Goal: Task Accomplishment & Management: Manage account settings

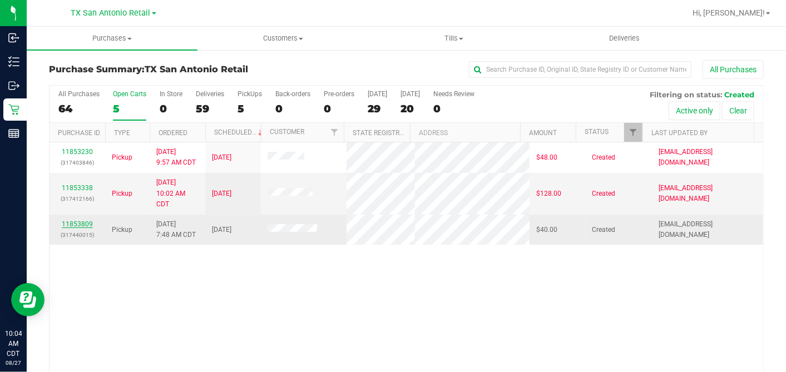
click at [77, 228] on link "11853809" at bounding box center [77, 224] width 31 height 8
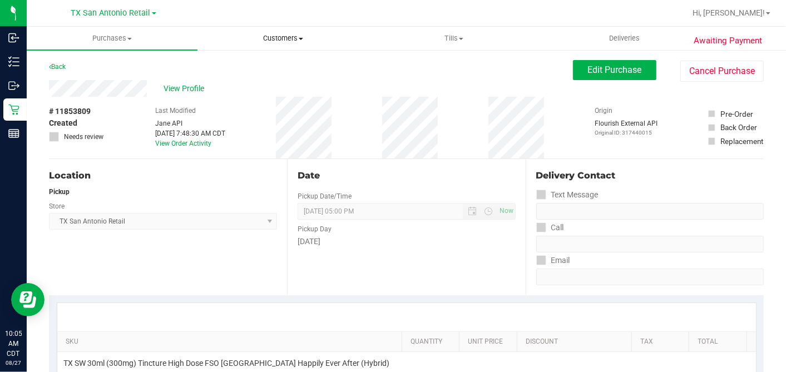
click at [271, 32] on uib-tab-heading "Customers All customers Add a new customer All physicians" at bounding box center [283, 38] width 170 height 22
click at [256, 63] on span "All customers" at bounding box center [237, 66] width 80 height 9
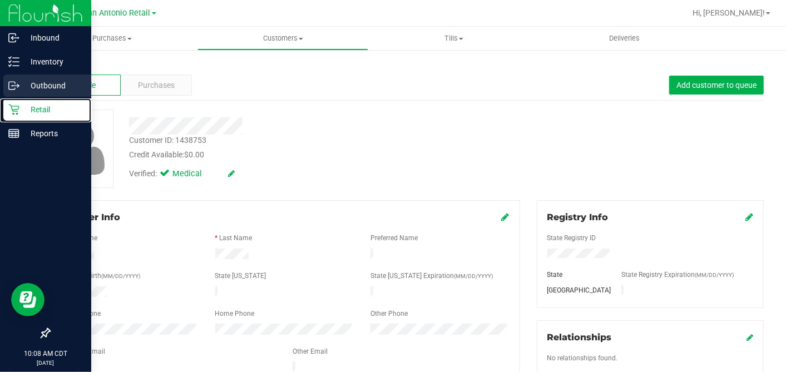
drag, startPoint x: 3, startPoint y: 111, endPoint x: 90, endPoint y: 95, distance: 88.1
click at [3, 111] on link "Retail" at bounding box center [45, 110] width 91 height 24
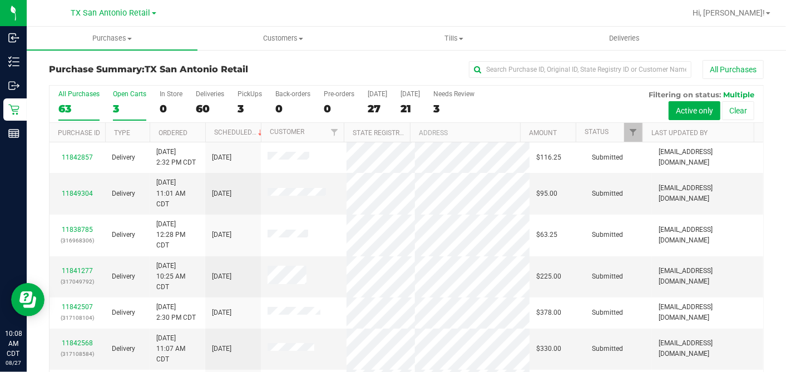
click at [117, 106] on div "3" at bounding box center [129, 108] width 33 height 13
click at [0, 0] on input "Open Carts 3" at bounding box center [0, 0] width 0 height 0
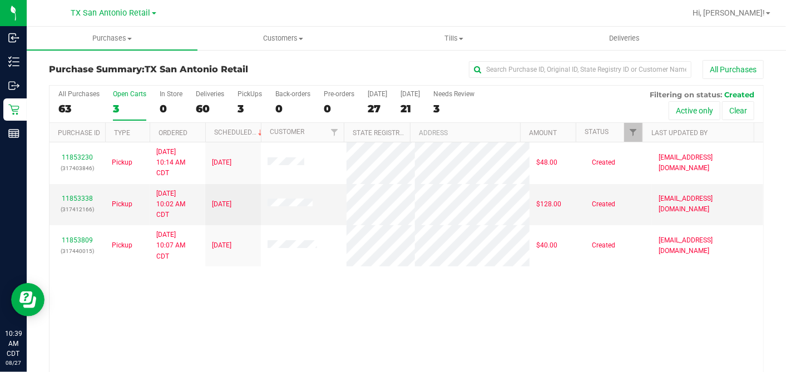
click at [359, 68] on div "All Purchases" at bounding box center [525, 69] width 476 height 19
click at [375, 70] on div "All Purchases" at bounding box center [525, 69] width 476 height 19
click at [381, 67] on div "All Purchases" at bounding box center [525, 69] width 476 height 19
click at [381, 65] on div "All Purchases" at bounding box center [525, 69] width 476 height 19
click at [296, 40] on span "Customers" at bounding box center [283, 38] width 170 height 10
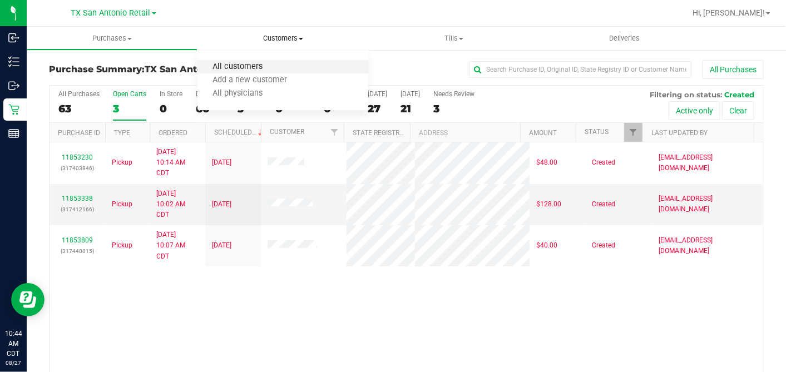
click at [257, 68] on span "All customers" at bounding box center [237, 66] width 80 height 9
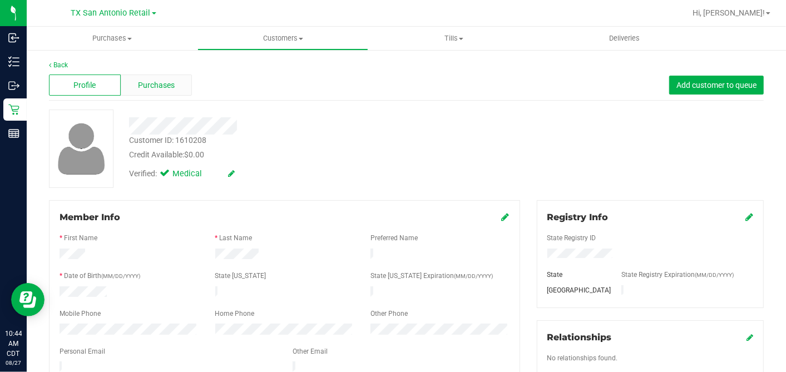
click at [161, 92] on div "Purchases" at bounding box center [157, 85] width 72 height 21
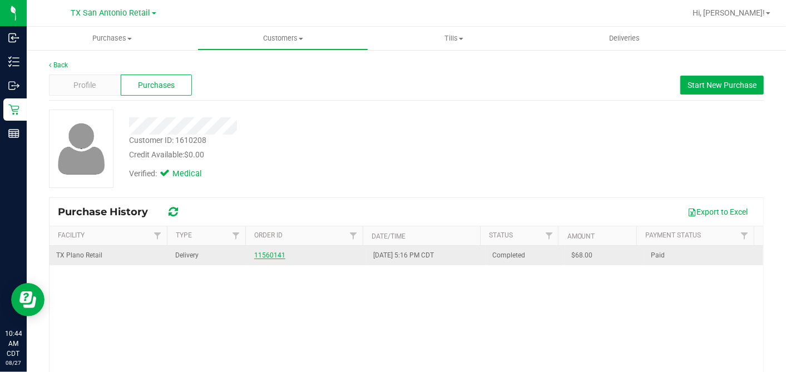
click at [258, 254] on link "11560141" at bounding box center [269, 255] width 31 height 8
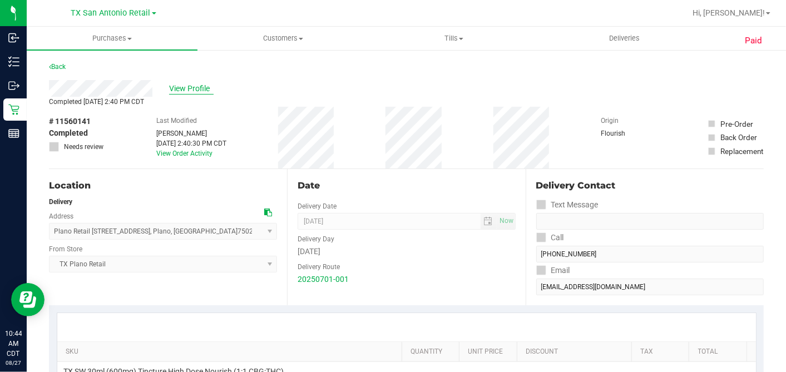
click at [188, 87] on span "View Profile" at bounding box center [191, 89] width 44 height 12
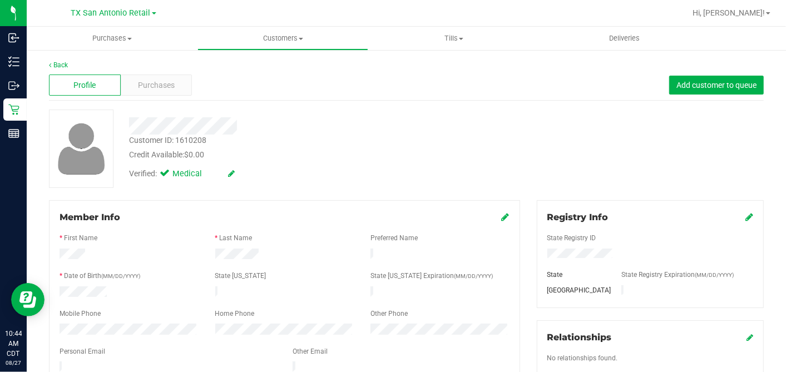
click at [494, 116] on div "Customer ID: 1610208 Credit Available: $0.00 Verified: Medical" at bounding box center [406, 149] width 731 height 78
click at [168, 90] on span "Purchases" at bounding box center [156, 86] width 37 height 12
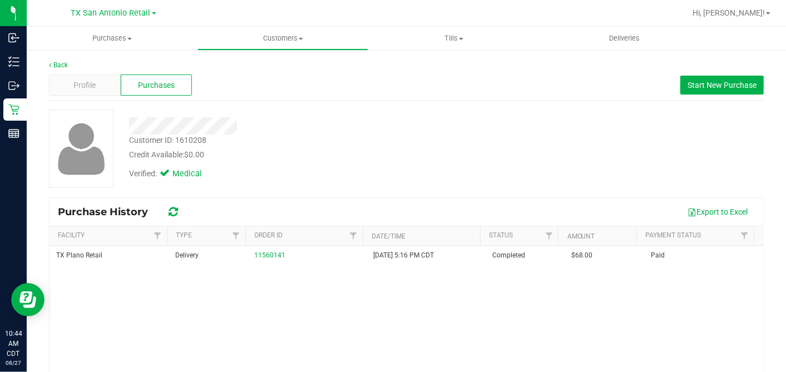
click at [309, 177] on div "Verified: Medical" at bounding box center [304, 173] width 366 height 24
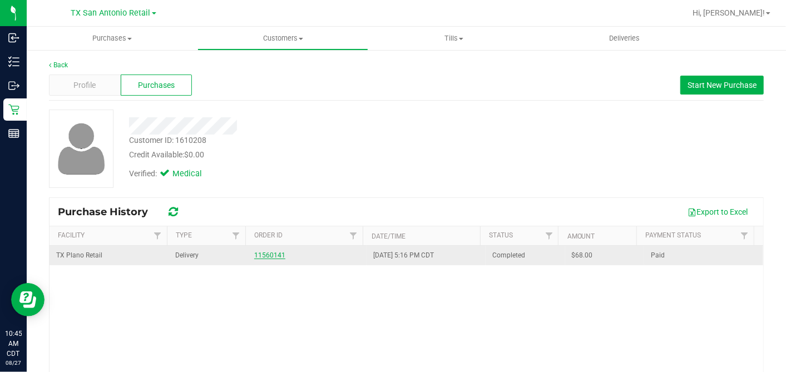
click at [275, 252] on link "11560141" at bounding box center [269, 255] width 31 height 8
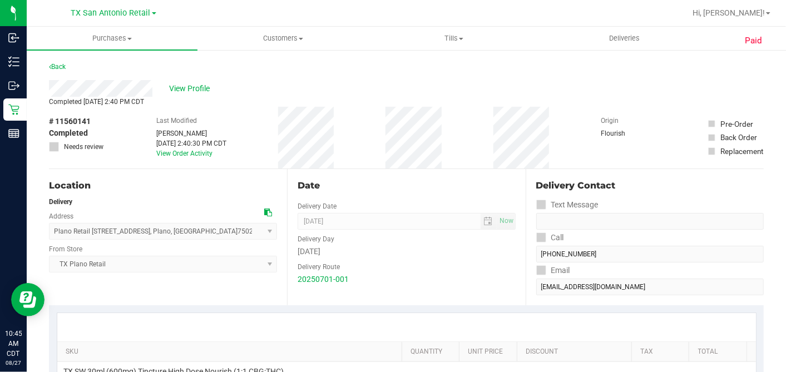
click at [324, 179] on div "Date" at bounding box center [405, 185] width 217 height 13
click at [224, 103] on div "Completed Jul 2, 2025 2:40 PM CDT" at bounding box center [406, 102] width 714 height 10
click at [61, 65] on link "Back" at bounding box center [57, 67] width 17 height 8
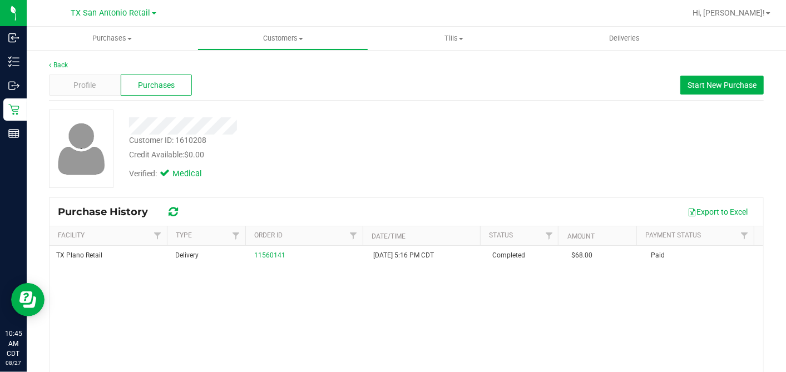
click at [140, 87] on span "Purchases" at bounding box center [156, 86] width 37 height 12
drag, startPoint x: 452, startPoint y: 117, endPoint x: 624, endPoint y: 118, distance: 172.4
click at [453, 117] on div at bounding box center [304, 125] width 366 height 17
drag, startPoint x: 693, startPoint y: 88, endPoint x: 679, endPoint y: 95, distance: 15.4
click at [693, 89] on span "Start New Purchase" at bounding box center [721, 85] width 69 height 9
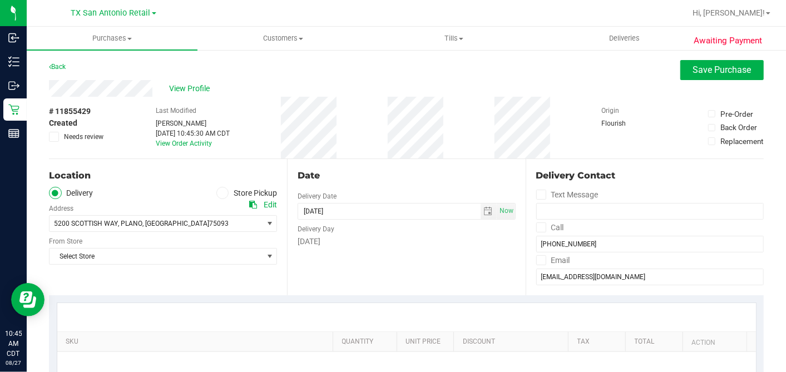
click at [345, 172] on div "Date" at bounding box center [405, 175] width 217 height 13
click at [484, 210] on span "select" at bounding box center [488, 211] width 9 height 9
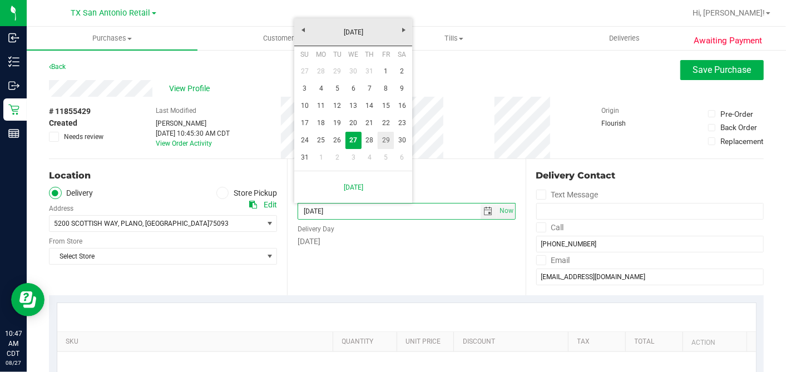
click at [386, 140] on link "29" at bounding box center [386, 140] width 16 height 17
type input "08/29/2025"
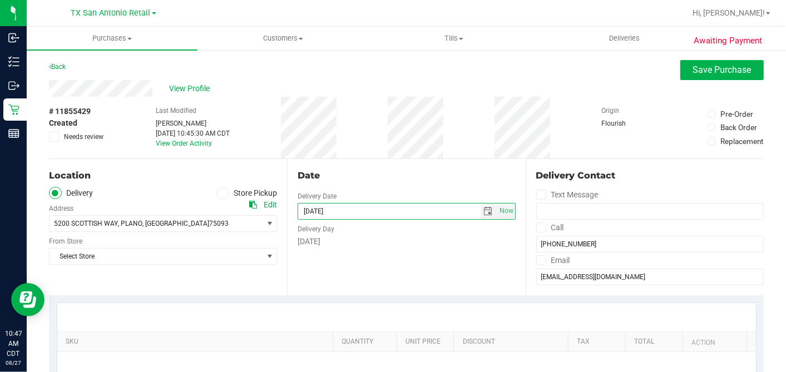
click at [431, 277] on div "Date Delivery Date 08/29/2025 Now 08/29/2025 10:45 AM Now Delivery Day Friday" at bounding box center [406, 227] width 238 height 136
click at [219, 230] on span "5200 SCOTTISH WAY , PLANO , TX 75093" at bounding box center [150, 224] width 202 height 16
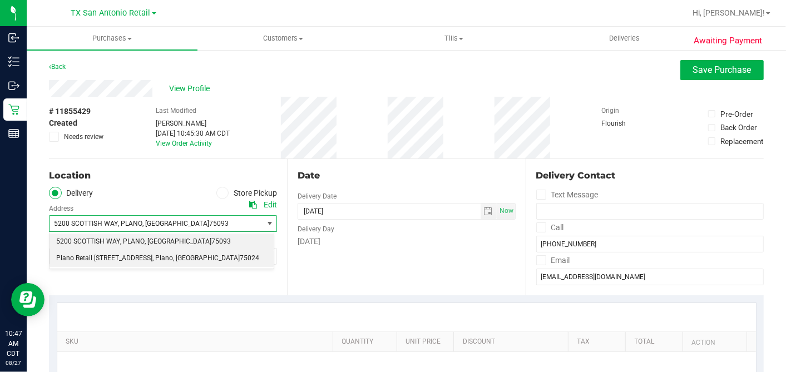
click at [171, 260] on span ", Plano" at bounding box center [162, 258] width 21 height 14
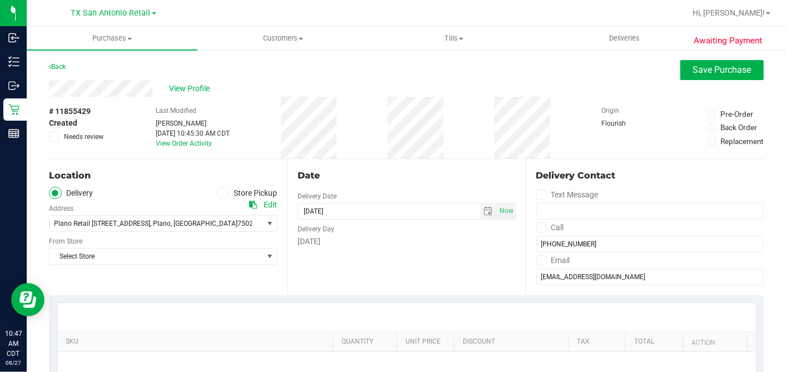
click at [359, 263] on div "Date Delivery Date 08/29/2025 Now 08/29/2025 10:45 AM Now Delivery Day Friday" at bounding box center [406, 227] width 238 height 136
click at [484, 215] on span "select" at bounding box center [488, 211] width 9 height 9
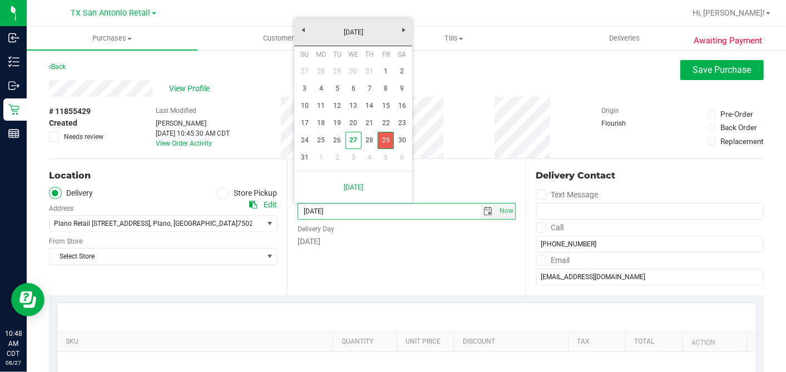
click at [389, 141] on link "29" at bounding box center [386, 140] width 16 height 17
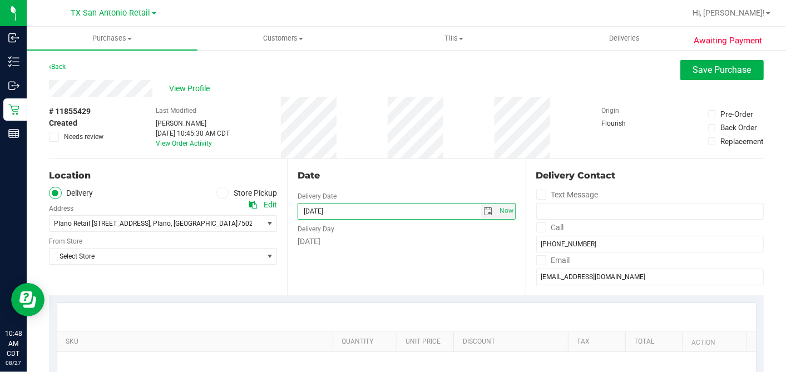
click at [383, 178] on div "Date" at bounding box center [405, 175] width 217 height 13
click at [163, 259] on span "Select Store" at bounding box center [155, 257] width 213 height 16
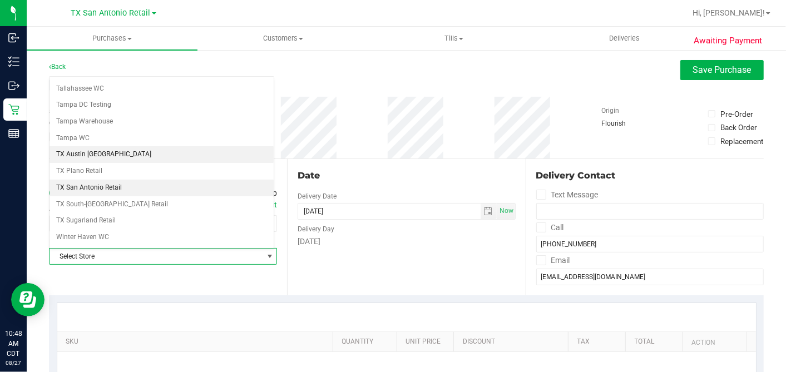
scroll to position [791, 0]
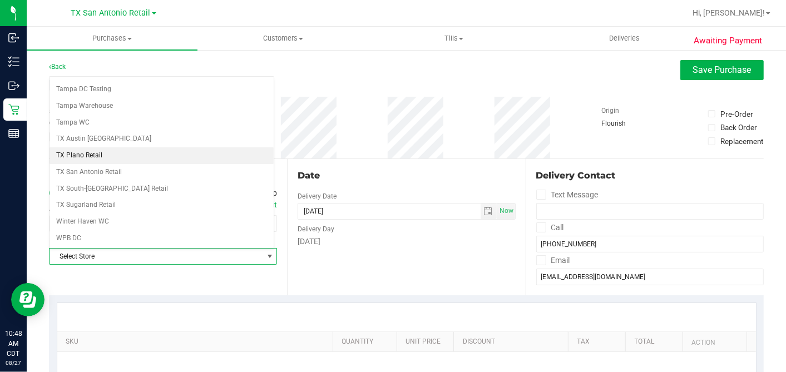
click at [105, 147] on li "TX Plano Retail" at bounding box center [161, 155] width 224 height 17
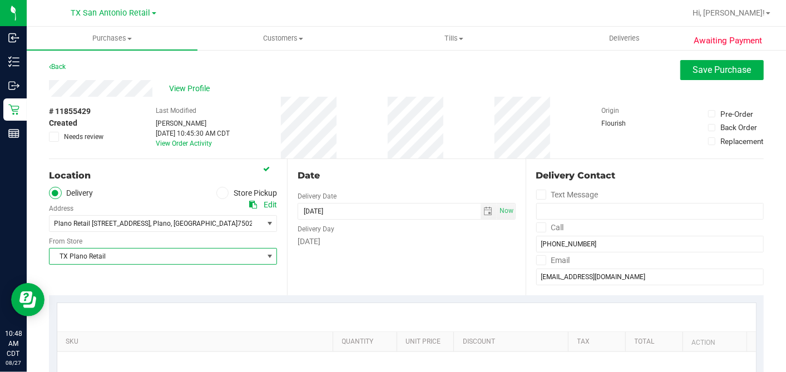
click at [341, 248] on div "Date Delivery Date 08/29/2025 Now 08/29/2025 10:45 AM Now Delivery Day Friday" at bounding box center [406, 227] width 238 height 136
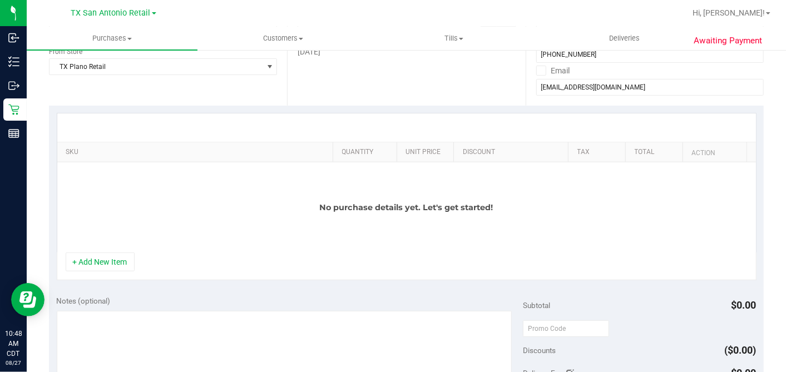
scroll to position [185, 0]
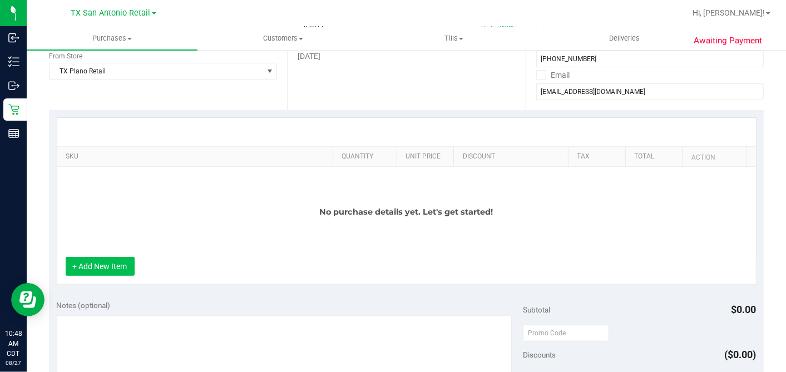
click at [88, 274] on button "+ Add New Item" at bounding box center [100, 266] width 69 height 19
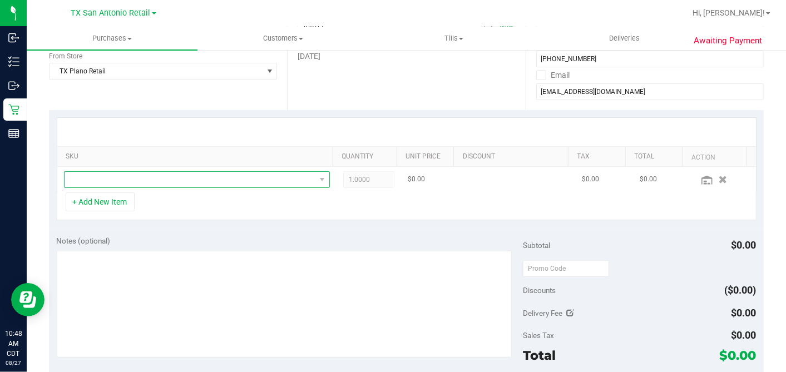
click at [142, 184] on span "NO DATA FOUND" at bounding box center [189, 180] width 251 height 16
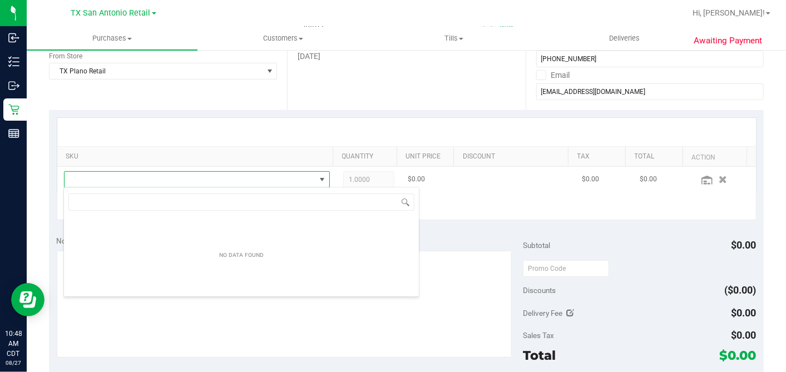
scroll to position [16, 255]
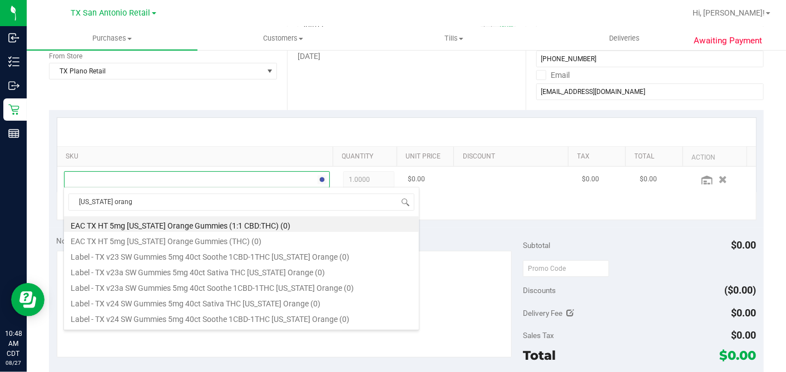
type input "texas orange"
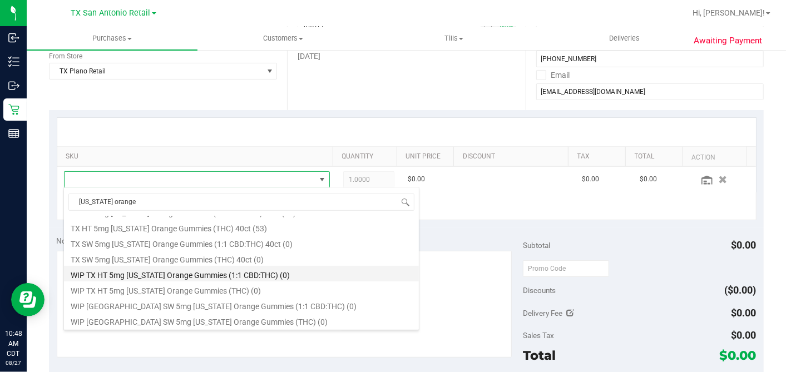
scroll to position [122, 0]
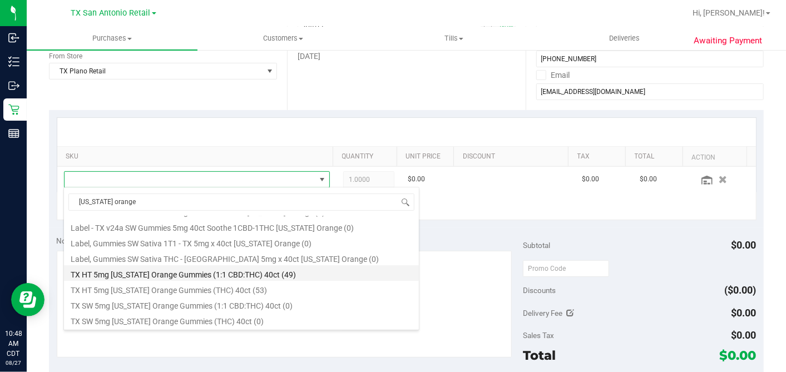
click at [201, 275] on li "TX HT 5mg Texas Orange Gummies (1:1 CBD:THC) 40ct (49)" at bounding box center [241, 273] width 355 height 16
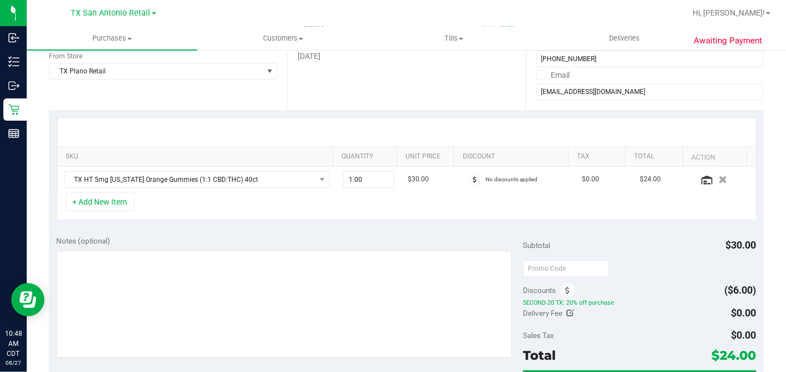
click at [471, 211] on div "+ Add New Item" at bounding box center [406, 206] width 699 height 28
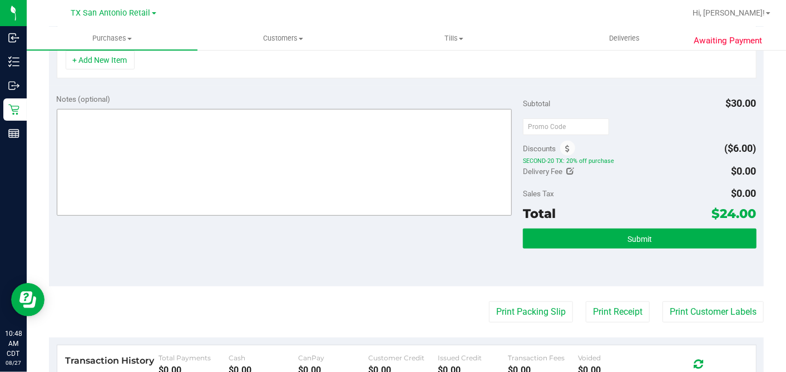
scroll to position [247, 0]
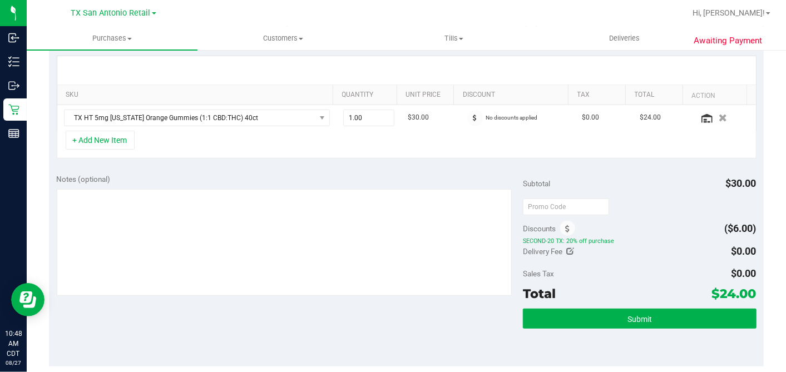
click at [486, 170] on div "Notes (optional) Subtotal $30.00 Discounts ($6.00) SECOND-20 TX: 20% off purcha…" at bounding box center [406, 266] width 714 height 200
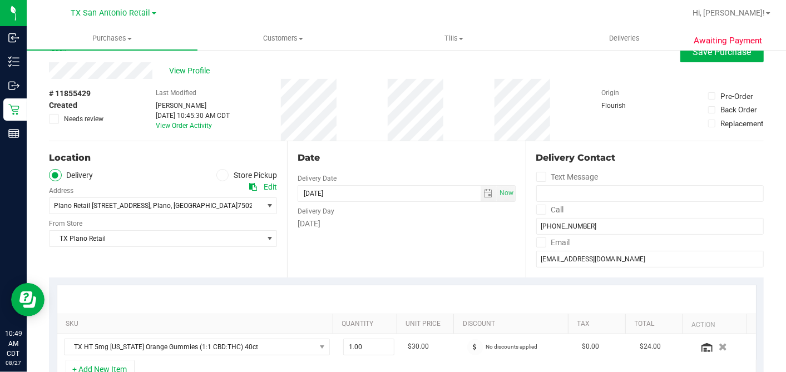
scroll to position [0, 0]
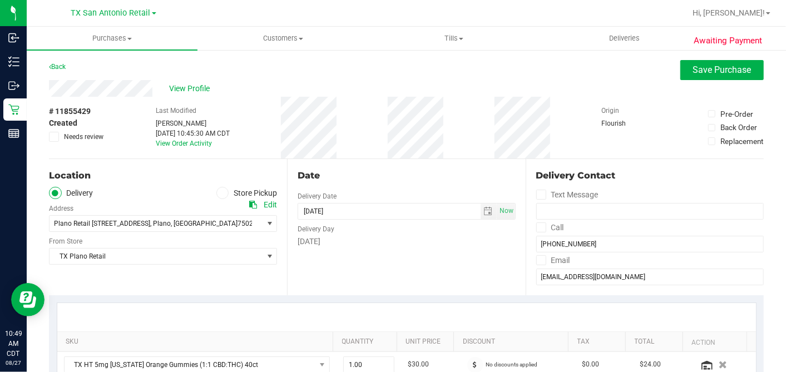
click at [403, 181] on div "Date" at bounding box center [405, 175] width 217 height 13
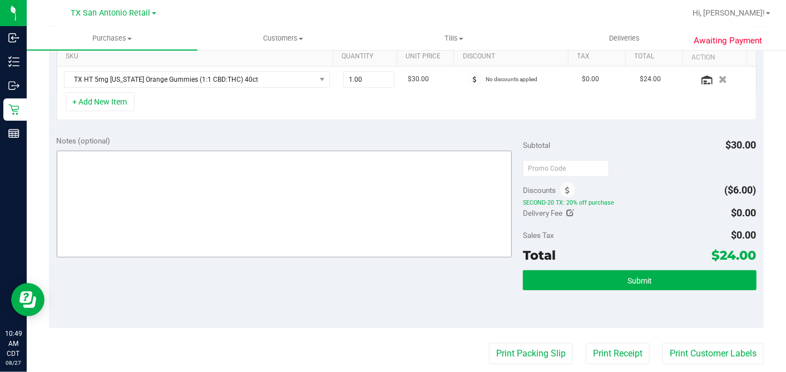
scroll to position [309, 0]
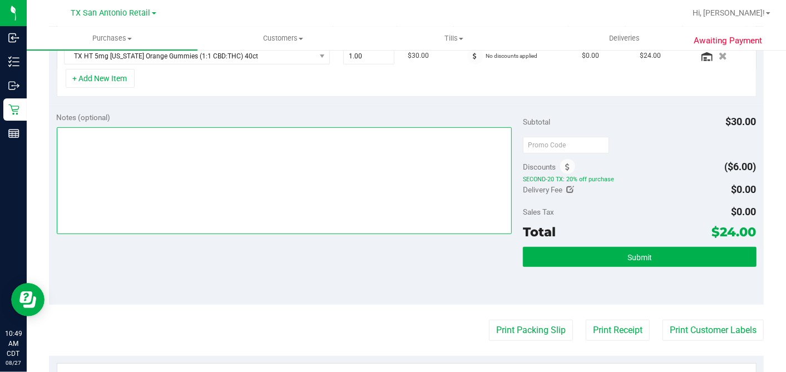
click at [393, 165] on textarea at bounding box center [284, 180] width 455 height 107
click at [200, 149] on textarea at bounding box center [284, 180] width 455 height 107
type textarea "r"
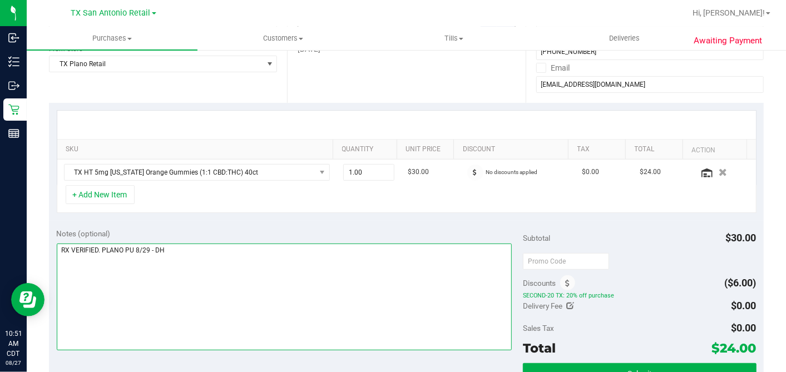
scroll to position [247, 0]
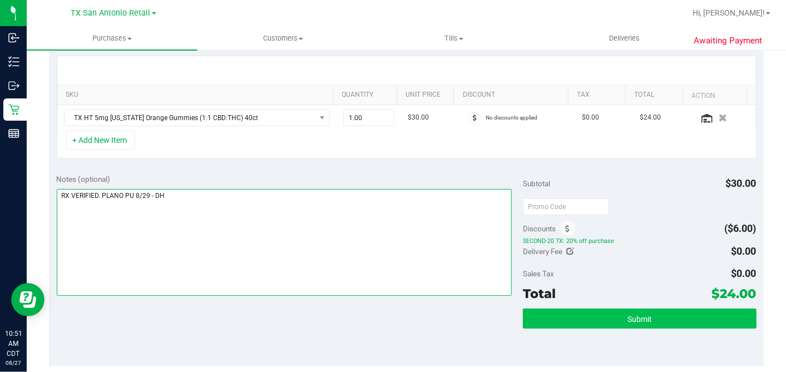
type textarea "RX VERIFIED. PLANO PU 8/29 - DH"
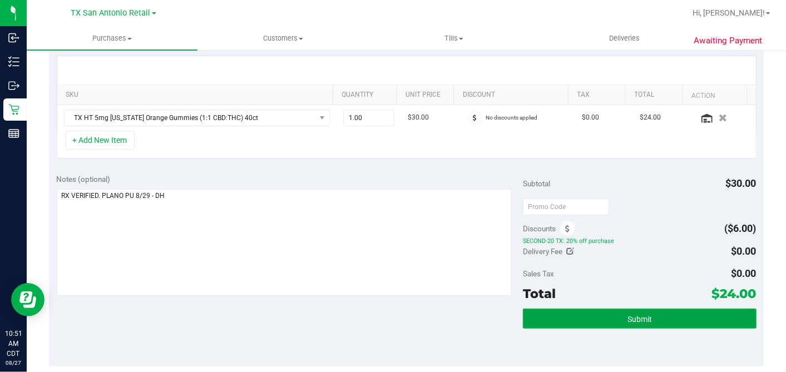
click at [627, 319] on span "Submit" at bounding box center [639, 319] width 24 height 9
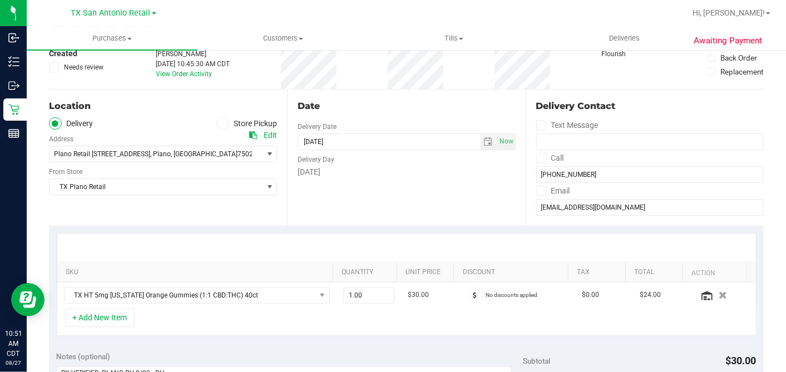
scroll to position [0, 0]
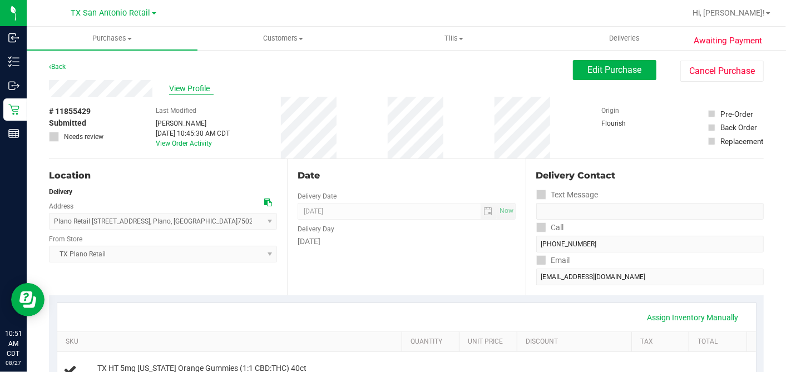
click at [182, 85] on span "View Profile" at bounding box center [191, 89] width 44 height 12
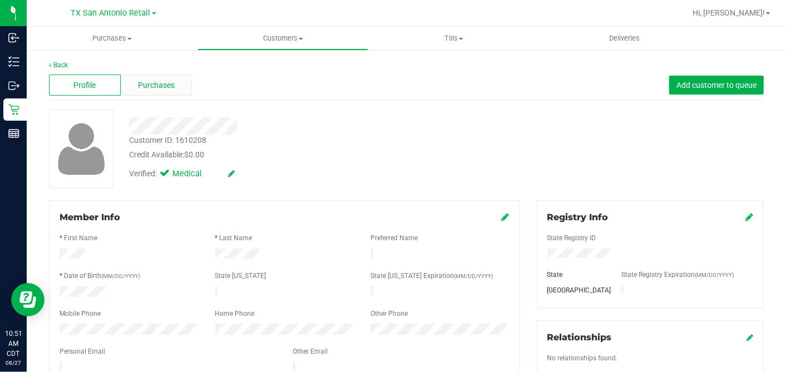
click at [182, 91] on div "Purchases" at bounding box center [157, 85] width 72 height 21
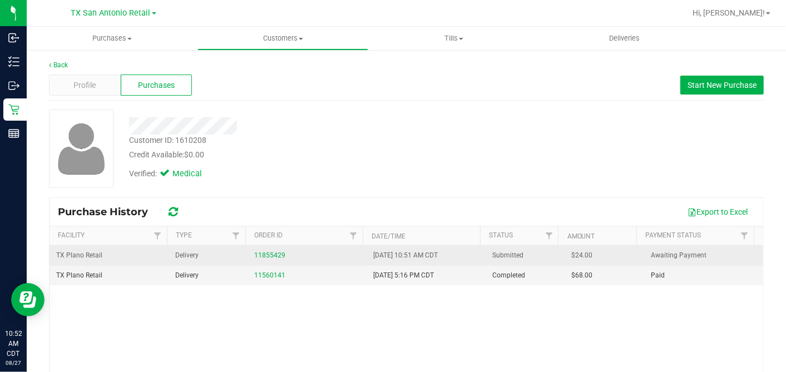
click at [572, 255] on span "$24.00" at bounding box center [582, 255] width 21 height 11
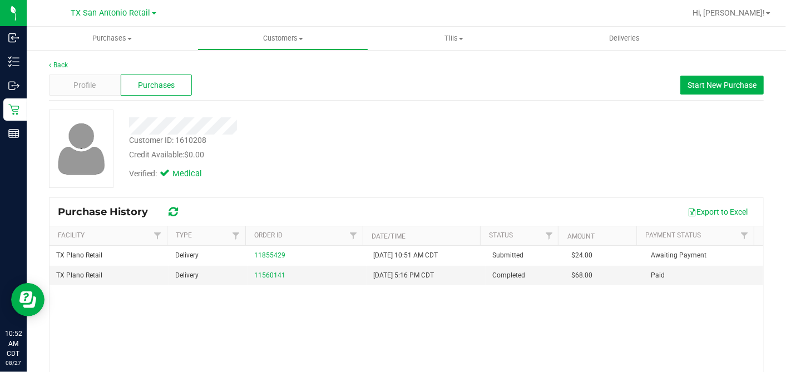
copy span "24.00"
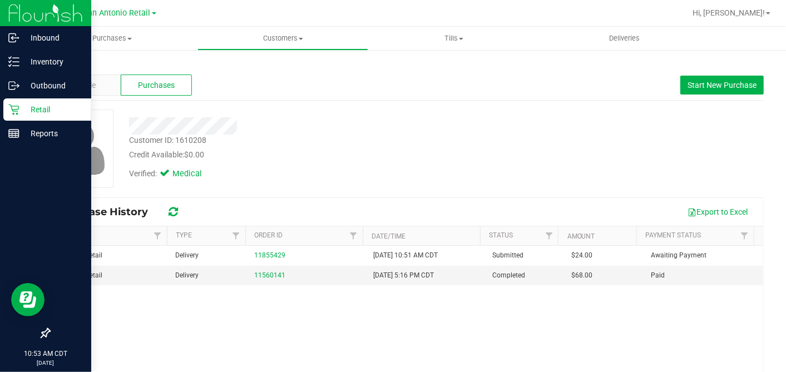
click at [14, 109] on icon at bounding box center [13, 109] width 11 height 11
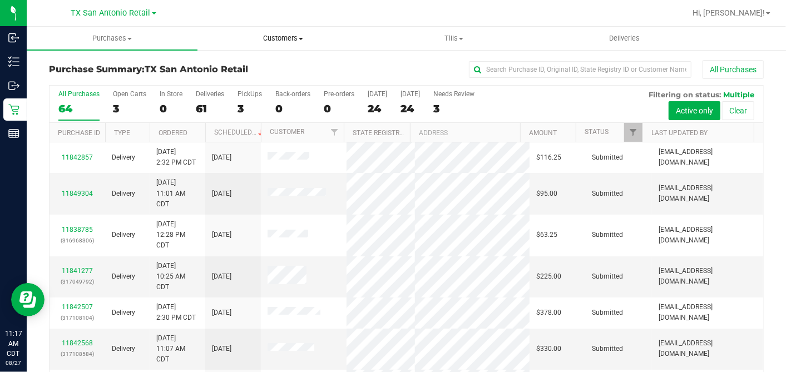
click at [288, 34] on span "Customers" at bounding box center [283, 38] width 170 height 10
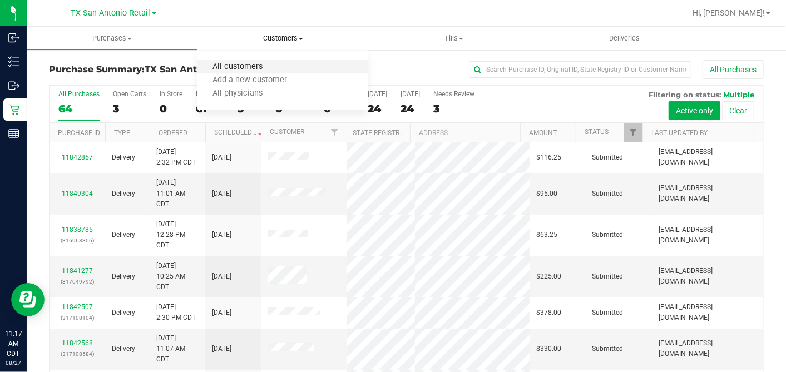
click at [251, 62] on span "All customers" at bounding box center [237, 66] width 80 height 9
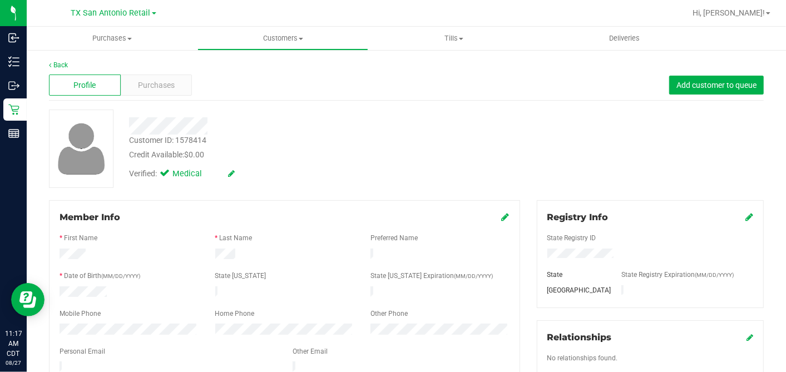
click at [281, 169] on div "Verified: Medical" at bounding box center [304, 173] width 366 height 24
click at [167, 85] on span "Purchases" at bounding box center [156, 86] width 37 height 12
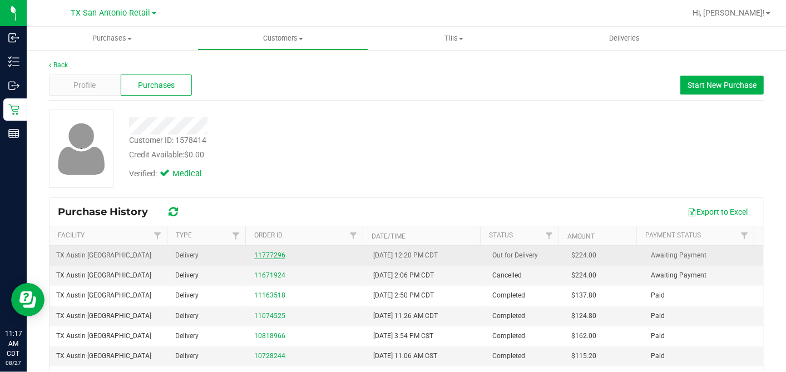
click at [267, 255] on link "11777296" at bounding box center [269, 255] width 31 height 8
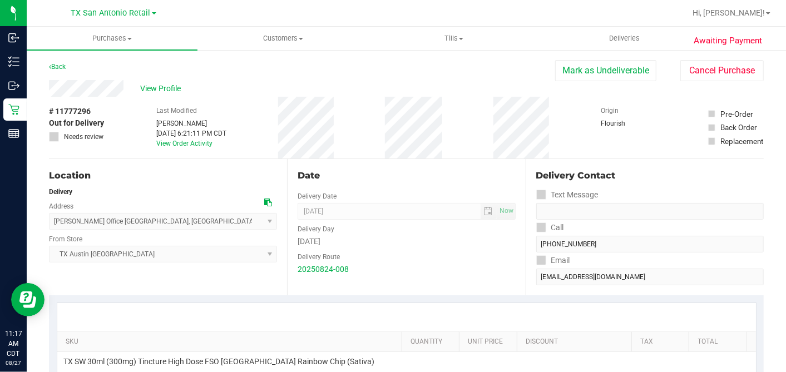
click at [425, 244] on div "Wednesday" at bounding box center [405, 242] width 217 height 12
click at [324, 95] on div "View Profile" at bounding box center [302, 88] width 506 height 17
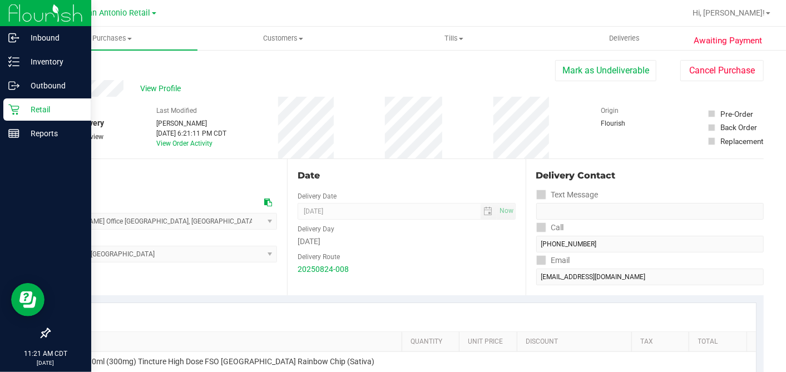
click at [28, 111] on p "Retail" at bounding box center [52, 109] width 67 height 13
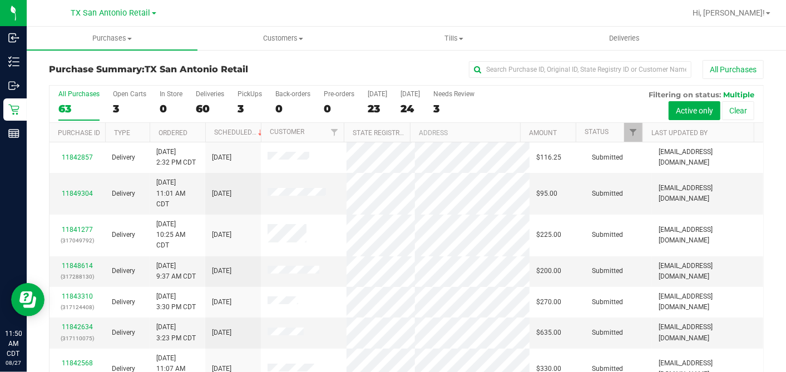
click at [133, 19] on div "TX San Antonio Retail TX Austin DC TX Plano Retail TX San Antonio Retail TX Sou…" at bounding box center [113, 12] width 85 height 13
click at [130, 16] on span "TX San Antonio Retail" at bounding box center [111, 13] width 80 height 10
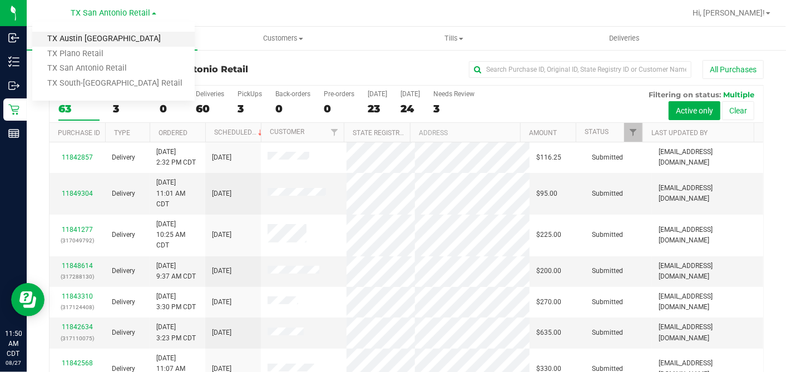
click at [91, 40] on link "TX Austin [GEOGRAPHIC_DATA]" at bounding box center [113, 39] width 162 height 15
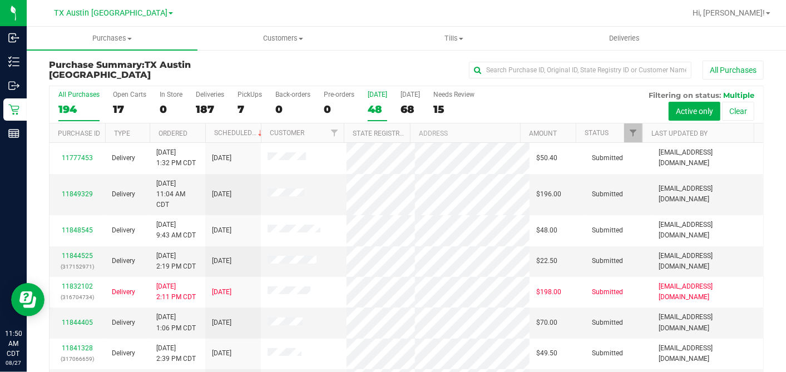
click at [373, 108] on div "48" at bounding box center [376, 109] width 19 height 13
click at [0, 0] on input "Today 48" at bounding box center [0, 0] width 0 height 0
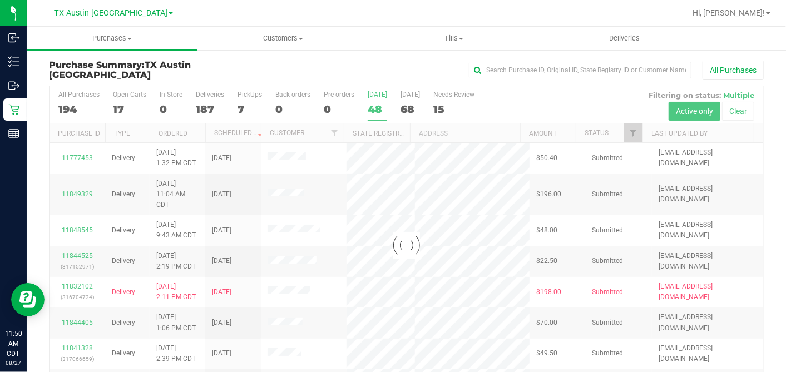
click at [628, 132] on div at bounding box center [405, 244] width 713 height 317
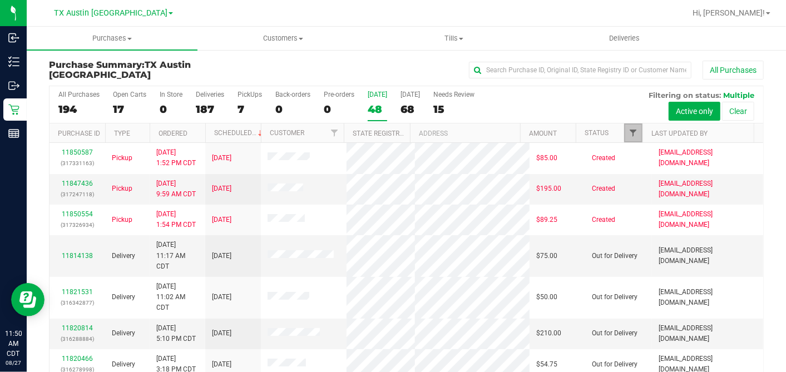
click at [628, 132] on span "Filter" at bounding box center [632, 132] width 9 height 9
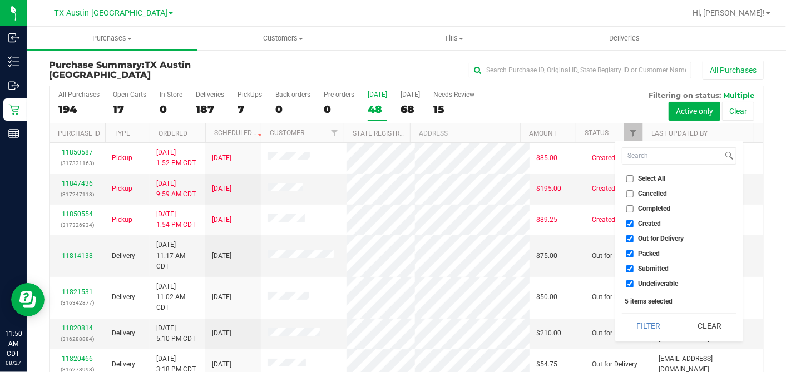
click at [632, 176] on input "Select All" at bounding box center [629, 178] width 7 height 7
checkbox input "true"
drag, startPoint x: 632, startPoint y: 176, endPoint x: 631, endPoint y: 184, distance: 8.4
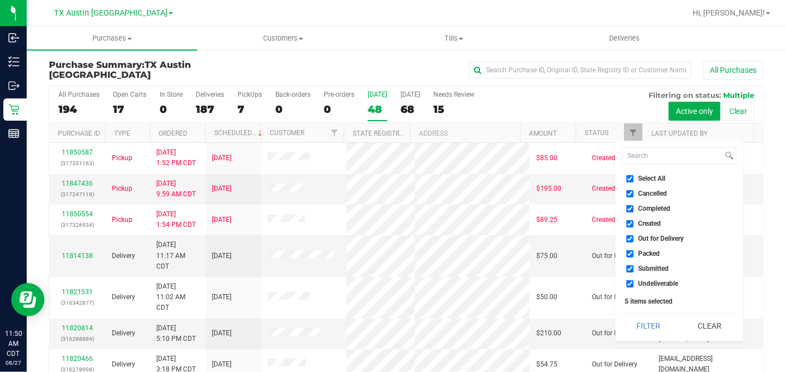
click at [632, 176] on input "Select All" at bounding box center [629, 178] width 7 height 7
checkbox input "false"
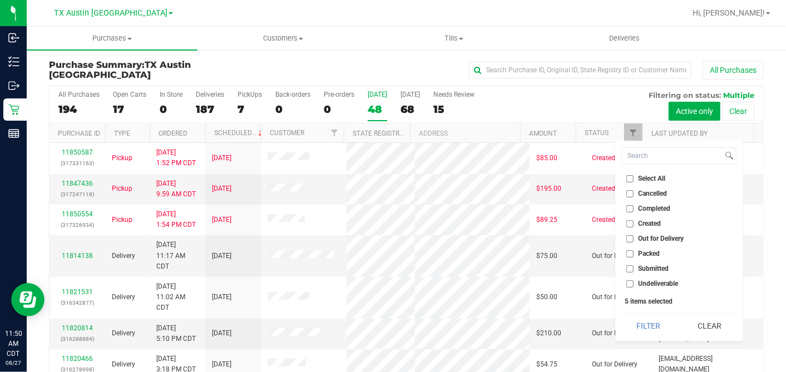
checkbox input "false"
click at [630, 222] on input "Created" at bounding box center [629, 223] width 7 height 7
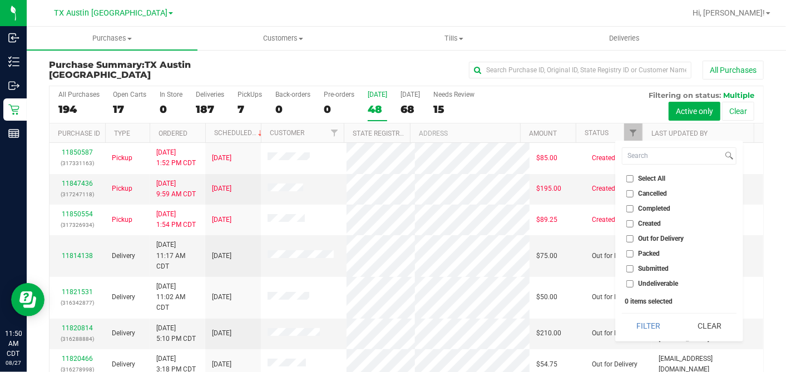
checkbox input "true"
click at [643, 319] on button "Filter" at bounding box center [648, 326] width 53 height 24
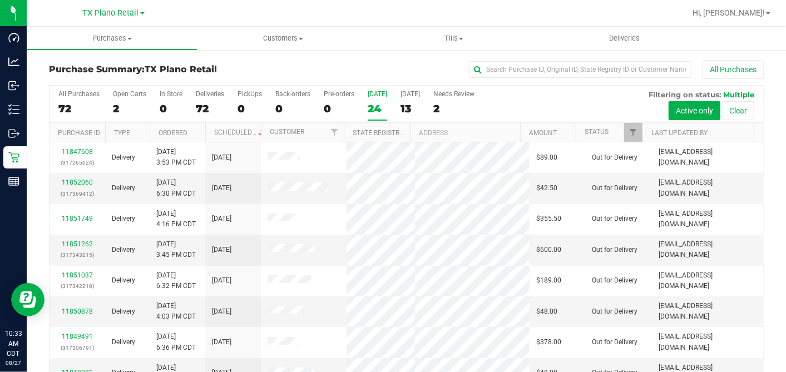
click at [372, 103] on div "24" at bounding box center [376, 108] width 19 height 13
click at [0, 0] on input "Today 24" at bounding box center [0, 0] width 0 height 0
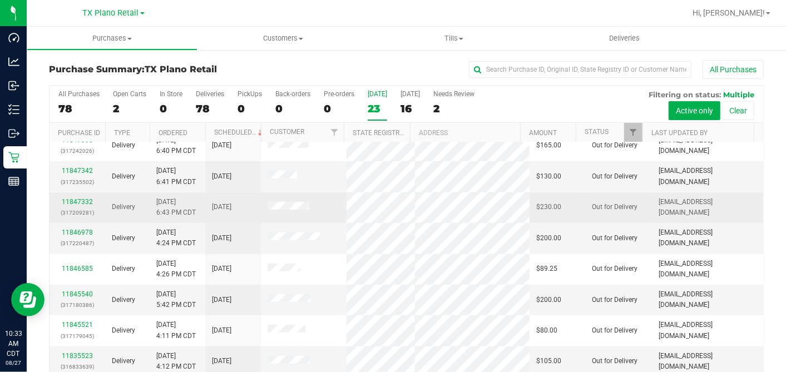
scroll to position [495, 0]
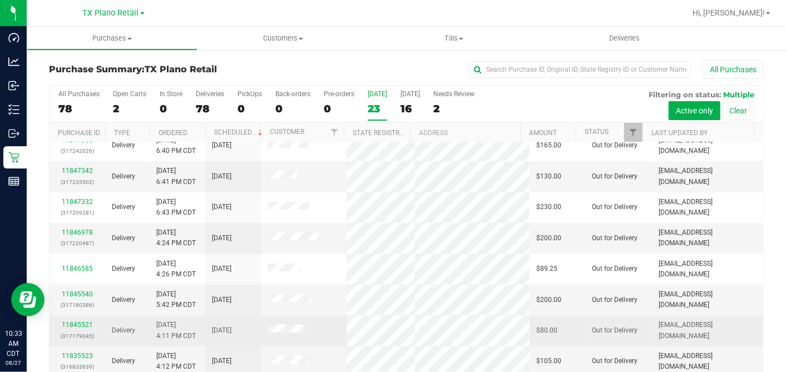
click at [272, 325] on span at bounding box center [286, 330] width 38 height 11
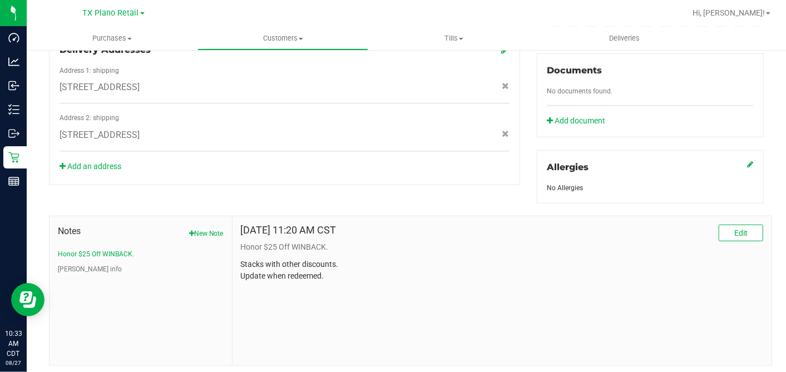
scroll to position [430, 0]
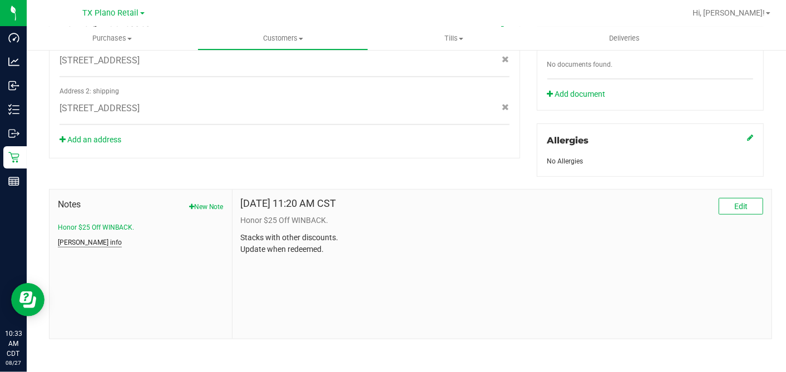
click at [71, 239] on button "CURT info" at bounding box center [90, 242] width 64 height 10
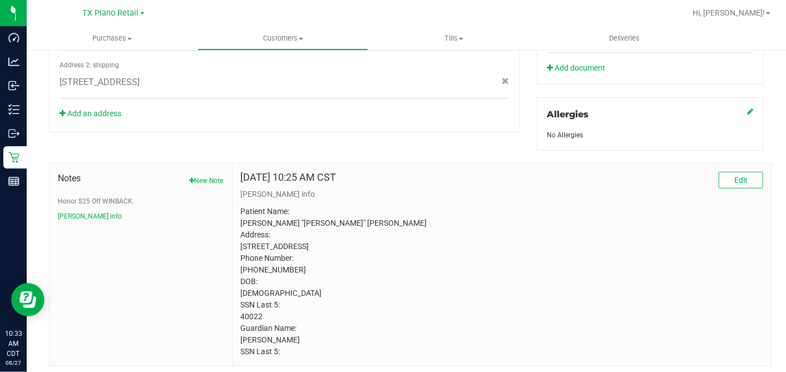
scroll to position [495, 0]
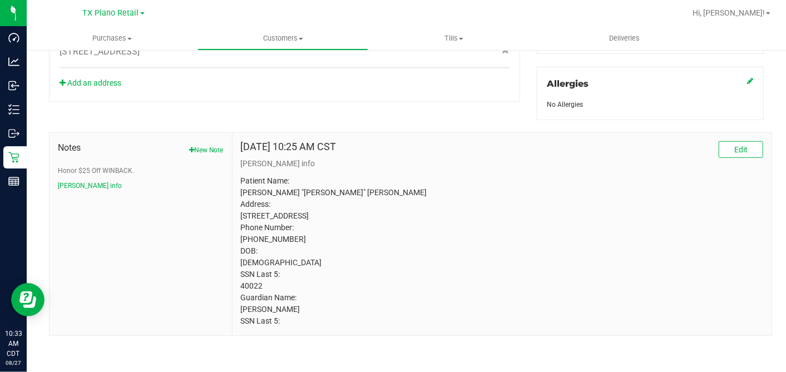
drag, startPoint x: 387, startPoint y: 128, endPoint x: 390, endPoint y: 147, distance: 19.7
click at [387, 133] on div "Nov 15, 2022 10:25 AM CST Edit CURT info Patient Name: James "Jim" Raschke Addr…" at bounding box center [501, 234] width 539 height 202
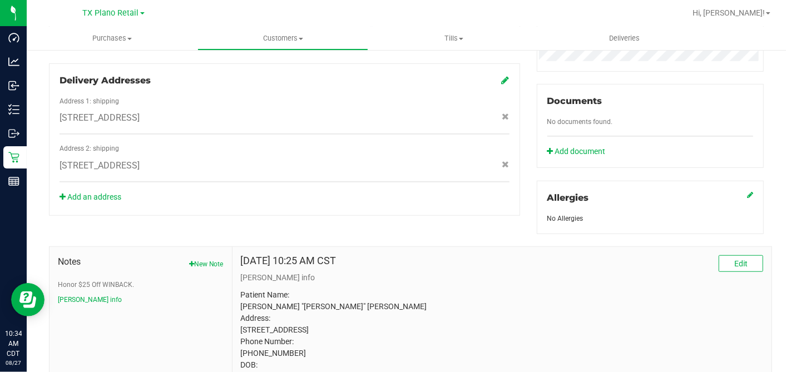
scroll to position [433, 0]
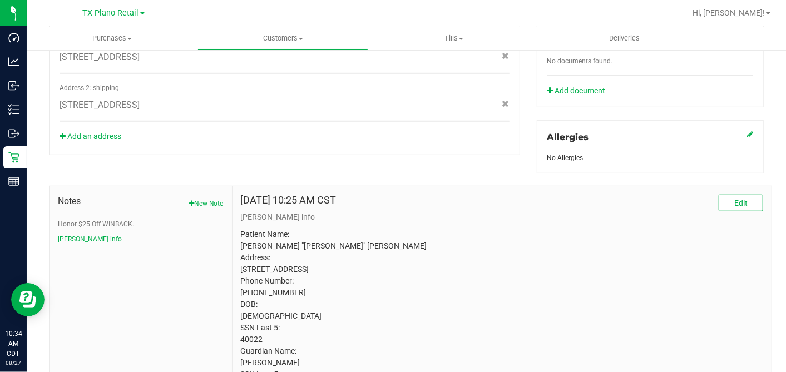
click at [301, 238] on p "Patient Name: James "Jim" Raschke Address: 714 East Main Street Whitesboro, TX,…" at bounding box center [502, 305] width 522 height 152
copy p "Raschke"
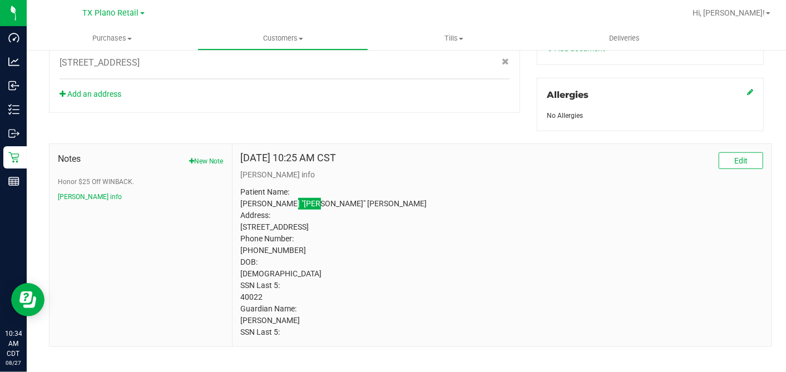
scroll to position [495, 0]
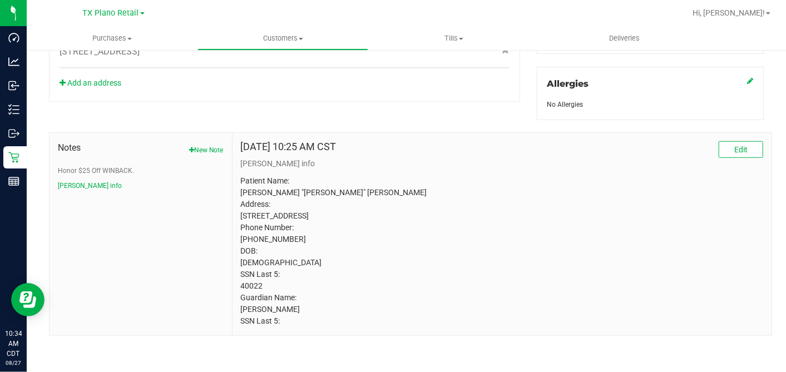
click at [251, 285] on p "Patient Name: James "Jim" Raschke Address: 714 East Main Street Whitesboro, TX,…" at bounding box center [502, 251] width 522 height 152
copy p "40022"
click at [318, 267] on p "Patient Name: James "Jim" Raschke Address: 714 East Main Street Whitesboro, TX,…" at bounding box center [502, 251] width 522 height 152
click at [295, 181] on p "Patient Name: James "Jim" Raschke Address: 714 East Main Street Whitesboro, TX,…" at bounding box center [502, 251] width 522 height 152
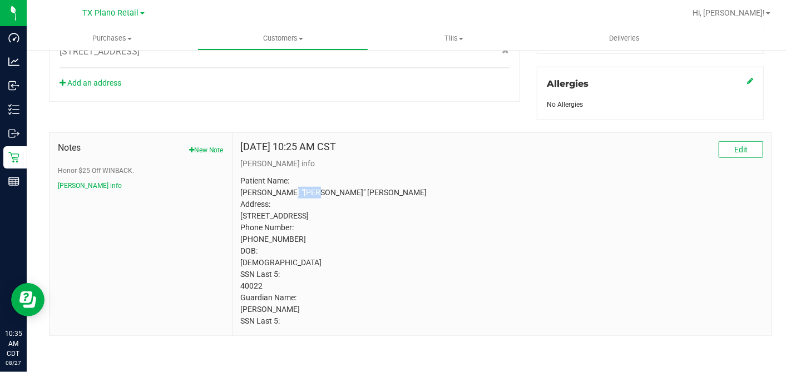
click at [295, 181] on p "Patient Name: James "Jim" Raschke Address: 714 East Main Street Whitesboro, TX,…" at bounding box center [502, 251] width 522 height 152
copy p "Raschke"
click at [195, 141] on span "Notes" at bounding box center [141, 147] width 166 height 13
click at [195, 145] on button "New Note" at bounding box center [206, 150] width 34 height 10
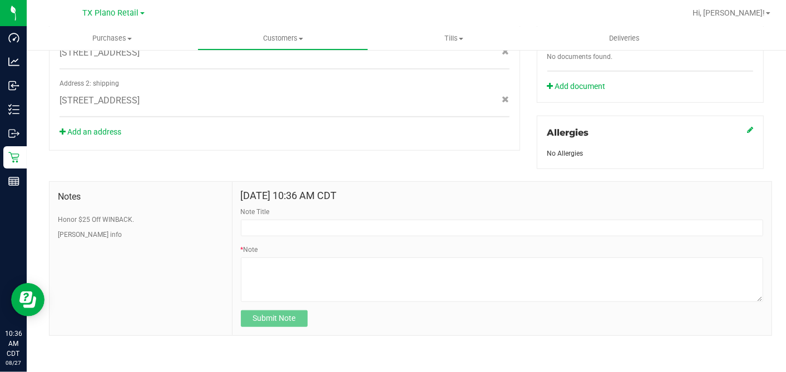
scroll to position [434, 0]
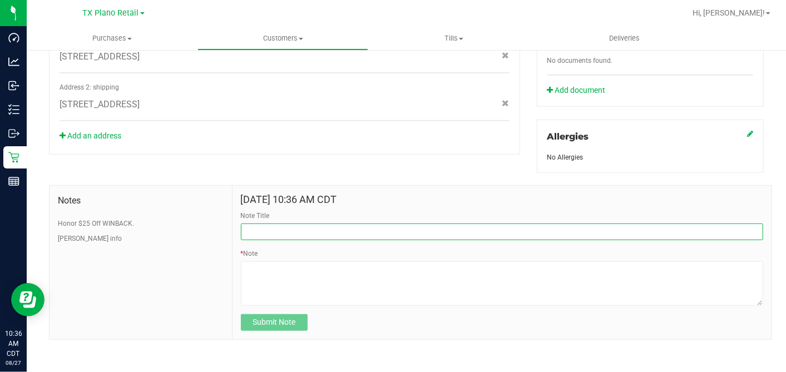
click at [259, 225] on input "Note Title" at bounding box center [502, 232] width 522 height 17
type input "CURT (New)"
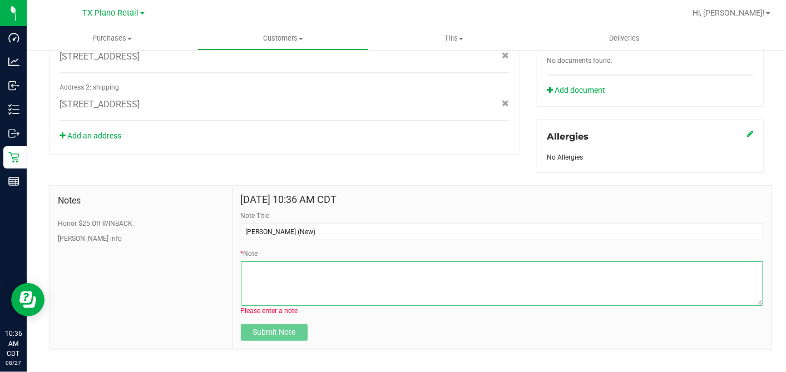
click at [261, 271] on textarea "* Note" at bounding box center [502, 283] width 522 height 44
paste textarea "Patient Name: James Raschke Address: 714 East Main Street Whitesboro, TX, 76273…"
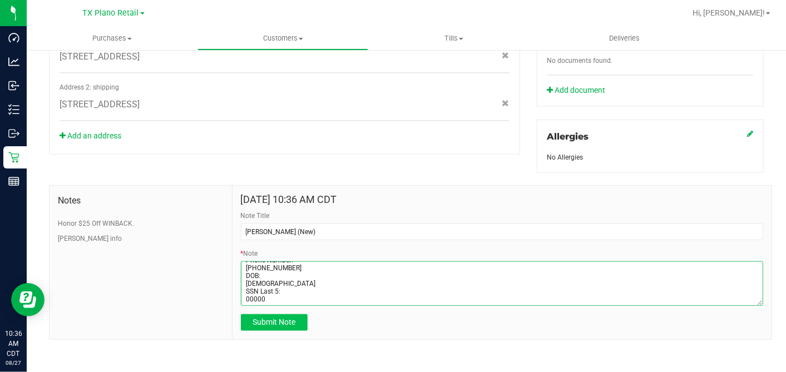
type textarea "Patient Name: James Raschke Address: 714 East Main Street Whitesboro, TX, 76273…"
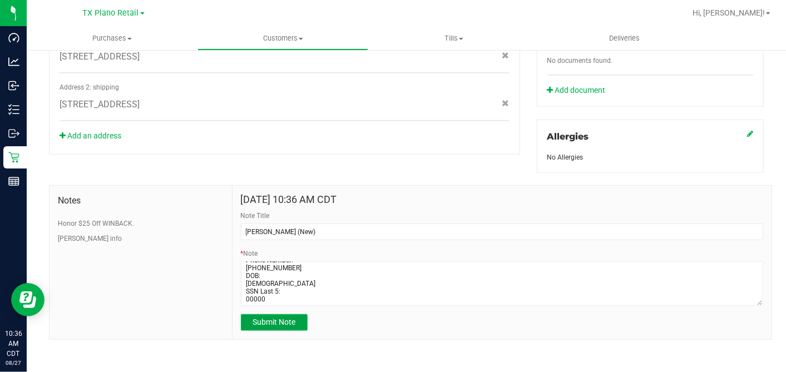
click at [275, 317] on span "Submit Note" at bounding box center [273, 321] width 43 height 9
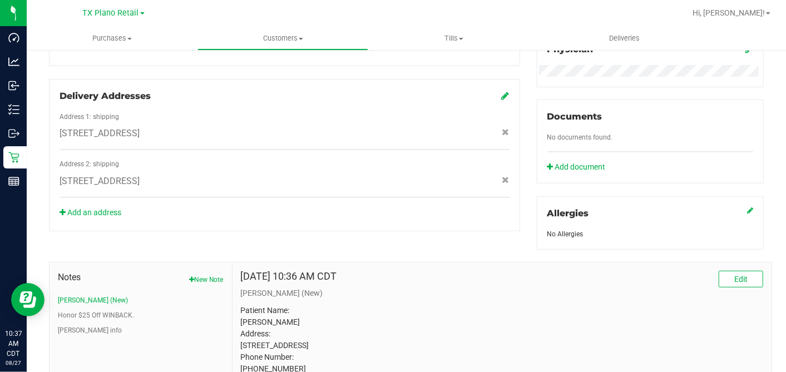
scroll to position [459, 0]
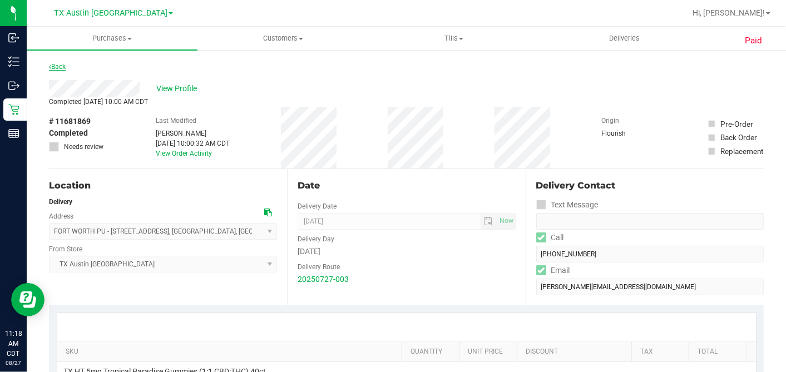
click at [55, 67] on link "Back" at bounding box center [57, 67] width 17 height 8
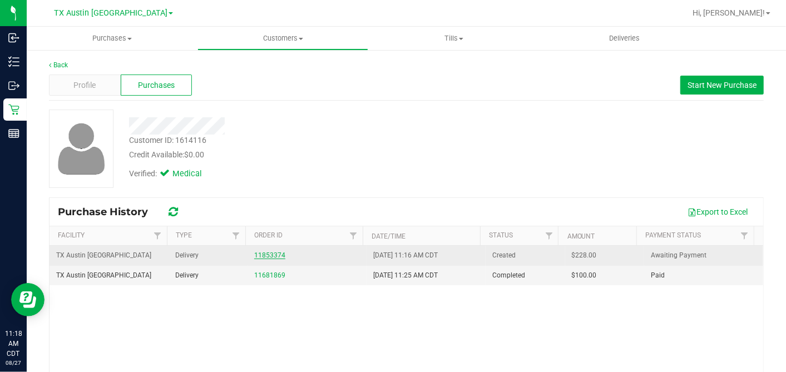
click at [263, 252] on link "11853374" at bounding box center [269, 255] width 31 height 8
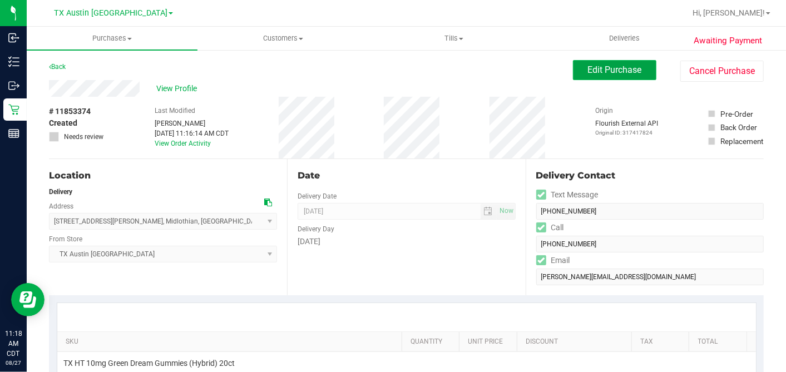
click at [575, 75] on button "Edit Purchase" at bounding box center [614, 70] width 83 height 20
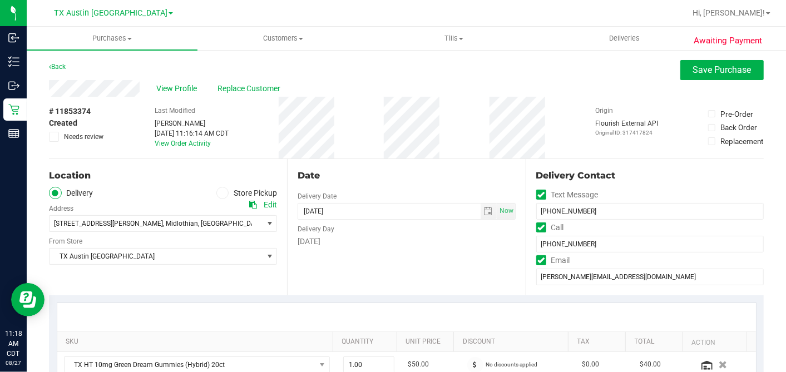
click at [51, 137] on icon at bounding box center [54, 137] width 7 height 0
click at [0, 0] on input "Needs review" at bounding box center [0, 0] width 0 height 0
click at [441, 173] on div "Date" at bounding box center [405, 175] width 217 height 13
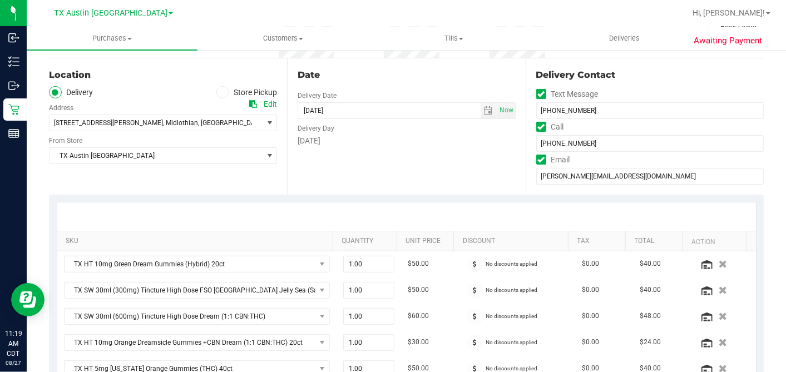
scroll to position [309, 0]
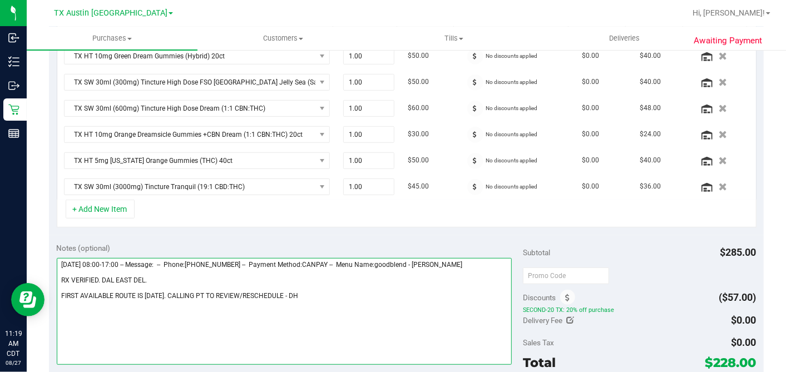
click at [290, 290] on textarea at bounding box center [284, 311] width 455 height 107
click at [339, 289] on textarea at bounding box center [284, 311] width 455 height 107
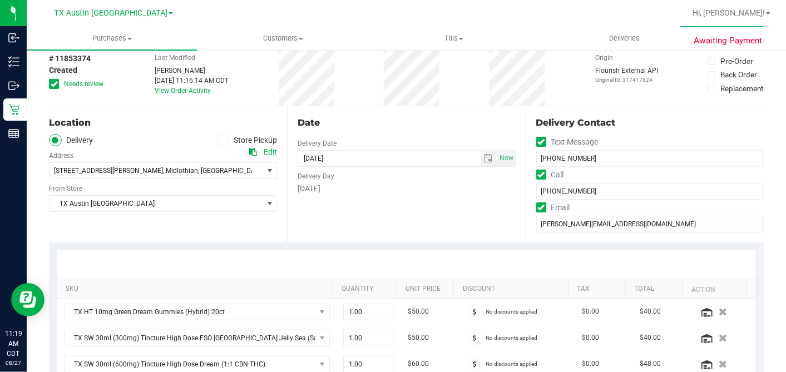
scroll to position [0, 0]
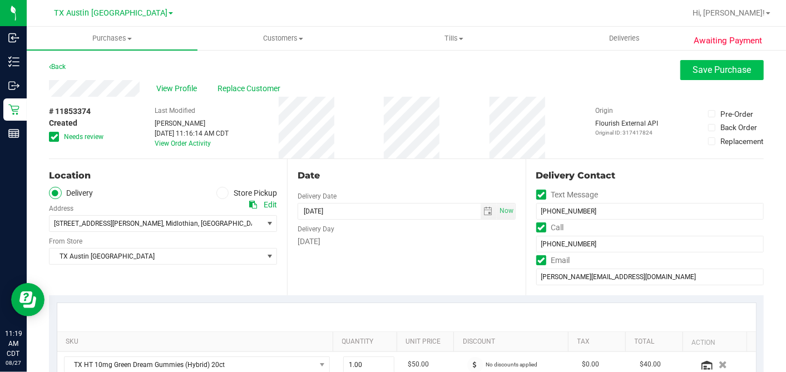
type textarea "[DATE] 08:00-17:00 -- Message: -- Phone:[PHONE_NUMBER] -- Payment Method:CANPAY…"
drag, startPoint x: 685, startPoint y: 69, endPoint x: 642, endPoint y: 78, distance: 43.6
click at [693, 69] on span "Save Purchase" at bounding box center [722, 69] width 58 height 11
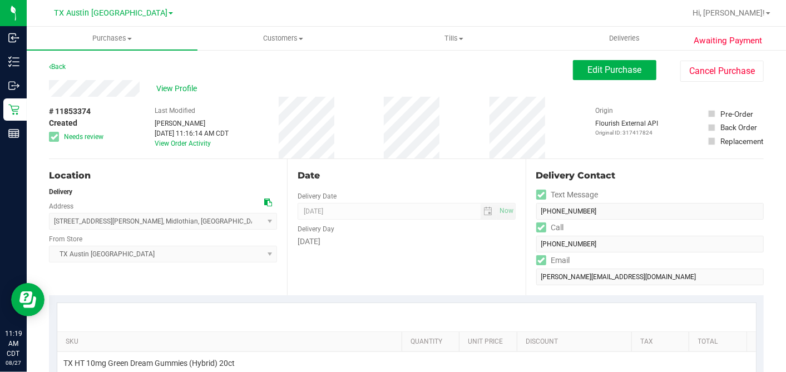
click at [180, 88] on span "View Profile" at bounding box center [178, 89] width 44 height 12
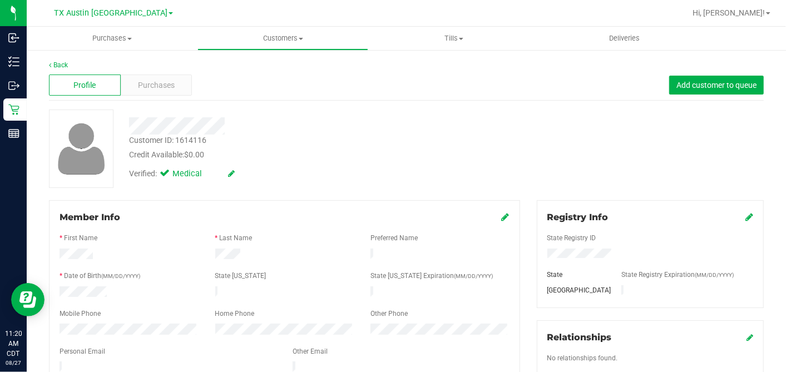
click at [464, 138] on div "Customer ID: 1614116 Credit Available: $0.00" at bounding box center [304, 148] width 366 height 26
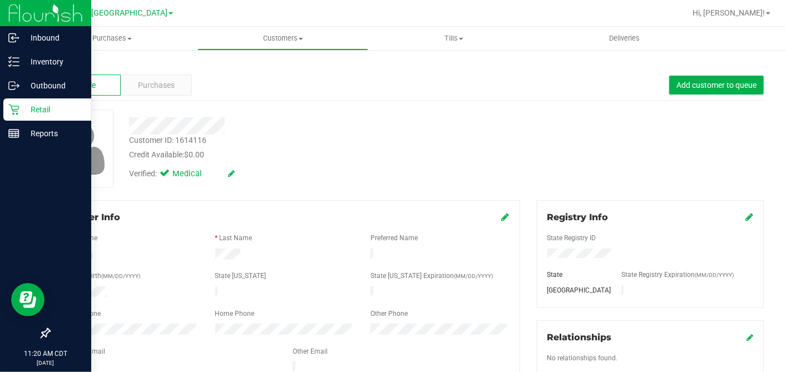
click at [7, 115] on div "Retail" at bounding box center [47, 109] width 88 height 22
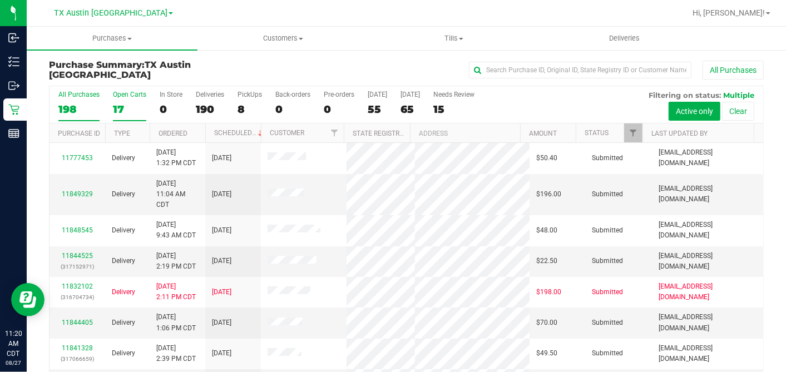
click at [126, 103] on div "17" at bounding box center [129, 109] width 33 height 13
click at [0, 0] on input "Open Carts 17" at bounding box center [0, 0] width 0 height 0
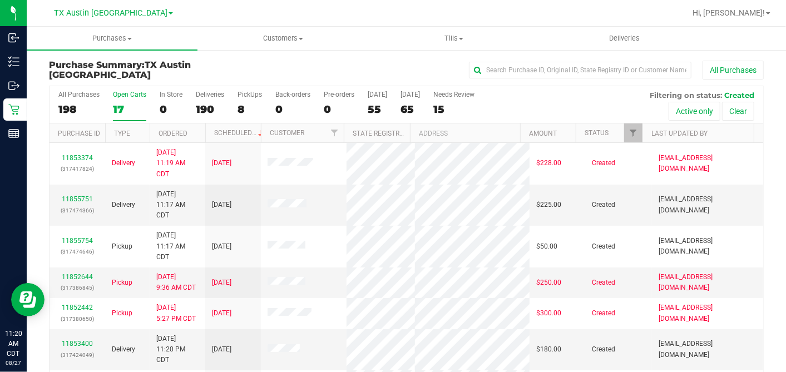
click at [195, 134] on th "Ordered" at bounding box center [178, 132] width 56 height 19
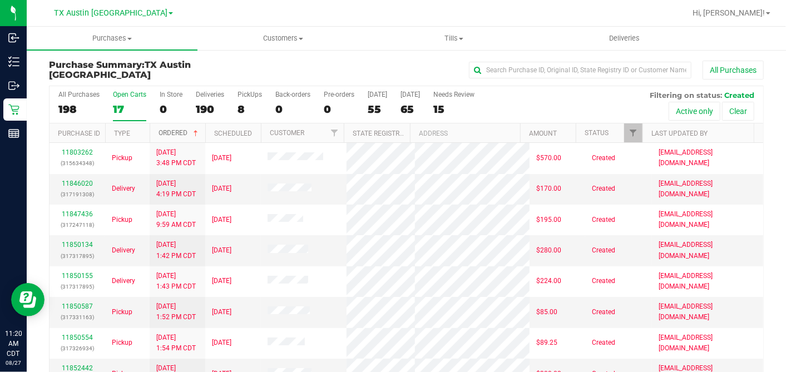
click at [196, 130] on span at bounding box center [195, 133] width 9 height 9
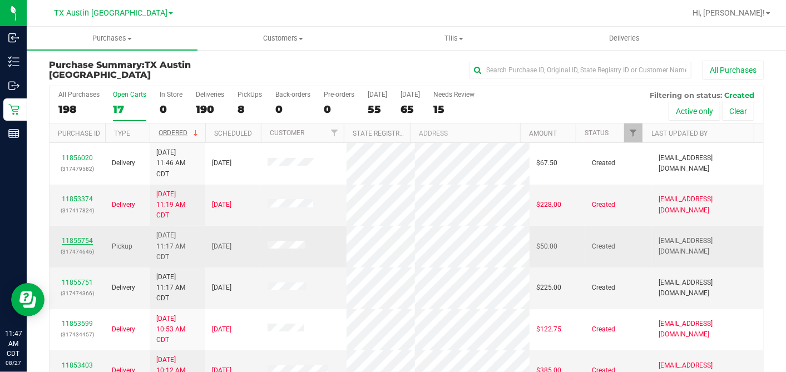
click at [76, 237] on link "11855754" at bounding box center [77, 241] width 31 height 8
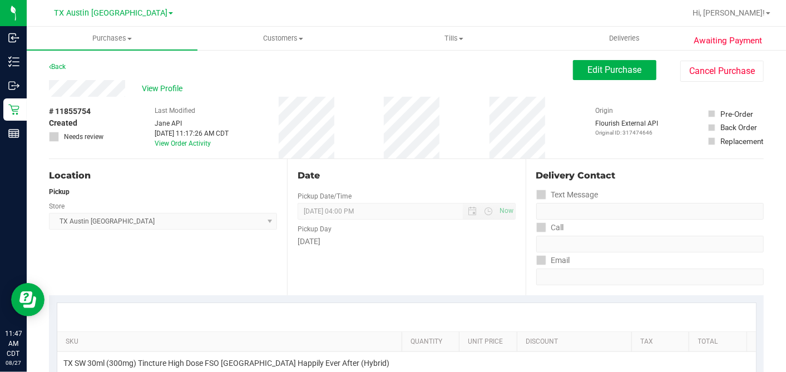
drag, startPoint x: 117, startPoint y: 97, endPoint x: 98, endPoint y: 118, distance: 28.3
click at [98, 118] on div "# 11855754 Created Needs review" at bounding box center [77, 124] width 56 height 36
click at [118, 106] on div "# 11855754 Created Needs review Last Modified Jane API Aug 27, 2025 11:17:26 AM…" at bounding box center [406, 128] width 714 height 62
click at [588, 71] on span "Edit Purchase" at bounding box center [615, 69] width 54 height 11
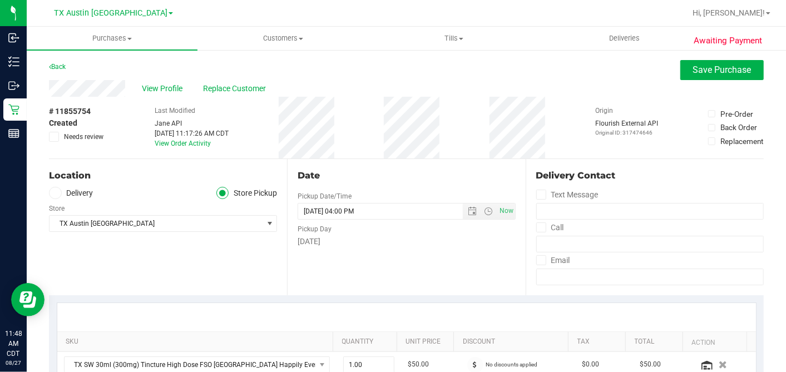
click at [67, 195] on label "Delivery" at bounding box center [71, 193] width 44 height 13
click at [0, 0] on input "Delivery" at bounding box center [0, 0] width 0 height 0
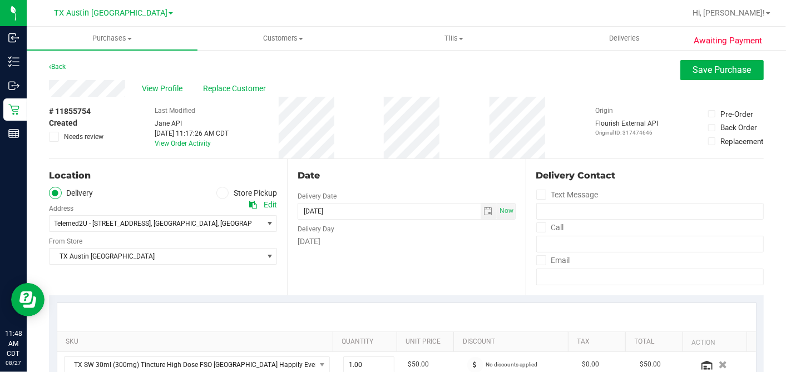
click at [344, 255] on div "Date Delivery Date 08/29/2025 Now 08/29/2025 04:00 PM Now Delivery Day Friday" at bounding box center [406, 227] width 238 height 136
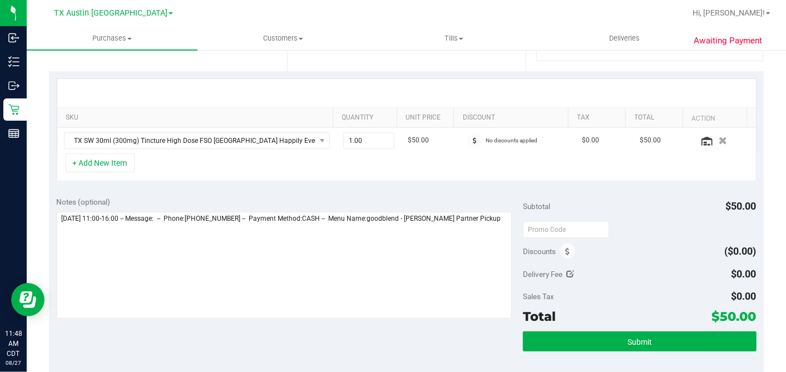
scroll to position [309, 0]
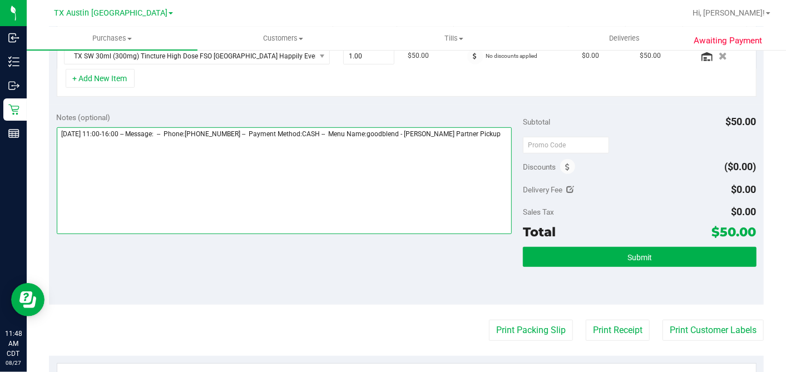
click at [490, 135] on textarea at bounding box center [284, 180] width 455 height 107
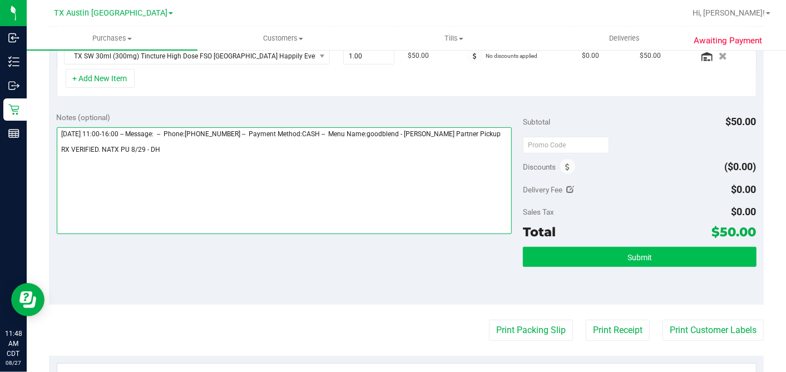
type textarea "Friday 08/29/2025 11:00-16:00 -- Message: -- Phone:5127570828 -- Payment Method…"
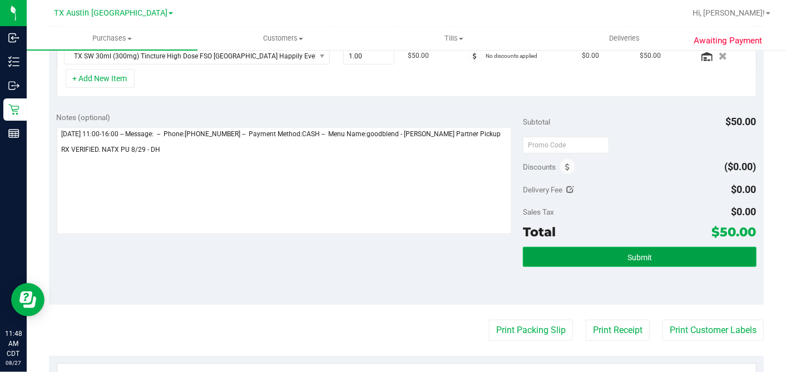
click at [629, 260] on button "Submit" at bounding box center [639, 257] width 233 height 20
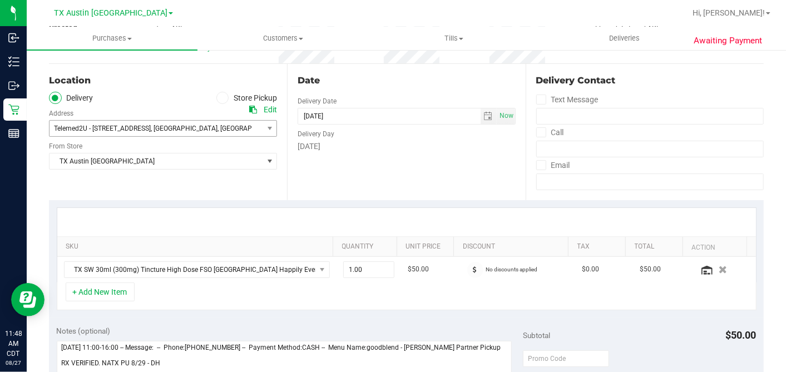
scroll to position [0, 0]
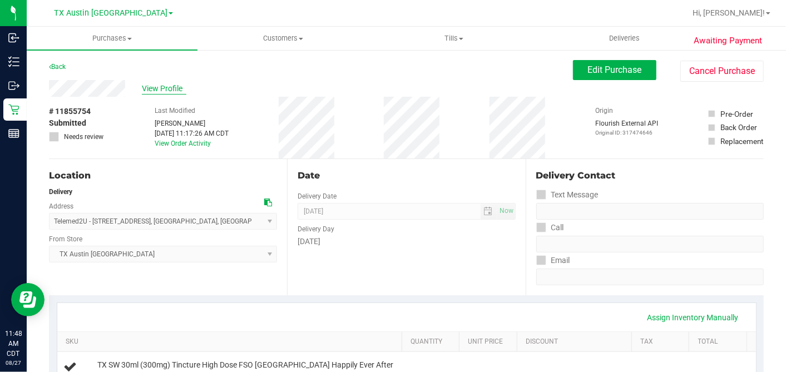
click at [171, 89] on span "View Profile" at bounding box center [164, 89] width 44 height 12
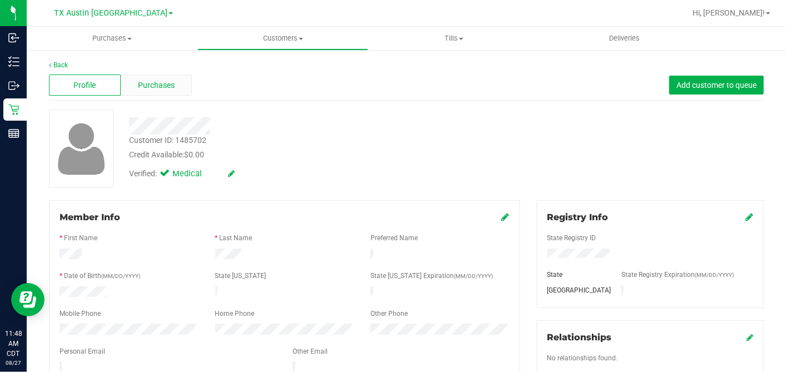
drag, startPoint x: 157, startPoint y: 85, endPoint x: 775, endPoint y: 70, distance: 617.9
click at [158, 85] on span "Purchases" at bounding box center [156, 86] width 37 height 12
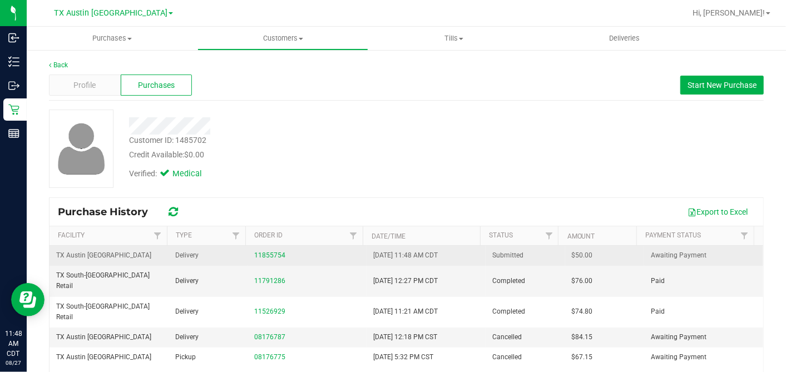
click at [572, 255] on span "$50.00" at bounding box center [582, 255] width 21 height 11
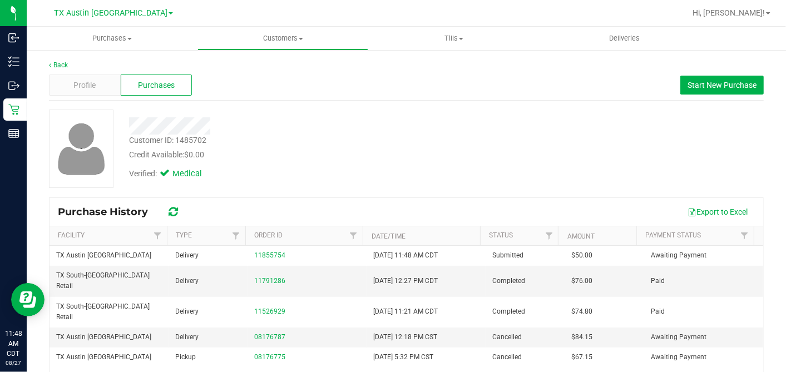
copy span "50.00"
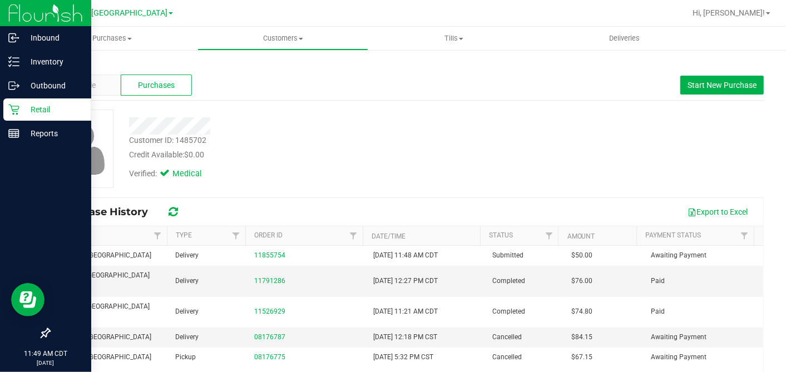
click at [16, 102] on div "Retail" at bounding box center [47, 109] width 88 height 22
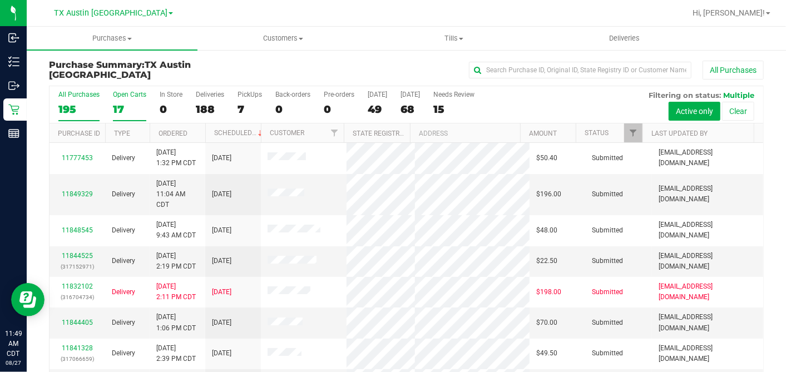
click at [122, 106] on div "17" at bounding box center [129, 109] width 33 height 13
click at [0, 0] on input "Open Carts 17" at bounding box center [0, 0] width 0 height 0
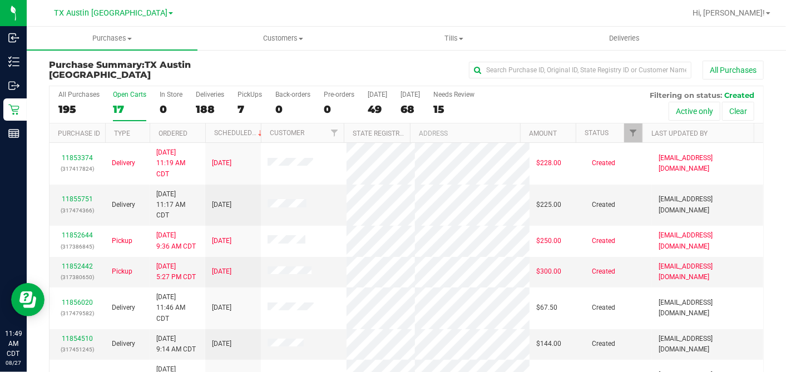
click at [195, 131] on th "Ordered" at bounding box center [178, 132] width 56 height 19
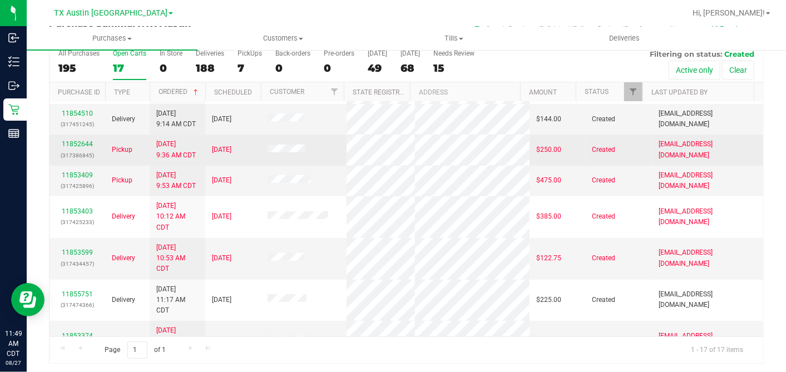
scroll to position [176, 0]
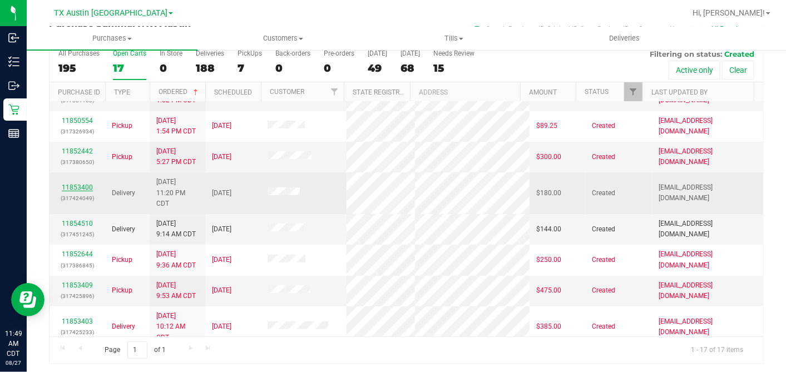
click at [81, 191] on link "11853400" at bounding box center [77, 187] width 31 height 8
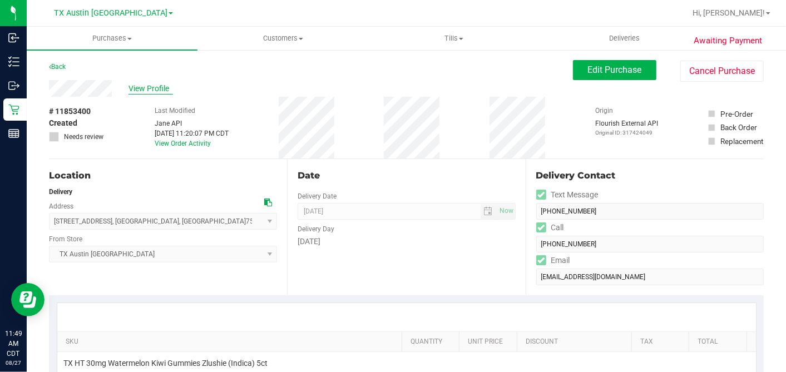
click at [162, 84] on span "View Profile" at bounding box center [150, 89] width 44 height 12
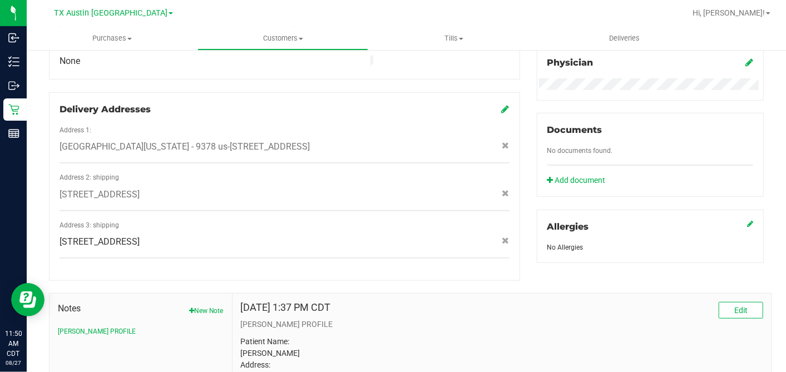
scroll to position [470, 0]
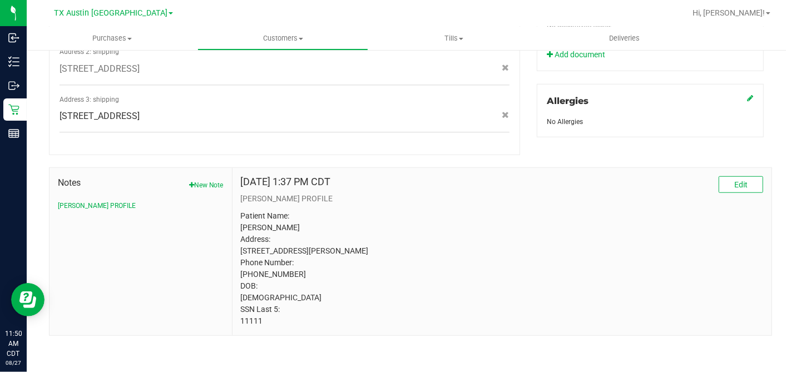
click at [247, 320] on p "Patient Name: Lisa Sobey Address: 2115 SILK TREE ROAD GILMER, TX, 75645 Phone N…" at bounding box center [502, 268] width 522 height 117
drag, startPoint x: 247, startPoint y: 320, endPoint x: 254, endPoint y: 320, distance: 6.7
click at [254, 320] on p "Patient Name: Lisa Sobey Address: 2115 SILK TREE ROAD GILMER, TX, 75645 Phone N…" at bounding box center [502, 268] width 522 height 117
copy p "11111"
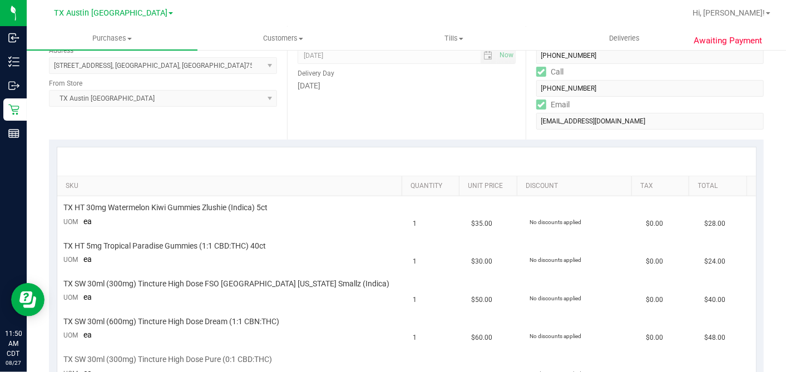
scroll to position [37, 0]
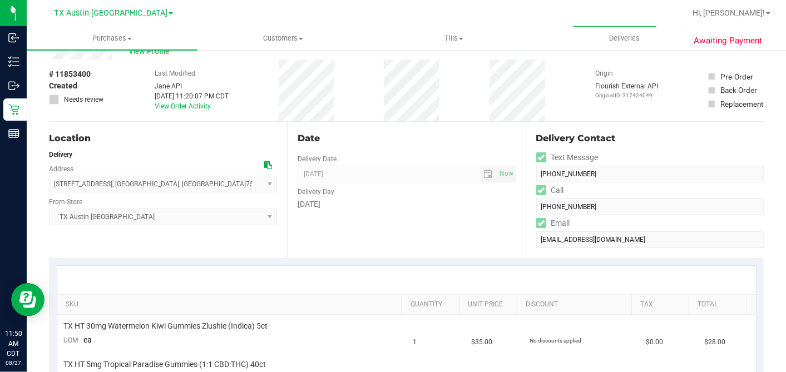
click at [267, 165] on icon at bounding box center [268, 165] width 8 height 8
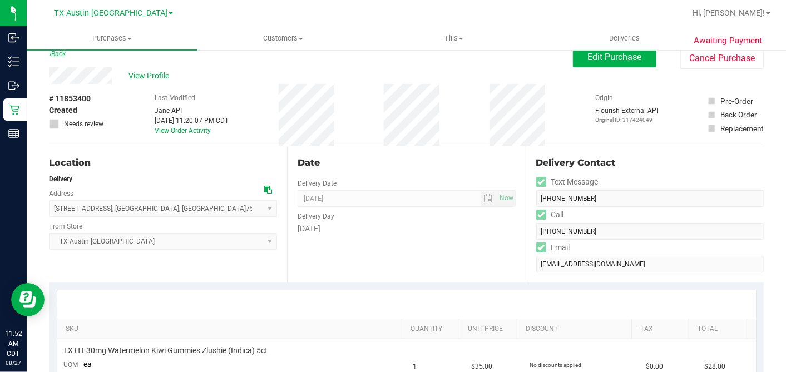
scroll to position [0, 0]
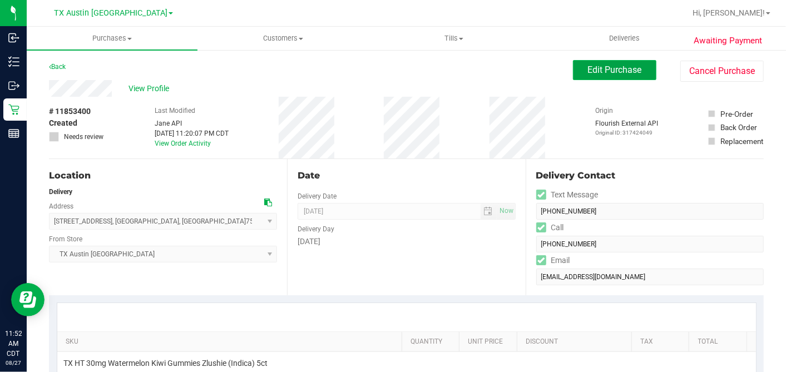
click at [581, 78] on button "Edit Purchase" at bounding box center [614, 70] width 83 height 20
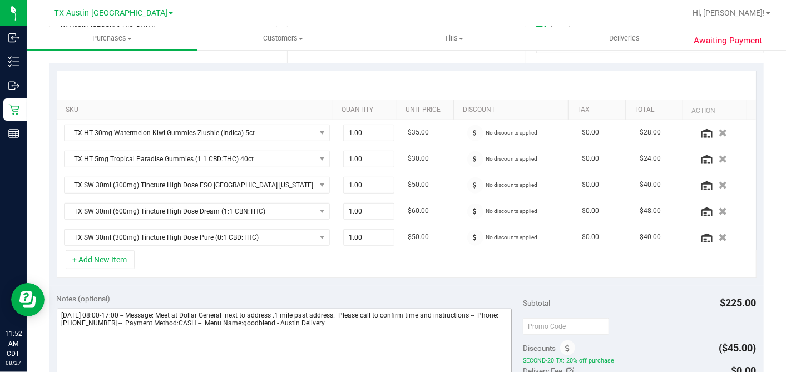
scroll to position [370, 0]
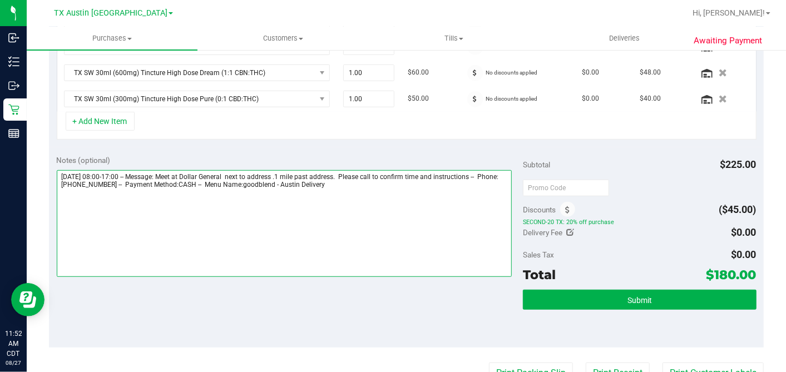
click at [406, 186] on textarea at bounding box center [284, 223] width 455 height 107
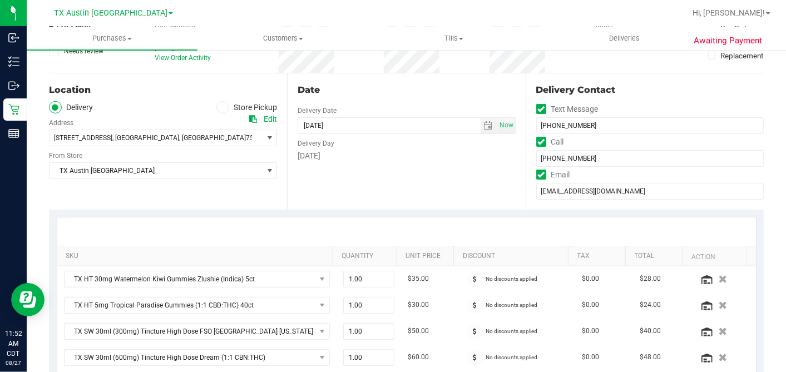
scroll to position [0, 0]
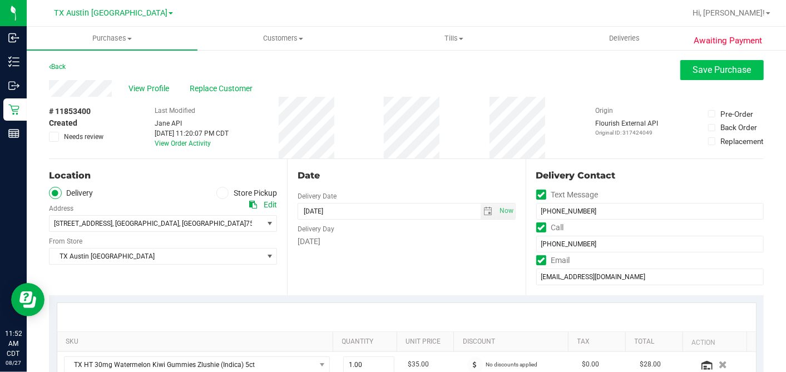
type textarea "Thursday 08/28/2025 08:00-17:00 -- Message: Meet at Dollar General next to addr…"
click at [693, 68] on span "Save Purchase" at bounding box center [722, 69] width 58 height 11
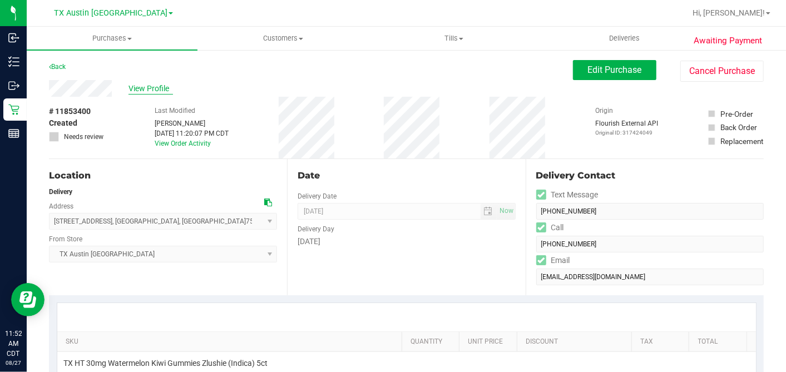
click at [150, 83] on span "View Profile" at bounding box center [150, 89] width 44 height 12
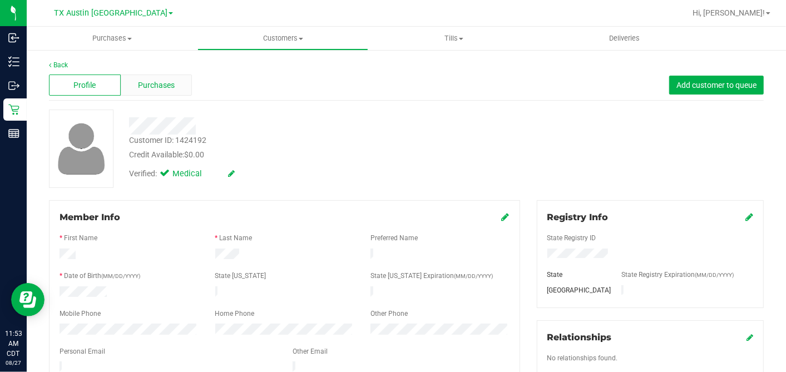
click at [167, 82] on span "Purchases" at bounding box center [156, 86] width 37 height 12
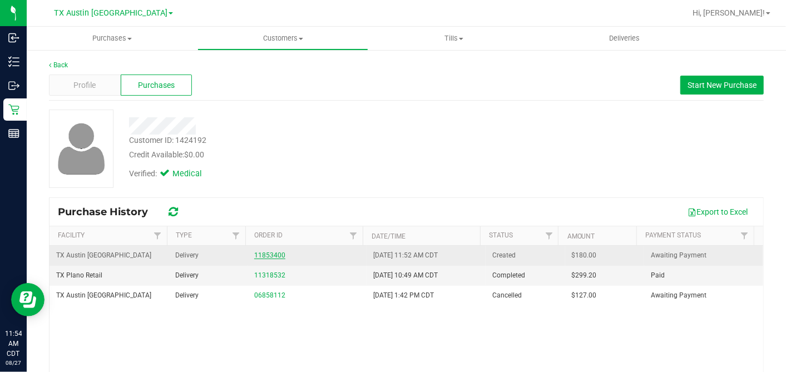
click at [270, 255] on link "11853400" at bounding box center [269, 255] width 31 height 8
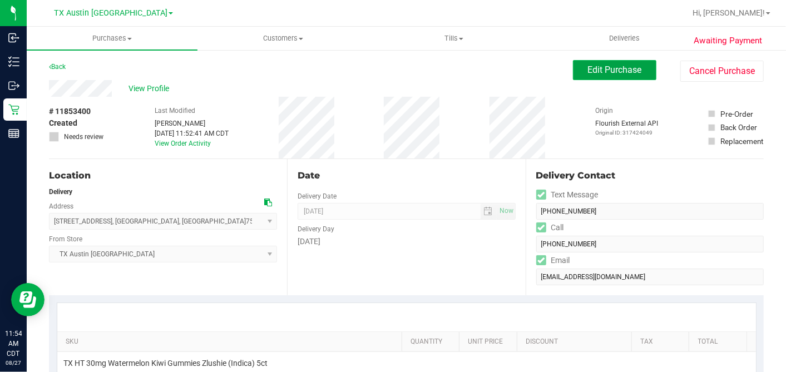
click at [611, 79] on button "Edit Purchase" at bounding box center [614, 70] width 83 height 20
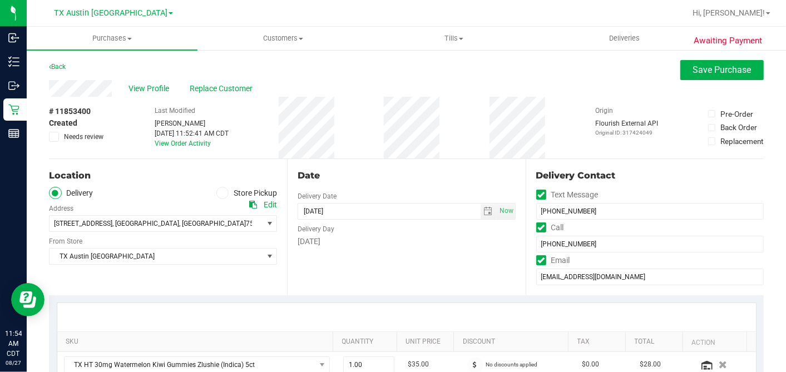
click at [54, 137] on icon at bounding box center [54, 137] width 7 height 0
click at [0, 0] on input "Needs review" at bounding box center [0, 0] width 0 height 0
click at [347, 176] on div "Date" at bounding box center [405, 175] width 217 height 13
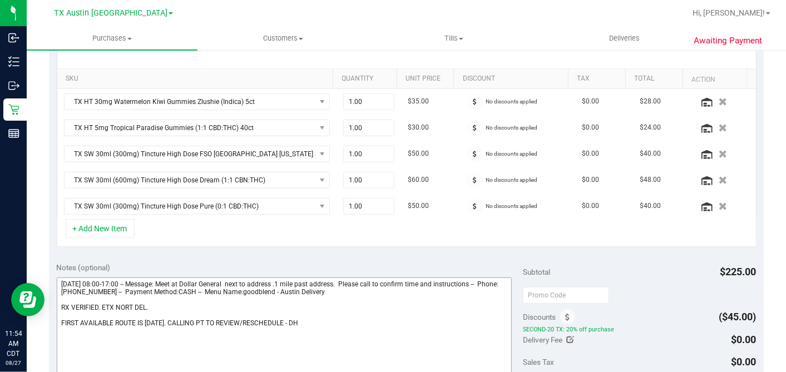
scroll to position [370, 0]
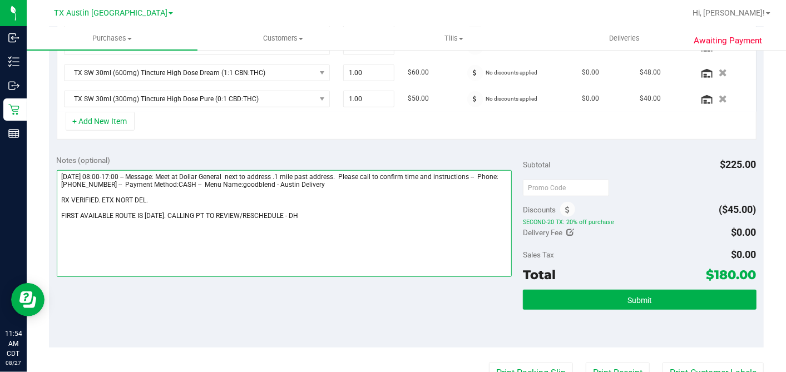
drag, startPoint x: 290, startPoint y: 211, endPoint x: 384, endPoint y: 194, distance: 95.4
click at [291, 211] on textarea at bounding box center [284, 223] width 455 height 107
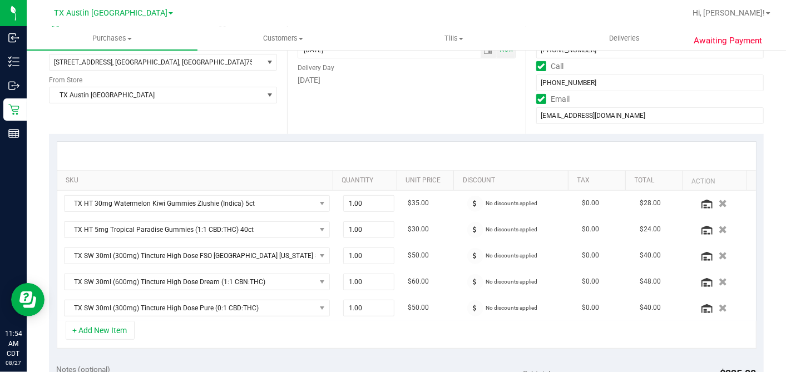
scroll to position [0, 0]
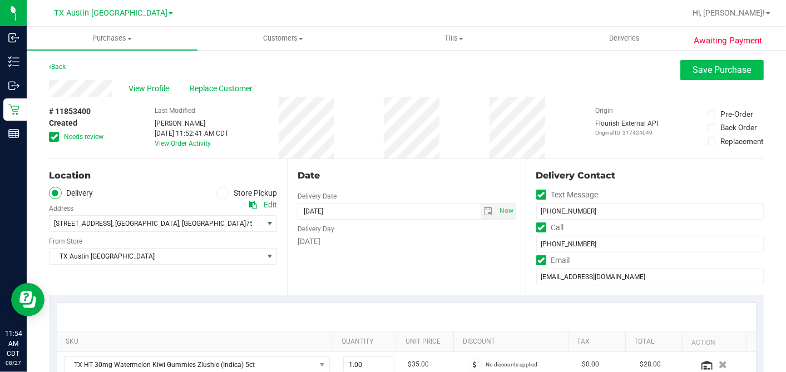
type textarea "Thursday 08/28/2025 08:00-17:00 -- Message: Meet at Dollar General next to addr…"
click at [697, 61] on button "Save Purchase" at bounding box center [721, 70] width 83 height 20
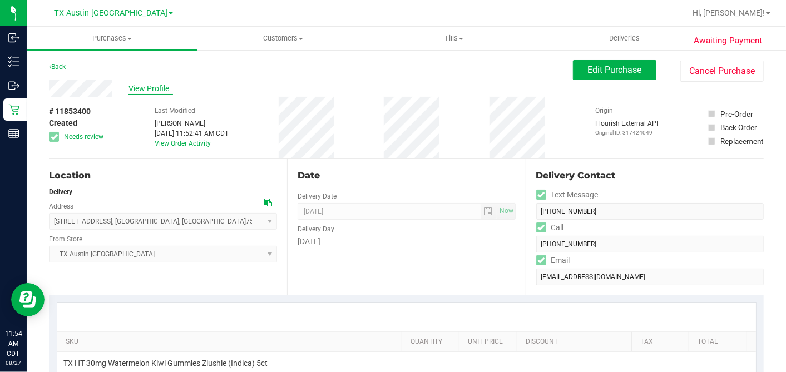
click at [138, 87] on span "View Profile" at bounding box center [150, 89] width 44 height 12
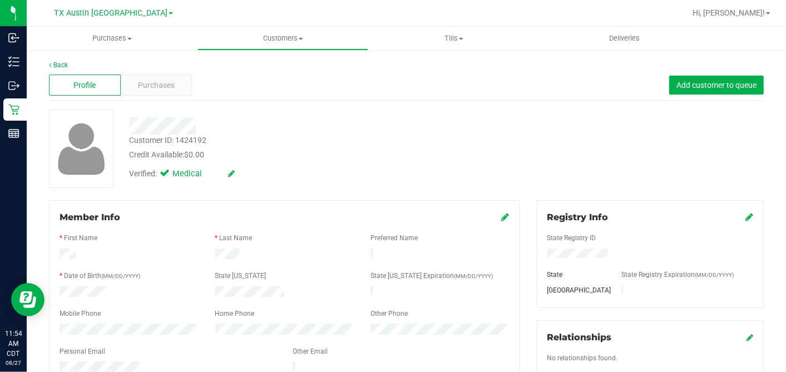
drag, startPoint x: 156, startPoint y: 96, endPoint x: 161, endPoint y: 98, distance: 5.7
click at [156, 97] on div "Profile Purchases Add customer to queue" at bounding box center [406, 85] width 714 height 31
click at [168, 97] on div "Profile Purchases Add customer to queue" at bounding box center [406, 85] width 714 height 31
click at [167, 90] on span "Purchases" at bounding box center [156, 86] width 37 height 12
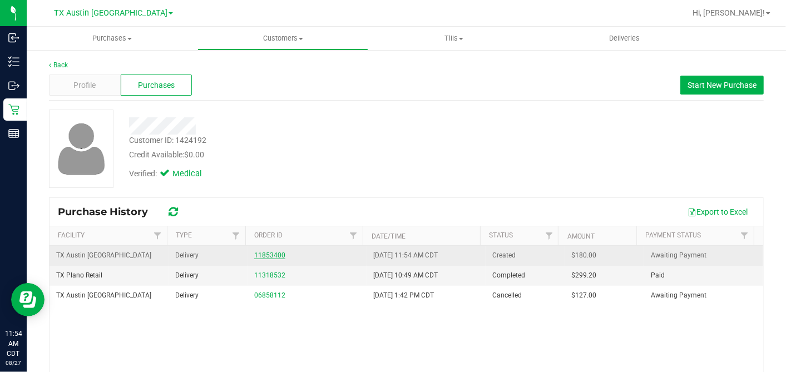
click at [274, 257] on link "11853400" at bounding box center [269, 255] width 31 height 8
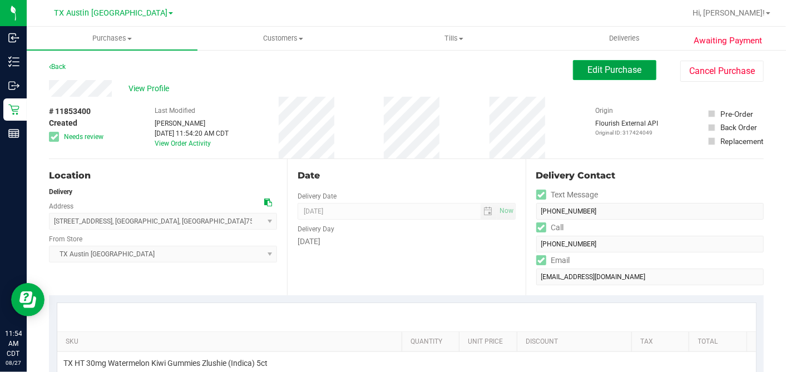
click at [608, 70] on span "Edit Purchase" at bounding box center [615, 69] width 54 height 11
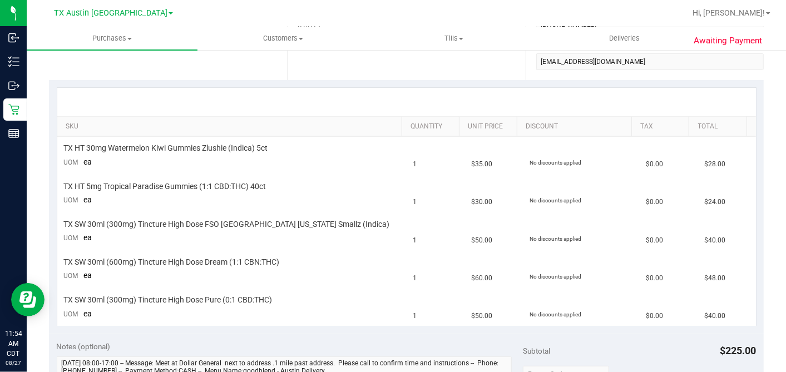
scroll to position [370, 0]
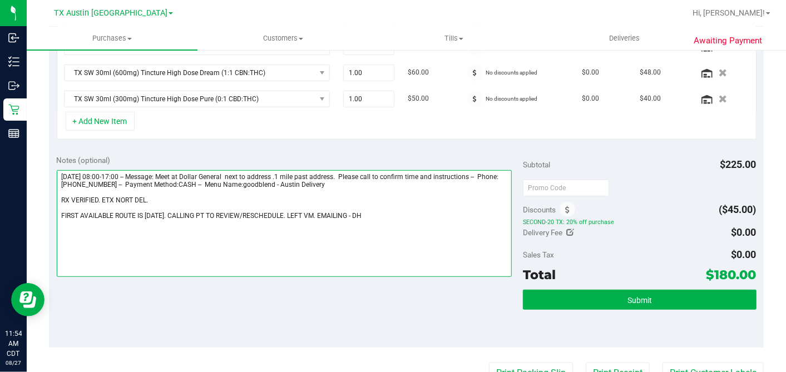
click at [132, 195] on textarea at bounding box center [284, 223] width 455 height 107
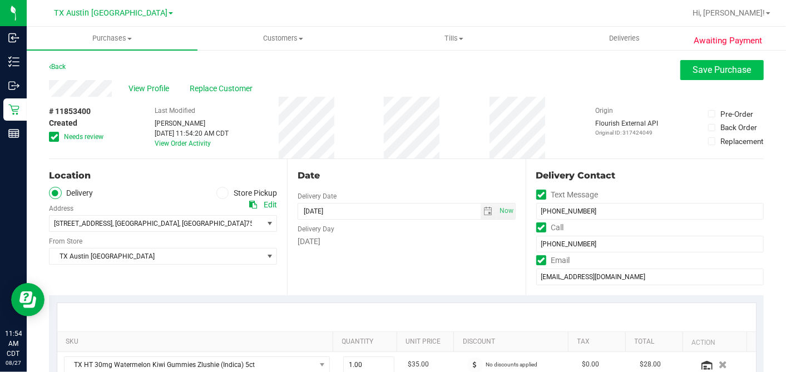
type textarea "Thursday 08/28/2025 08:00-17:00 -- Message: Meet at Dollar General next to addr…"
click at [707, 69] on span "Save Purchase" at bounding box center [722, 69] width 58 height 11
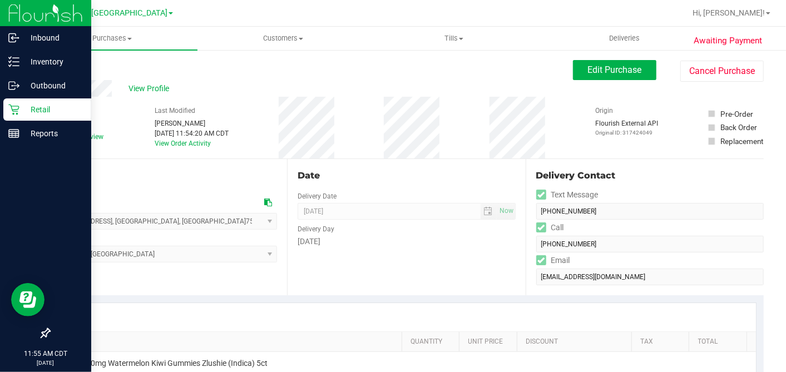
drag, startPoint x: 15, startPoint y: 108, endPoint x: 38, endPoint y: 114, distance: 24.0
click at [16, 109] on icon at bounding box center [13, 109] width 11 height 11
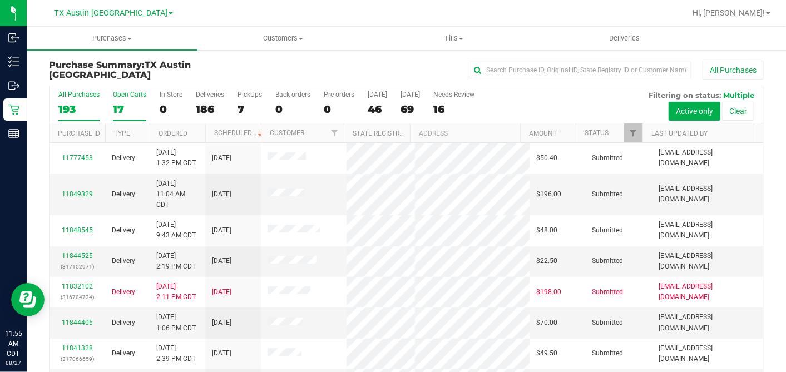
click at [122, 105] on div "17" at bounding box center [129, 109] width 33 height 13
click at [0, 0] on input "Open Carts 17" at bounding box center [0, 0] width 0 height 0
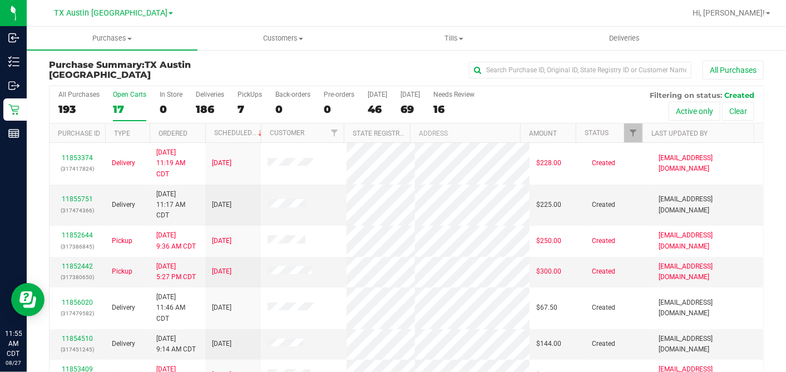
click at [197, 132] on th "Ordered" at bounding box center [178, 132] width 56 height 19
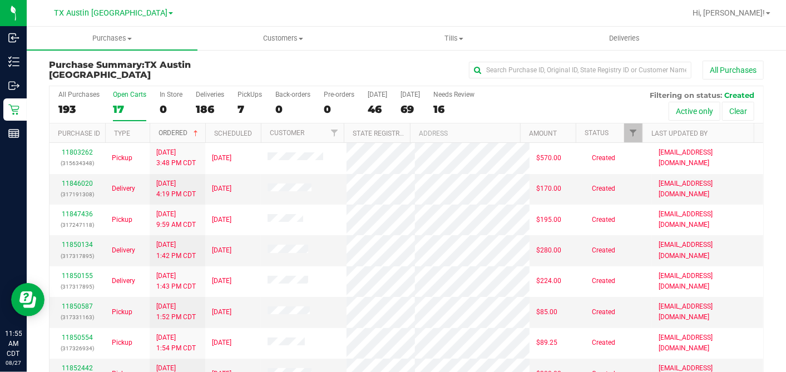
click at [197, 132] on span at bounding box center [195, 133] width 9 height 9
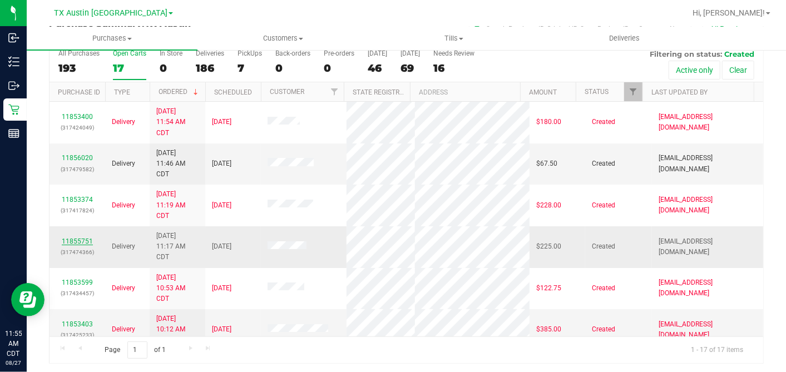
click at [84, 240] on link "11855751" at bounding box center [77, 241] width 31 height 8
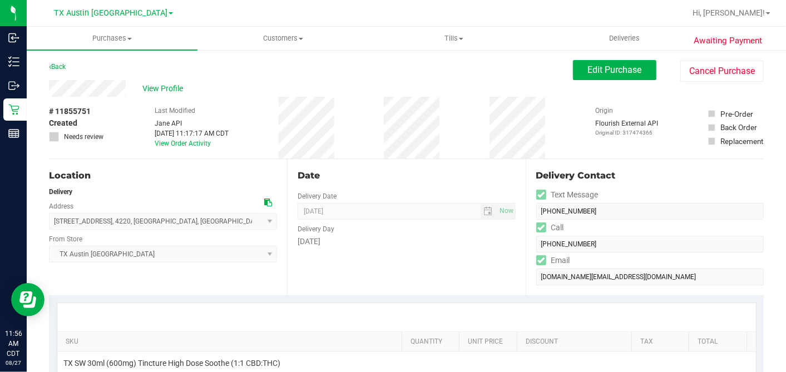
click at [267, 204] on icon at bounding box center [268, 202] width 8 height 8
drag, startPoint x: 618, startPoint y: 67, endPoint x: 731, endPoint y: 63, distance: 112.9
click at [618, 67] on span "Edit Purchase" at bounding box center [615, 69] width 54 height 11
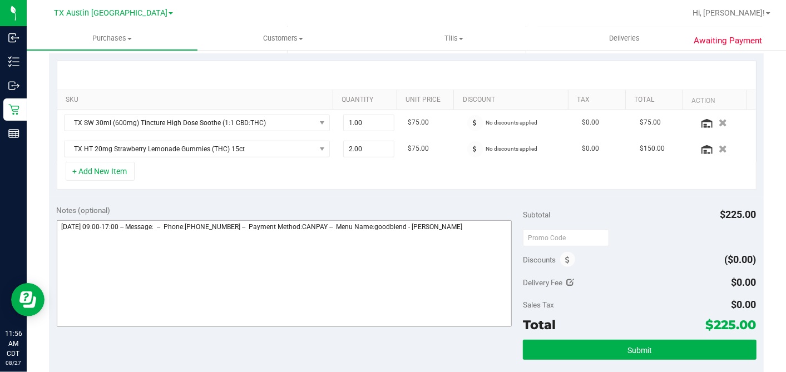
scroll to position [309, 0]
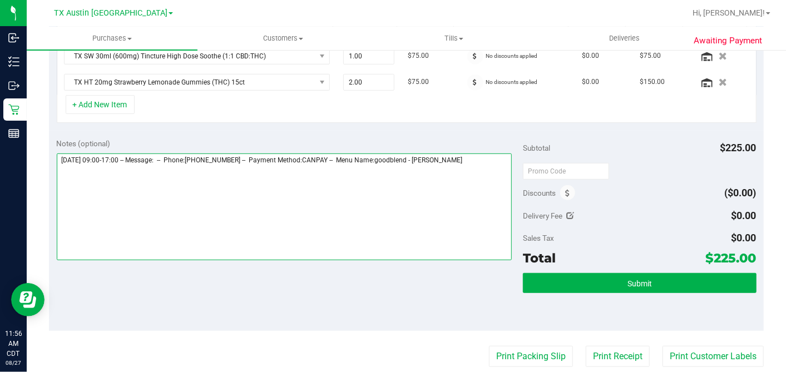
click at [492, 160] on textarea at bounding box center [284, 206] width 455 height 107
click at [182, 197] on textarea at bounding box center [284, 206] width 455 height 107
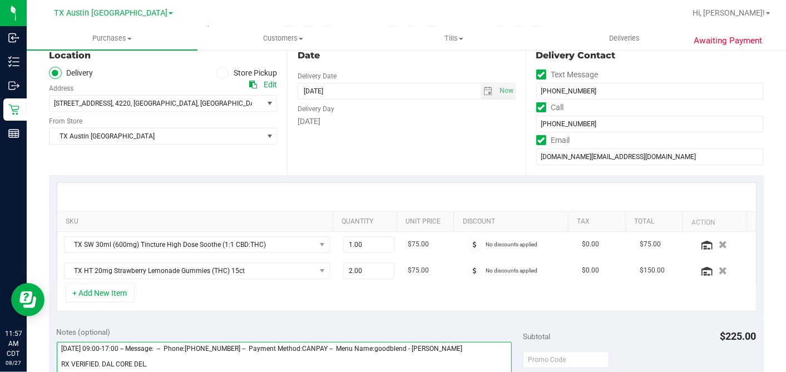
scroll to position [62, 0]
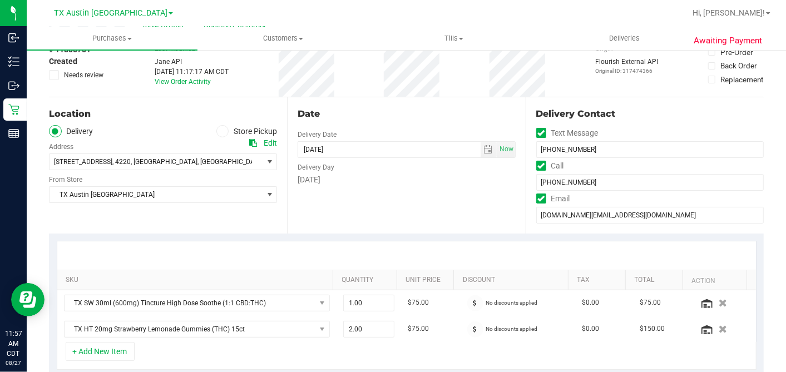
type textarea "Saturday 08/30/2025 09:00-17:00 -- Message: -- Phone:9259802700 -- Payment Meth…"
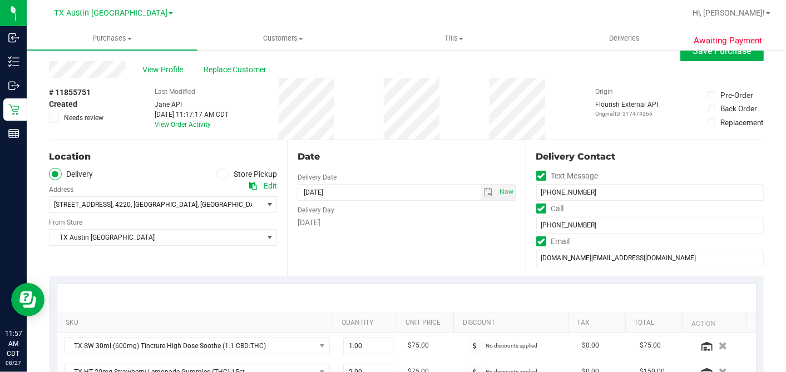
scroll to position [0, 0]
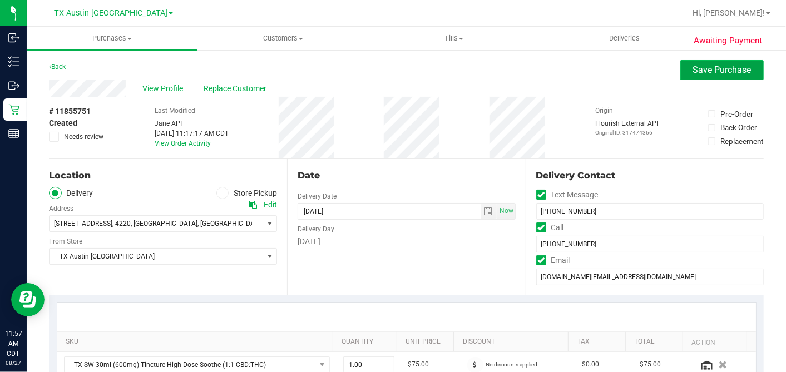
click at [693, 75] on span "Save Purchase" at bounding box center [722, 69] width 58 height 11
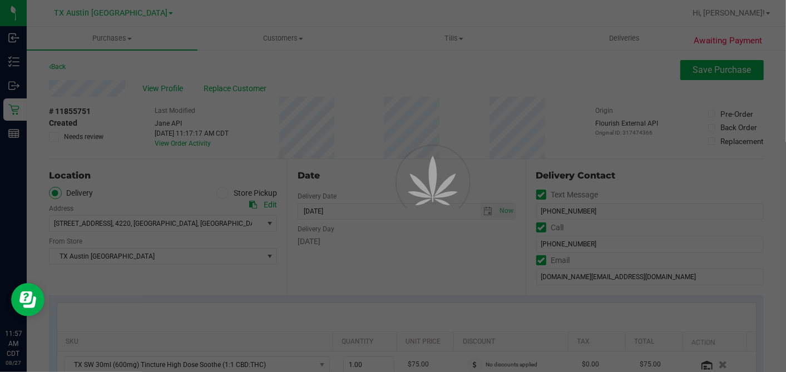
click at [155, 91] on div at bounding box center [393, 186] width 786 height 372
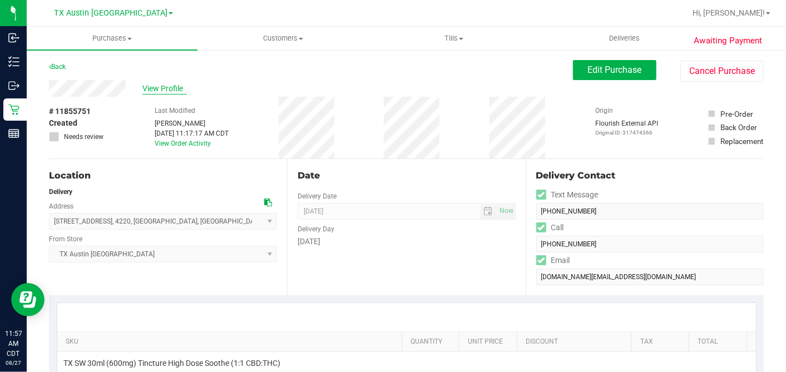
click at [155, 90] on span "View Profile" at bounding box center [164, 89] width 44 height 12
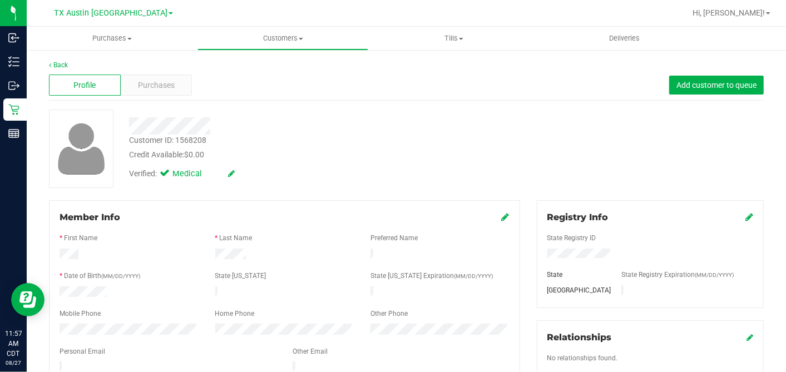
click at [418, 138] on div "Customer ID: 1568208 Credit Available: $0.00" at bounding box center [304, 148] width 366 height 26
click at [386, 180] on div "Verified: Medical" at bounding box center [304, 173] width 366 height 24
drag, startPoint x: 178, startPoint y: 86, endPoint x: 439, endPoint y: 192, distance: 281.5
click at [178, 86] on div "Purchases" at bounding box center [157, 85] width 72 height 21
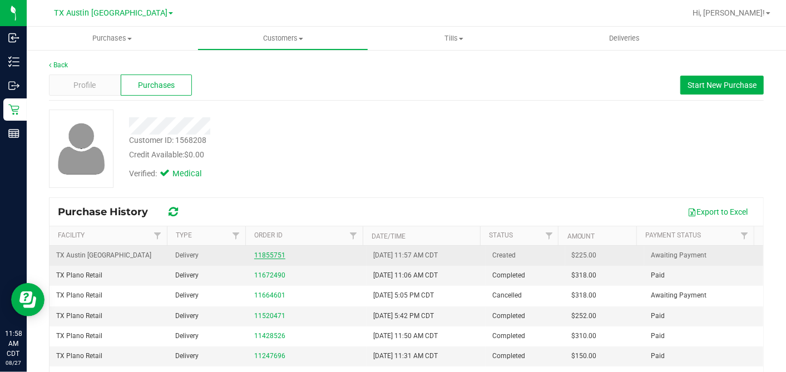
click at [267, 256] on link "11855751" at bounding box center [269, 255] width 31 height 8
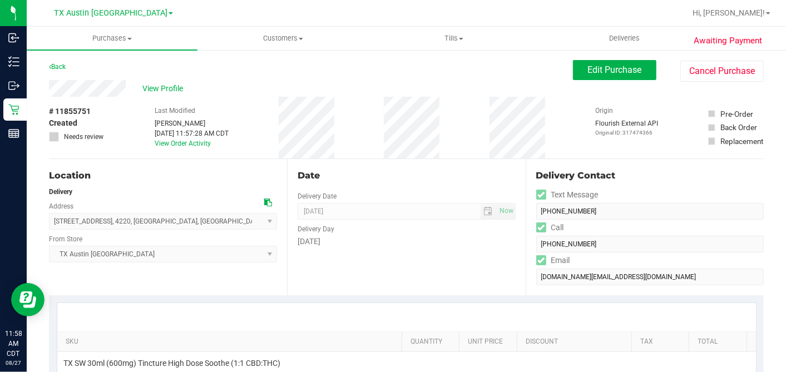
click at [354, 133] on div "# 11855751 Created Needs review Last Modified Dane Hawkins Aug 27, 2025 11:57:2…" at bounding box center [406, 128] width 714 height 62
click at [373, 175] on div "Date" at bounding box center [405, 175] width 217 height 13
click at [360, 236] on div "Saturday" at bounding box center [405, 242] width 217 height 12
click at [399, 231] on div "Delivery Day" at bounding box center [405, 228] width 217 height 16
click at [400, 181] on div "Date" at bounding box center [405, 175] width 217 height 13
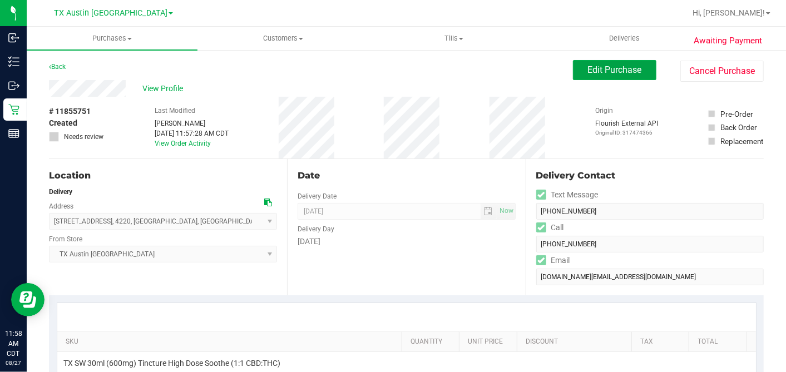
drag, startPoint x: 602, startPoint y: 75, endPoint x: 572, endPoint y: 105, distance: 42.5
click at [602, 75] on span "Edit Purchase" at bounding box center [615, 69] width 54 height 11
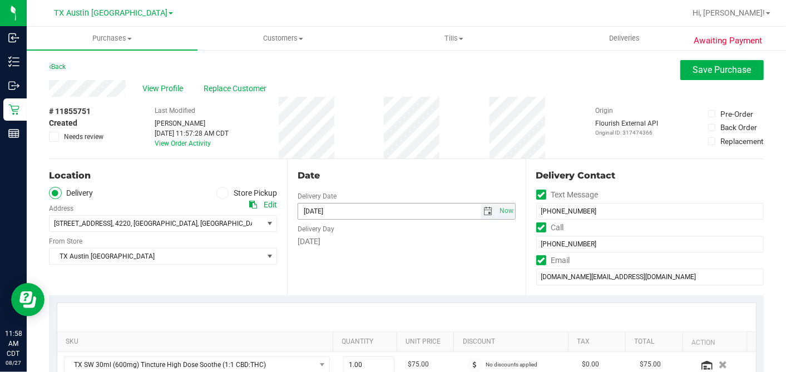
click at [484, 209] on span "select" at bounding box center [488, 211] width 9 height 9
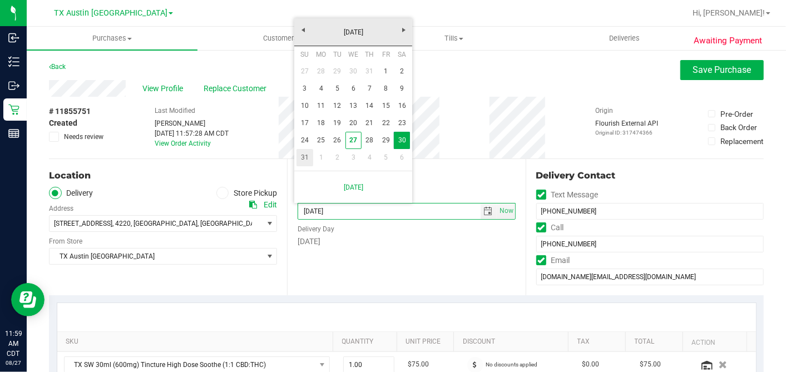
click at [305, 157] on link "31" at bounding box center [304, 157] width 16 height 17
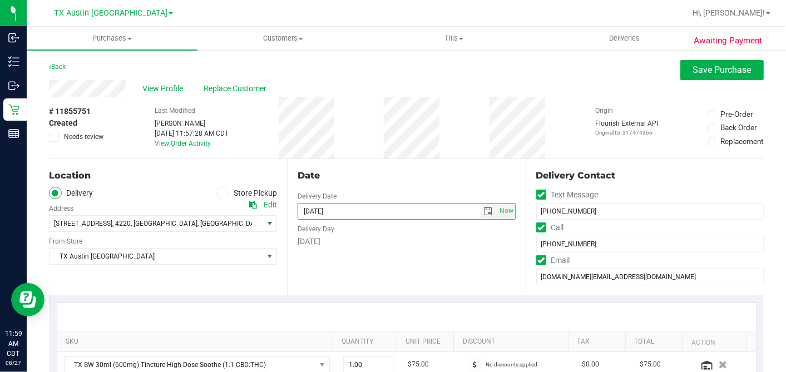
click at [409, 165] on div "Date Delivery Date 08/31/2025 Now 08/31/2025 07:00 AM Now Delivery Day Sunday" at bounding box center [406, 227] width 238 height 136
click at [197, 225] on span ", [GEOGRAPHIC_DATA]" at bounding box center [230, 224] width 67 height 8
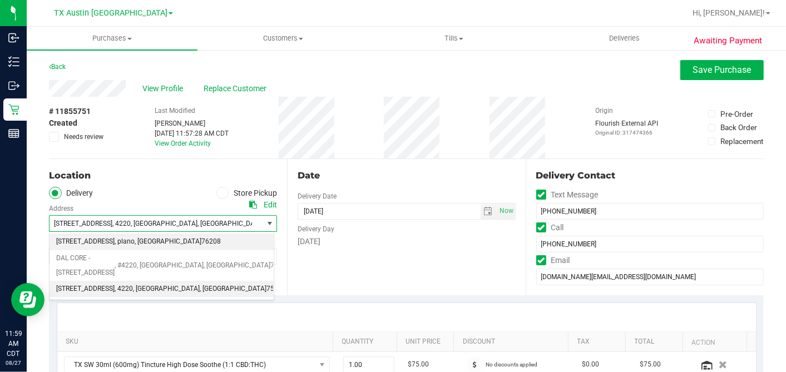
click at [115, 239] on span "4720 state hwy 121 N Suite 180" at bounding box center [85, 242] width 58 height 14
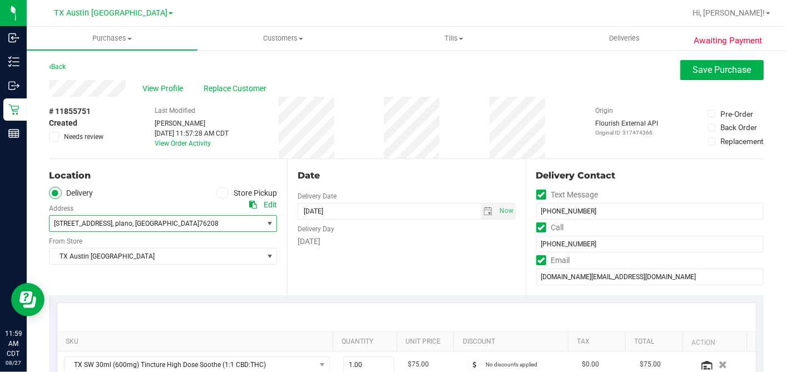
click at [311, 252] on div "Date Delivery Date 08/31/2025 Now 08/31/2025 07:00 AM Now Delivery Day Sunday" at bounding box center [406, 227] width 238 height 136
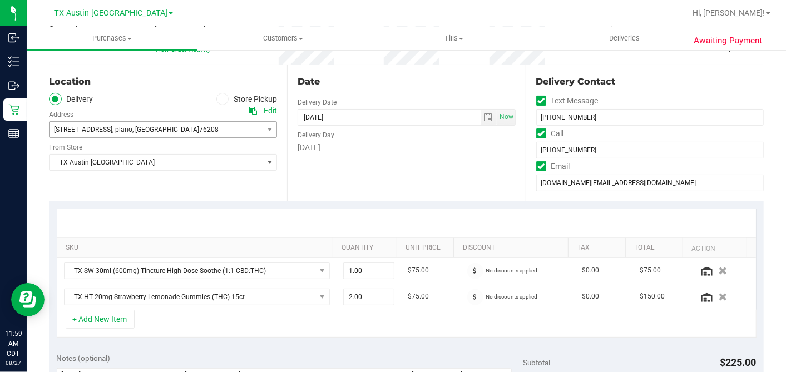
scroll to position [123, 0]
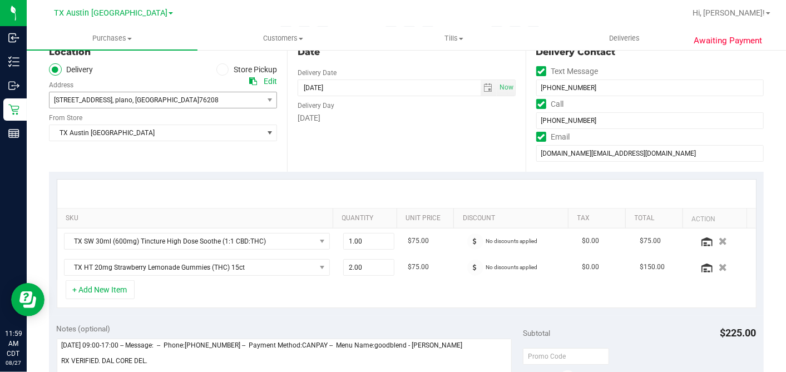
click at [199, 98] on span "76208" at bounding box center [208, 100] width 19 height 8
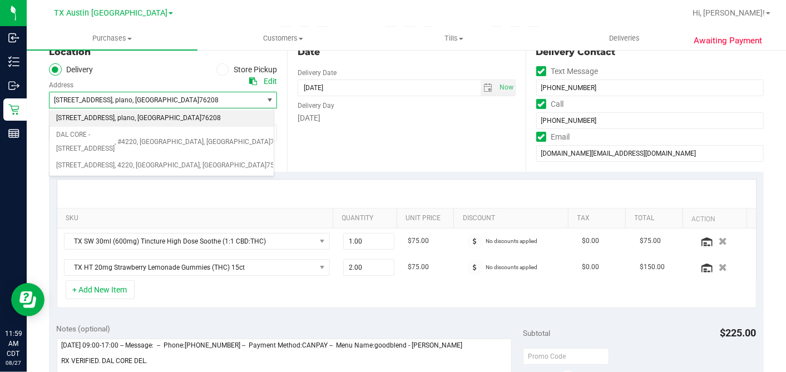
click at [421, 138] on div "Date Delivery Date 08/31/2025 Now 08/31/2025 07:00 AM Now Delivery Day Sunday" at bounding box center [406, 104] width 238 height 136
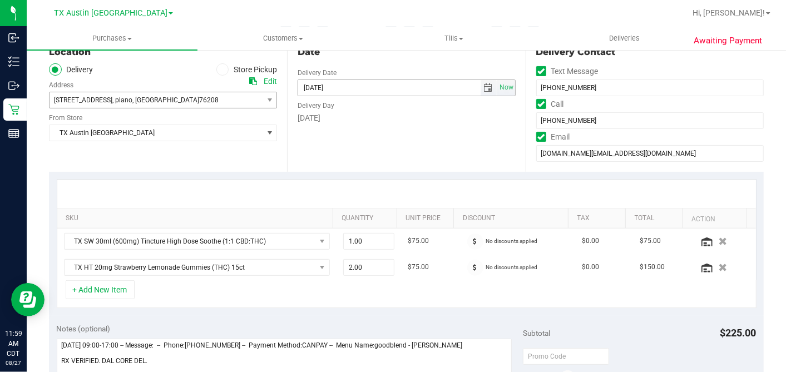
click at [484, 89] on span "select" at bounding box center [488, 87] width 9 height 9
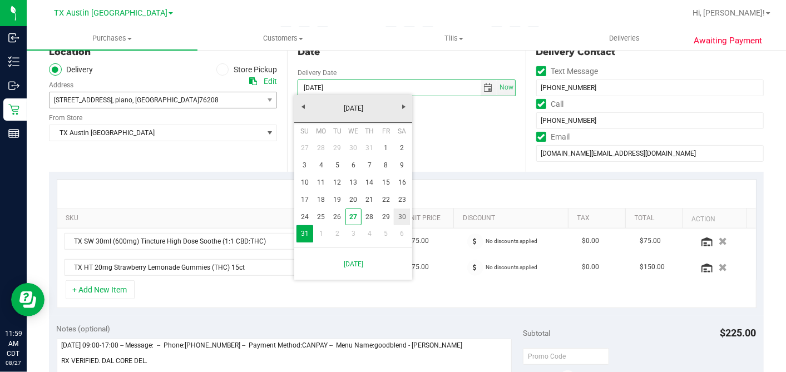
click at [400, 216] on link "30" at bounding box center [402, 216] width 16 height 17
type input "08/30/2025"
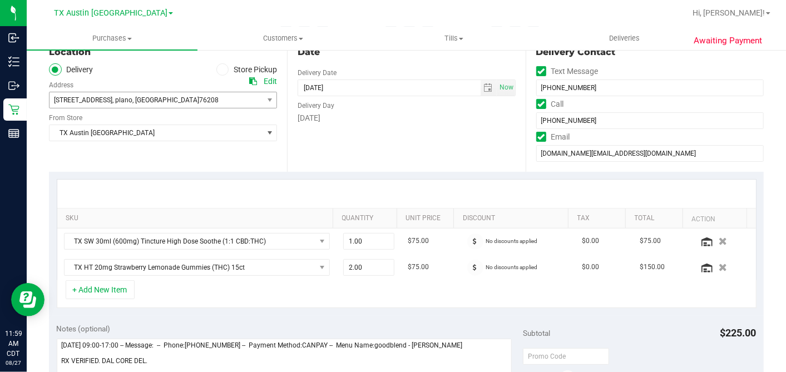
click at [416, 141] on div "Date Delivery Date 08/30/2025 Now 08/30/2025 07:00 AM Now Delivery Day Saturday" at bounding box center [406, 104] width 238 height 136
click at [192, 133] on span "TX Austin [GEOGRAPHIC_DATA]" at bounding box center [155, 133] width 213 height 16
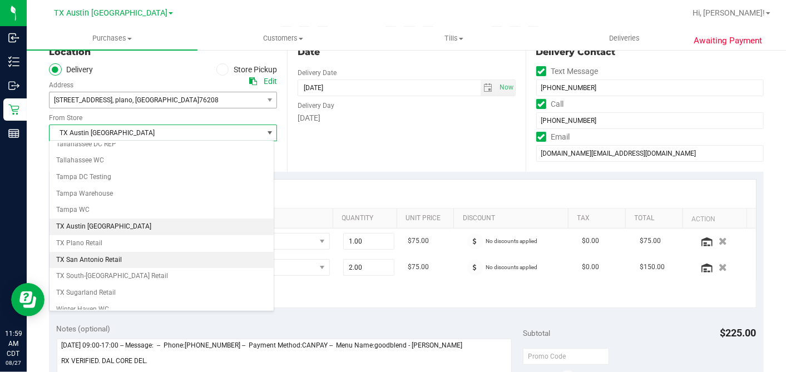
scroll to position [791, 0]
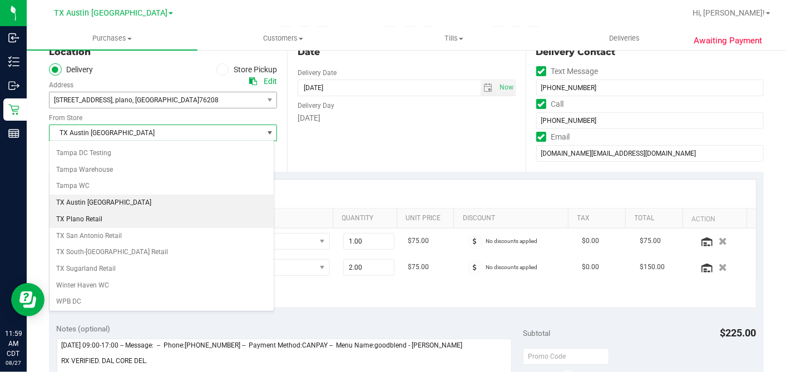
click at [111, 211] on li "TX Plano Retail" at bounding box center [161, 219] width 224 height 17
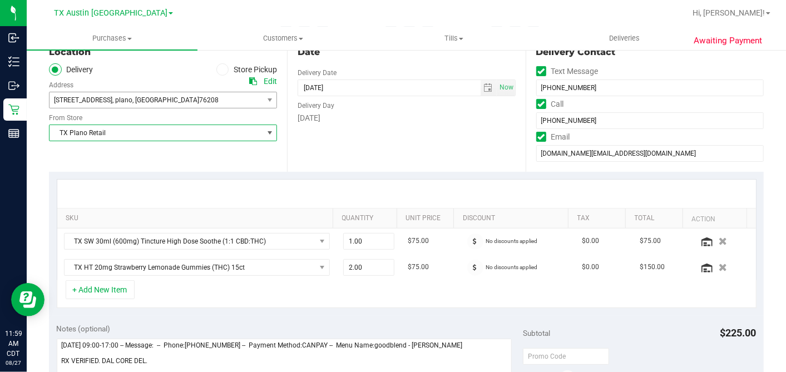
click at [467, 159] on div "Date Delivery Date 08/30/2025 Now 08/30/2025 07:00 AM Now Delivery Day Saturday" at bounding box center [406, 104] width 238 height 136
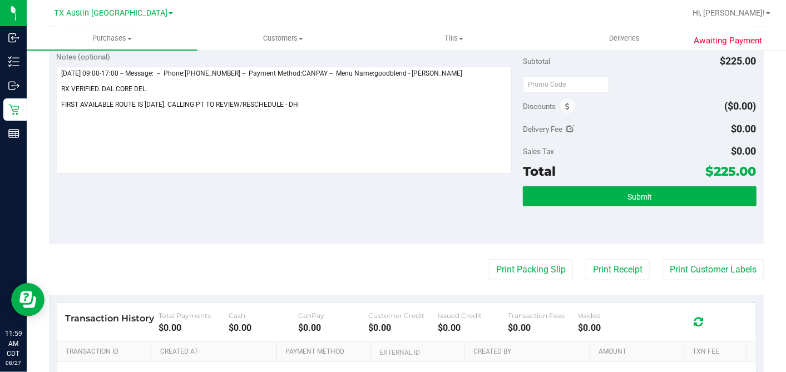
scroll to position [370, 0]
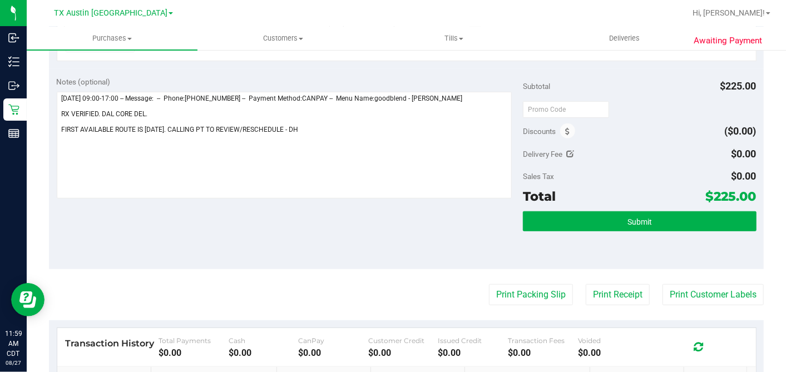
click at [598, 166] on div "Sales Tax $0.00" at bounding box center [639, 176] width 233 height 20
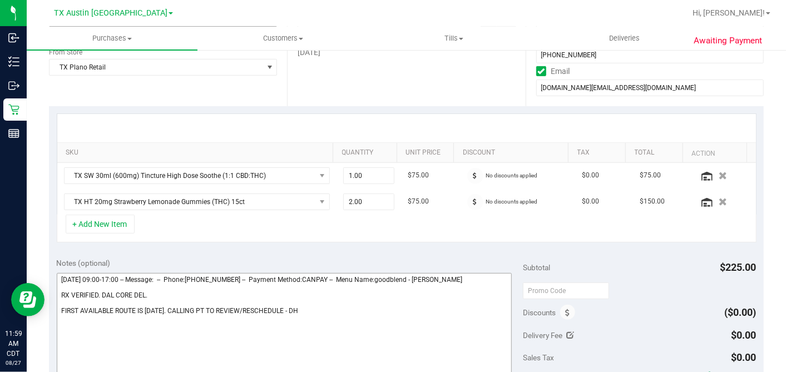
scroll to position [309, 0]
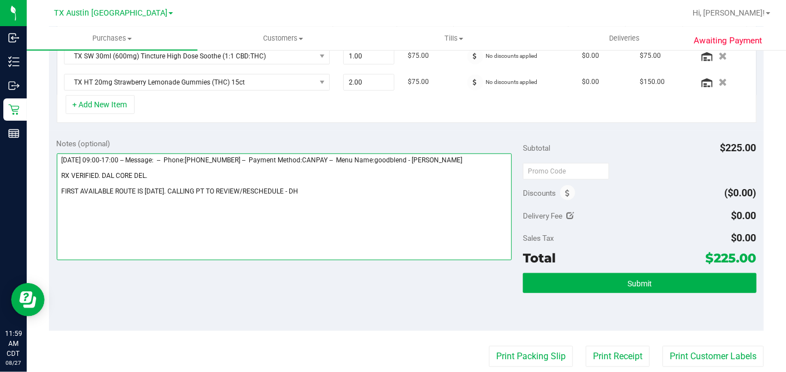
drag, startPoint x: 292, startPoint y: 187, endPoint x: 338, endPoint y: 172, distance: 48.0
click at [293, 187] on textarea at bounding box center [284, 206] width 455 height 107
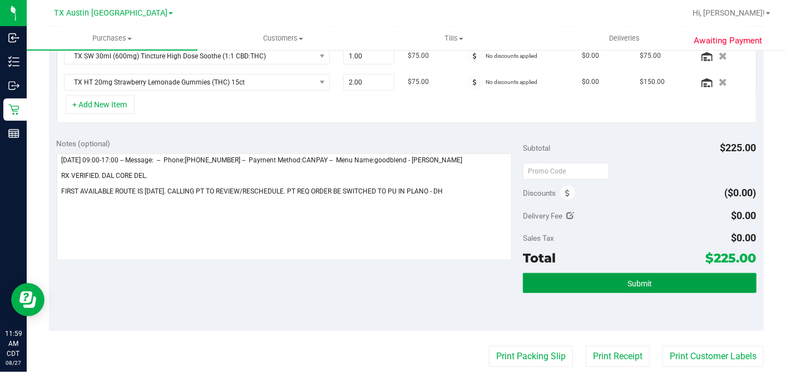
drag, startPoint x: 625, startPoint y: 285, endPoint x: 600, endPoint y: 305, distance: 32.0
click at [600, 305] on div "Submit" at bounding box center [639, 298] width 233 height 50
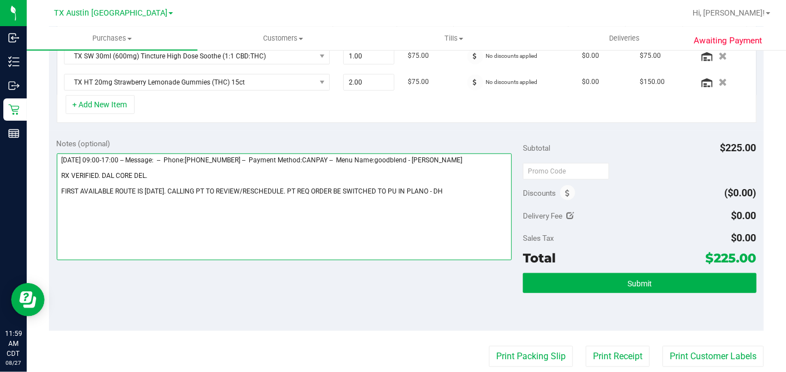
drag, startPoint x: 436, startPoint y: 190, endPoint x: 442, endPoint y: 189, distance: 6.2
click at [436, 190] on textarea at bounding box center [284, 206] width 455 height 107
type textarea "Saturday 08/30/2025 09:00-17:00 -- Message: -- Phone:9259802700 -- Payment Meth…"
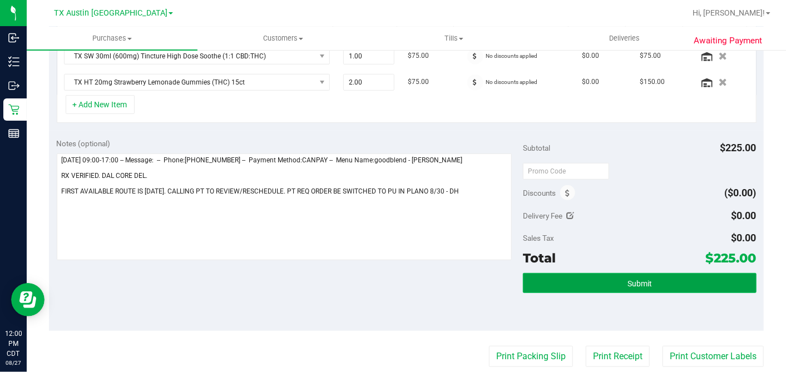
click at [615, 277] on button "Submit" at bounding box center [639, 283] width 233 height 20
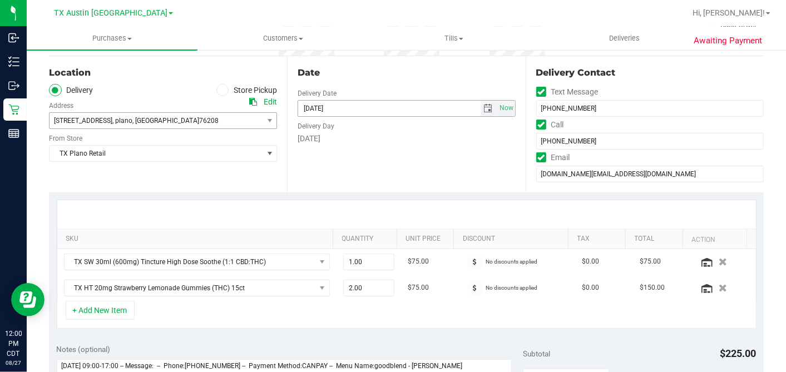
scroll to position [63, 0]
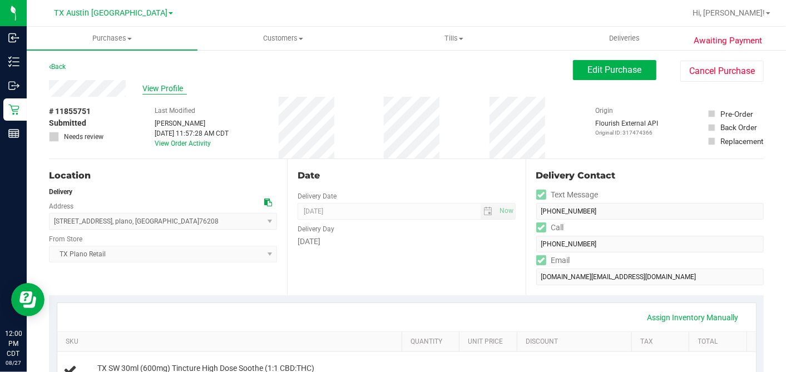
click at [167, 85] on span "View Profile" at bounding box center [164, 89] width 44 height 12
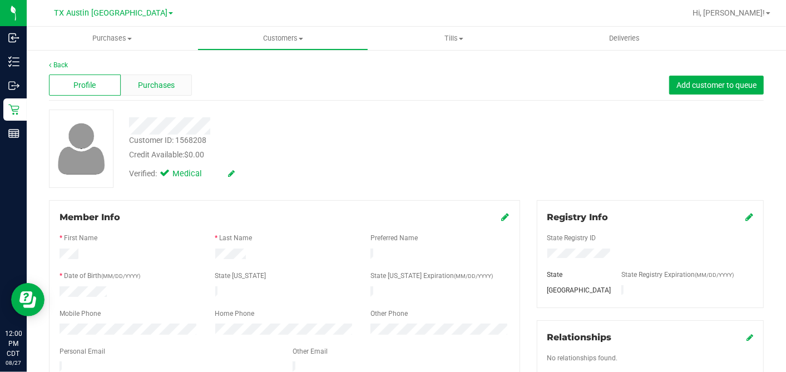
click at [159, 73] on div "Profile Purchases Add customer to queue" at bounding box center [406, 85] width 714 height 31
click at [159, 82] on span "Purchases" at bounding box center [156, 86] width 37 height 12
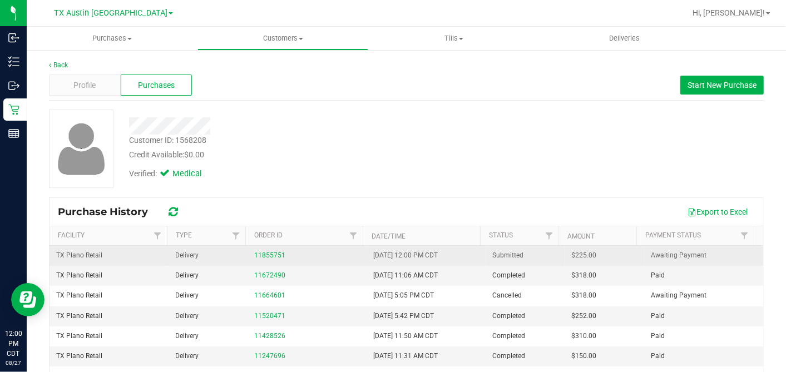
click at [572, 255] on span "$225.00" at bounding box center [584, 255] width 25 height 11
drag, startPoint x: 567, startPoint y: 255, endPoint x: 585, endPoint y: 256, distance: 18.9
click at [572, 255] on span "$225.00" at bounding box center [584, 255] width 25 height 11
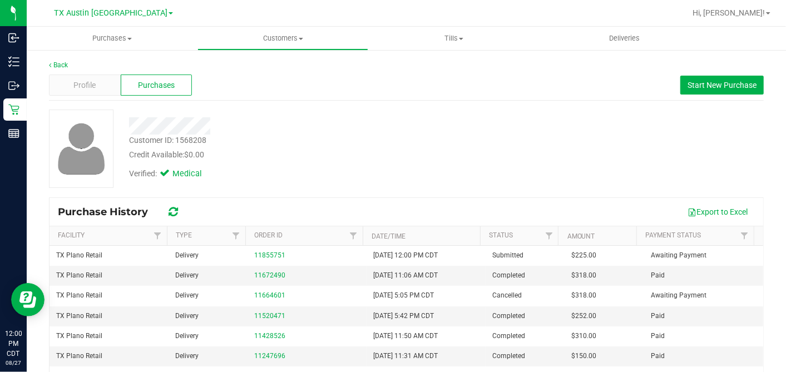
copy span "225.00"
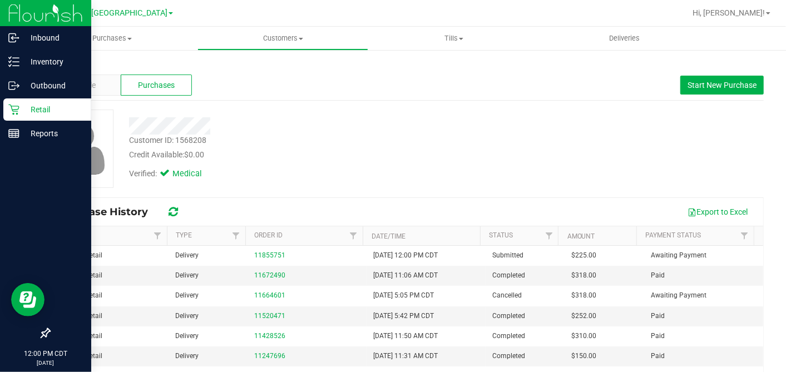
drag, startPoint x: 7, startPoint y: 108, endPoint x: 13, endPoint y: 112, distance: 7.6
click at [7, 108] on div "Retail" at bounding box center [47, 109] width 88 height 22
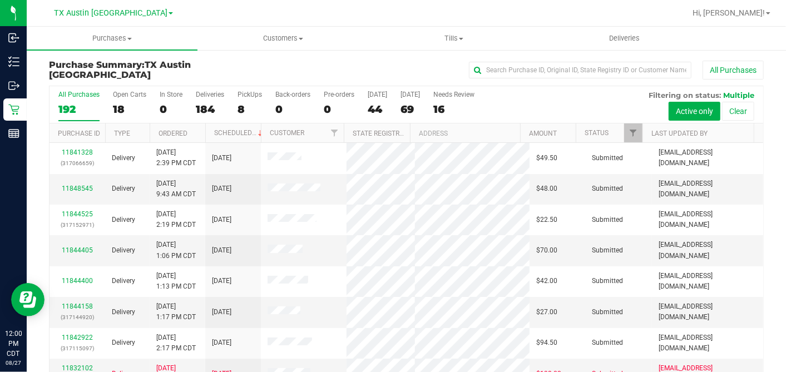
click at [122, 109] on div "18" at bounding box center [129, 109] width 33 height 13
click at [0, 0] on input "Open Carts 18" at bounding box center [0, 0] width 0 height 0
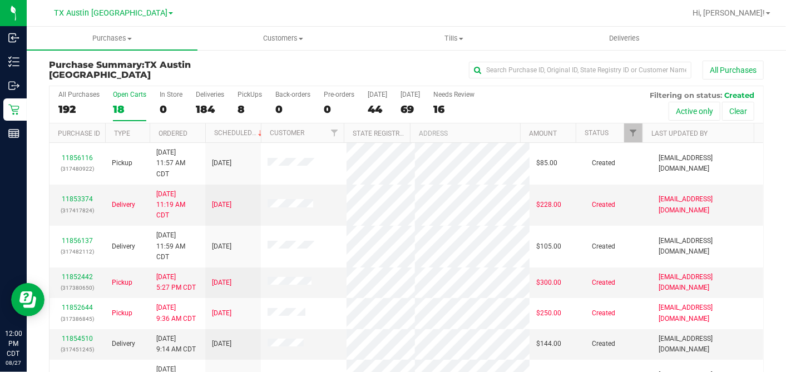
click at [195, 131] on th "Ordered" at bounding box center [178, 132] width 56 height 19
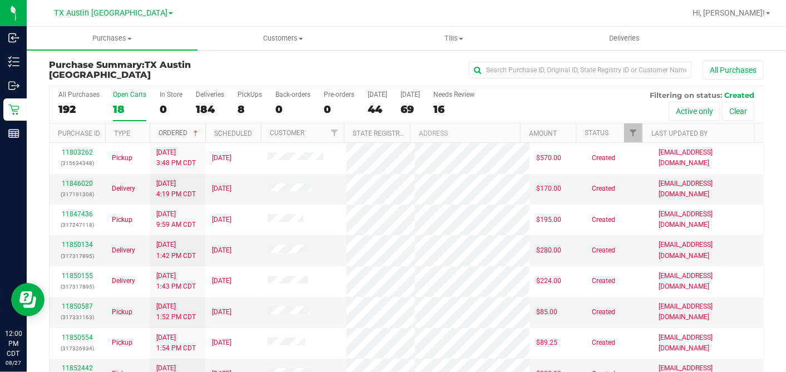
click at [195, 131] on span at bounding box center [195, 133] width 9 height 9
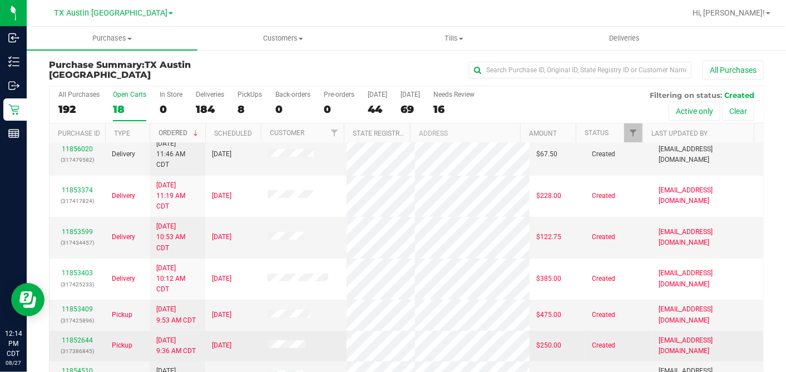
scroll to position [62, 0]
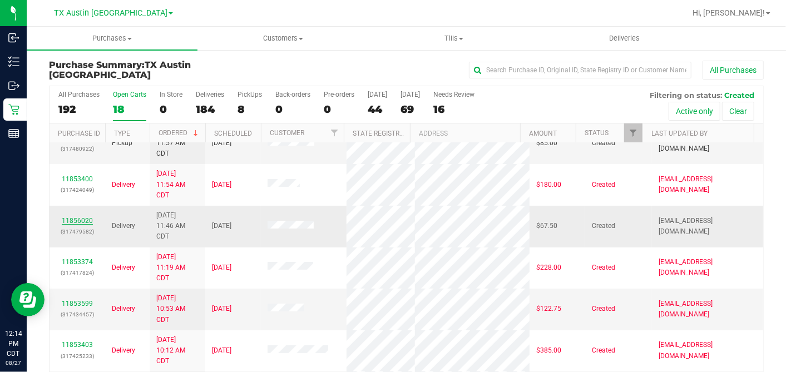
click at [88, 217] on link "11856020" at bounding box center [77, 221] width 31 height 8
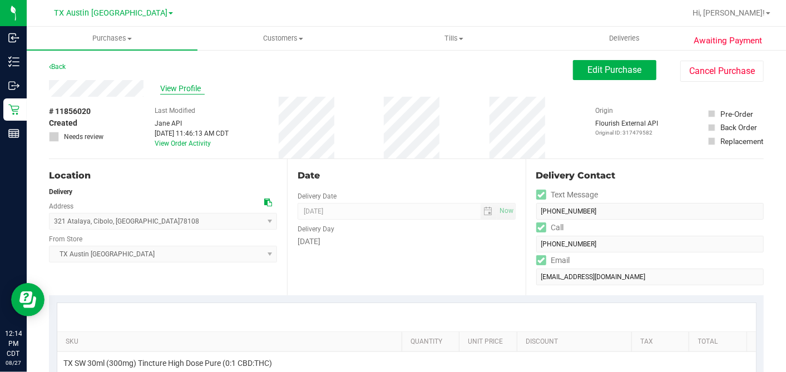
click at [187, 88] on span "View Profile" at bounding box center [182, 89] width 44 height 12
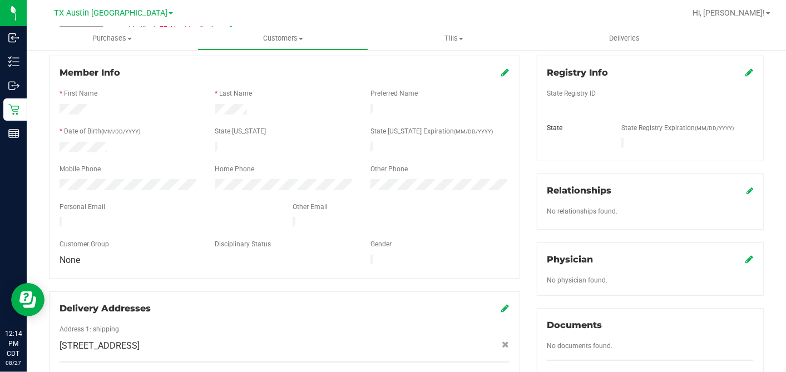
scroll to position [417, 0]
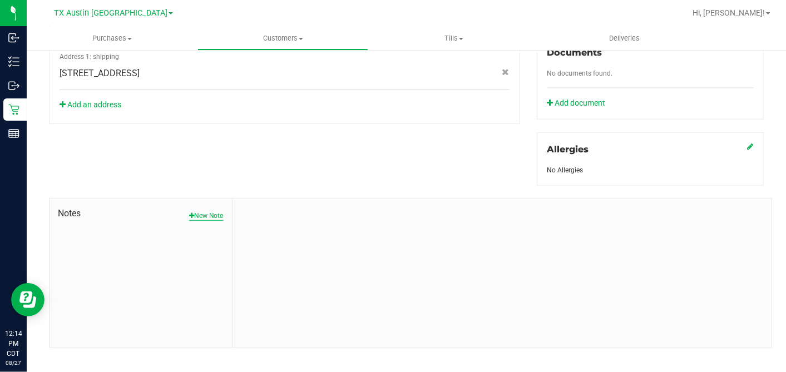
click at [201, 211] on button "New Note" at bounding box center [206, 216] width 34 height 10
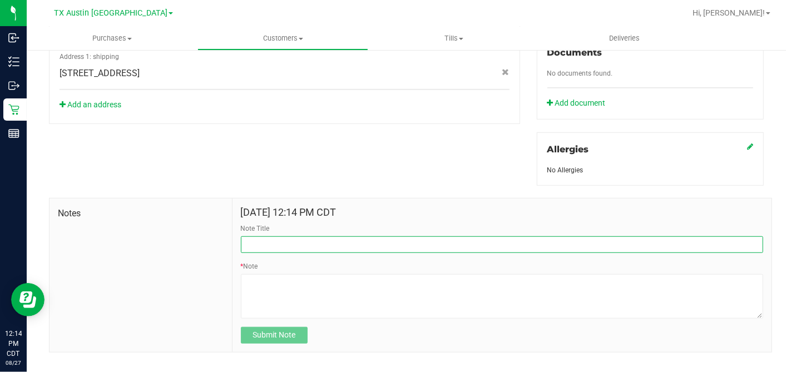
click at [317, 237] on input "Note Title" at bounding box center [502, 244] width 522 height 17
type input "CURT"
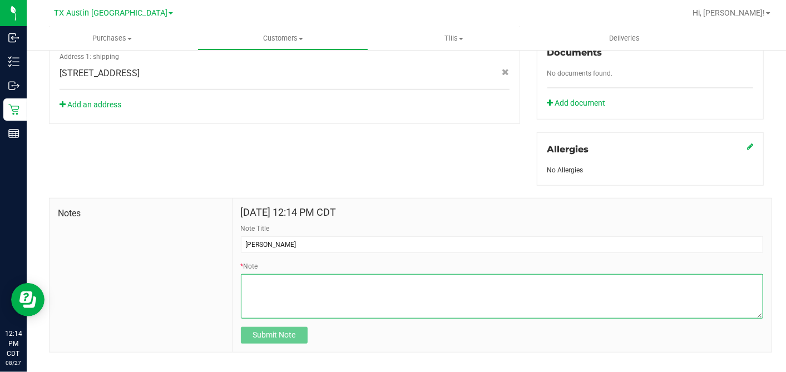
click at [259, 277] on textarea "* Note" at bounding box center [502, 296] width 522 height 44
paste textarea "Patient Name: Ezekiel Pettway Address: 321 Atalaya Cibolo, TX, 78108 Phone Numb…"
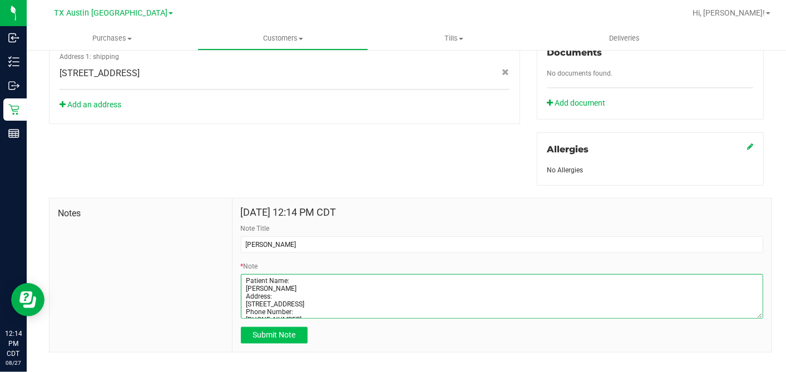
scroll to position [44, 0]
type textarea "Patient Name: Ezekiel Pettway Address: 321 Atalaya Cibolo, TX, 78108 Phone Numb…"
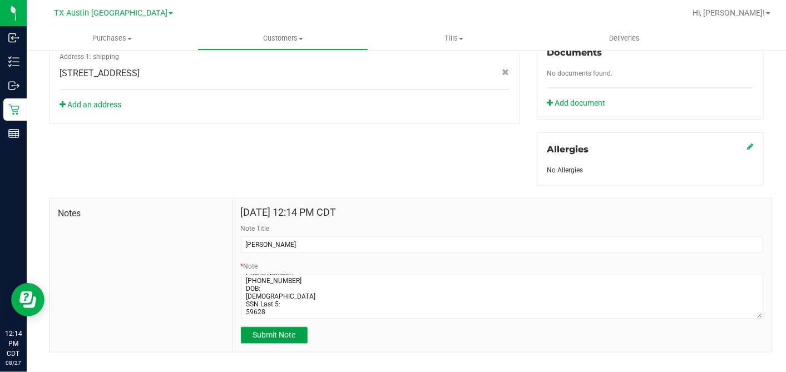
click at [275, 330] on span "Submit Note" at bounding box center [273, 334] width 43 height 9
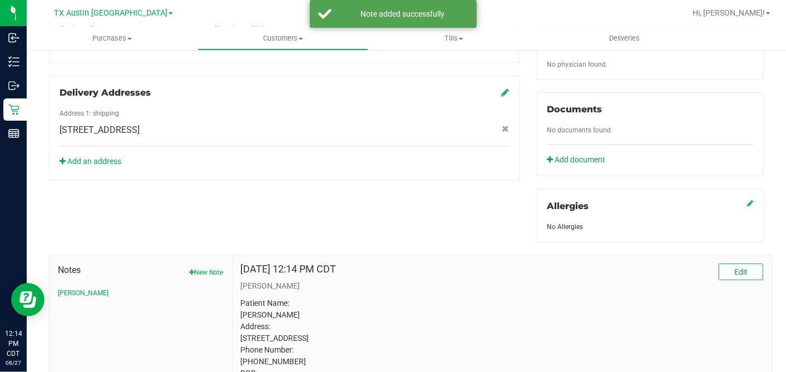
scroll to position [294, 0]
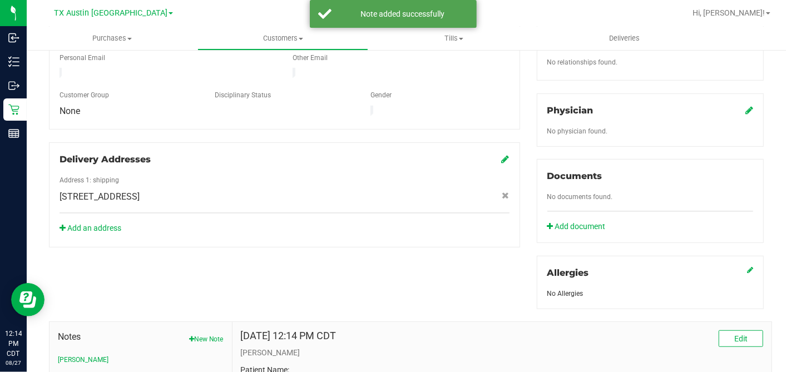
click at [745, 105] on link at bounding box center [749, 110] width 8 height 11
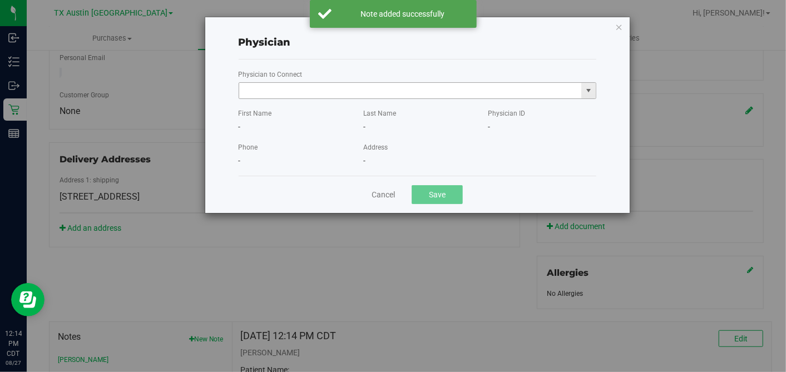
click at [375, 86] on input "text" at bounding box center [410, 91] width 342 height 16
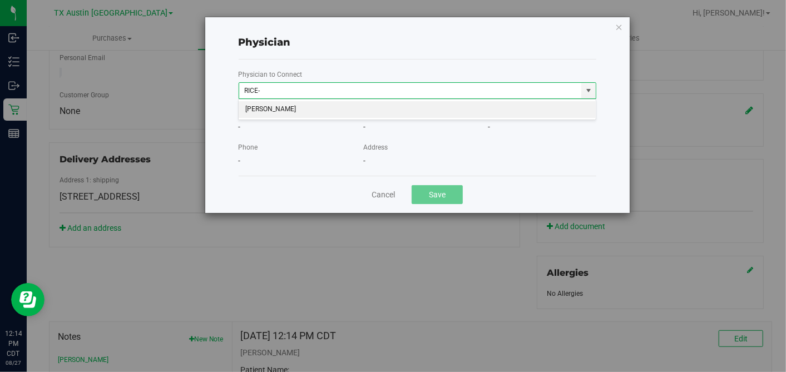
click at [365, 112] on li "JACQUELINE NICOLE RICE-MCKENZIE" at bounding box center [417, 109] width 357 height 17
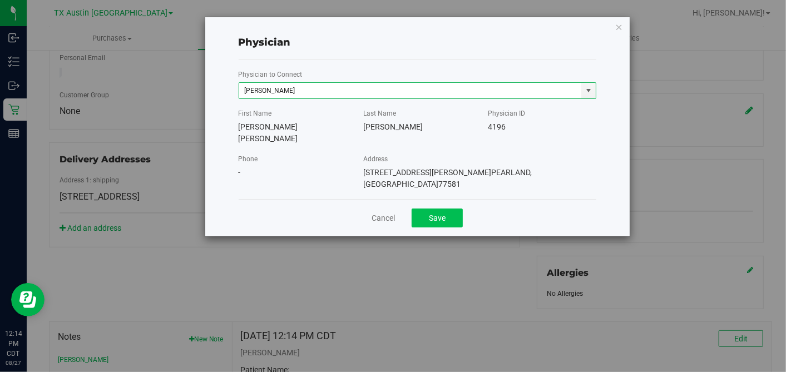
type input "JACQUELINE NICOLE RICE-MCKENZIE"
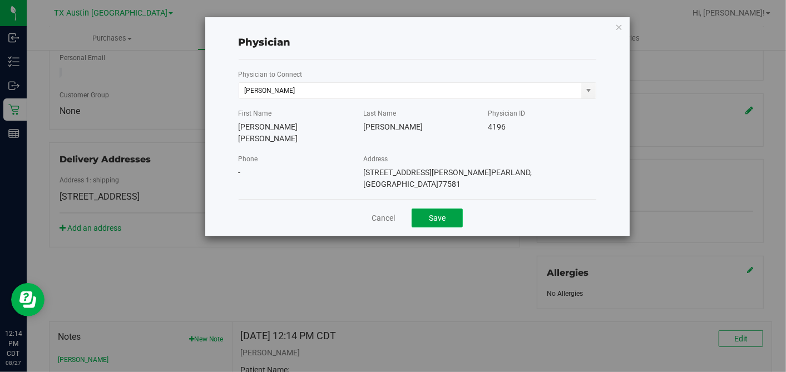
click at [434, 208] on button "Save" at bounding box center [436, 217] width 51 height 19
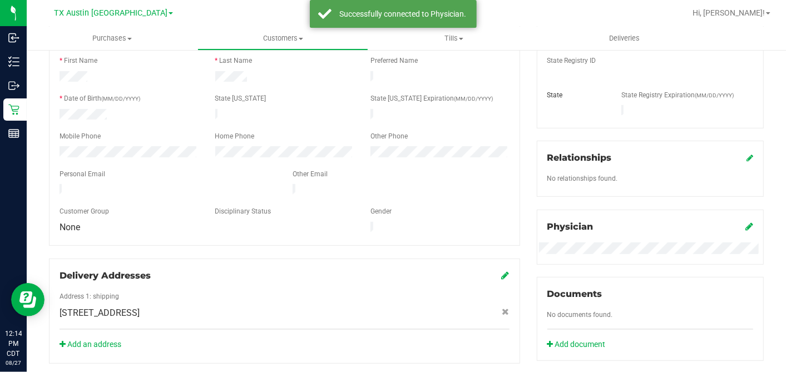
scroll to position [108, 0]
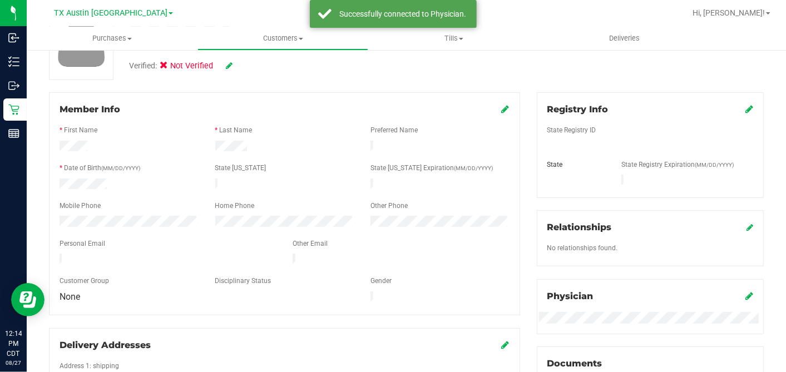
click at [745, 110] on icon at bounding box center [749, 109] width 8 height 9
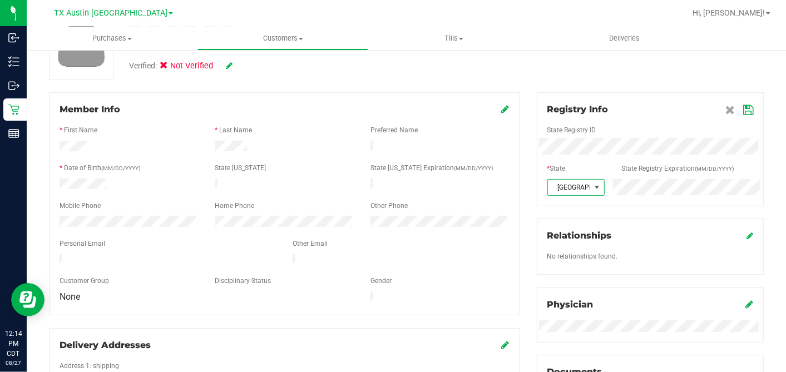
click at [743, 113] on icon at bounding box center [748, 110] width 10 height 9
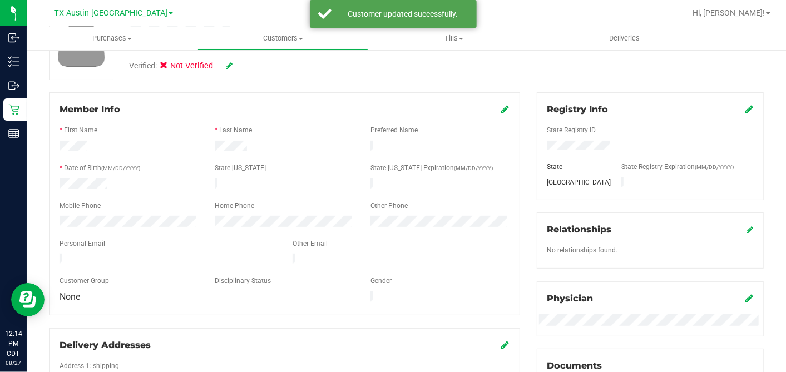
drag, startPoint x: 500, startPoint y: 111, endPoint x: 494, endPoint y: 118, distance: 9.1
click at [501, 112] on icon at bounding box center [505, 109] width 8 height 9
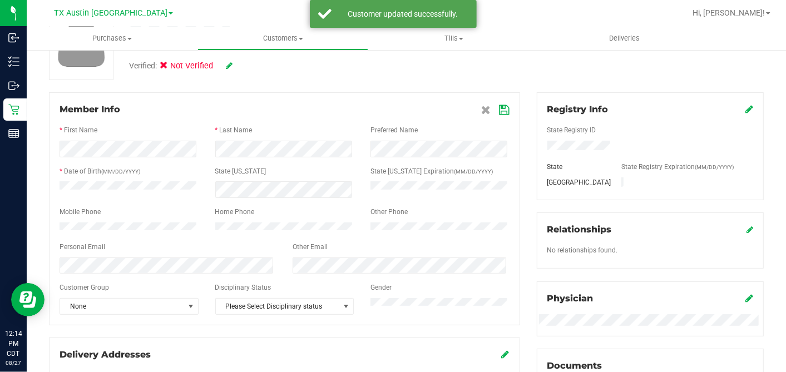
click at [503, 108] on div "Member Info * First Name * Last Name Preferred Name * Date of Birth (MM/DD/YYYY…" at bounding box center [284, 208] width 471 height 233
click at [499, 110] on icon at bounding box center [504, 110] width 10 height 9
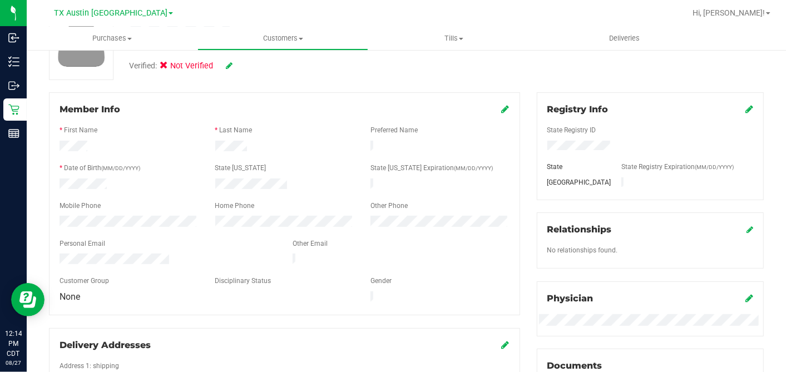
click at [230, 65] on icon at bounding box center [229, 66] width 7 height 8
click at [169, 67] on icon at bounding box center [166, 67] width 7 height 0
click at [0, 0] on input "Medical" at bounding box center [0, 0] width 0 height 0
click at [246, 65] on icon at bounding box center [244, 66] width 9 height 8
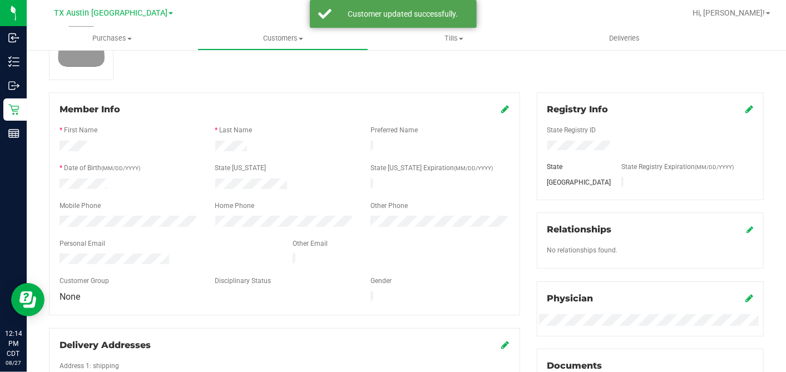
click at [319, 67] on div at bounding box center [406, 41] width 731 height 78
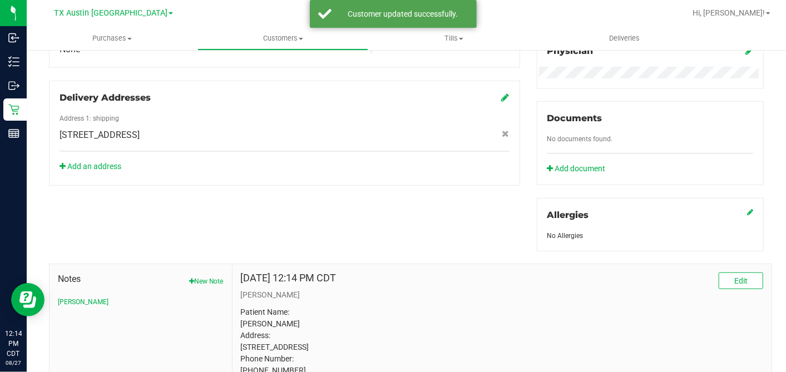
scroll to position [0, 0]
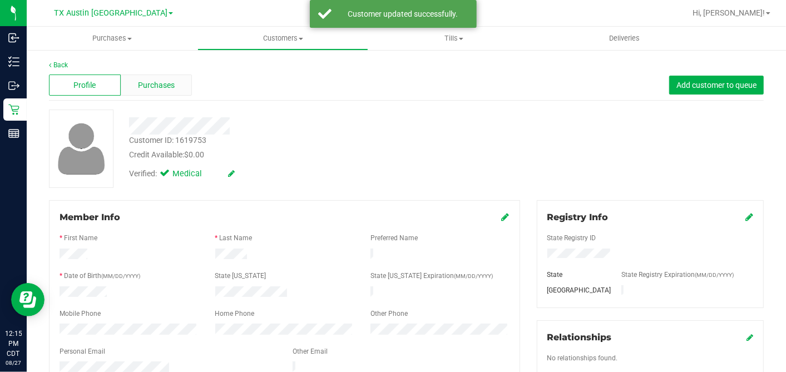
click at [187, 87] on div "Purchases" at bounding box center [157, 85] width 72 height 21
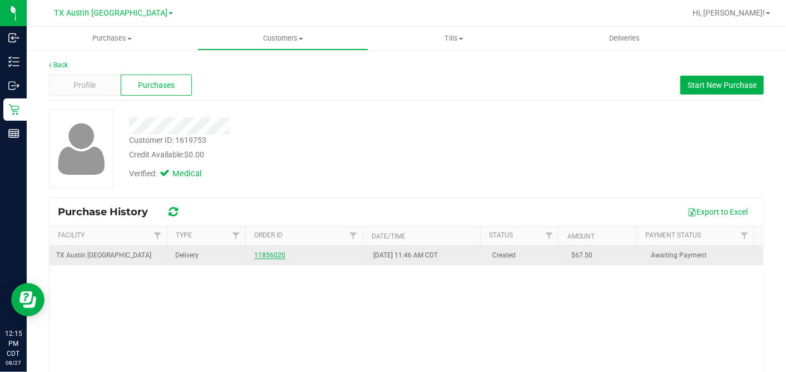
click at [266, 256] on link "11856020" at bounding box center [269, 255] width 31 height 8
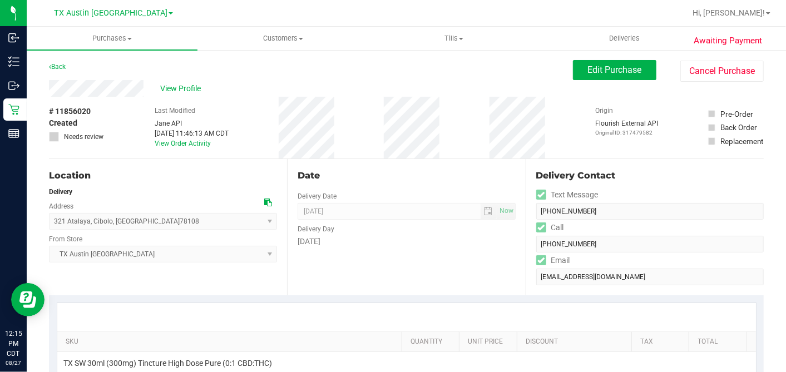
click at [266, 201] on icon at bounding box center [268, 202] width 8 height 8
click at [575, 67] on button "Edit Purchase" at bounding box center [614, 70] width 83 height 20
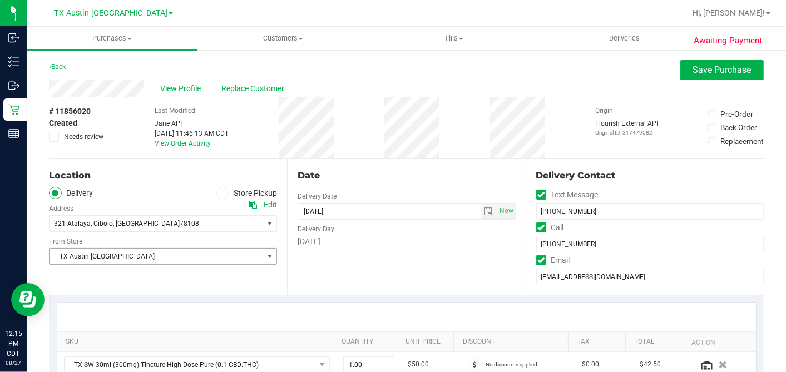
click at [148, 252] on span "TX Austin [GEOGRAPHIC_DATA]" at bounding box center [155, 257] width 213 height 16
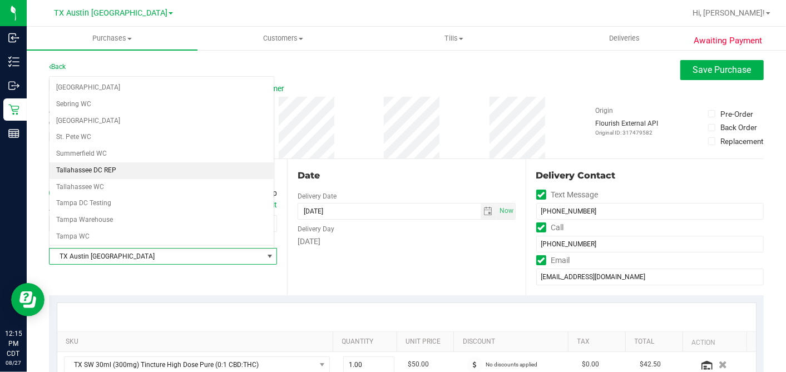
scroll to position [791, 0]
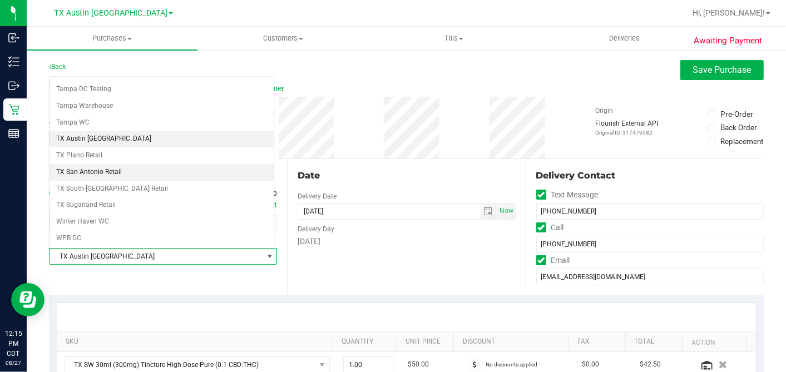
click at [114, 164] on li "TX San Antonio Retail" at bounding box center [161, 172] width 224 height 17
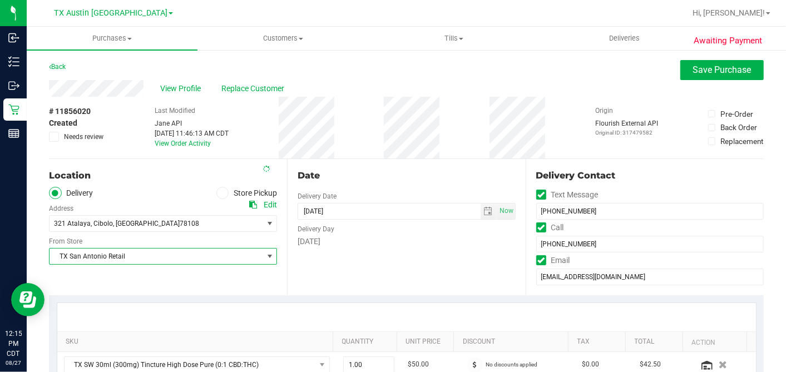
click at [420, 167] on div "Date Delivery Date 08/28/2025 Now 08/28/2025 05:00 PM Now Delivery Day Thursday" at bounding box center [406, 227] width 238 height 136
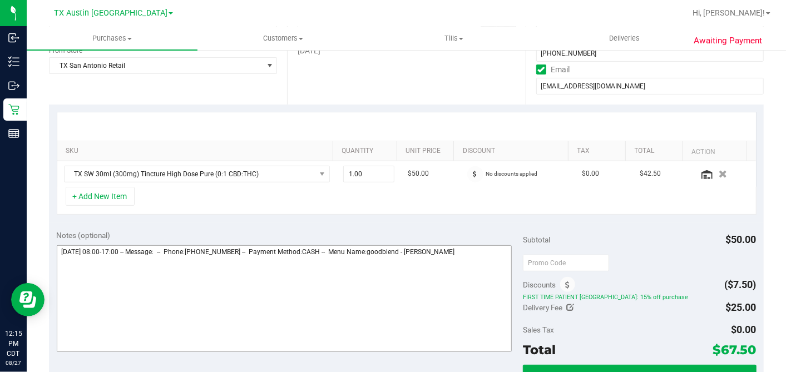
scroll to position [309, 0]
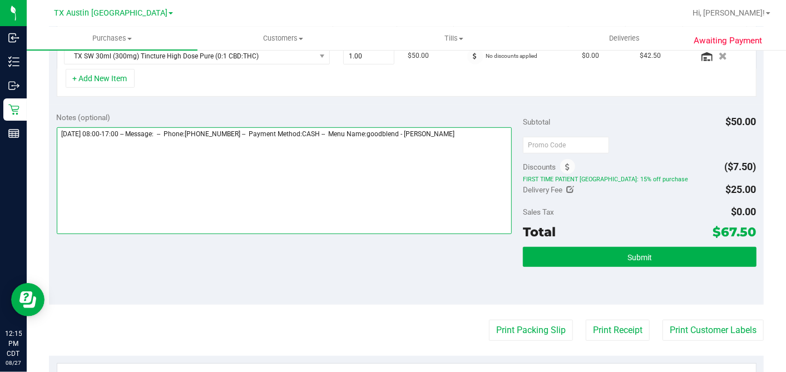
click at [483, 130] on textarea at bounding box center [284, 180] width 455 height 107
click at [207, 171] on textarea at bounding box center [284, 180] width 455 height 107
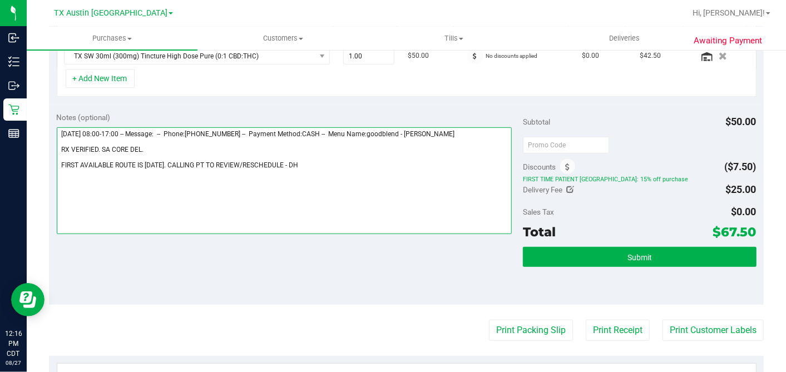
scroll to position [0, 0]
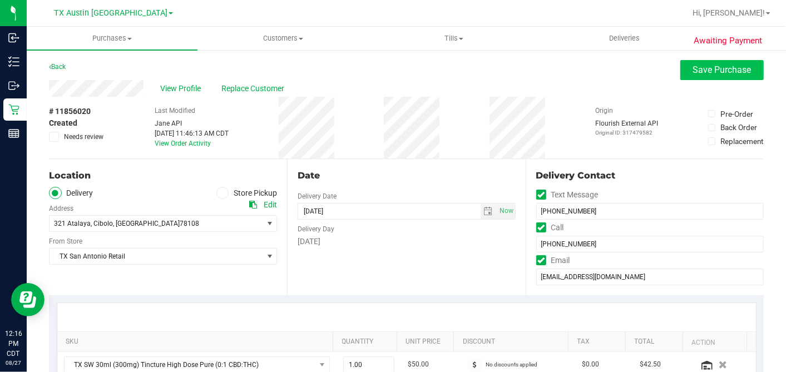
type textarea "Thursday 08/28/2025 08:00-17:00 -- Message: -- Phone:2102795605 -- Payment Meth…"
click at [706, 73] on span "Save Purchase" at bounding box center [722, 69] width 58 height 11
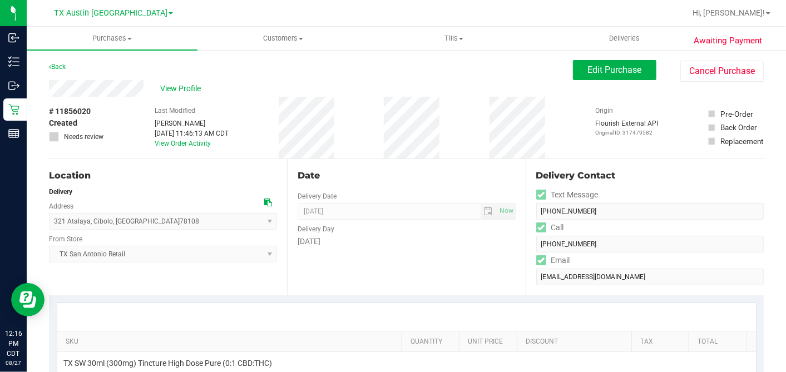
click at [180, 90] on span "View Profile" at bounding box center [182, 89] width 44 height 12
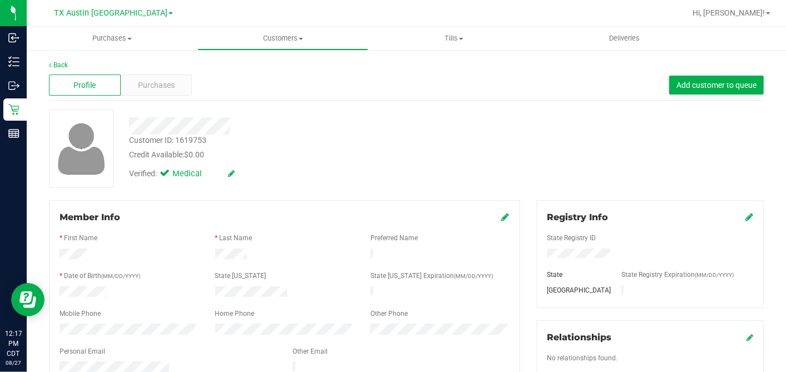
click at [254, 155] on div "Credit Available: $0.00" at bounding box center [303, 155] width 349 height 12
click at [308, 178] on div "Verified: Medical" at bounding box center [304, 173] width 366 height 24
click at [166, 80] on span "Purchases" at bounding box center [156, 86] width 37 height 12
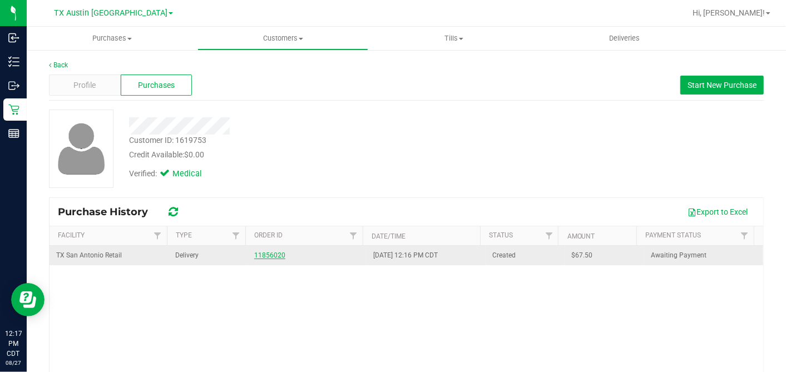
click at [278, 255] on link "11856020" at bounding box center [269, 255] width 31 height 8
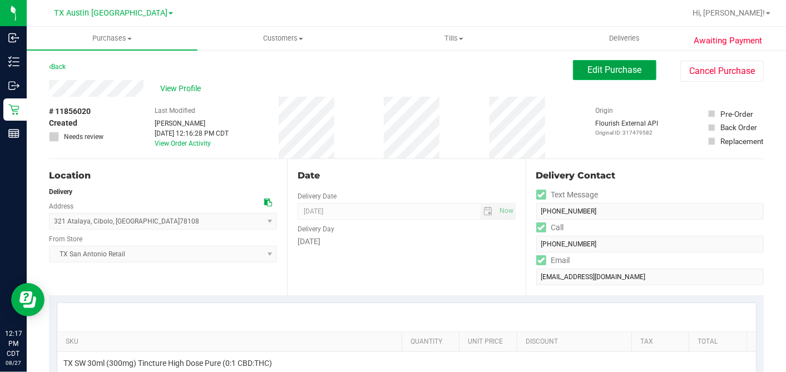
click at [595, 71] on span "Edit Purchase" at bounding box center [615, 69] width 54 height 11
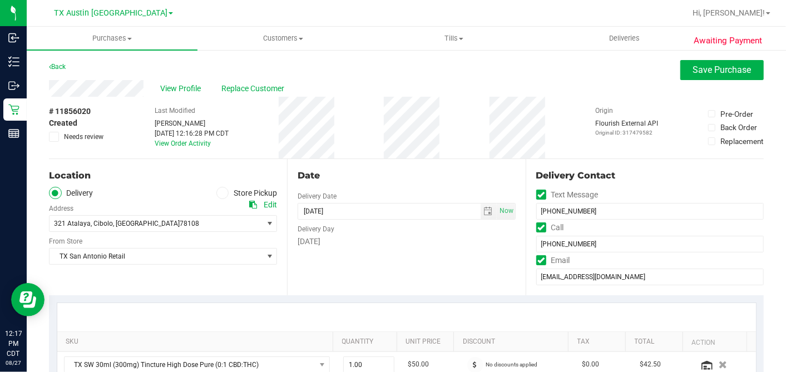
click at [52, 137] on icon at bounding box center [54, 137] width 7 height 0
click at [0, 0] on input "Needs review" at bounding box center [0, 0] width 0 height 0
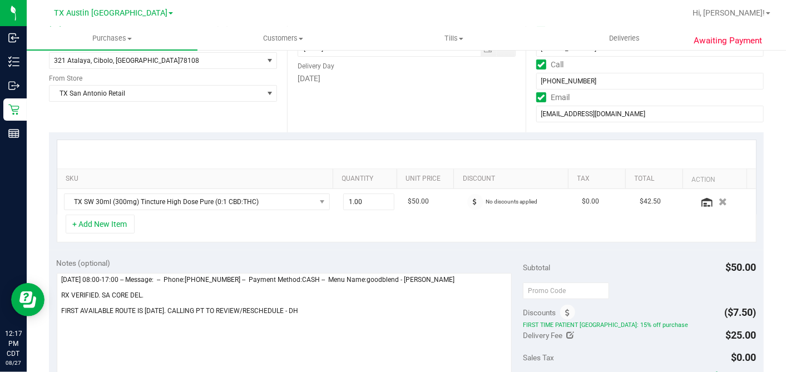
scroll to position [185, 0]
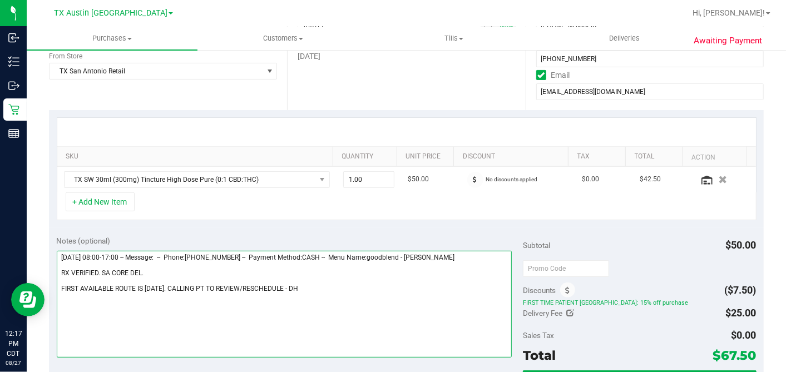
click at [291, 290] on textarea at bounding box center [284, 304] width 455 height 107
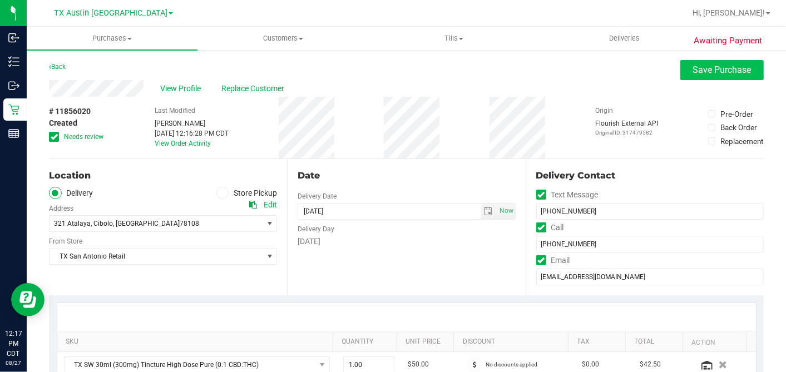
type textarea "Thursday 08/28/2025 08:00-17:00 -- Message: -- Phone:2102795605 -- Payment Meth…"
click at [692, 76] on button "Save Purchase" at bounding box center [721, 70] width 83 height 20
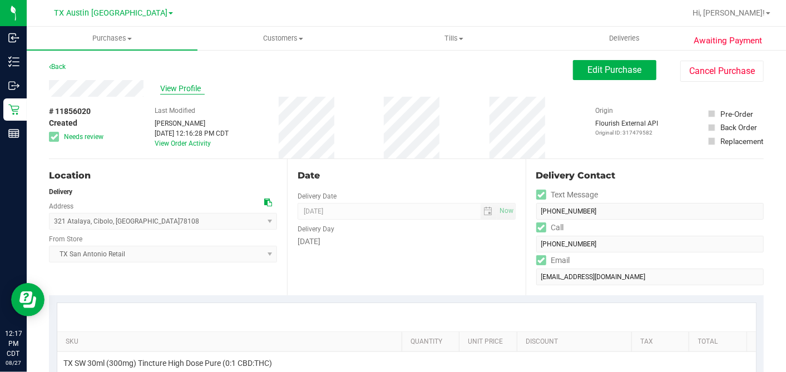
click at [182, 88] on span "View Profile" at bounding box center [182, 89] width 44 height 12
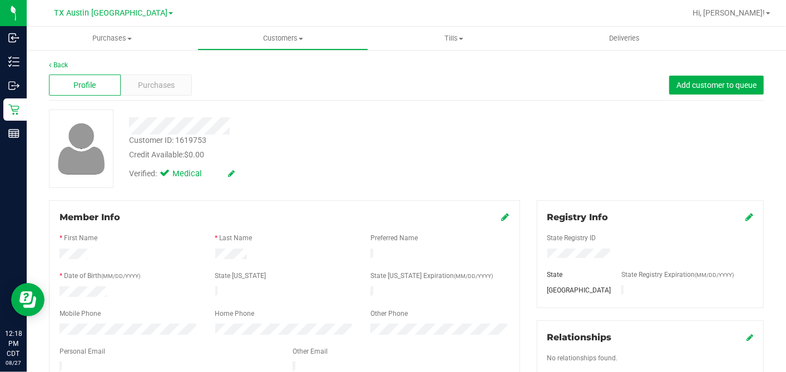
click at [215, 115] on div at bounding box center [304, 122] width 366 height 25
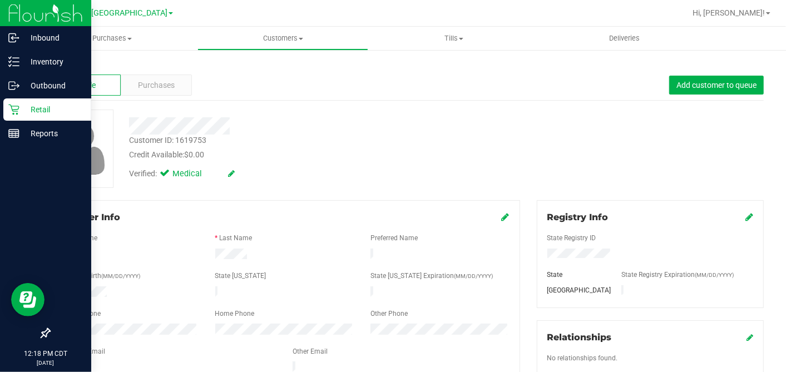
click at [17, 108] on icon at bounding box center [13, 109] width 11 height 11
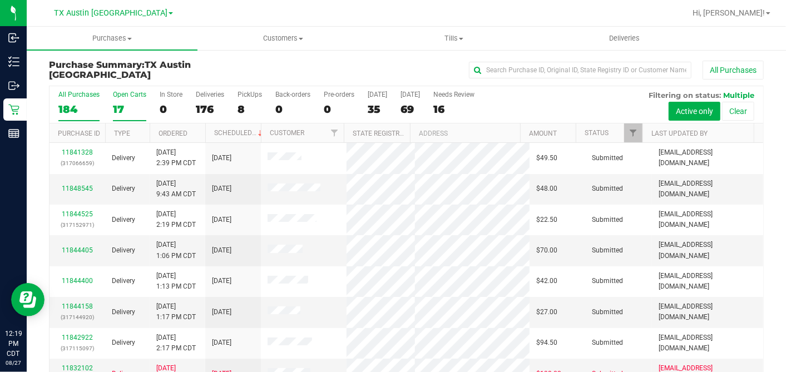
click at [120, 106] on div "17" at bounding box center [129, 109] width 33 height 13
click at [0, 0] on input "Open Carts 17" at bounding box center [0, 0] width 0 height 0
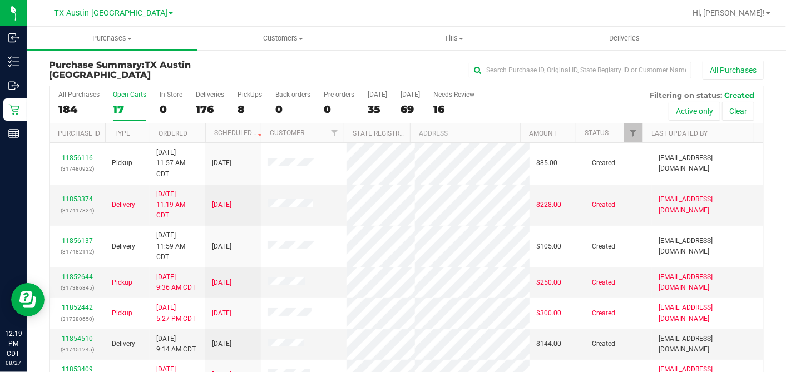
click at [197, 131] on th "Ordered" at bounding box center [178, 132] width 56 height 19
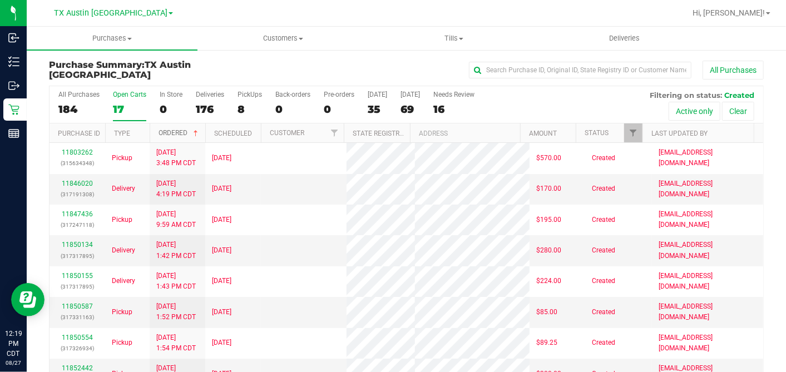
click at [197, 131] on span at bounding box center [195, 133] width 9 height 9
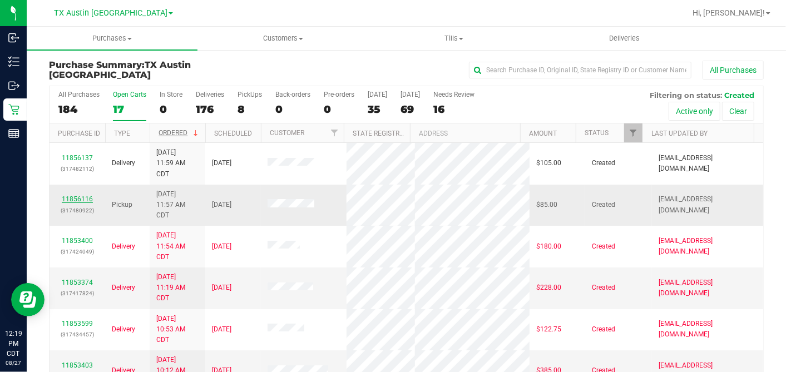
click at [76, 197] on link "11856116" at bounding box center [77, 199] width 31 height 8
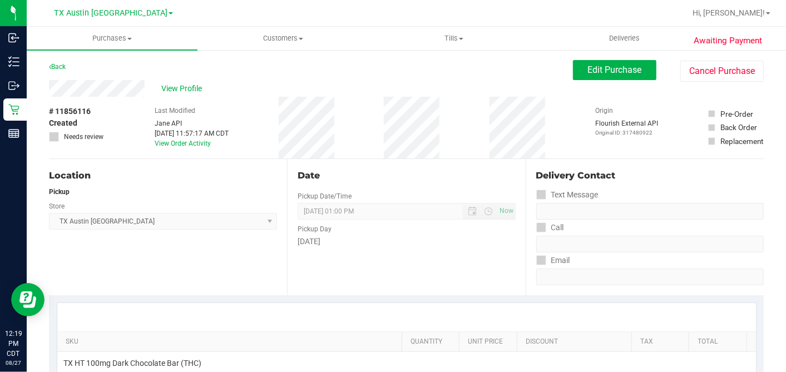
click at [111, 113] on div "# 11856116 Created Needs review Last Modified Jane API Aug 27, 2025 11:57:17 AM…" at bounding box center [406, 128] width 714 height 62
click at [193, 93] on span "View Profile" at bounding box center [183, 89] width 44 height 12
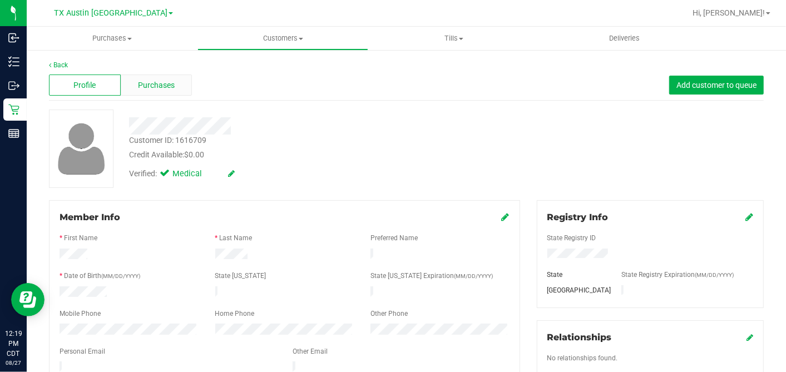
click at [162, 95] on div "Purchases" at bounding box center [157, 85] width 72 height 21
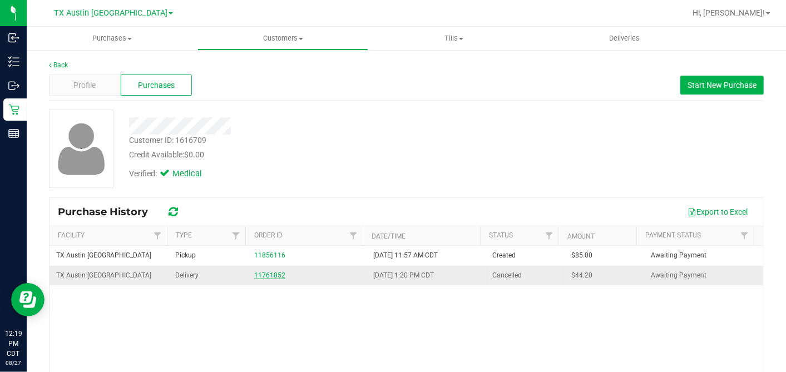
click at [259, 275] on link "11761852" at bounding box center [269, 275] width 31 height 8
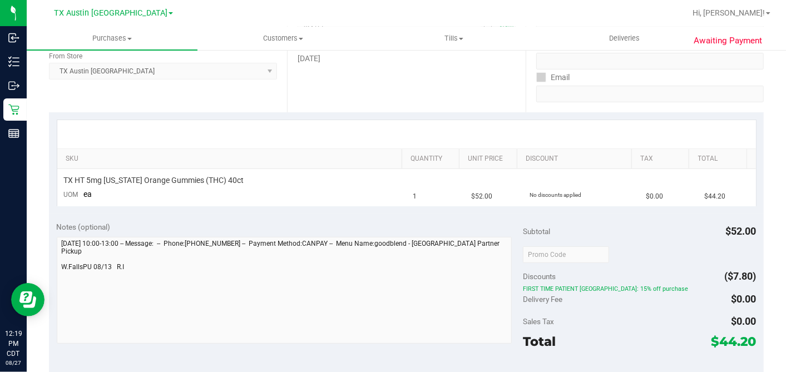
scroll to position [62, 0]
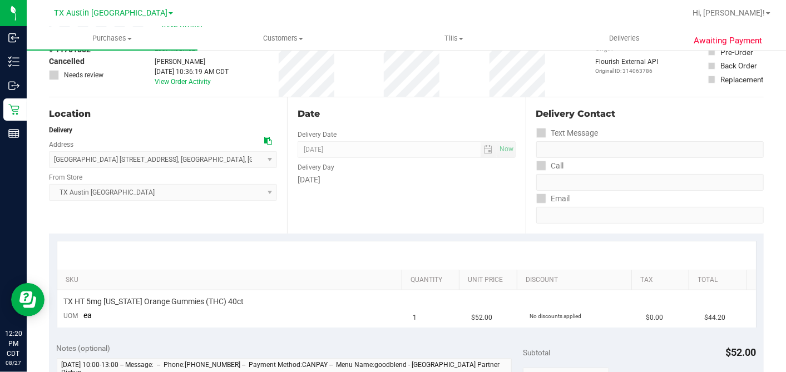
click at [411, 216] on div "Date Delivery Date 08/13/2025 Now 08/13/2025 07:00 AM Now Delivery Day Wednesday" at bounding box center [406, 165] width 238 height 136
click at [438, 190] on div "Date Delivery Date 08/13/2025 Now 08/13/2025 07:00 AM Now Delivery Day Wednesday" at bounding box center [406, 165] width 238 height 136
click at [435, 204] on div "Date Delivery Date 08/13/2025 Now 08/13/2025 07:00 AM Now Delivery Day Wednesday" at bounding box center [406, 165] width 238 height 136
click at [446, 187] on div "Date Delivery Date 08/13/2025 Now 08/13/2025 07:00 AM Now Delivery Day Wednesday" at bounding box center [406, 165] width 238 height 136
click at [437, 187] on div "Date Delivery Date 08/13/2025 Now 08/13/2025 07:00 AM Now Delivery Day Wednesday" at bounding box center [406, 165] width 238 height 136
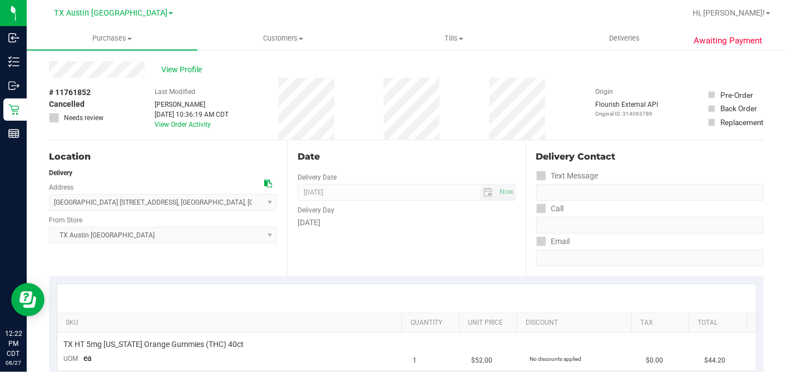
scroll to position [0, 0]
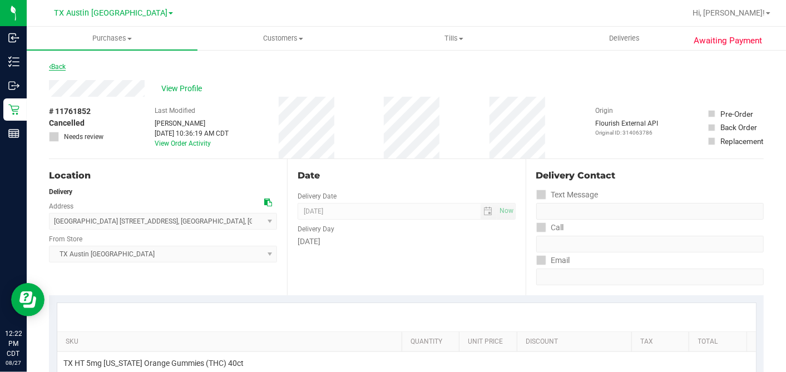
click at [56, 63] on link "Back" at bounding box center [57, 67] width 17 height 8
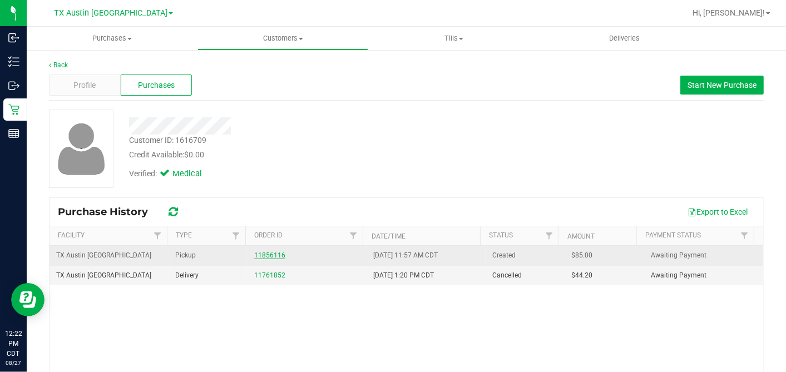
click at [270, 254] on link "11856116" at bounding box center [269, 255] width 31 height 8
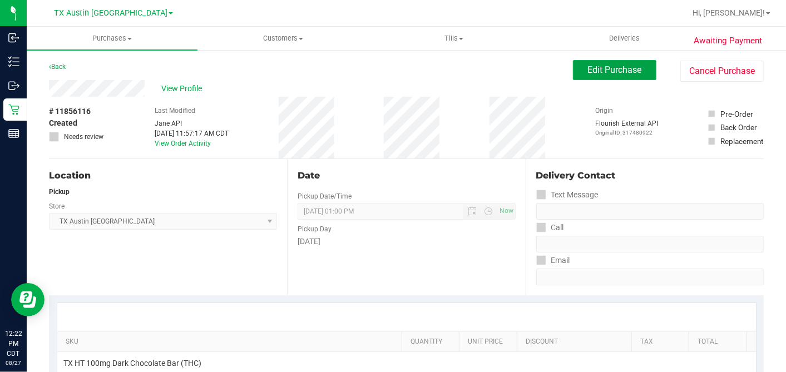
click at [589, 69] on span "Edit Purchase" at bounding box center [615, 69] width 54 height 11
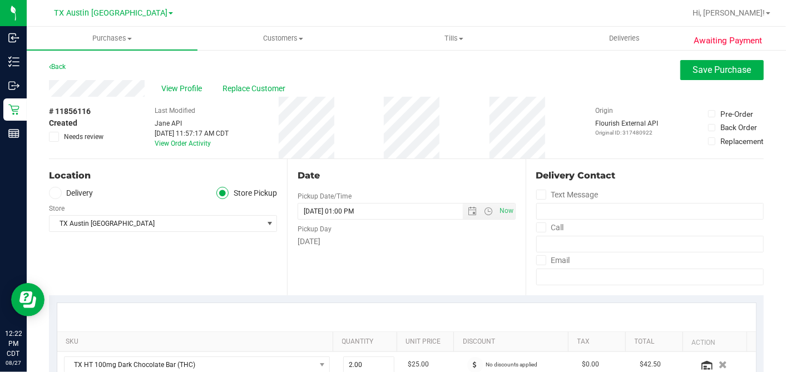
click at [53, 137] on icon at bounding box center [54, 137] width 7 height 0
click at [0, 0] on input "Needs review" at bounding box center [0, 0] width 0 height 0
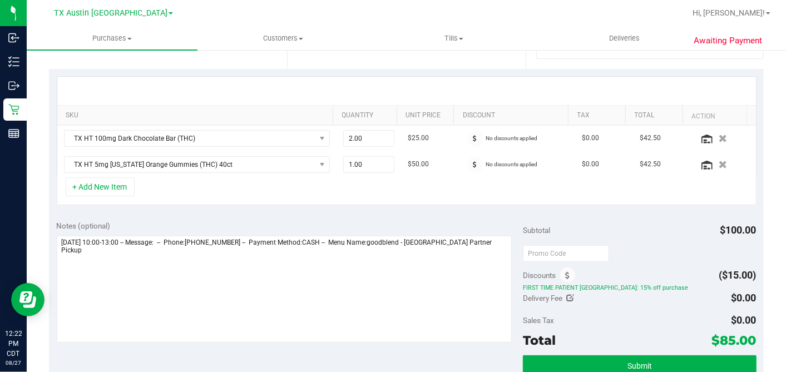
scroll to position [309, 0]
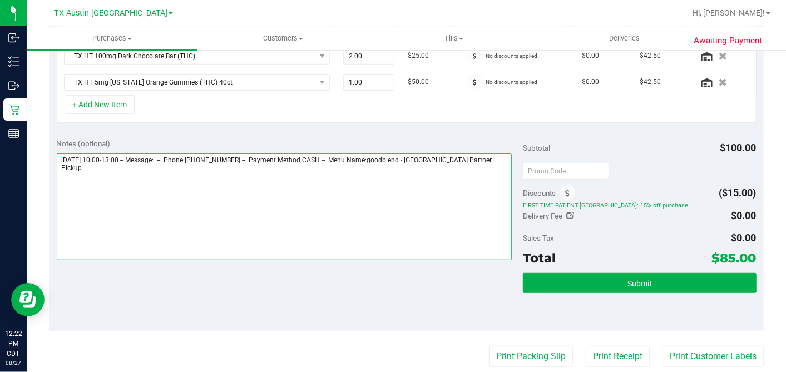
click at [275, 173] on textarea at bounding box center [284, 206] width 455 height 107
click at [445, 179] on textarea at bounding box center [284, 206] width 455 height 107
click at [101, 177] on textarea at bounding box center [284, 206] width 455 height 107
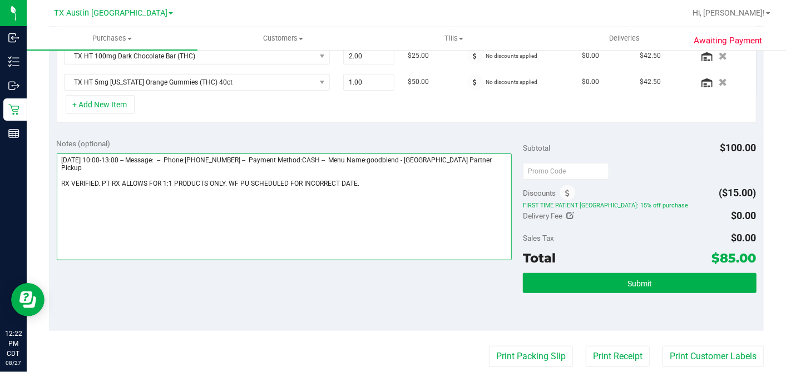
click at [371, 185] on textarea at bounding box center [284, 206] width 455 height 107
type textarea "Wednesday 09/03/2025 10:00-13:00 -- Message: -- Phone:9402227170 -- Payment Met…"
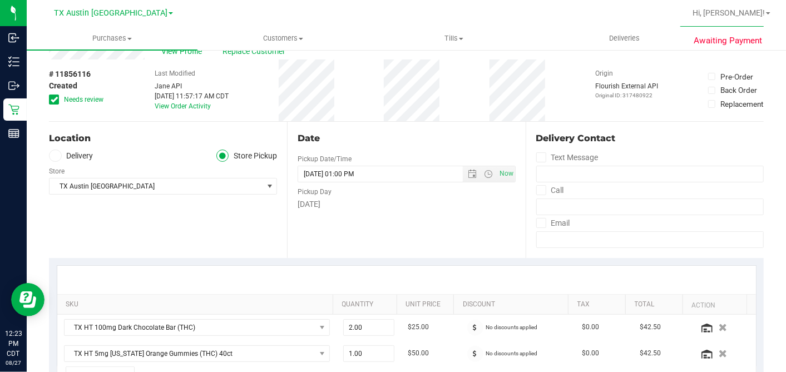
scroll to position [0, 0]
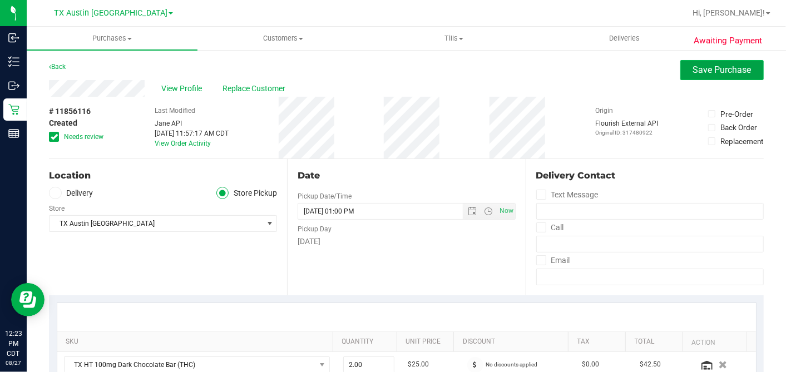
click at [693, 71] on span "Save Purchase" at bounding box center [722, 69] width 58 height 11
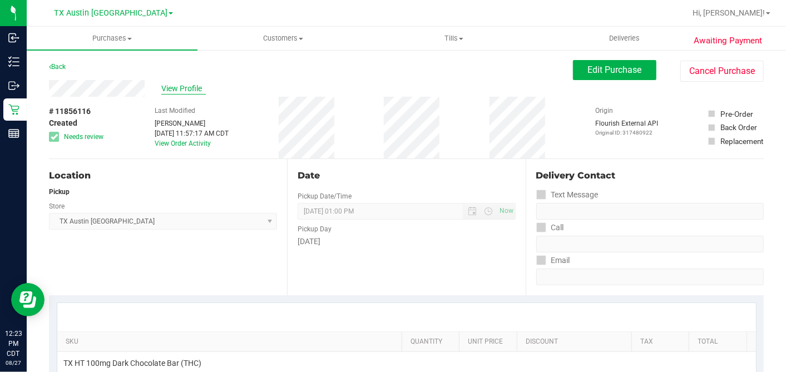
click at [190, 89] on span "View Profile" at bounding box center [183, 89] width 44 height 12
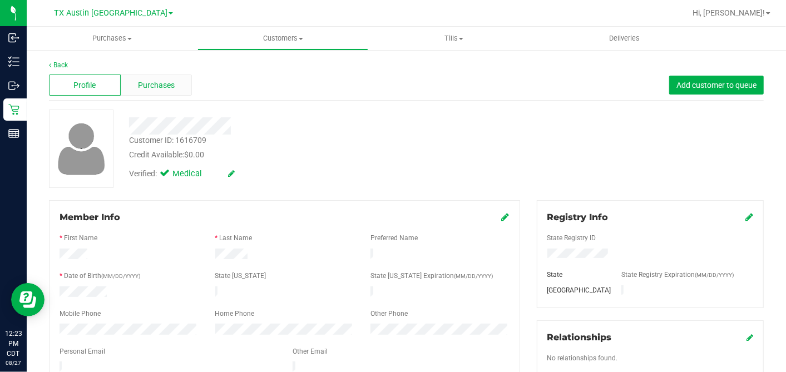
click at [189, 87] on div "Purchases" at bounding box center [157, 85] width 72 height 21
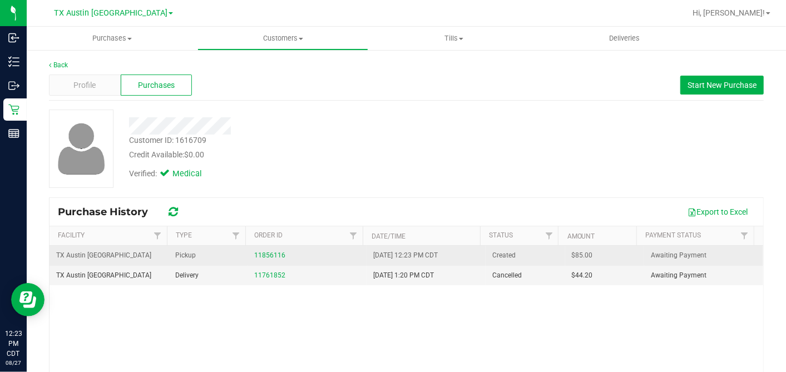
click at [257, 247] on td "11856116" at bounding box center [306, 256] width 119 height 20
click at [257, 255] on link "11856116" at bounding box center [269, 255] width 31 height 8
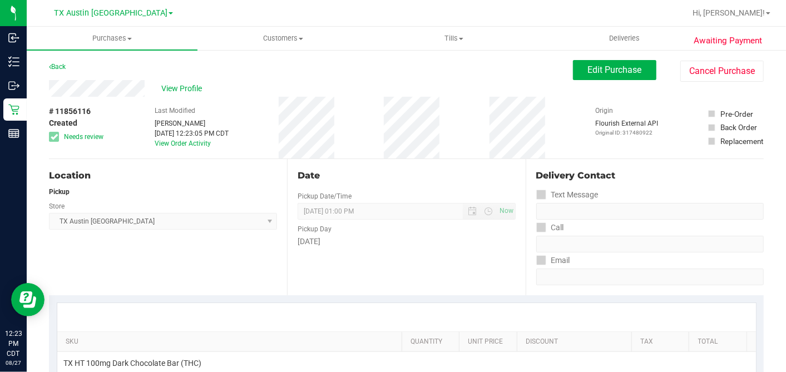
click at [424, 173] on div "Date" at bounding box center [405, 175] width 217 height 13
click at [597, 60] on button "Edit Purchase" at bounding box center [614, 70] width 83 height 20
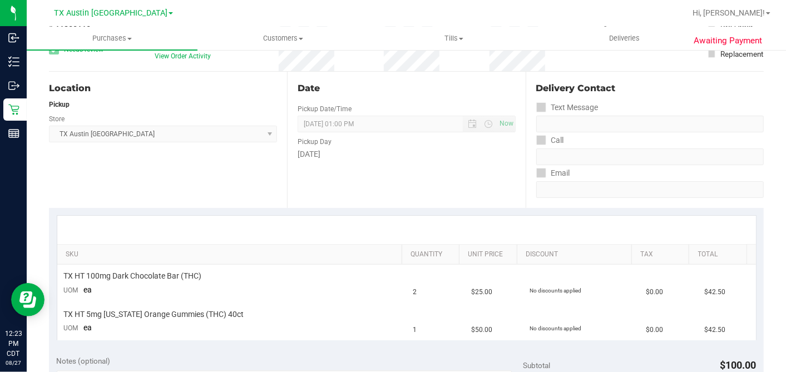
scroll to position [247, 0]
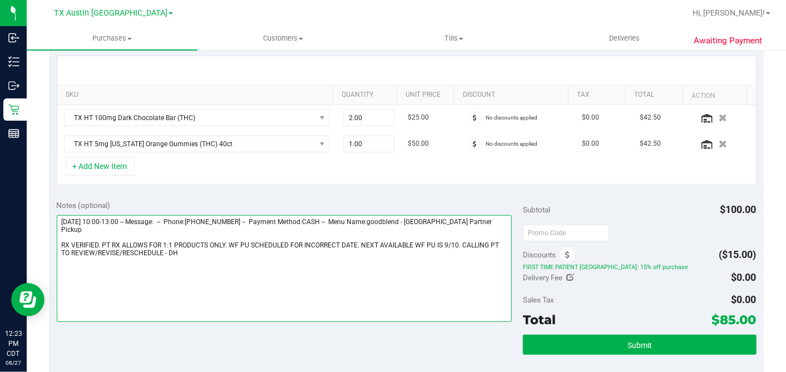
click at [163, 252] on textarea at bounding box center [284, 268] width 455 height 107
type textarea "Wednesday 09/03/2025 10:00-13:00 -- Message: -- Phone:9402227170 -- Payment Met…"
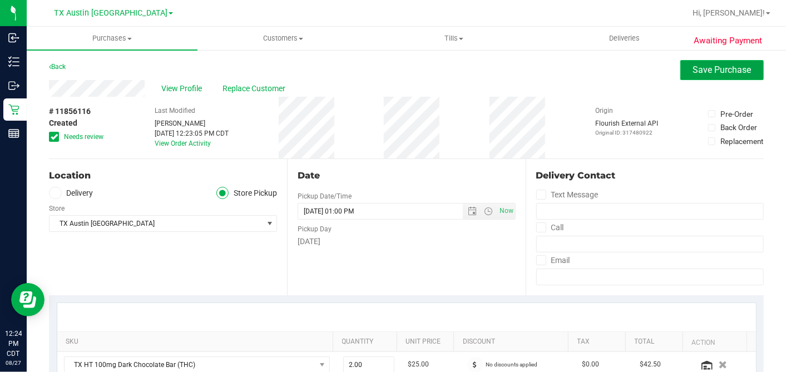
click at [693, 68] on span "Save Purchase" at bounding box center [722, 69] width 58 height 11
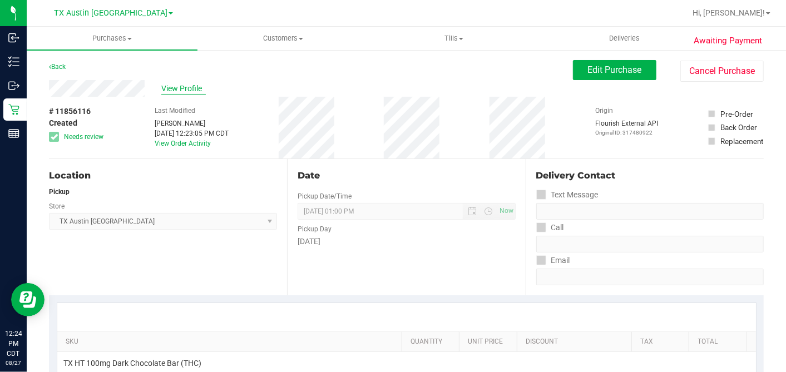
click at [174, 88] on span "View Profile" at bounding box center [183, 89] width 44 height 12
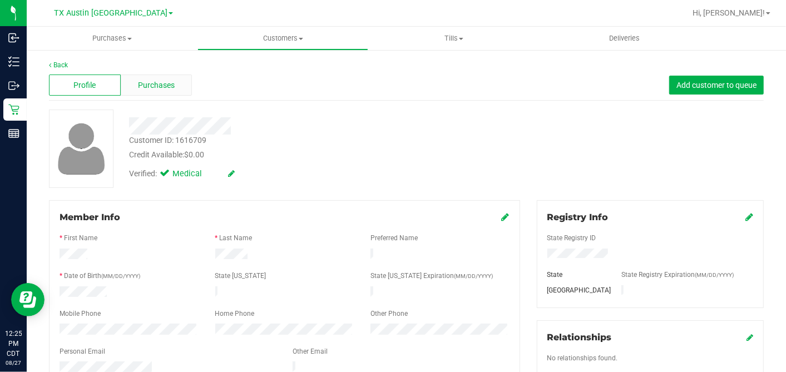
click at [185, 75] on div "Purchases" at bounding box center [157, 85] width 72 height 21
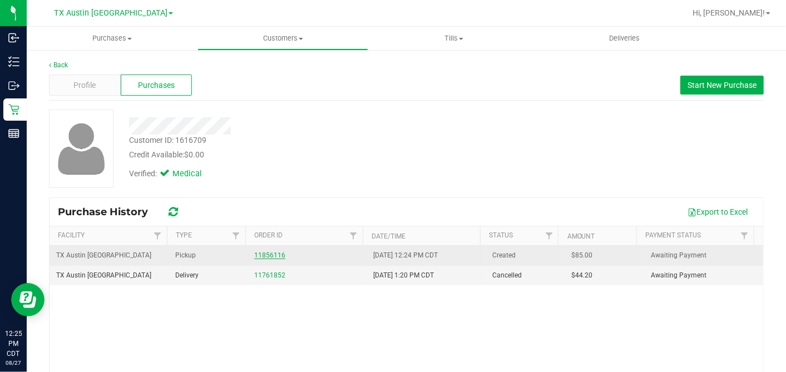
click at [265, 253] on link "11856116" at bounding box center [269, 255] width 31 height 8
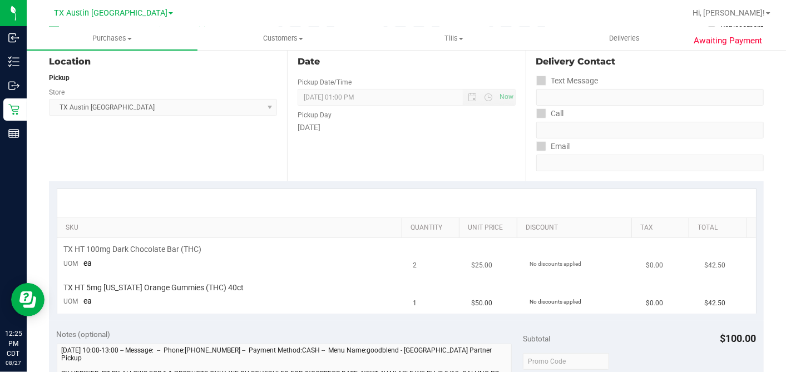
scroll to position [123, 0]
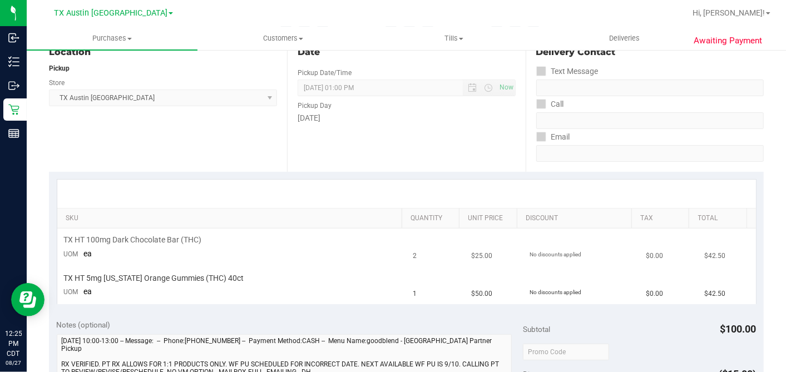
click at [117, 236] on span "TX HT 100mg Dark Chocolate Bar (THC)" at bounding box center [133, 240] width 138 height 11
drag, startPoint x: 117, startPoint y: 236, endPoint x: 168, endPoint y: 237, distance: 51.2
click at [168, 237] on span "TX HT 100mg Dark Chocolate Bar (THC)" at bounding box center [133, 240] width 138 height 11
copy span "Dark Chocolate Bar"
click at [116, 275] on span "TX HT 5mg [US_STATE] Orange Gummies (THC) 40ct" at bounding box center [154, 278] width 180 height 11
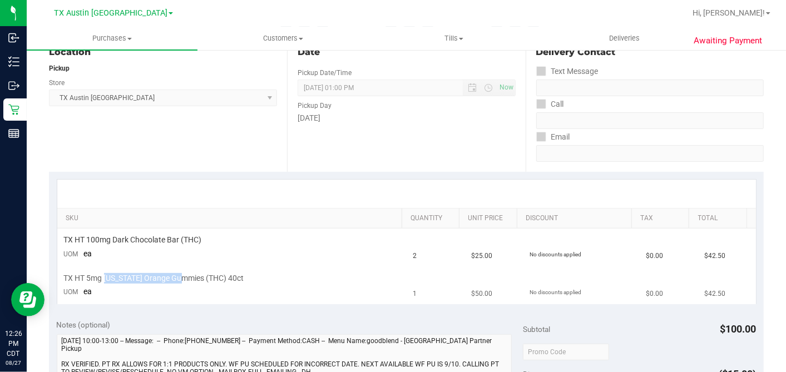
drag, startPoint x: 116, startPoint y: 275, endPoint x: 164, endPoint y: 278, distance: 48.5
click at [164, 278] on span "TX HT 5mg [US_STATE] Orange Gummies (THC) 40ct" at bounding box center [154, 278] width 180 height 11
copy span "Texas Orange Gummies"
click at [347, 157] on div "Date Pickup Date/Time 09/03/2025 Now 09/03/2025 01:00 PM Now Pickup Day Wednesd…" at bounding box center [406, 104] width 238 height 136
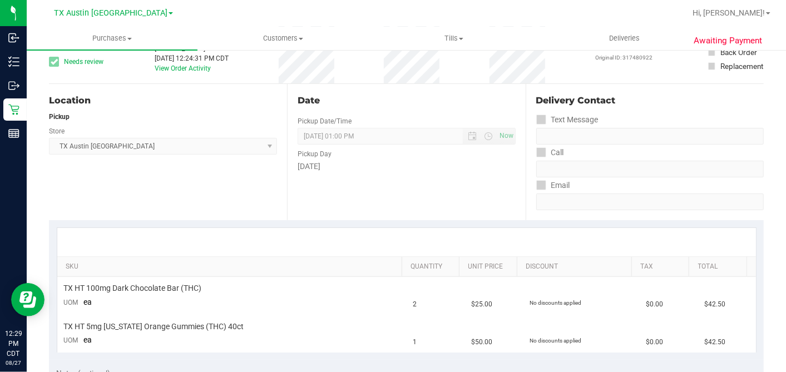
scroll to position [0, 0]
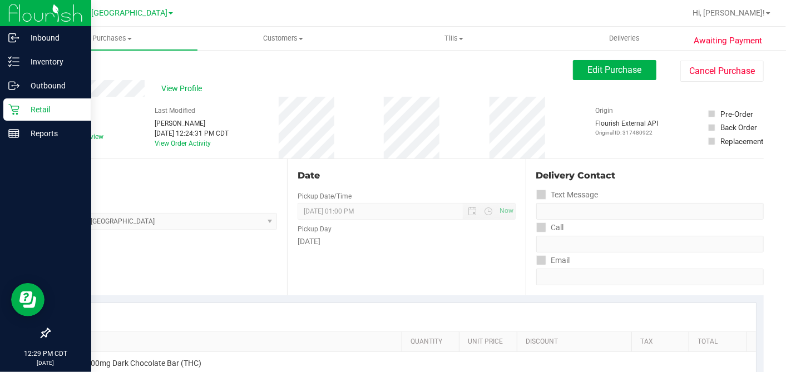
click at [14, 113] on icon at bounding box center [13, 109] width 11 height 11
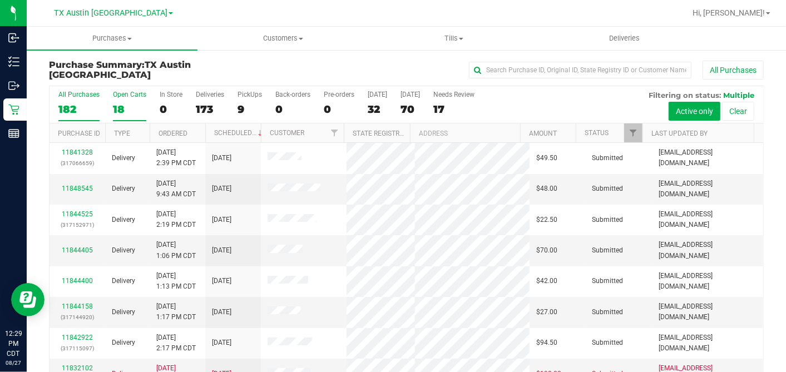
click at [122, 107] on div "18" at bounding box center [129, 109] width 33 height 13
click at [0, 0] on input "Open Carts 18" at bounding box center [0, 0] width 0 height 0
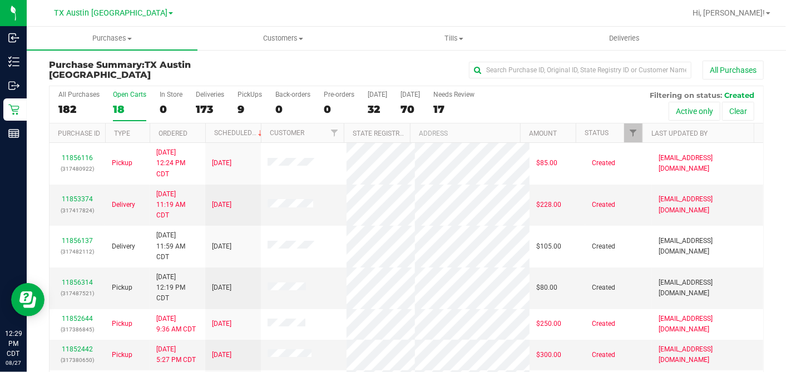
click at [200, 131] on th "Ordered" at bounding box center [178, 132] width 56 height 19
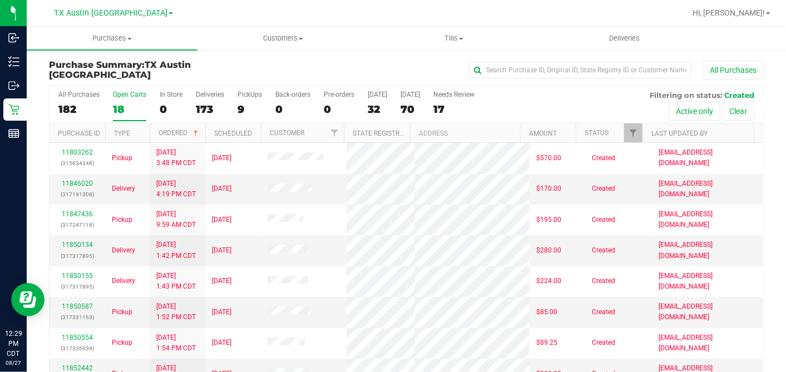
click at [200, 132] on th "Ordered" at bounding box center [178, 132] width 56 height 19
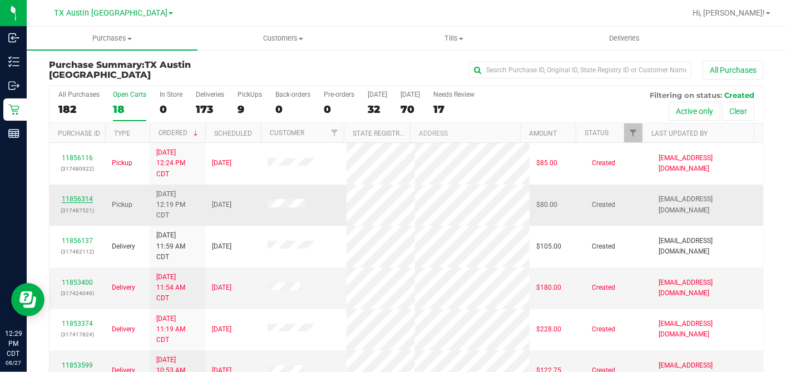
click at [86, 196] on link "11856314" at bounding box center [77, 199] width 31 height 8
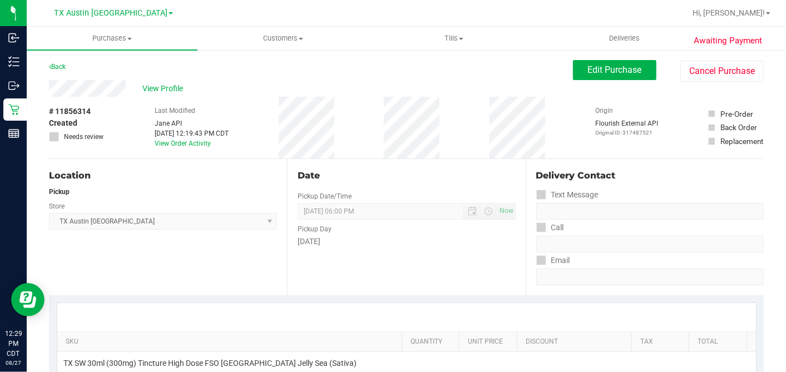
click at [127, 90] on div "View Profile" at bounding box center [311, 88] width 524 height 17
click at [588, 65] on span "Edit Purchase" at bounding box center [615, 69] width 54 height 11
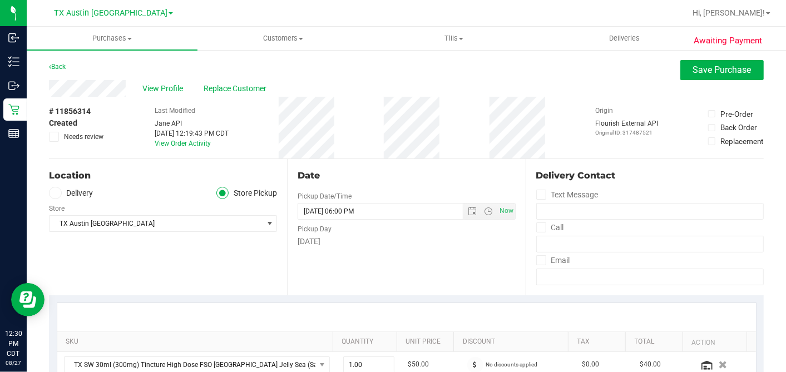
click at [55, 193] on icon at bounding box center [55, 193] width 7 height 0
click at [0, 0] on input "Delivery" at bounding box center [0, 0] width 0 height 0
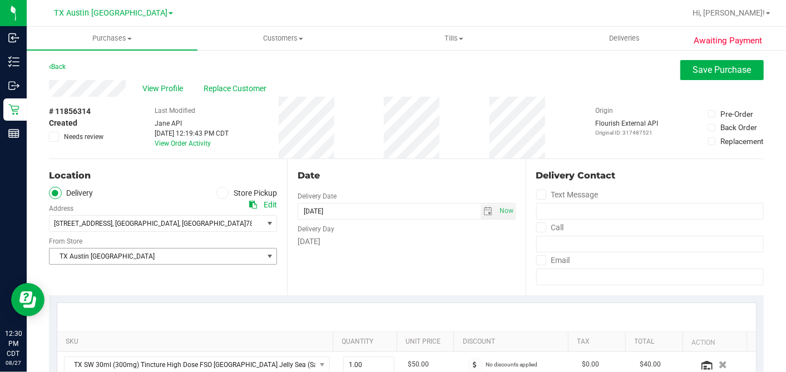
click at [143, 252] on span "TX Austin [GEOGRAPHIC_DATA]" at bounding box center [155, 257] width 213 height 16
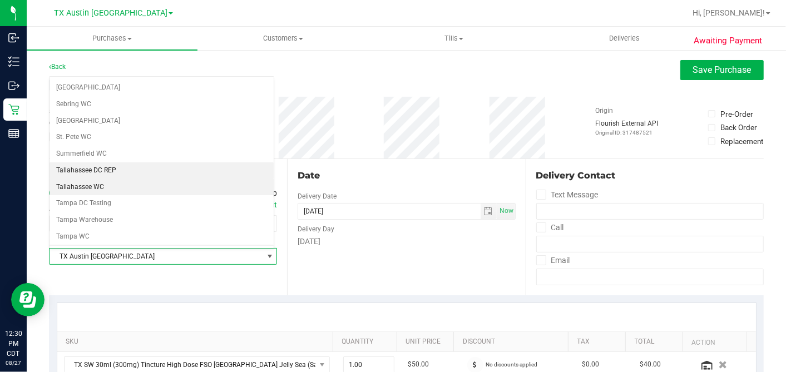
scroll to position [791, 0]
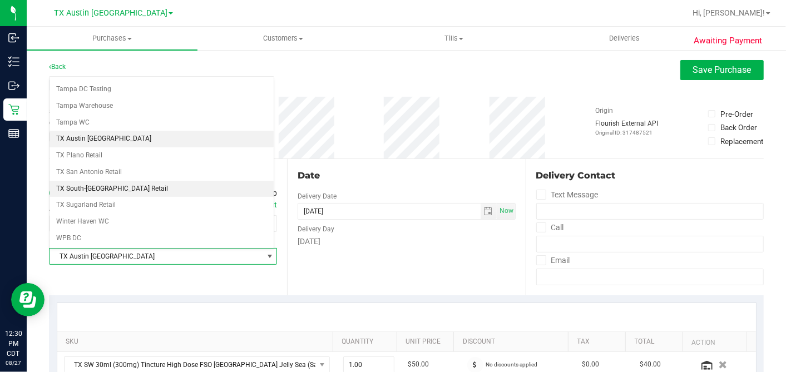
drag, startPoint x: 110, startPoint y: 170, endPoint x: 165, endPoint y: 185, distance: 57.4
click at [110, 181] on li "TX South-[GEOGRAPHIC_DATA] Retail" at bounding box center [161, 189] width 224 height 17
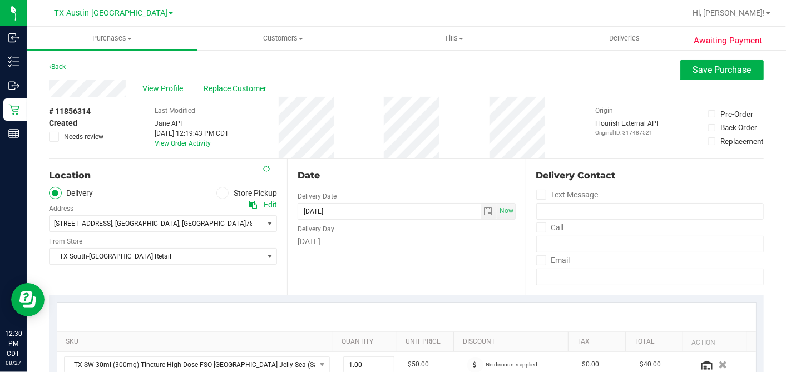
drag, startPoint x: 396, startPoint y: 170, endPoint x: 410, endPoint y: 181, distance: 17.4
click at [397, 170] on div "Date" at bounding box center [405, 175] width 217 height 13
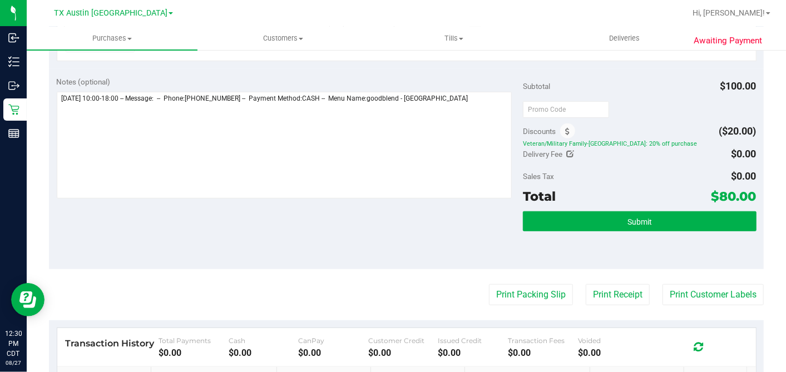
scroll to position [353, 0]
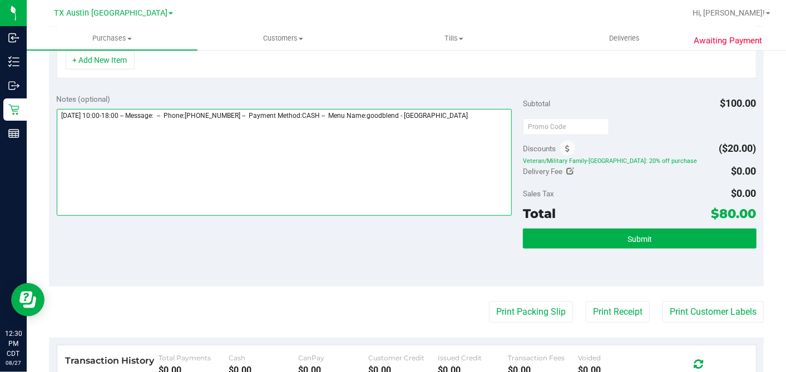
click at [485, 110] on textarea at bounding box center [284, 162] width 455 height 107
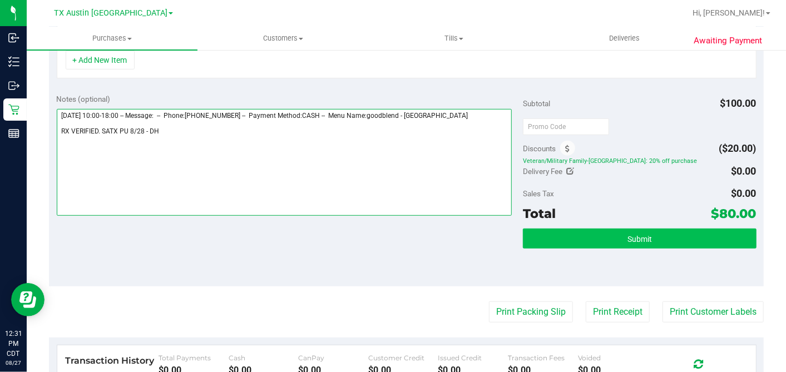
type textarea "Thursday 08/28/2025 10:00-18:00 -- Message: -- Phone:5128251417 -- Payment Meth…"
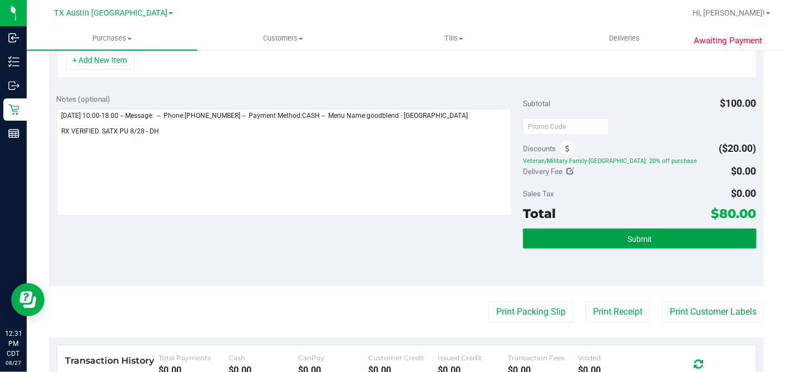
click at [575, 234] on button "Submit" at bounding box center [639, 239] width 233 height 20
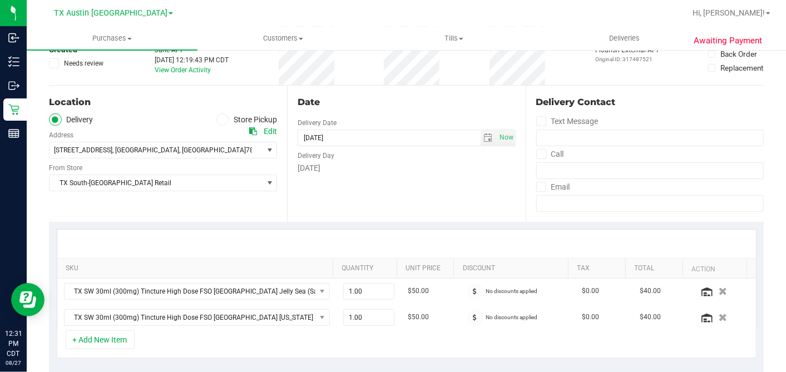
scroll to position [27, 0]
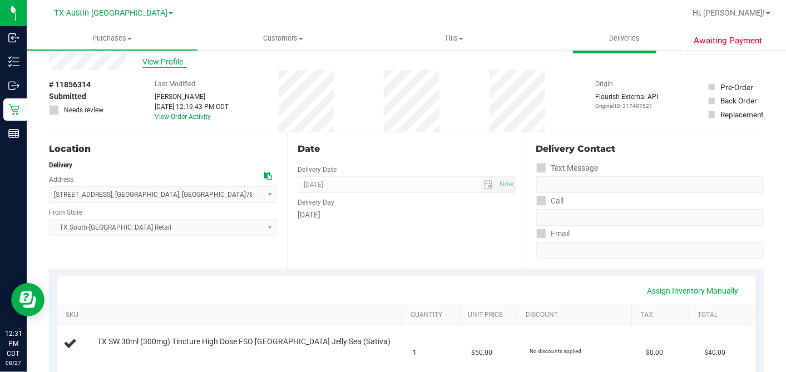
click at [171, 65] on span "View Profile" at bounding box center [164, 62] width 44 height 12
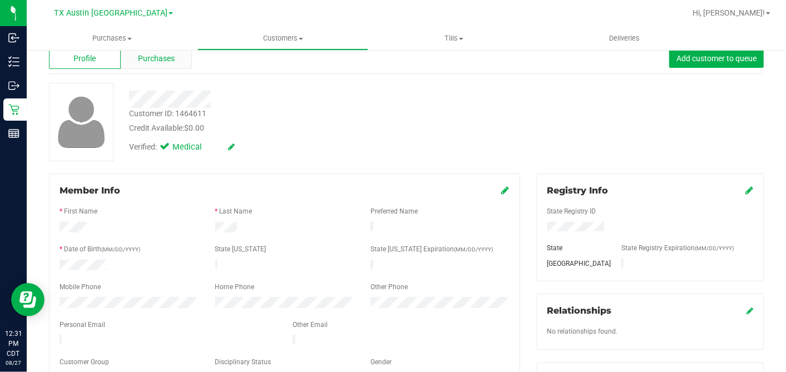
click at [167, 64] on div "Purchases" at bounding box center [157, 58] width 72 height 21
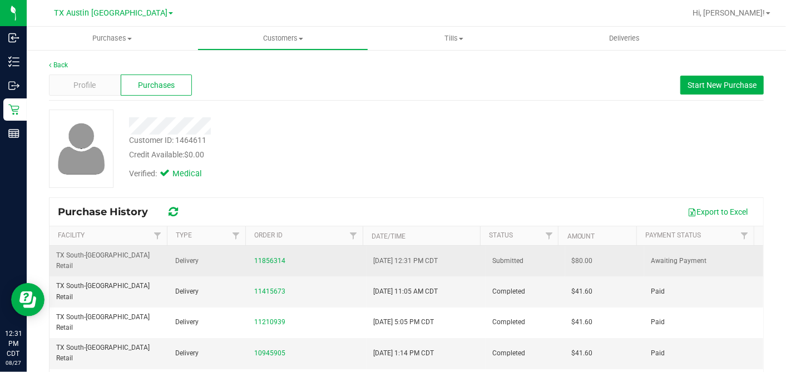
click at [572, 256] on span "$80.00" at bounding box center [582, 261] width 21 height 11
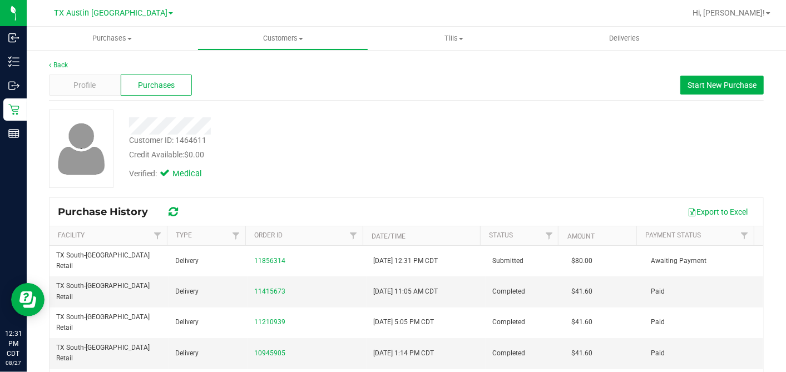
copy span "80.00"
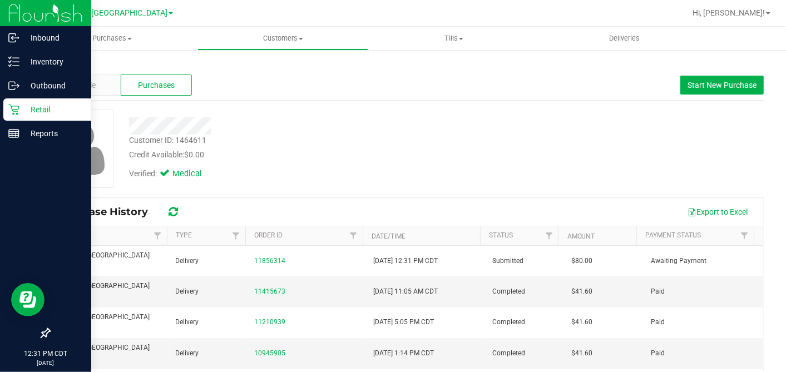
click at [11, 108] on icon at bounding box center [13, 110] width 11 height 11
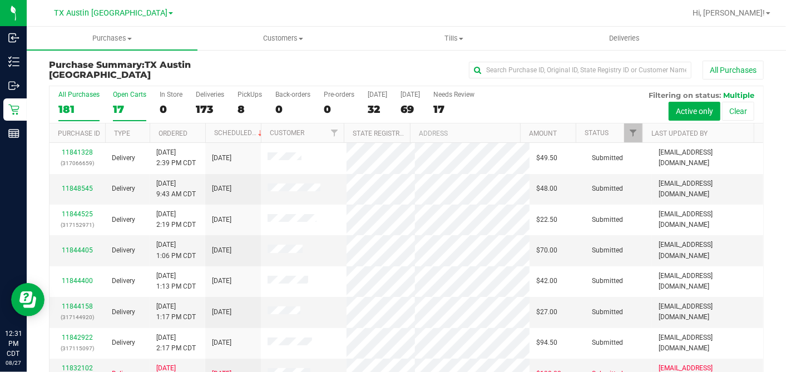
click at [126, 106] on div "17" at bounding box center [129, 109] width 33 height 13
click at [0, 0] on input "Open Carts 17" at bounding box center [0, 0] width 0 height 0
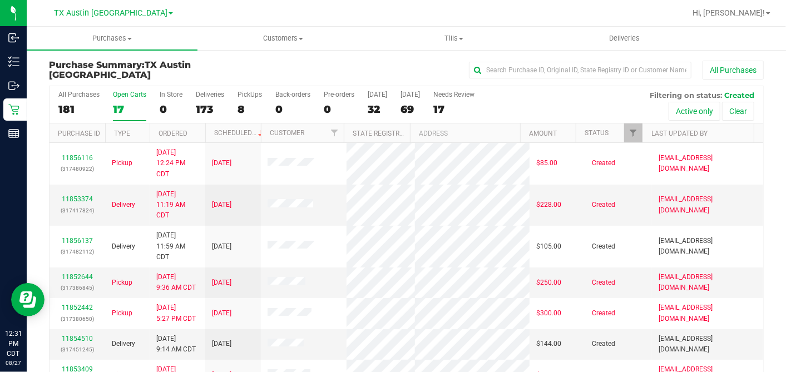
click at [197, 132] on th "Ordered" at bounding box center [178, 132] width 56 height 19
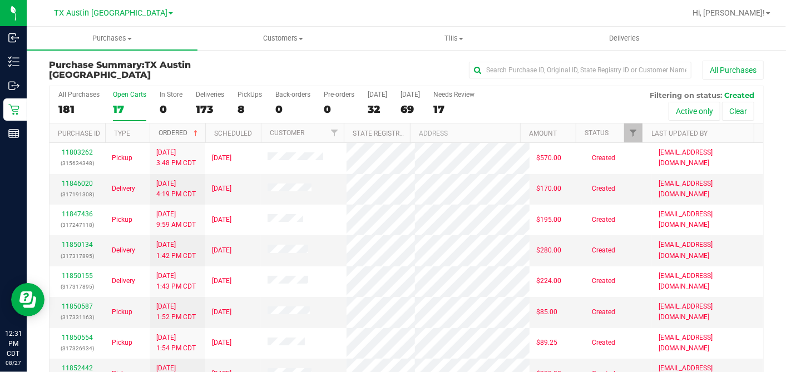
click at [197, 133] on span at bounding box center [195, 133] width 9 height 9
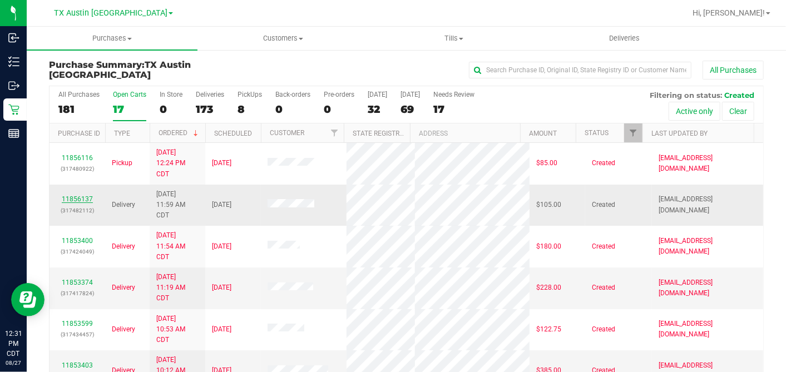
click at [89, 196] on link "11856137" at bounding box center [77, 199] width 31 height 8
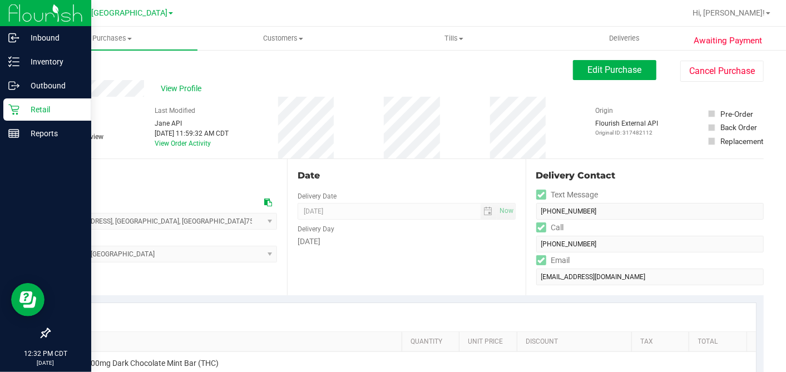
click at [26, 111] on p "Retail" at bounding box center [52, 109] width 67 height 13
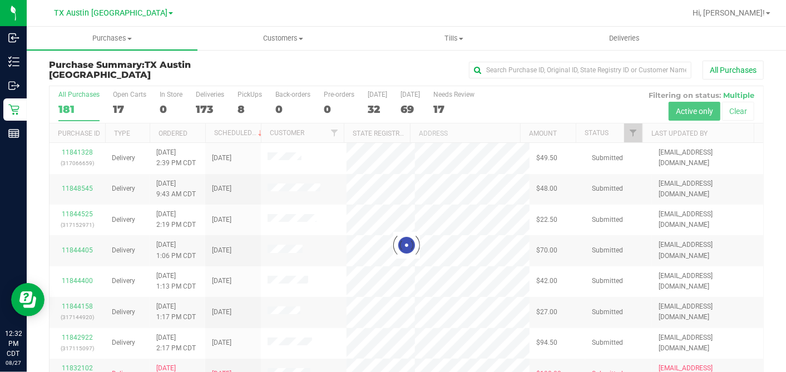
click at [118, 107] on div at bounding box center [405, 244] width 713 height 317
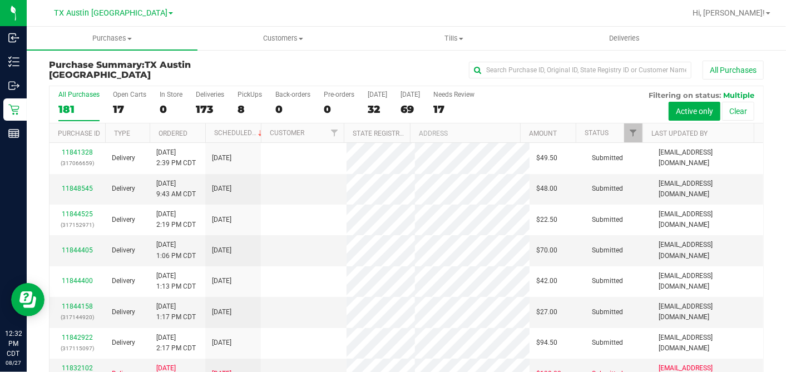
click at [118, 107] on div "17" at bounding box center [129, 109] width 33 height 13
click at [0, 0] on input "Open Carts 17" at bounding box center [0, 0] width 0 height 0
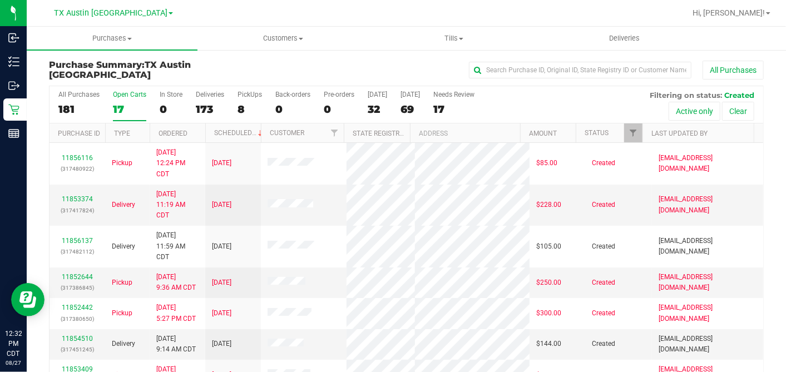
click at [196, 128] on th "Ordered" at bounding box center [178, 132] width 56 height 19
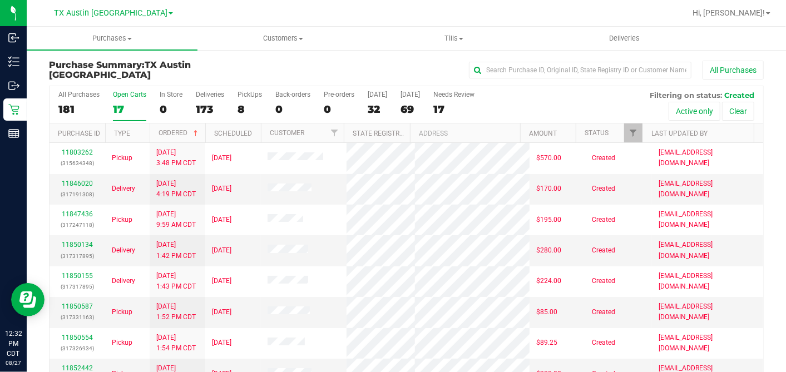
click at [195, 126] on th "Ordered" at bounding box center [178, 132] width 56 height 19
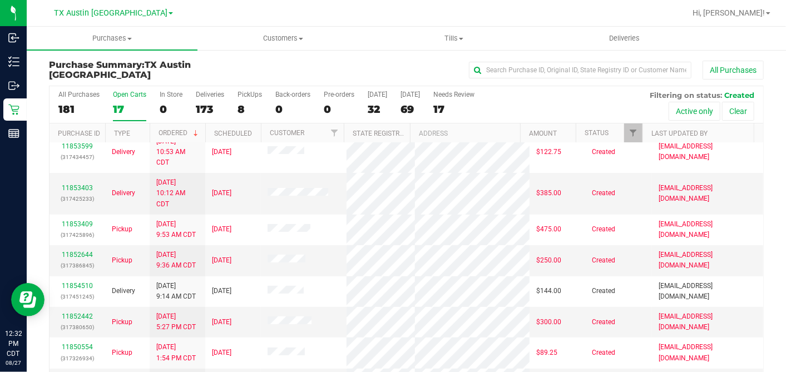
scroll to position [176, 0]
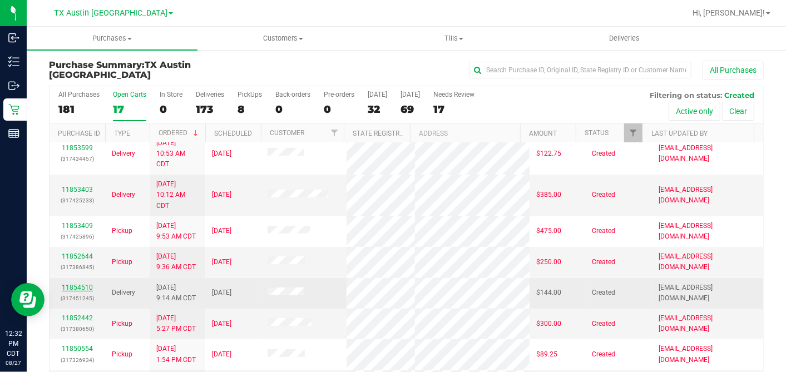
click at [75, 284] on link "11854510" at bounding box center [77, 288] width 31 height 8
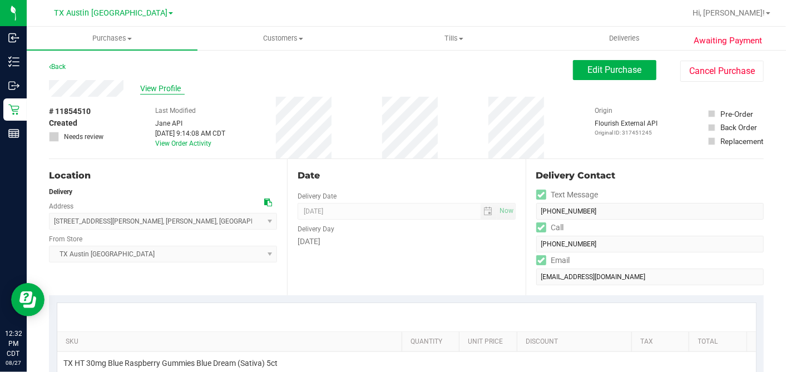
click at [173, 88] on span "View Profile" at bounding box center [162, 89] width 44 height 12
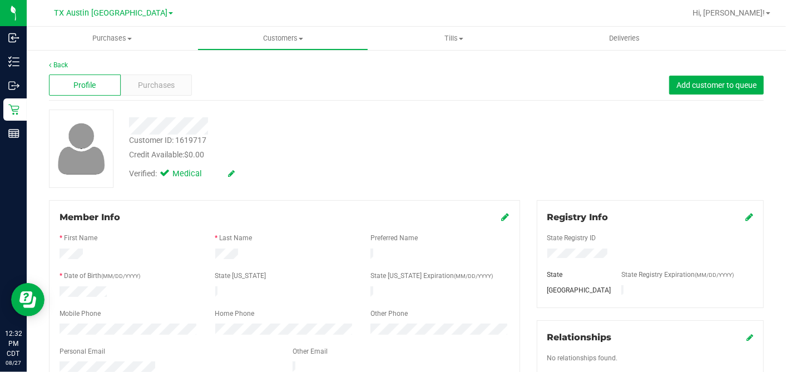
click at [190, 85] on div "Profile Purchases Add customer to queue" at bounding box center [406, 85] width 714 height 31
click at [187, 86] on div "Purchases" at bounding box center [157, 85] width 72 height 21
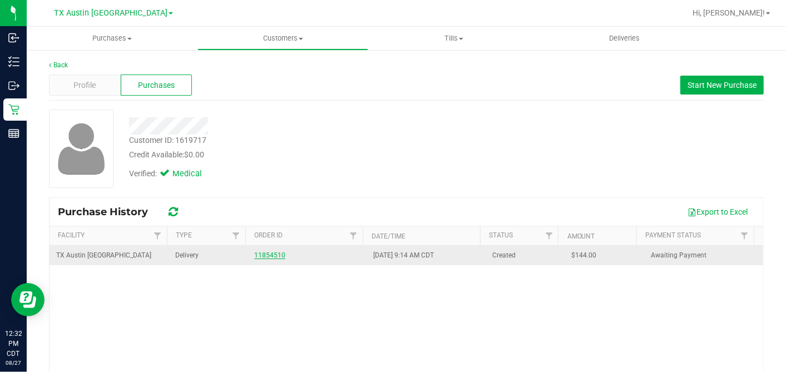
click at [276, 257] on link "11854510" at bounding box center [269, 255] width 31 height 8
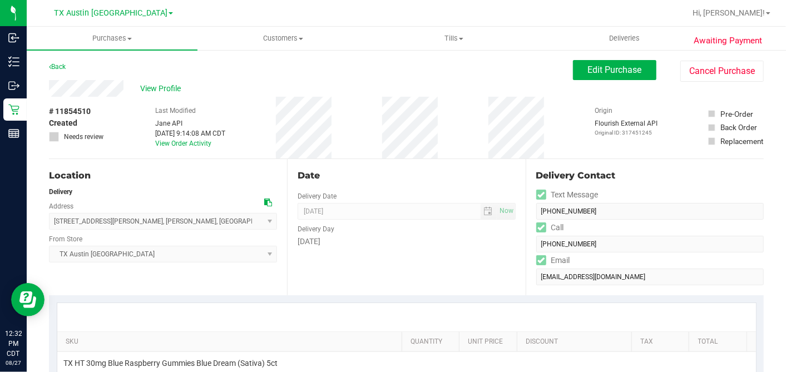
click at [264, 198] on icon at bounding box center [268, 202] width 8 height 8
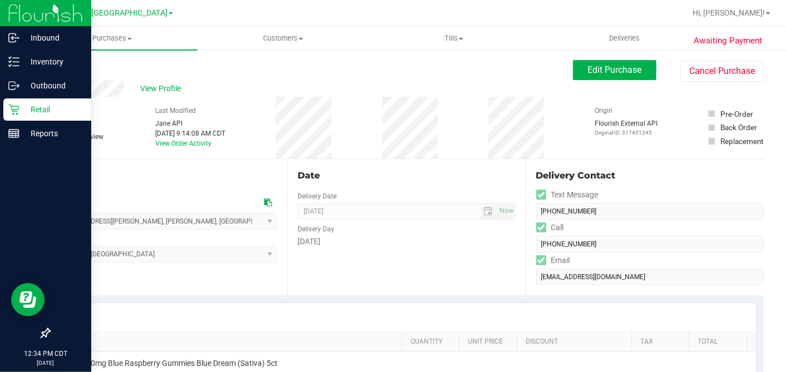
drag, startPoint x: 21, startPoint y: 110, endPoint x: 84, endPoint y: 119, distance: 63.5
click at [21, 110] on p "Retail" at bounding box center [52, 109] width 67 height 13
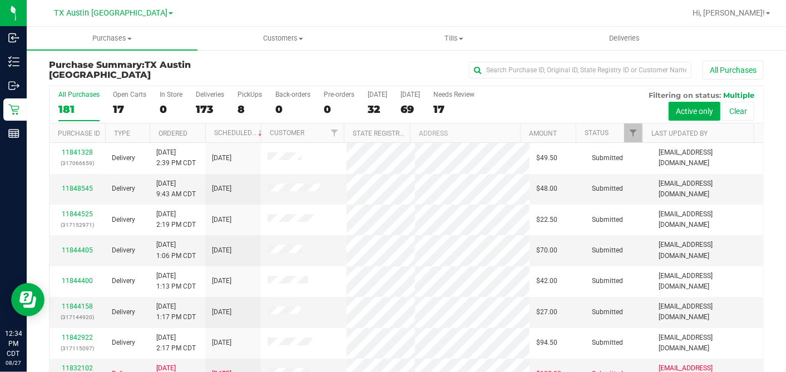
click at [120, 108] on div "17" at bounding box center [129, 109] width 33 height 13
click at [0, 0] on input "Open Carts 17" at bounding box center [0, 0] width 0 height 0
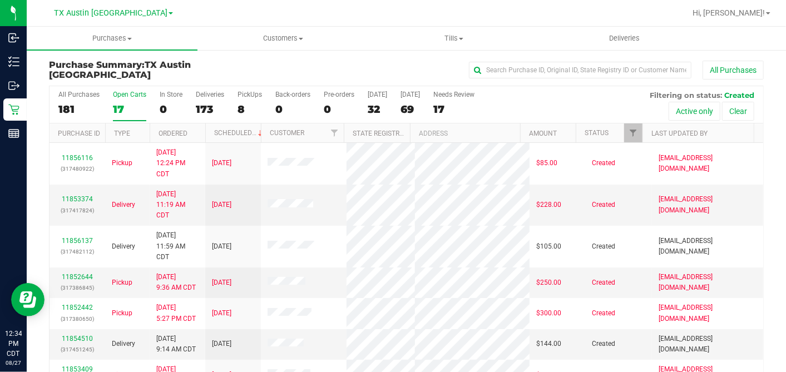
click at [196, 130] on th "Ordered" at bounding box center [178, 132] width 56 height 19
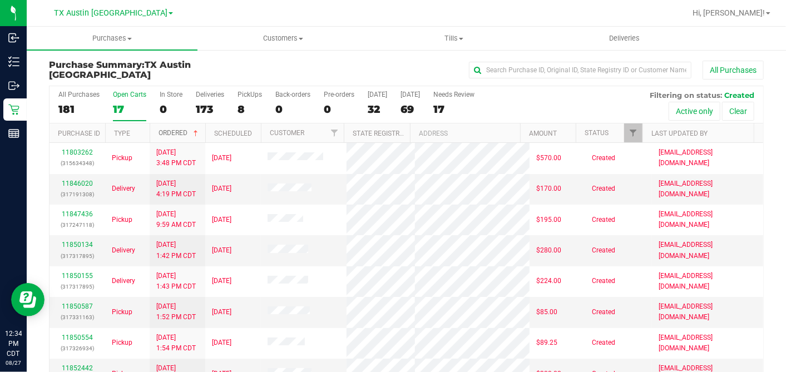
click at [194, 132] on span at bounding box center [195, 133] width 9 height 9
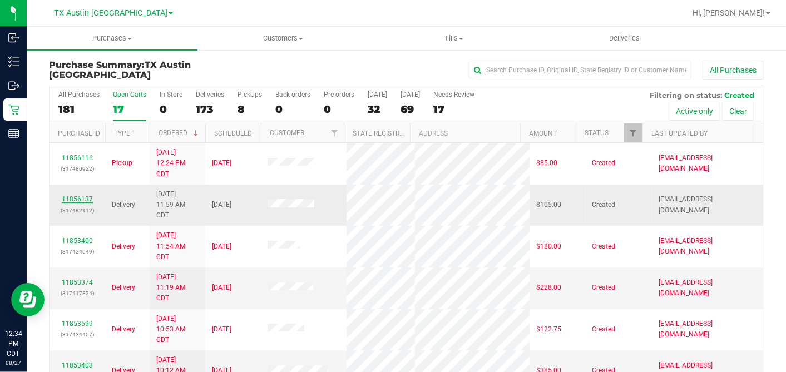
click at [84, 196] on link "11856137" at bounding box center [77, 199] width 31 height 8
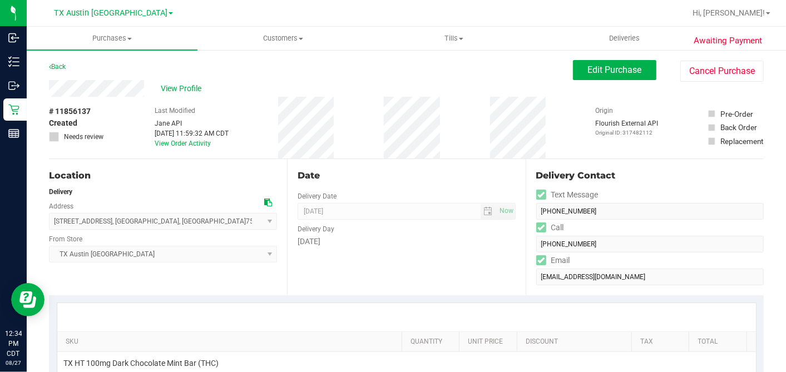
drag, startPoint x: 157, startPoint y: 96, endPoint x: 117, endPoint y: 101, distance: 39.7
click at [118, 105] on div "# 11856137 Created Needs review Last Modified Jane API Aug 27, 2025 11:59:32 AM…" at bounding box center [406, 128] width 714 height 62
click at [267, 198] on icon at bounding box center [268, 202] width 8 height 8
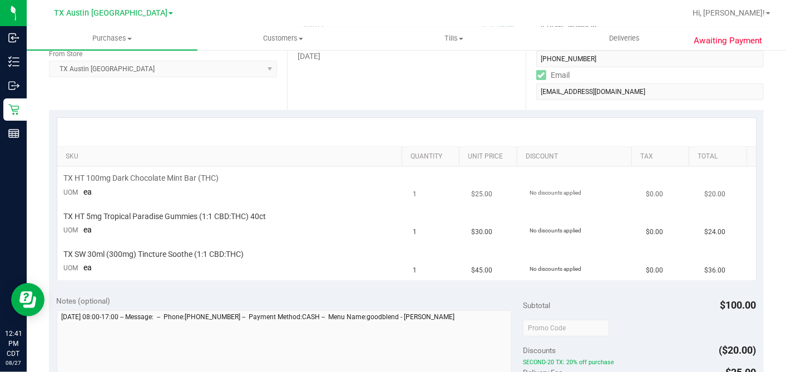
scroll to position [123, 0]
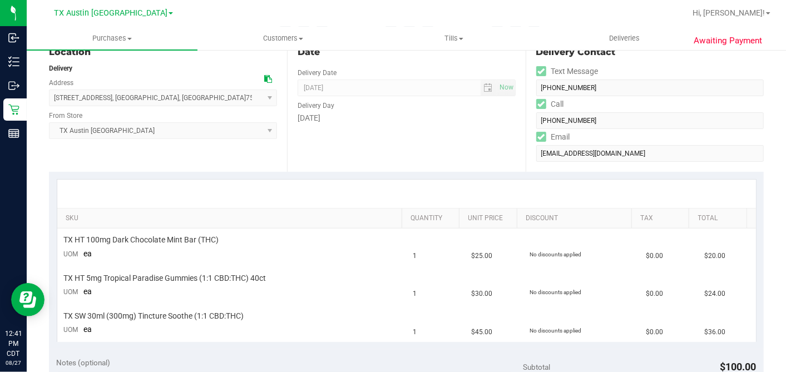
drag, startPoint x: 263, startPoint y: 79, endPoint x: 274, endPoint y: 85, distance: 12.7
click at [264, 80] on icon at bounding box center [268, 79] width 8 height 8
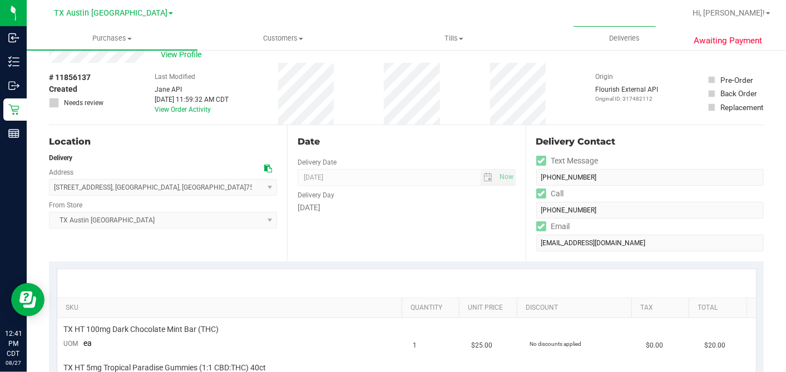
scroll to position [0, 0]
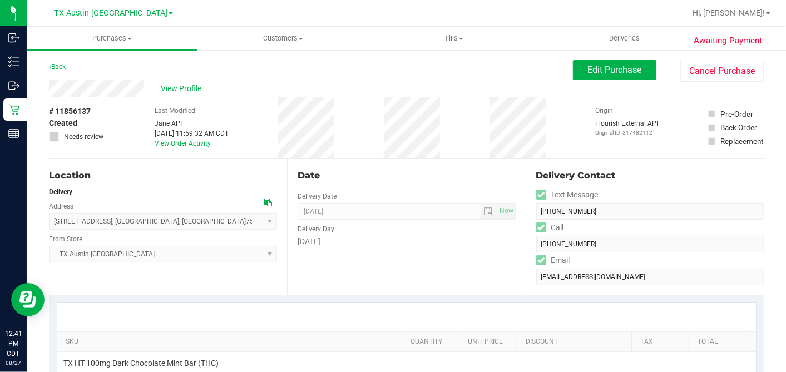
click at [560, 68] on div "Back Edit Purchase Cancel Purchase" at bounding box center [406, 70] width 714 height 20
click at [588, 66] on span "Edit Purchase" at bounding box center [615, 69] width 54 height 11
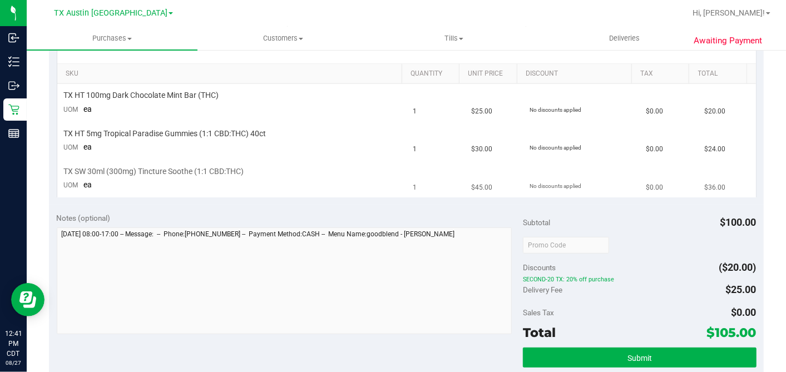
scroll to position [309, 0]
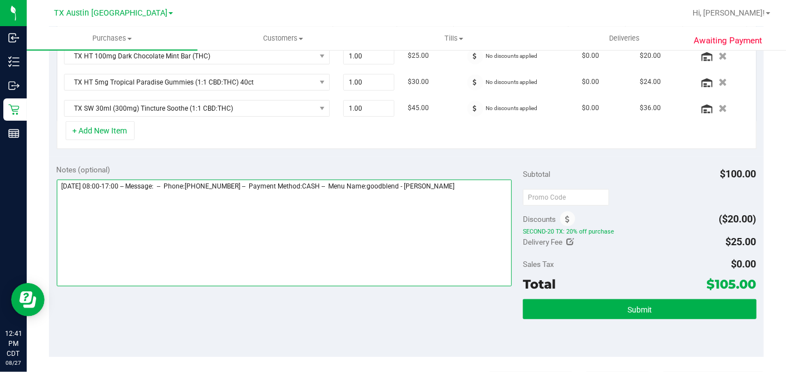
click at [473, 191] on textarea at bounding box center [284, 233] width 455 height 107
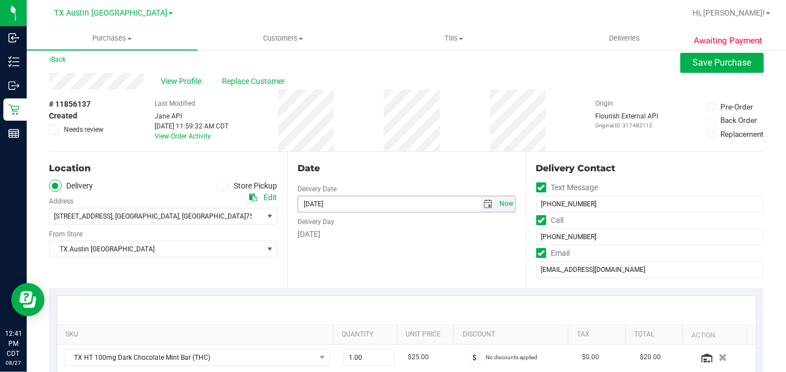
scroll to position [2, 0]
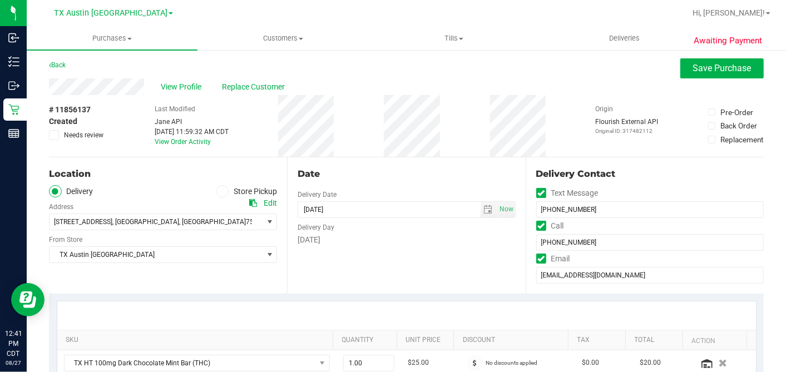
type textarea "Friday 08/29/2025 08:00-17:00 -- Message: -- Phone:9039107892 -- Payment Method…"
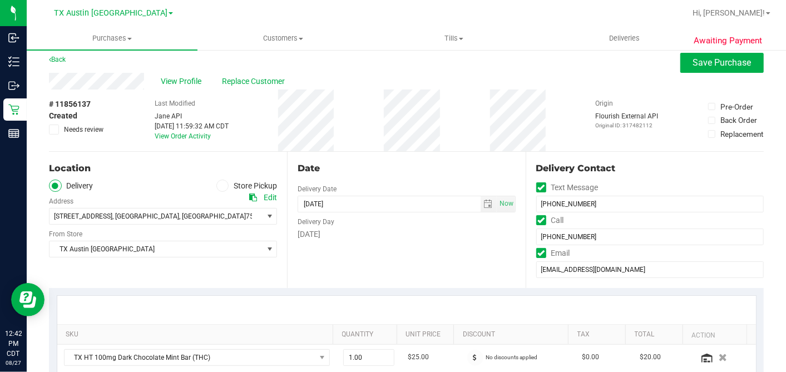
scroll to position [0, 0]
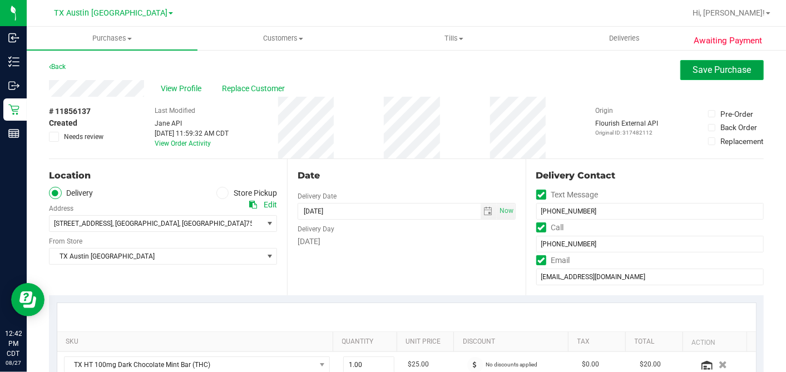
click at [696, 66] on span "Save Purchase" at bounding box center [722, 69] width 58 height 11
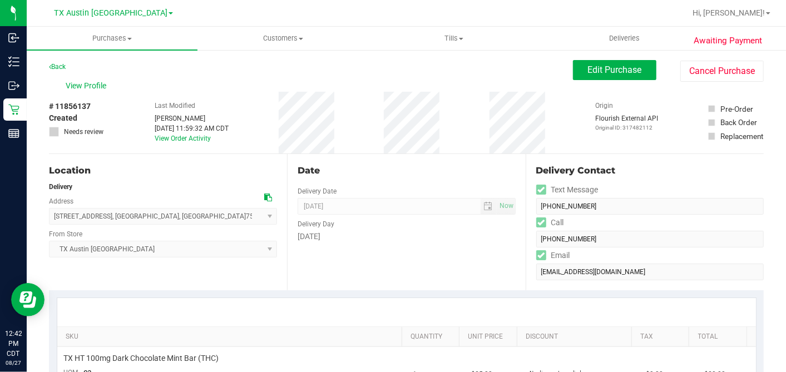
click at [471, 119] on div "# 11856137 Created Needs review Last Modified Dane Hawkins Aug 27, 2025 11:59:3…" at bounding box center [406, 123] width 714 height 62
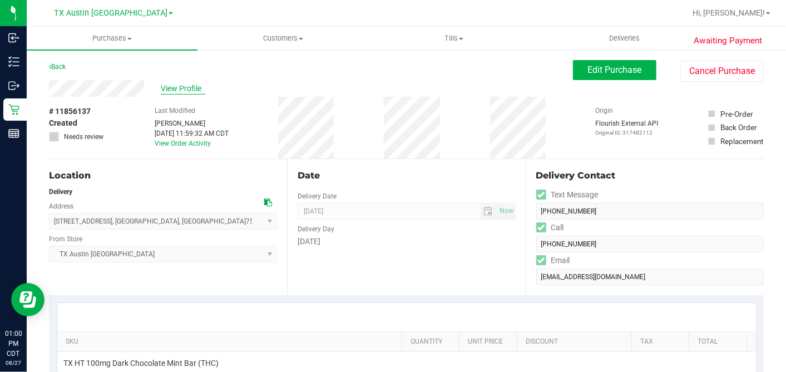
click at [197, 90] on span "View Profile" at bounding box center [183, 89] width 44 height 12
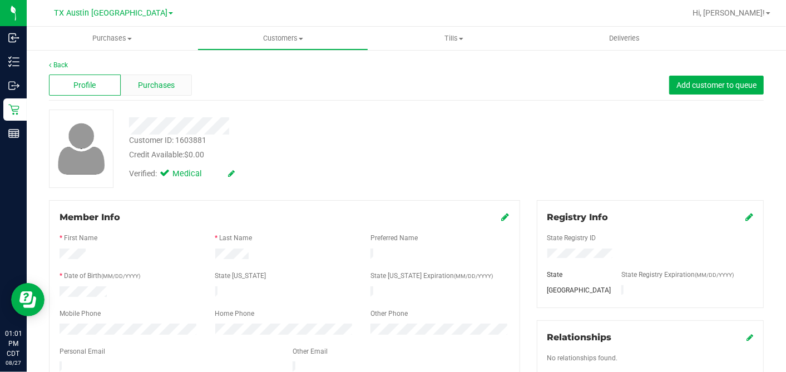
click at [175, 93] on div "Purchases" at bounding box center [157, 85] width 72 height 21
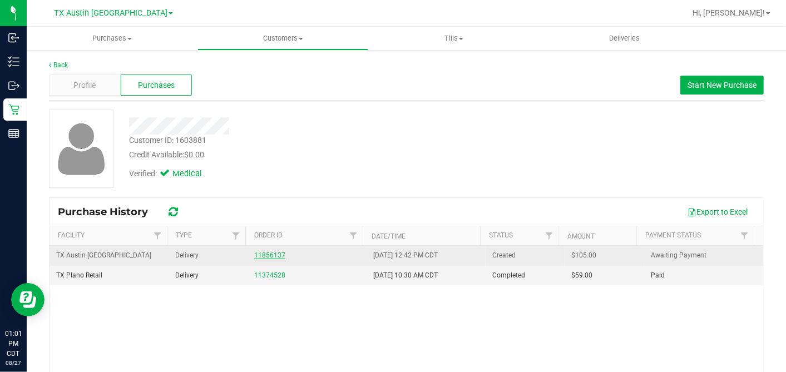
click at [266, 256] on link "11856137" at bounding box center [269, 255] width 31 height 8
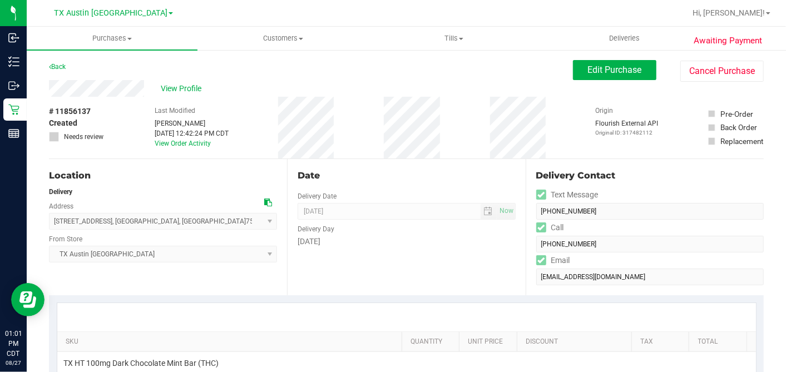
click at [381, 166] on div "Date Delivery Date 08/29/2025 Now 08/29/2025 07:00 AM Now Delivery Day Friday" at bounding box center [406, 227] width 238 height 136
click at [416, 167] on div "Date Delivery Date 08/29/2025 Now 08/29/2025 07:00 AM Now Delivery Day Friday" at bounding box center [406, 227] width 238 height 136
click at [191, 101] on div "Last Modified Dane Hawkins Aug 27, 2025 12:42:24 PM CDT View Order Activity" at bounding box center [192, 128] width 74 height 62
click at [188, 91] on span "View Profile" at bounding box center [183, 89] width 44 height 12
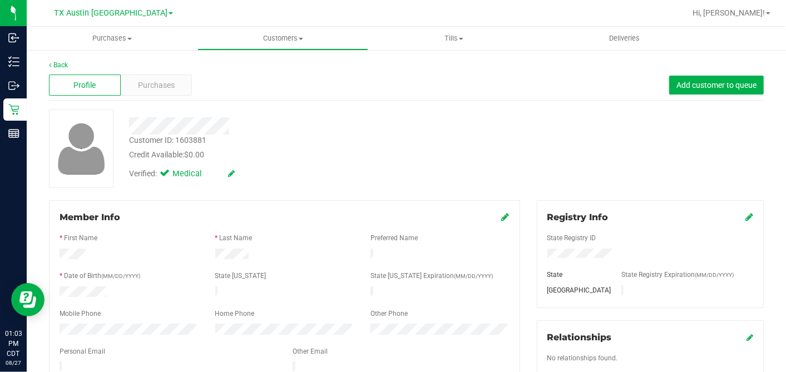
click at [356, 157] on div "Credit Available: $0.00" at bounding box center [303, 155] width 349 height 12
click at [175, 86] on div "Purchases" at bounding box center [157, 85] width 72 height 21
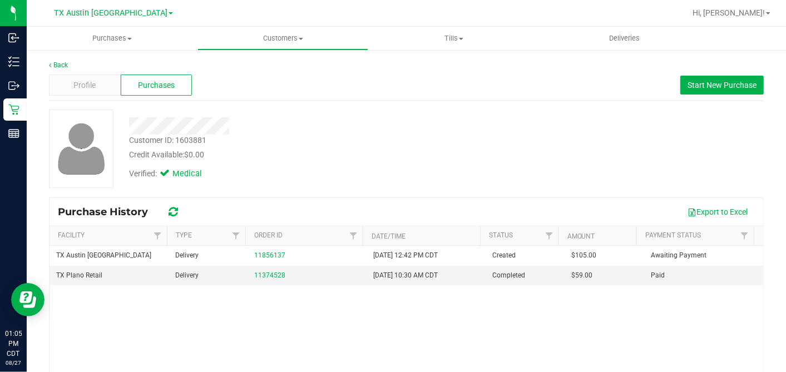
click at [444, 188] on div "Customer ID: 1603881 Credit Available: $0.00 Verified: Medical" at bounding box center [406, 153] width 714 height 87
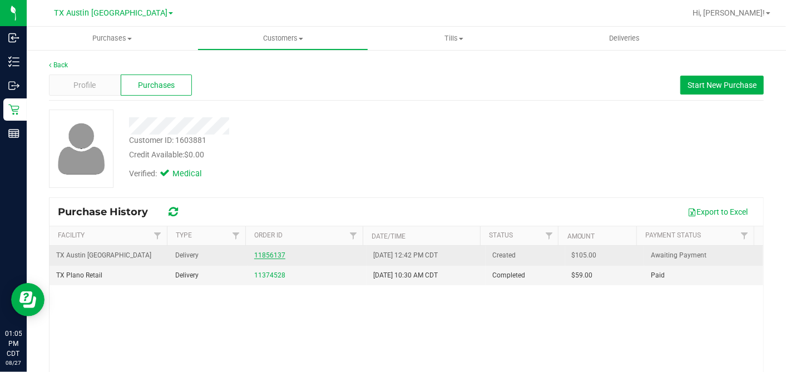
click at [271, 253] on link "11856137" at bounding box center [269, 255] width 31 height 8
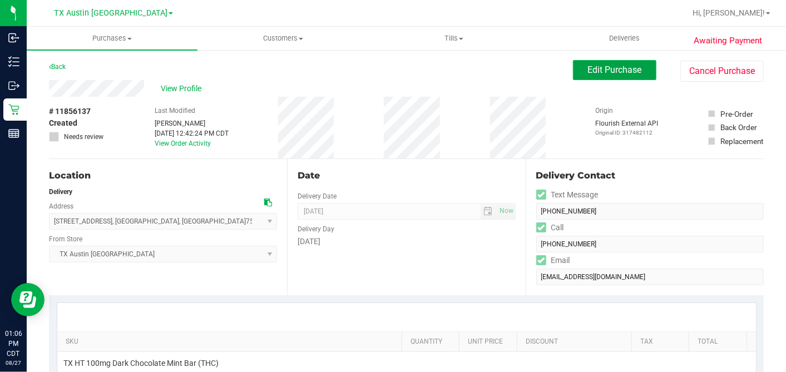
click at [588, 74] on span "Edit Purchase" at bounding box center [615, 69] width 54 height 11
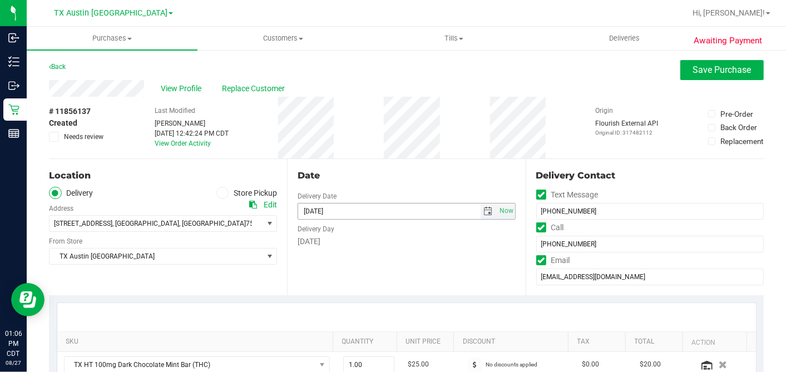
click at [484, 210] on span "select" at bounding box center [488, 211] width 9 height 9
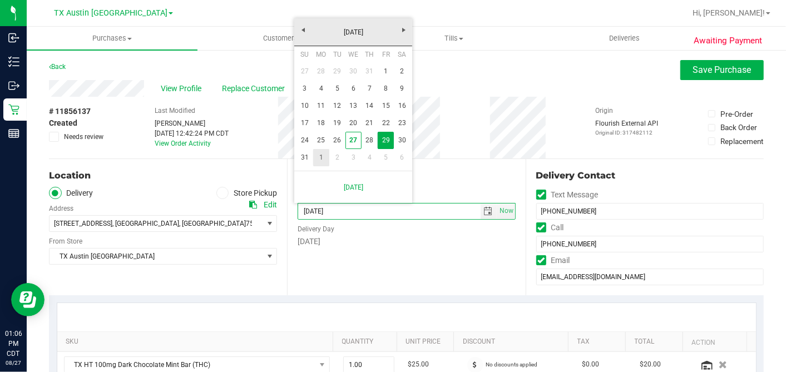
click at [319, 158] on link "1" at bounding box center [321, 157] width 16 height 17
type input "[DATE]"
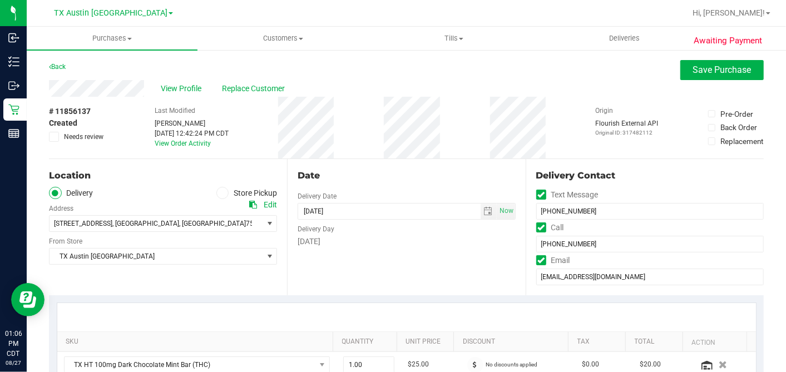
click at [393, 168] on div "Date Delivery Date [DATE] Now [DATE] 07:00 AM Now Delivery Day [DATE]" at bounding box center [406, 227] width 238 height 136
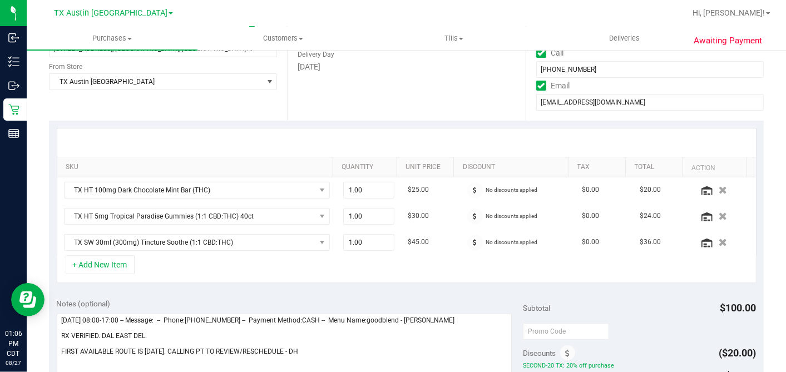
scroll to position [309, 0]
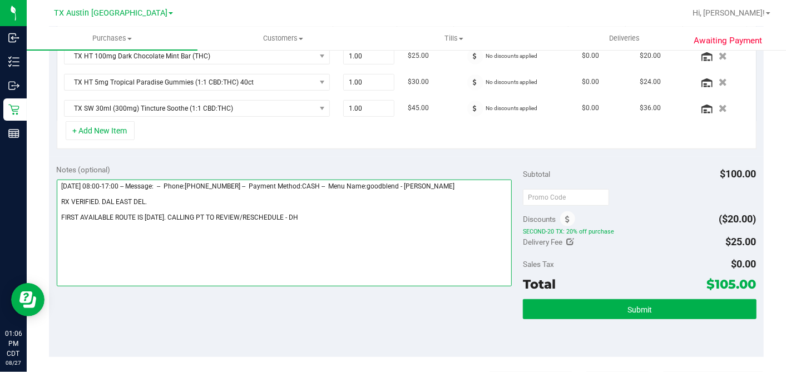
drag, startPoint x: 290, startPoint y: 215, endPoint x: 330, endPoint y: 211, distance: 40.2
click at [290, 215] on textarea at bounding box center [284, 233] width 455 height 107
click at [167, 203] on textarea at bounding box center [284, 233] width 455 height 107
click at [154, 195] on textarea at bounding box center [284, 233] width 455 height 107
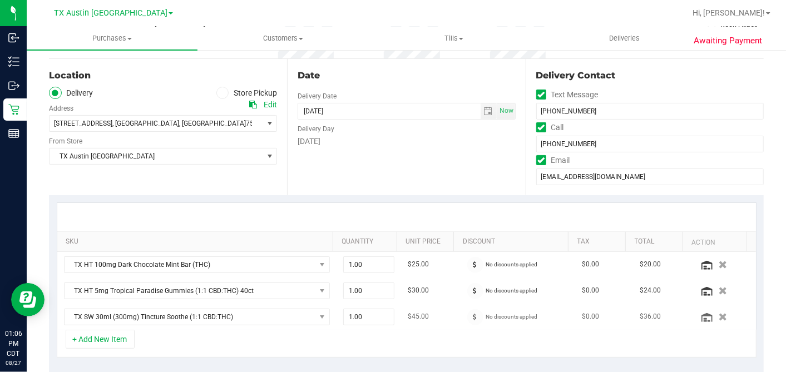
scroll to position [62, 0]
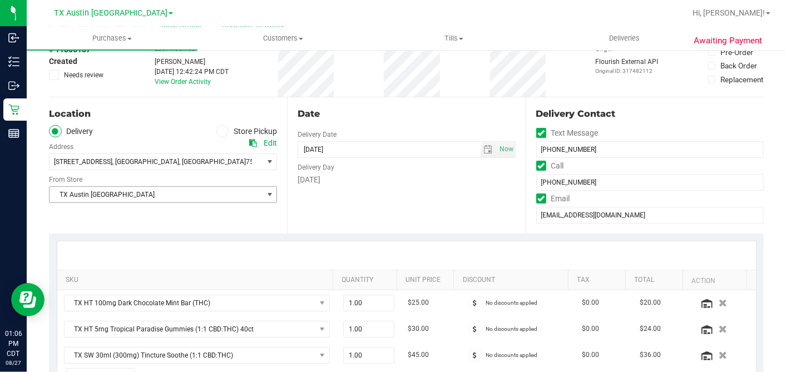
type textarea "Friday 08/29/2025 08:00-17:00 -- Message: -- Phone:9039107892 -- Payment Method…"
click at [169, 195] on span "TX Austin [GEOGRAPHIC_DATA]" at bounding box center [155, 195] width 213 height 16
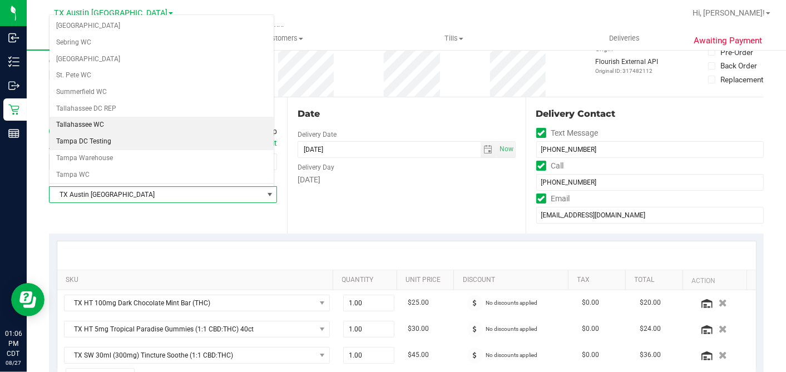
scroll to position [791, 0]
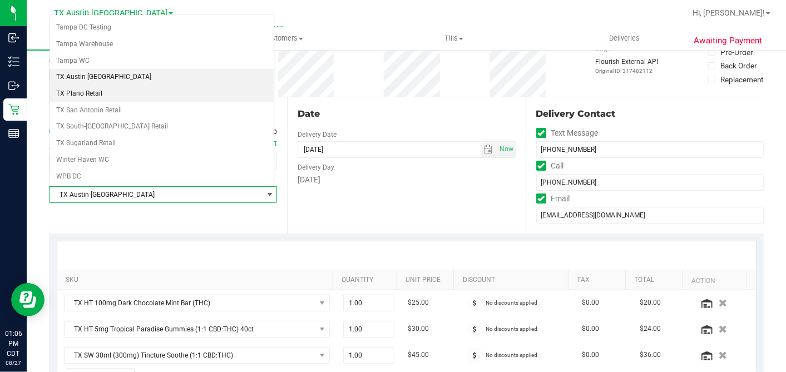
click at [131, 86] on li "TX Plano Retail" at bounding box center [161, 94] width 224 height 17
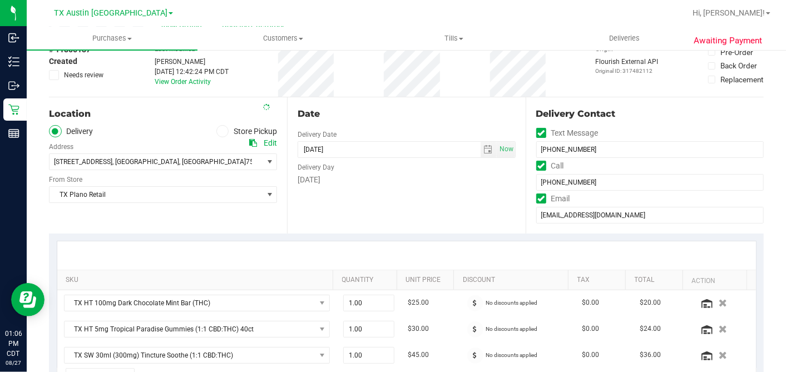
click at [380, 103] on div "Date Delivery Date [DATE] Now [DATE] 07:00 AM Now Delivery Day [DATE]" at bounding box center [406, 165] width 238 height 136
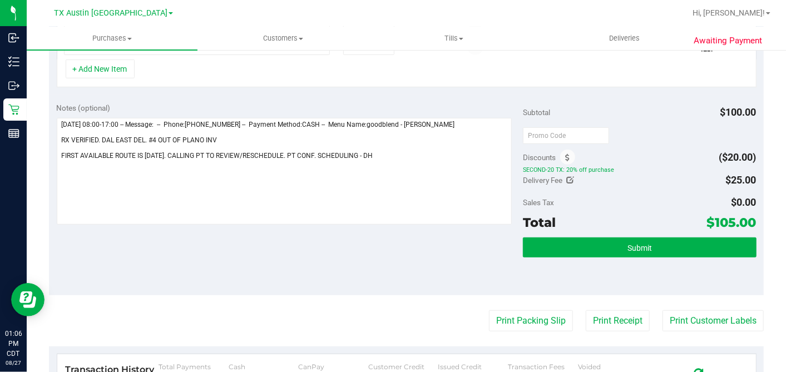
scroll to position [353, 0]
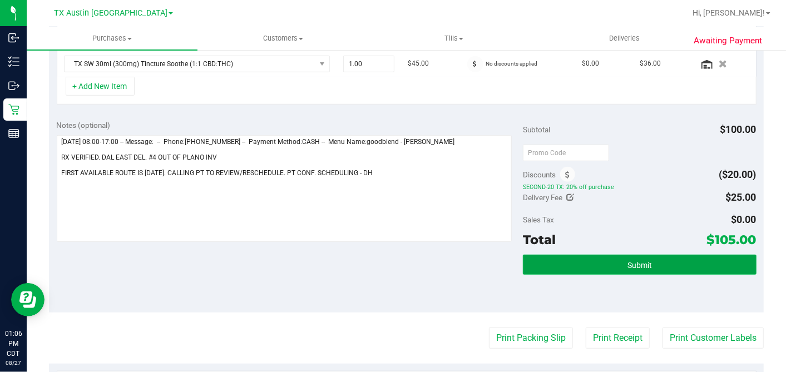
click at [627, 261] on span "Submit" at bounding box center [639, 265] width 24 height 9
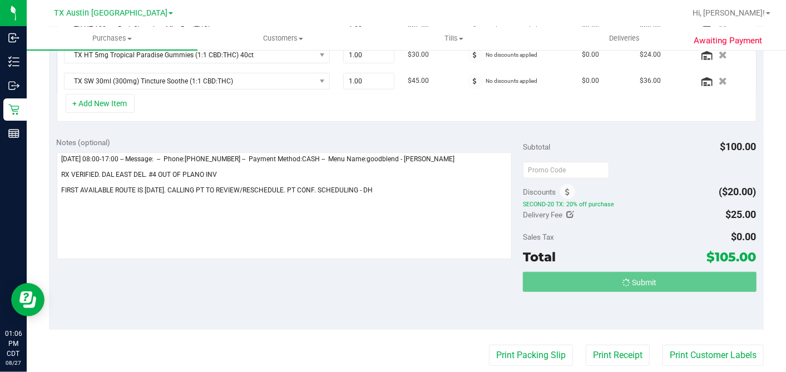
scroll to position [319, 0]
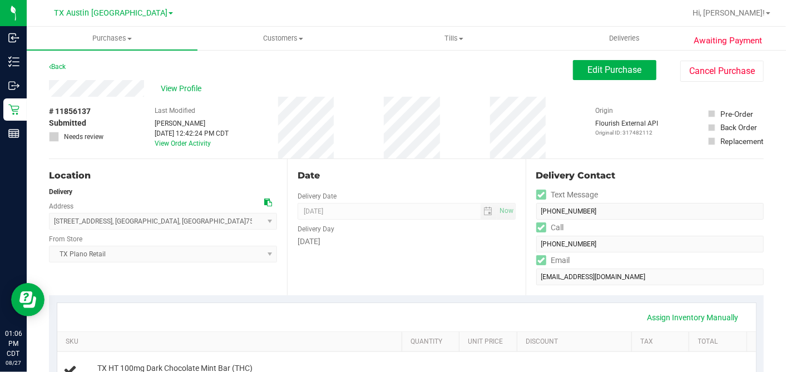
click at [178, 97] on div "Last Modified Dane Hawkins Aug 27, 2025 12:42:24 PM CDT View Order Activity" at bounding box center [192, 128] width 74 height 62
click at [180, 90] on span "View Profile" at bounding box center [183, 89] width 44 height 12
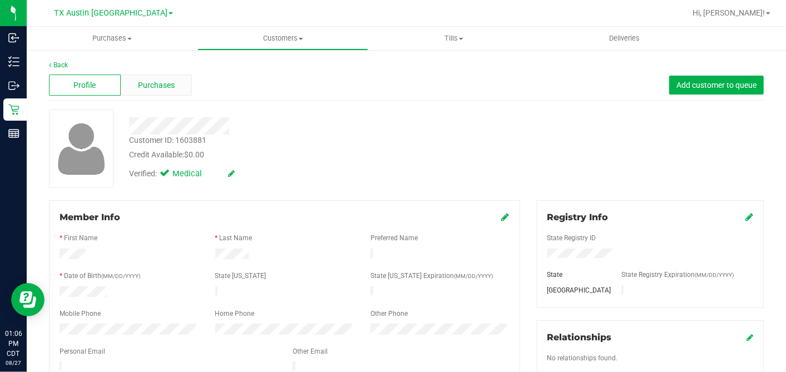
click at [138, 82] on span "Purchases" at bounding box center [156, 86] width 37 height 12
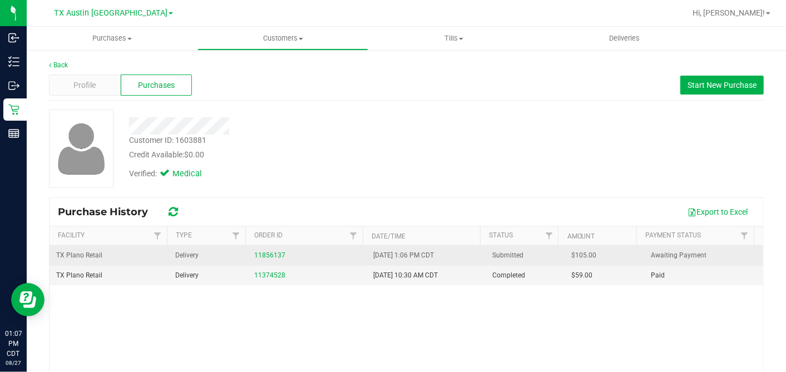
click at [572, 254] on span "$105.00" at bounding box center [584, 255] width 25 height 11
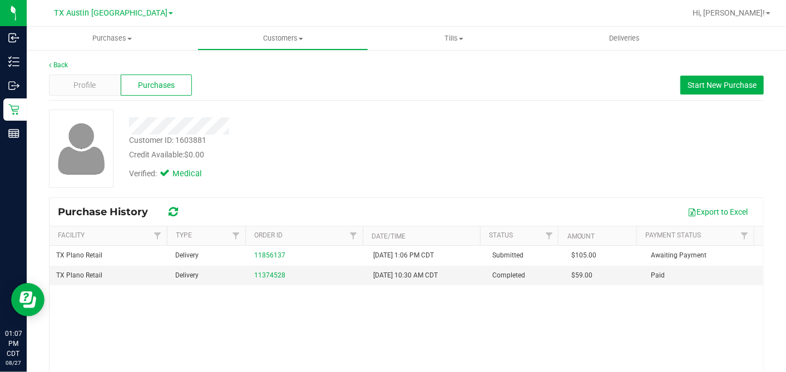
copy span "105.00"
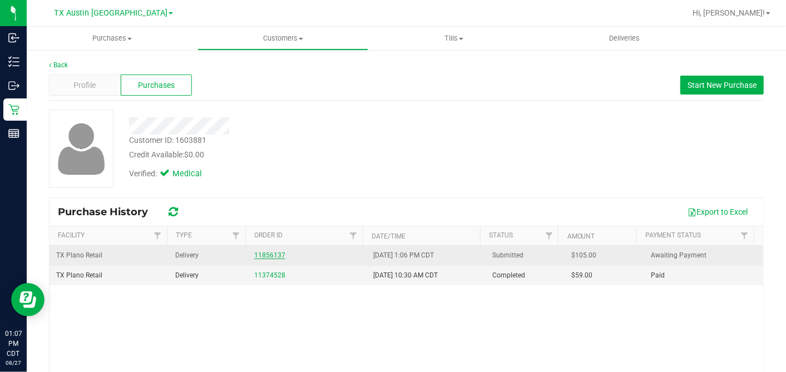
click at [261, 254] on link "11856137" at bounding box center [269, 255] width 31 height 8
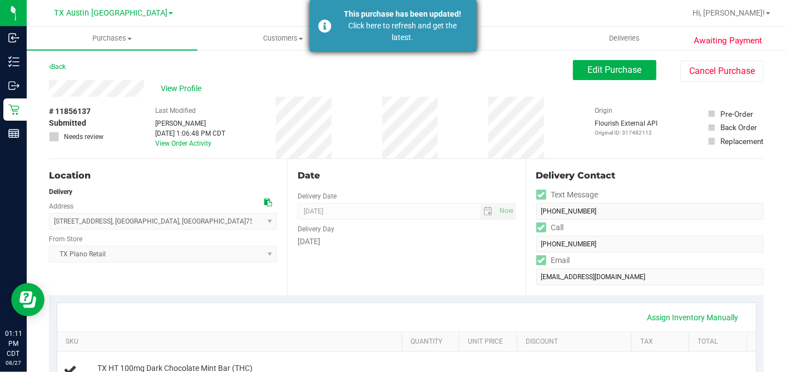
click at [417, 36] on div "Click here to refresh and get the latest." at bounding box center [402, 31] width 131 height 23
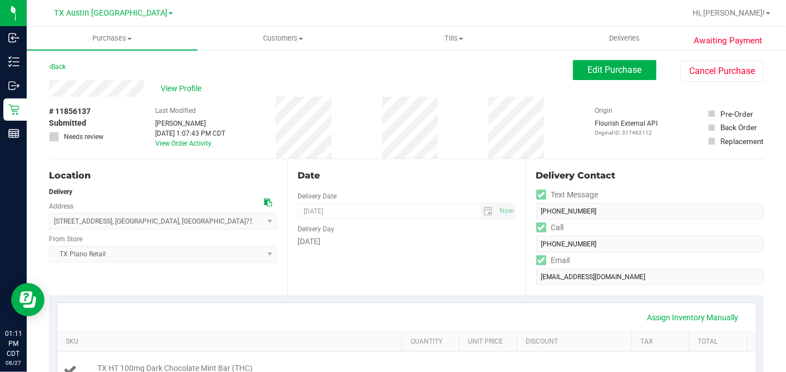
type textarea "Friday 08/29/2025 08:00-17:00 -- Message: -- Phone:9039107892 -- Payment Method…"
click at [383, 144] on div "# 11856137 Submitted Needs review Last Modified Dane Hawkins Aug 27, 2025 1:07:…" at bounding box center [406, 128] width 714 height 62
click at [383, 146] on div "# 11856137 Submitted Needs review Last Modified Dane Hawkins Aug 27, 2025 1:07:…" at bounding box center [406, 128] width 714 height 62
click at [383, 144] on div "# 11856137 Submitted Needs review Last Modified Dane Hawkins Aug 27, 2025 1:07:…" at bounding box center [406, 128] width 714 height 62
click at [375, 147] on div "# 11856137 Submitted Needs review Last Modified Dane Hawkins Aug 27, 2025 1:07:…" at bounding box center [406, 128] width 714 height 62
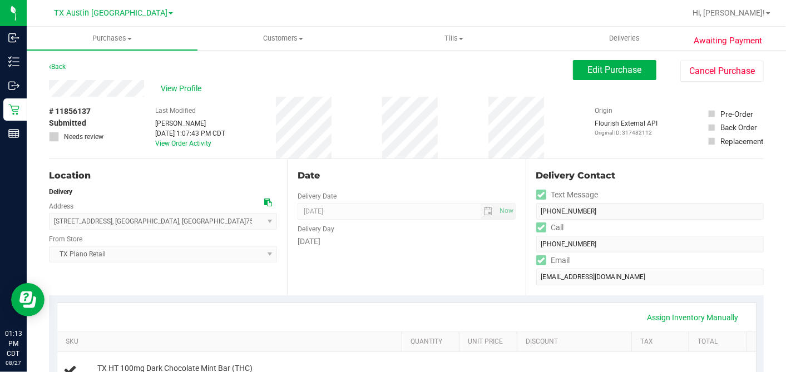
click at [384, 178] on div "Date" at bounding box center [405, 175] width 217 height 13
drag, startPoint x: 576, startPoint y: 69, endPoint x: 476, endPoint y: 133, distance: 118.3
click at [576, 69] on button "Edit Purchase" at bounding box center [614, 70] width 83 height 20
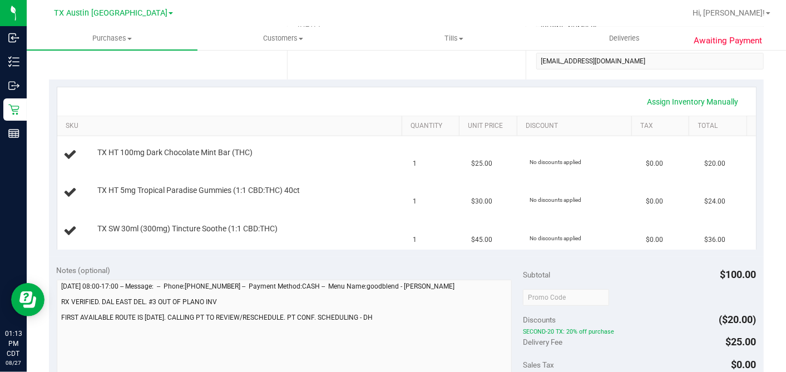
scroll to position [309, 0]
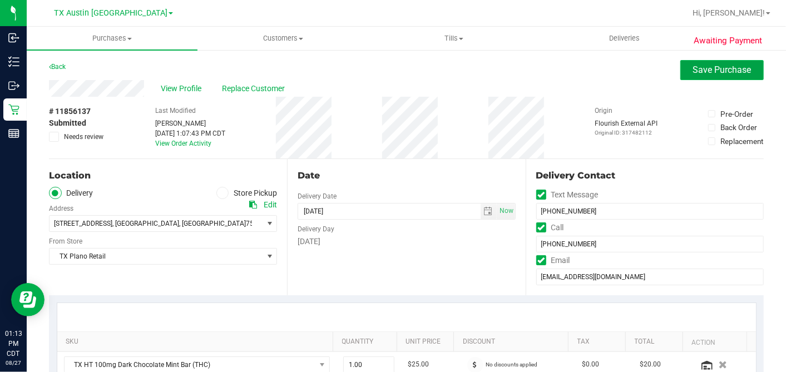
click at [709, 65] on span "Save Purchase" at bounding box center [722, 69] width 58 height 11
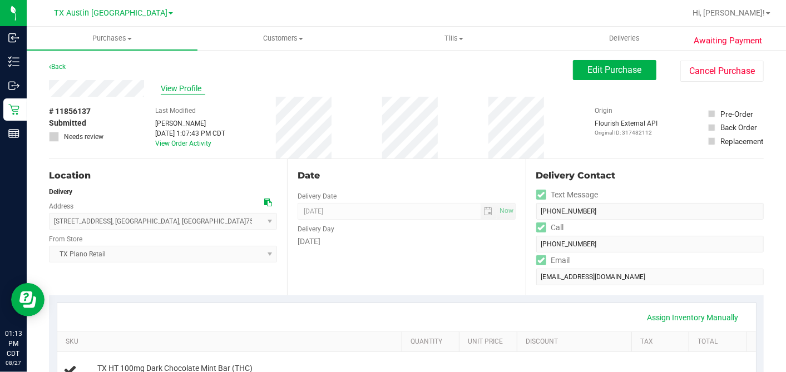
click at [187, 91] on span "View Profile" at bounding box center [183, 89] width 44 height 12
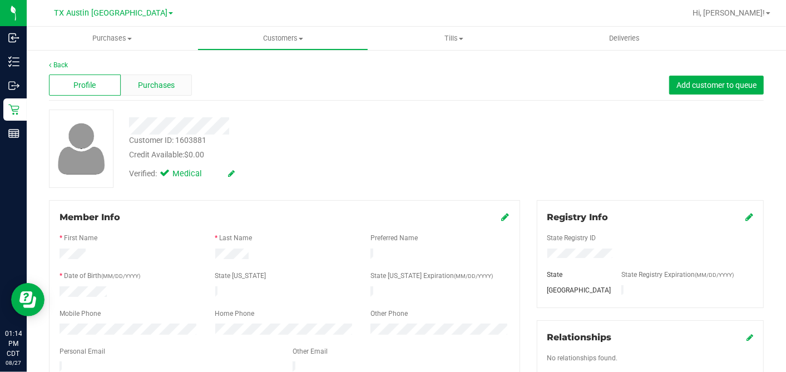
click at [172, 77] on div "Purchases" at bounding box center [157, 85] width 72 height 21
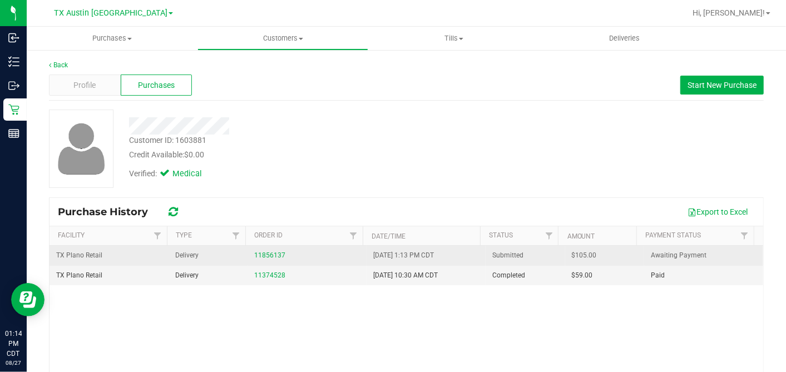
click at [572, 258] on span "$105.00" at bounding box center [584, 255] width 25 height 11
copy span "105.00"
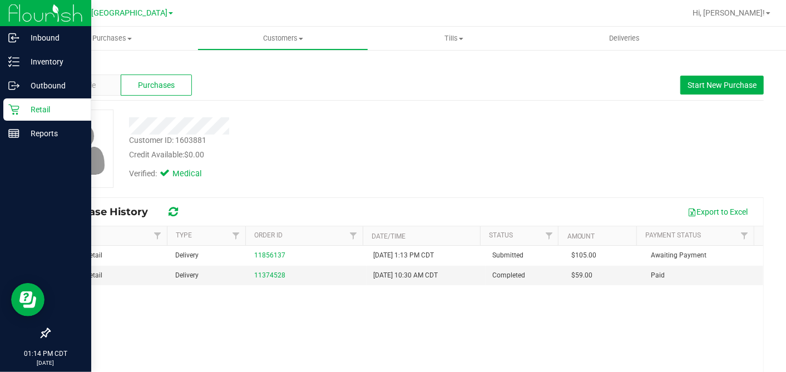
click at [21, 116] on div "Retail" at bounding box center [47, 109] width 88 height 22
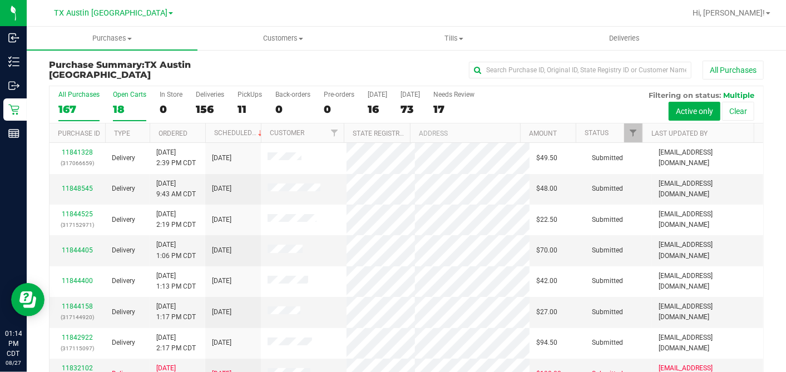
click at [125, 103] on div "18" at bounding box center [129, 109] width 33 height 13
click at [0, 0] on input "Open Carts 18" at bounding box center [0, 0] width 0 height 0
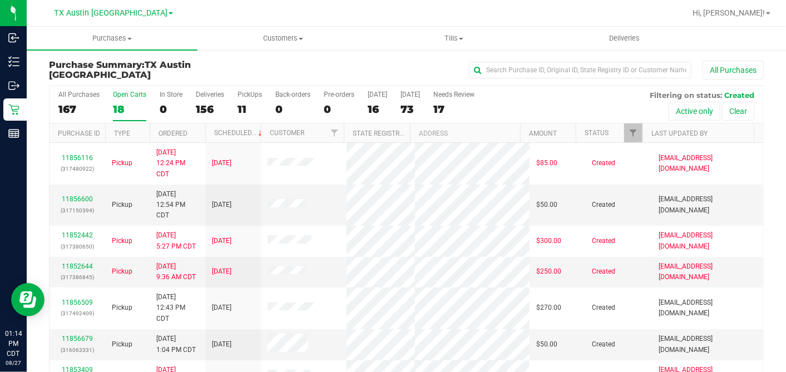
click at [195, 131] on th "Ordered" at bounding box center [178, 132] width 56 height 19
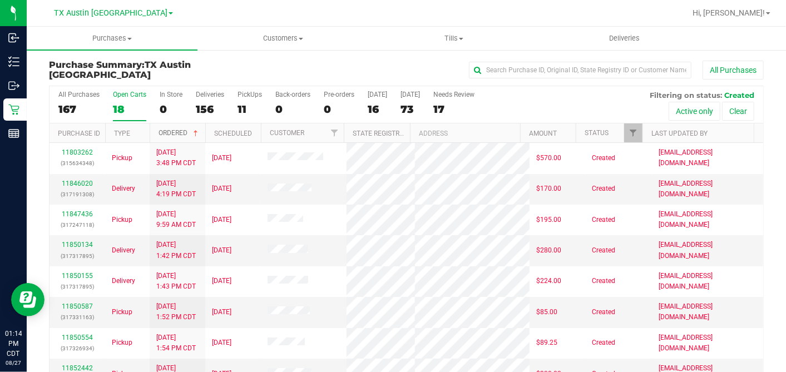
click at [196, 131] on span at bounding box center [195, 133] width 9 height 9
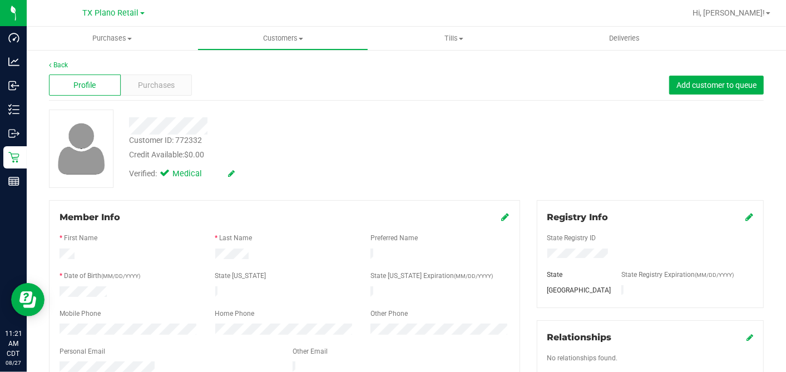
click at [351, 151] on div "Credit Available: $0.00" at bounding box center [303, 155] width 349 height 12
click at [311, 146] on div "Customer ID: 772332 Credit Available: $0.00" at bounding box center [304, 148] width 366 height 26
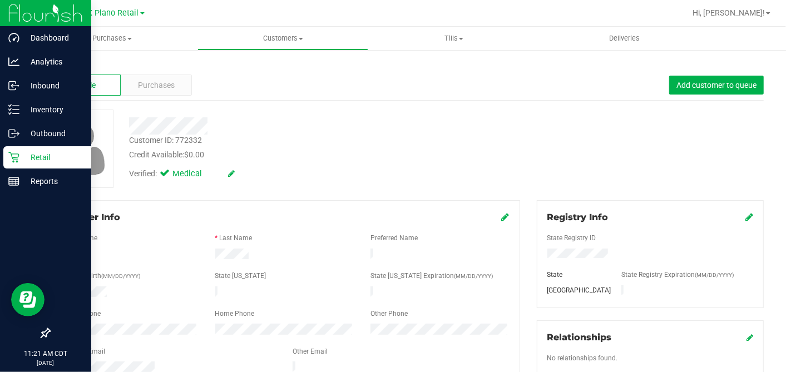
click at [8, 158] on icon at bounding box center [13, 157] width 11 height 11
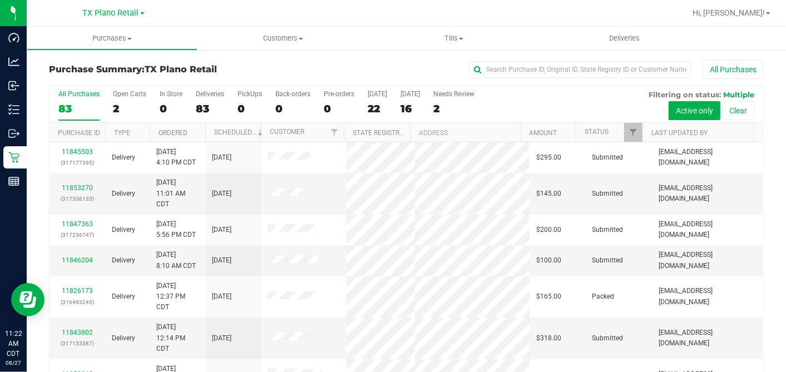
click at [506, 104] on div "All Purchases 83 Open Carts 2 In Store 0 Deliveries 83 PickUps 0 Back-orders 0 …" at bounding box center [405, 104] width 713 height 37
click at [610, 43] on span "Deliveries" at bounding box center [624, 38] width 61 height 10
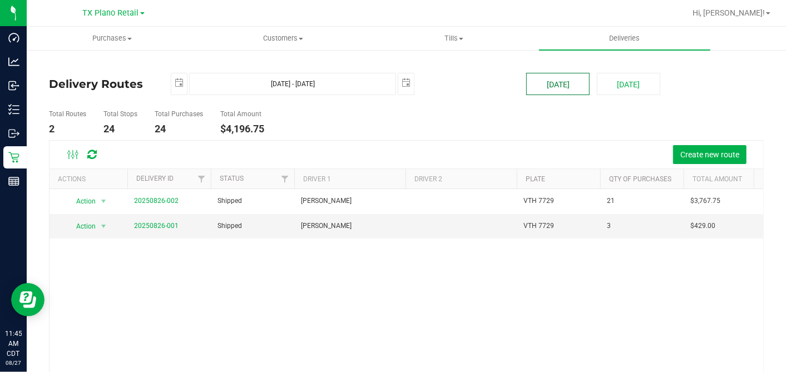
click at [559, 89] on button "[DATE]" at bounding box center [557, 84] width 63 height 22
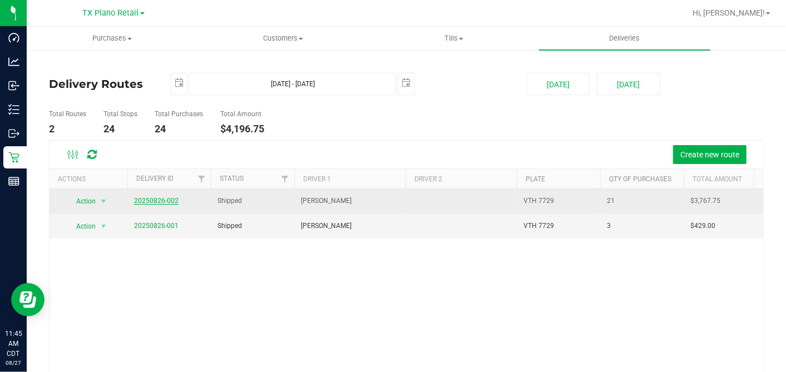
click at [149, 200] on link "20250826-002" at bounding box center [156, 201] width 44 height 8
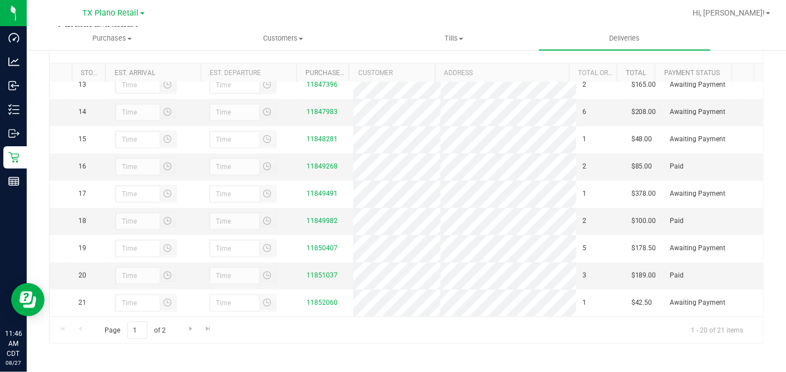
scroll to position [376, 0]
click at [319, 161] on div "11849268" at bounding box center [326, 166] width 40 height 11
click at [319, 162] on link "11849268" at bounding box center [321, 166] width 31 height 8
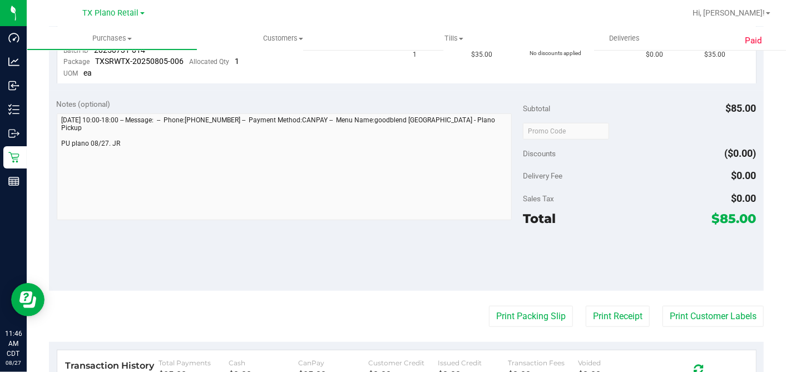
scroll to position [567, 0]
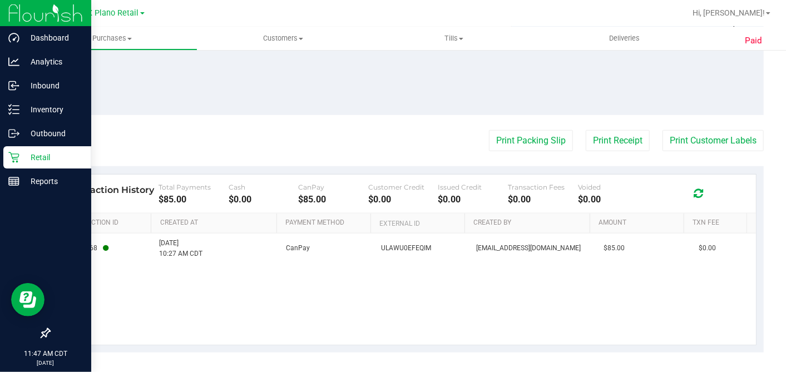
drag, startPoint x: 19, startPoint y: 154, endPoint x: 33, endPoint y: 165, distance: 17.9
click at [19, 154] on p "Retail" at bounding box center [52, 157] width 67 height 13
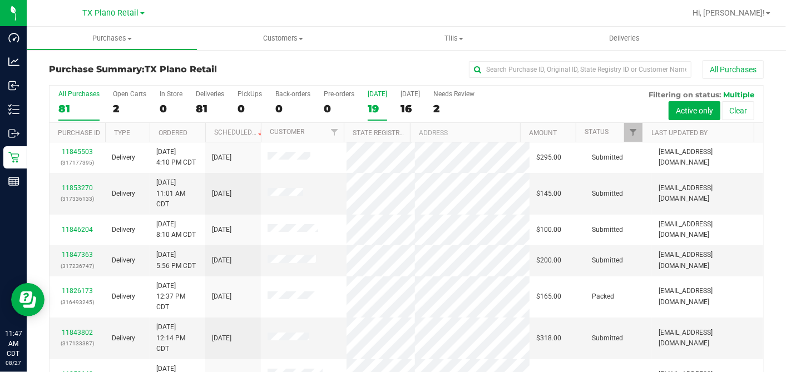
click at [376, 112] on div "19" at bounding box center [376, 108] width 19 height 13
click at [0, 0] on input "[DATE] 19" at bounding box center [0, 0] width 0 height 0
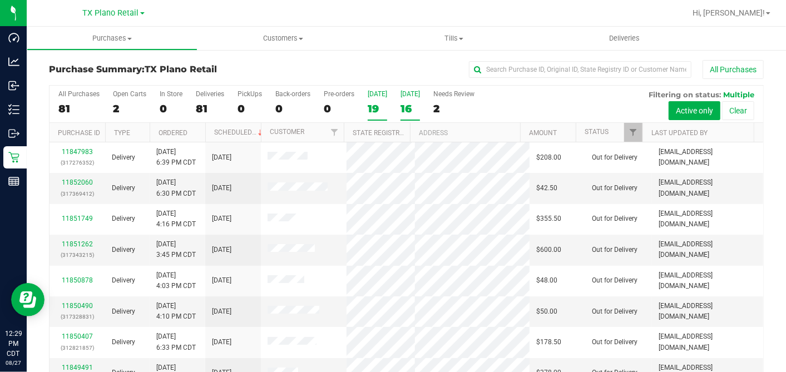
click at [411, 106] on div "16" at bounding box center [409, 108] width 19 height 13
click at [0, 0] on input "[DATE] 16" at bounding box center [0, 0] width 0 height 0
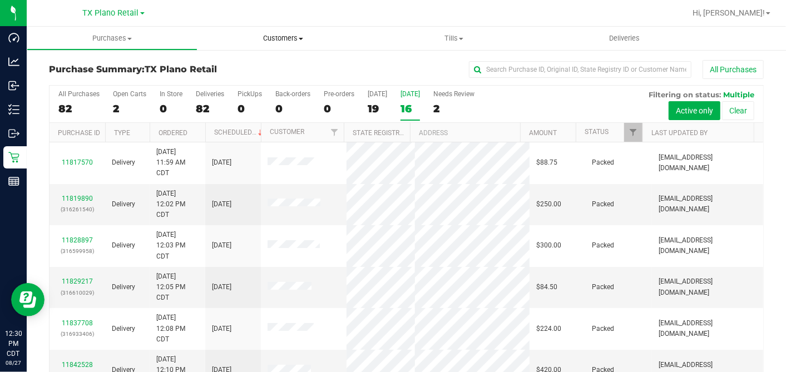
click at [277, 41] on span "Customers" at bounding box center [283, 38] width 170 height 10
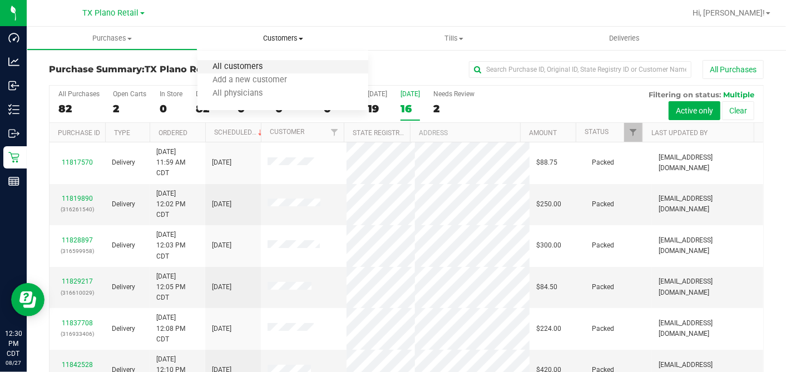
click at [247, 63] on span "All customers" at bounding box center [237, 66] width 80 height 9
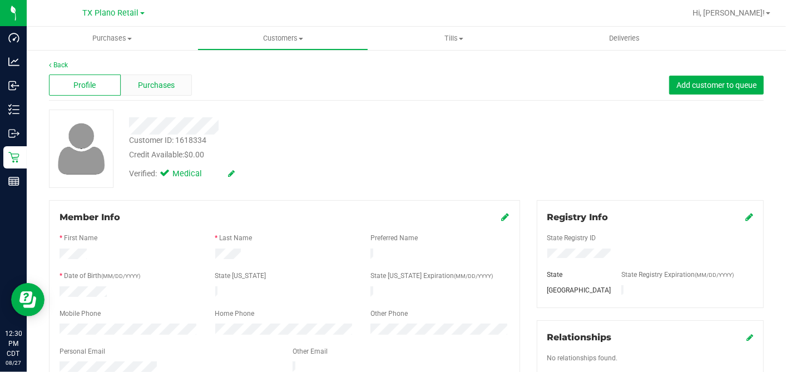
drag, startPoint x: 171, startPoint y: 96, endPoint x: 175, endPoint y: 85, distance: 11.6
click at [172, 91] on div "Profile Purchases Add customer to queue" at bounding box center [406, 85] width 714 height 31
click at [175, 85] on div "Purchases" at bounding box center [157, 85] width 72 height 21
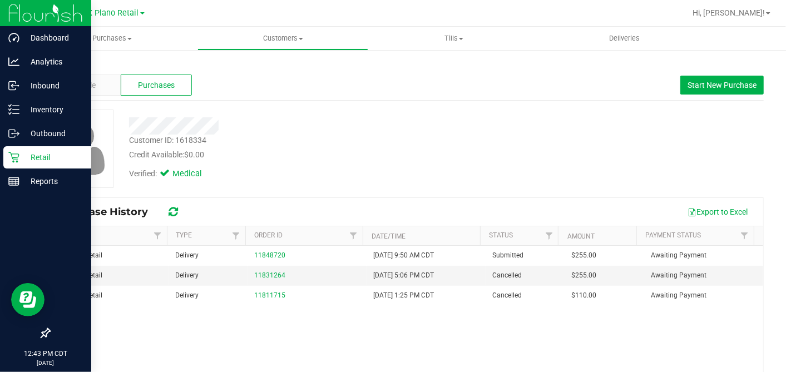
click at [11, 160] on icon at bounding box center [13, 157] width 11 height 11
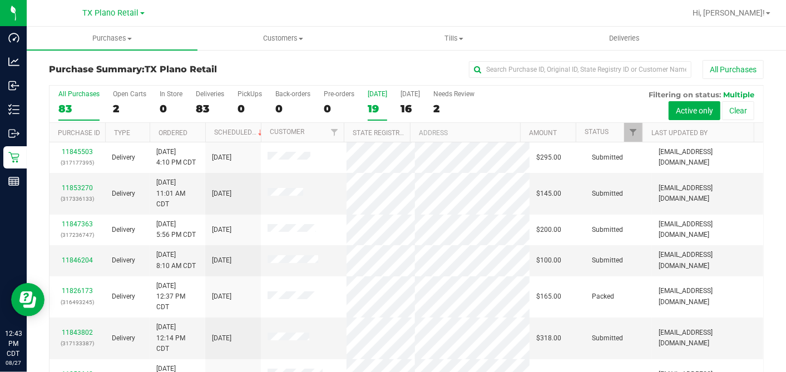
click at [376, 107] on div "19" at bounding box center [376, 108] width 19 height 13
click at [0, 0] on input "[DATE] 19" at bounding box center [0, 0] width 0 height 0
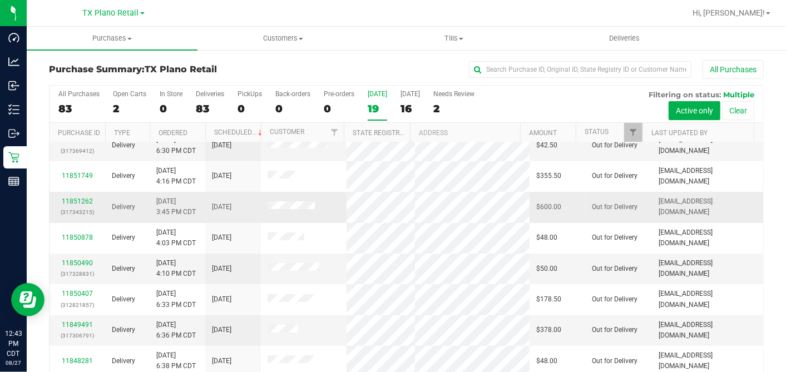
scroll to position [62, 0]
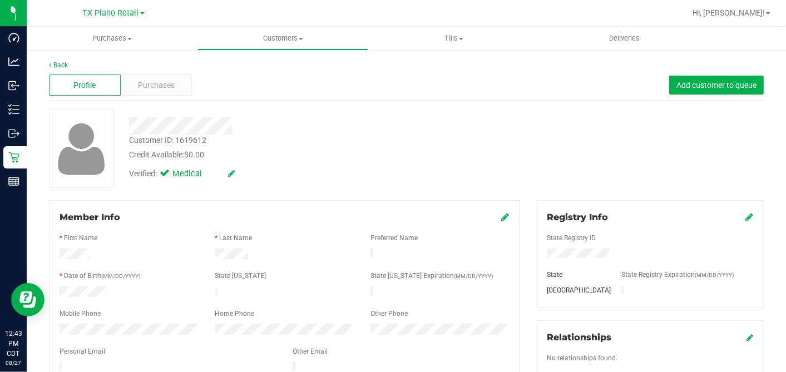
click at [242, 117] on div at bounding box center [304, 125] width 366 height 17
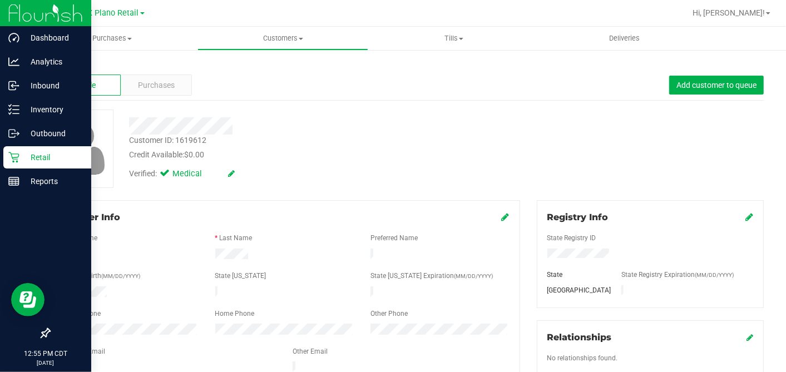
click at [32, 156] on p "Retail" at bounding box center [52, 157] width 67 height 13
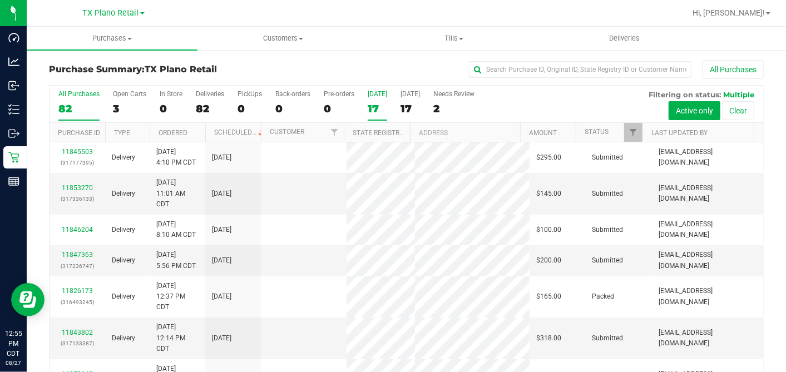
click at [374, 105] on div "17" at bounding box center [376, 108] width 19 height 13
click at [0, 0] on input "Today 17" at bounding box center [0, 0] width 0 height 0
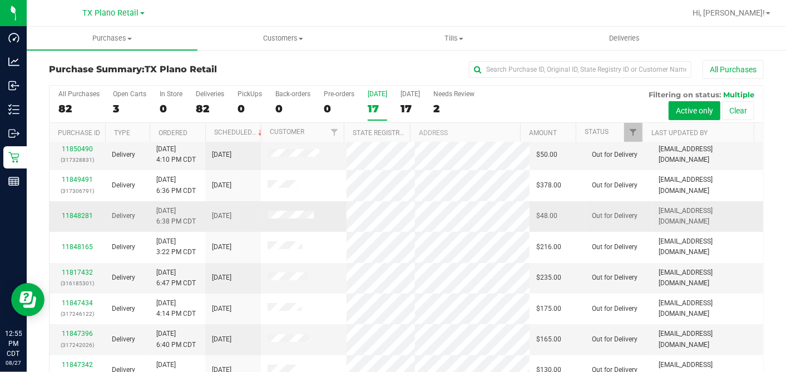
scroll to position [185, 0]
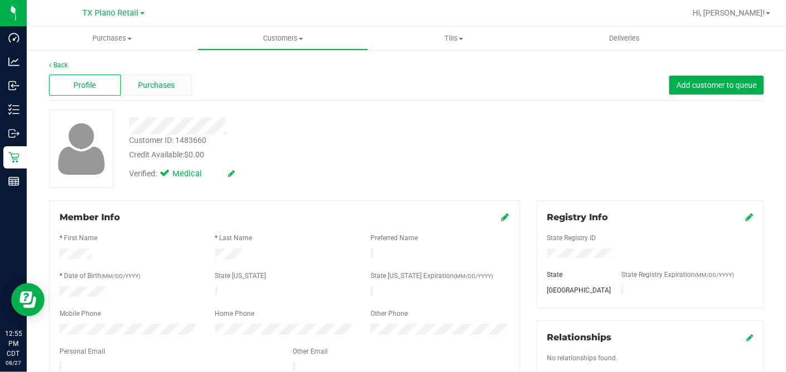
click at [168, 88] on span "Purchases" at bounding box center [156, 86] width 37 height 12
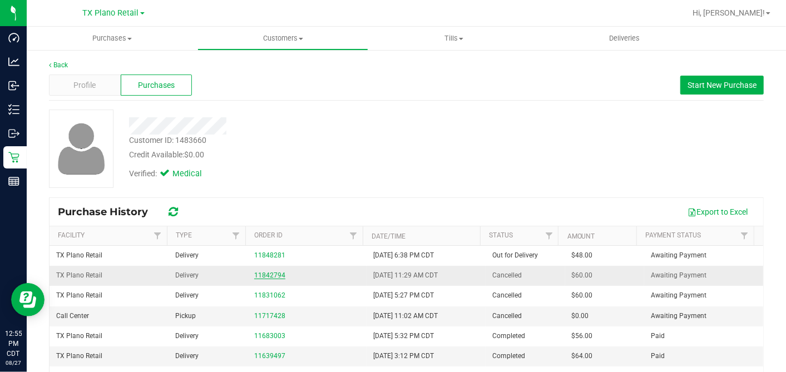
click at [265, 272] on link "11842794" at bounding box center [269, 275] width 31 height 8
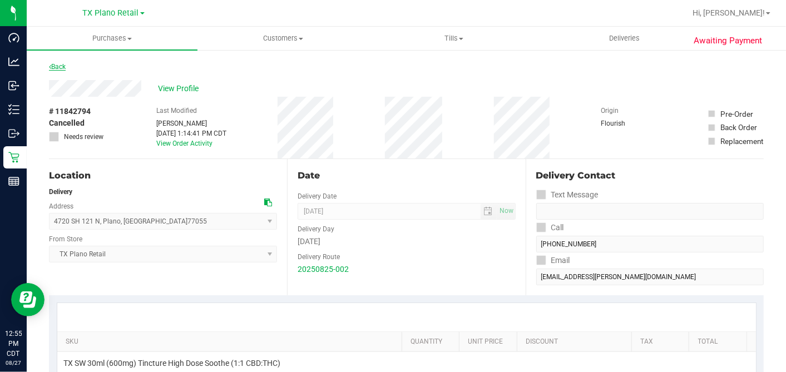
click at [62, 69] on link "Back" at bounding box center [57, 67] width 17 height 8
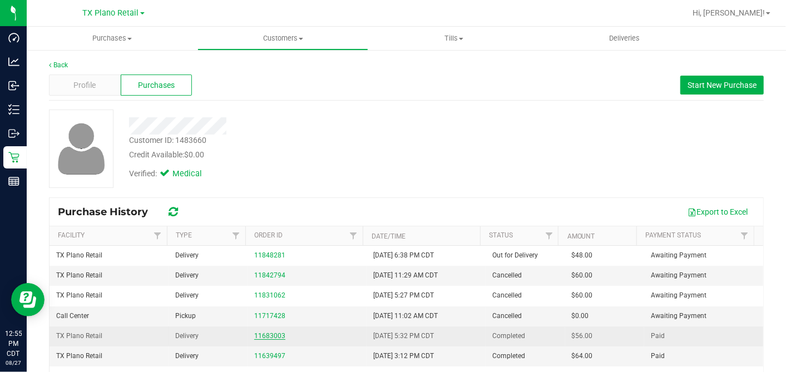
click at [260, 332] on link "11683003" at bounding box center [269, 336] width 31 height 8
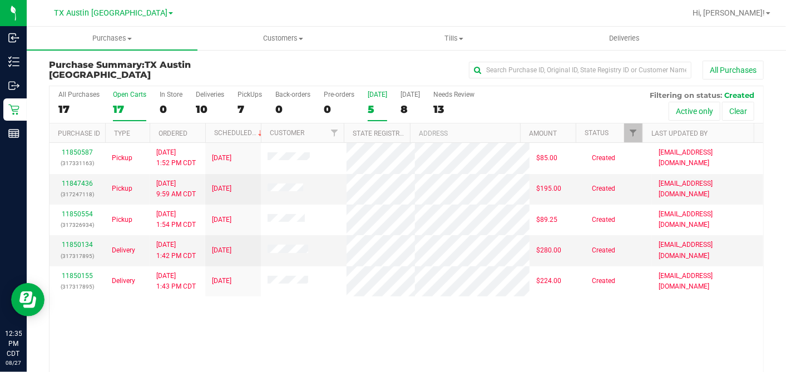
click at [117, 109] on div "17" at bounding box center [129, 109] width 33 height 13
click at [0, 0] on input "Open Carts 17" at bounding box center [0, 0] width 0 height 0
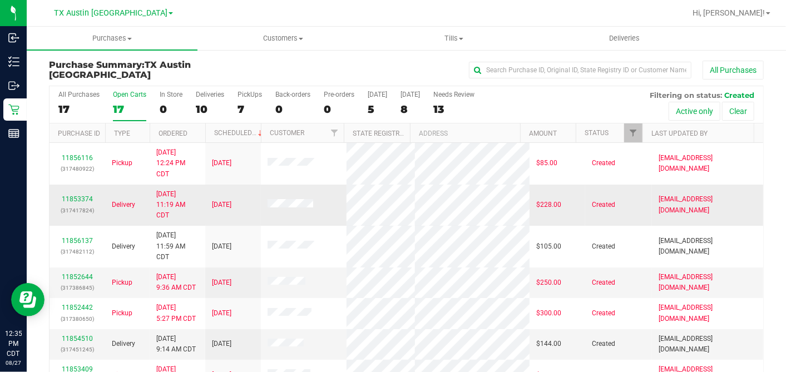
click at [296, 213] on td at bounding box center [304, 206] width 86 height 42
click at [88, 197] on link "11853374" at bounding box center [77, 199] width 31 height 8
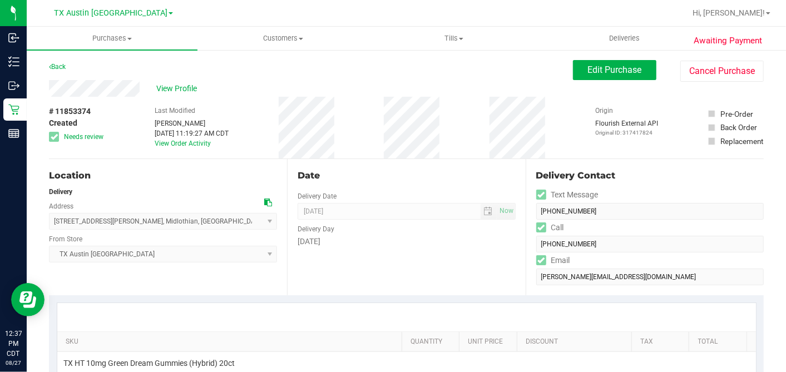
click at [276, 161] on div "Location Delivery Address [STREET_ADDRESS][PERSON_NAME] , [GEOGRAPHIC_DATA] , […" at bounding box center [168, 227] width 238 height 136
click at [426, 173] on div "Date" at bounding box center [405, 175] width 217 height 13
click at [506, 169] on div "Date" at bounding box center [405, 175] width 217 height 13
drag, startPoint x: 597, startPoint y: 73, endPoint x: 592, endPoint y: 79, distance: 7.5
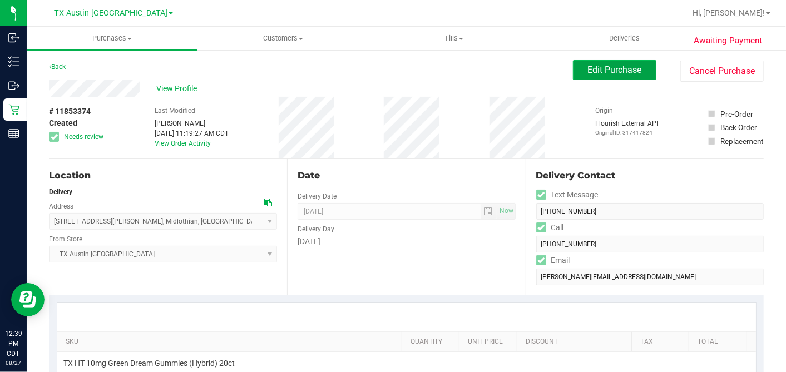
click at [597, 75] on span "Edit Purchase" at bounding box center [615, 69] width 54 height 11
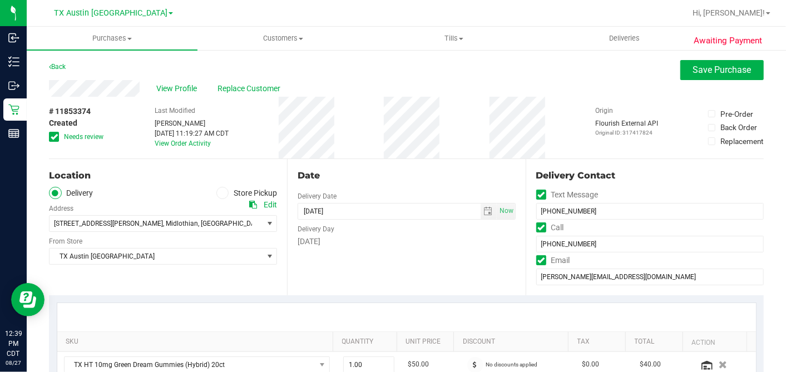
click at [57, 133] on span at bounding box center [54, 137] width 10 height 10
click at [0, 0] on input "Needs review" at bounding box center [0, 0] width 0 height 0
click at [485, 215] on span "select" at bounding box center [488, 211] width 9 height 9
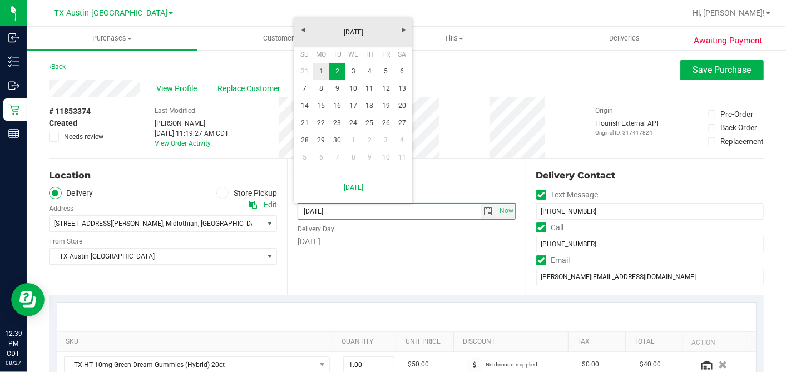
click at [319, 70] on link "1" at bounding box center [321, 71] width 16 height 17
type input "[DATE]"
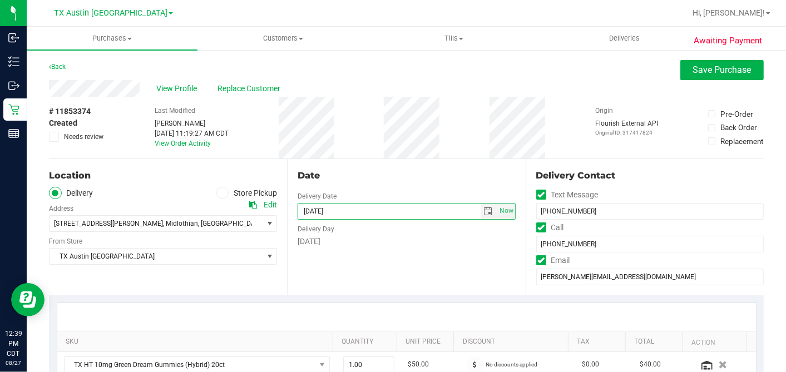
click at [354, 155] on div "# 11853374 Created Needs review Last Modified [PERSON_NAME] [DATE] 11:19:27 AM …" at bounding box center [406, 128] width 714 height 62
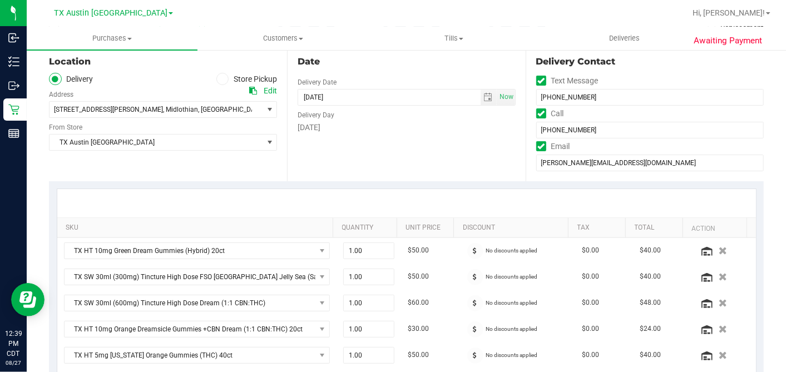
scroll to position [62, 0]
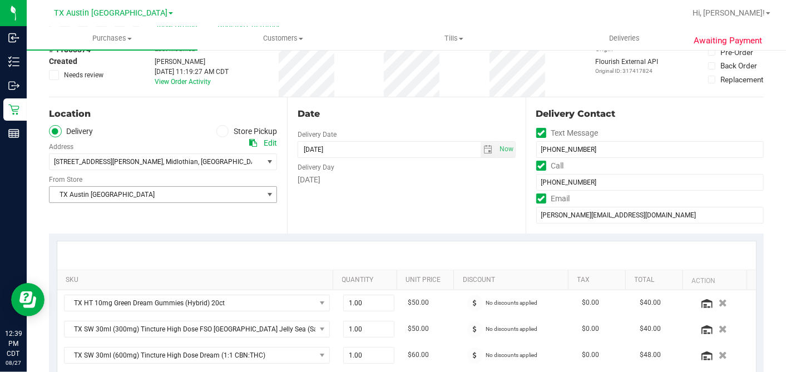
click at [162, 196] on span "TX Austin [GEOGRAPHIC_DATA]" at bounding box center [155, 195] width 213 height 16
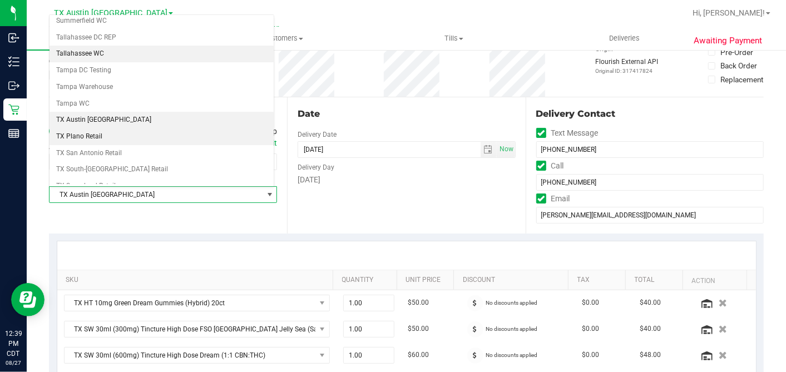
scroll to position [791, 0]
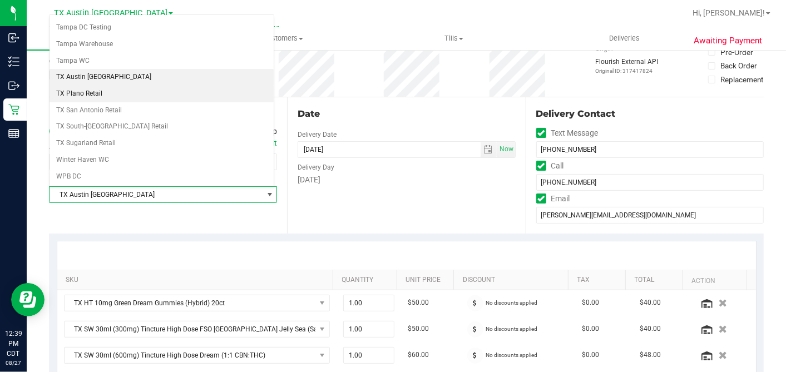
click at [108, 86] on li "TX Plano Retail" at bounding box center [161, 94] width 224 height 17
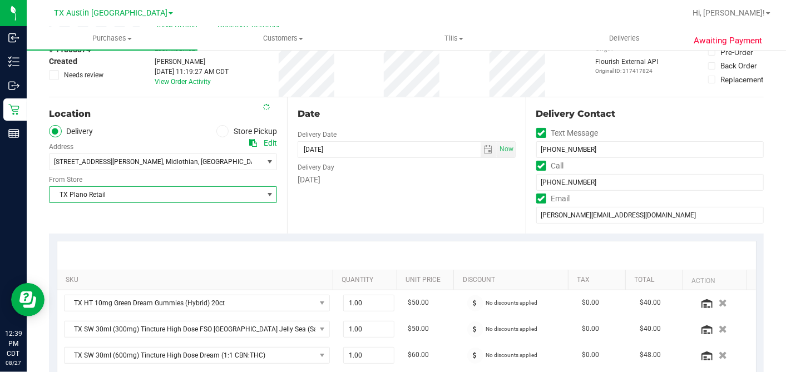
click at [426, 206] on div "Date Delivery Date [DATE] Now [DATE] 07:00 AM Now Delivery Day [DATE]" at bounding box center [406, 165] width 238 height 136
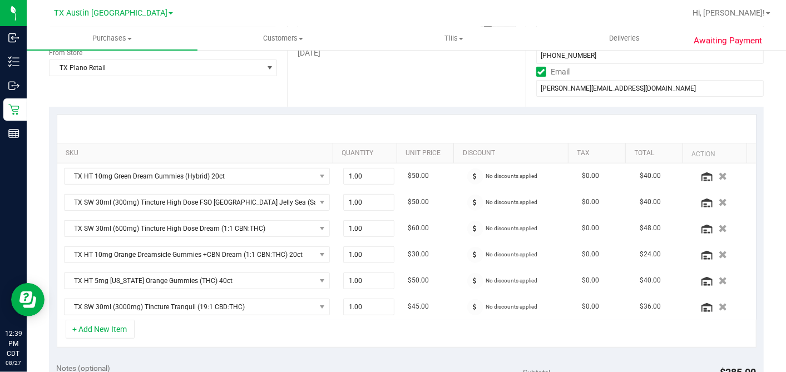
scroll to position [353, 0]
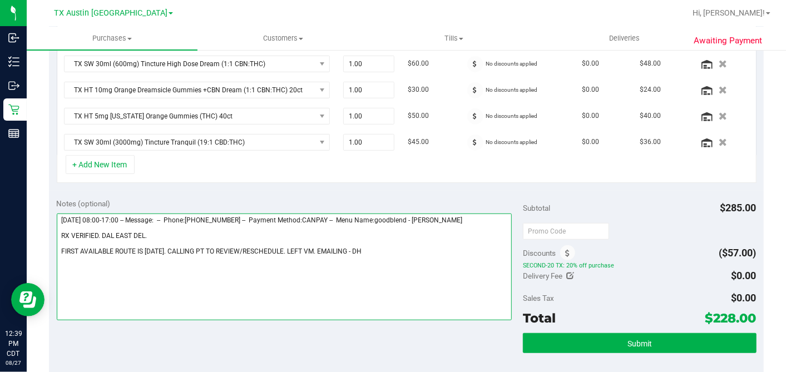
click at [173, 229] on textarea at bounding box center [284, 266] width 455 height 107
type textarea "[DATE] 08:00-17:00 -- Message: -- Phone:[PHONE_NUMBER] -- Payment Method:CANPAY…"
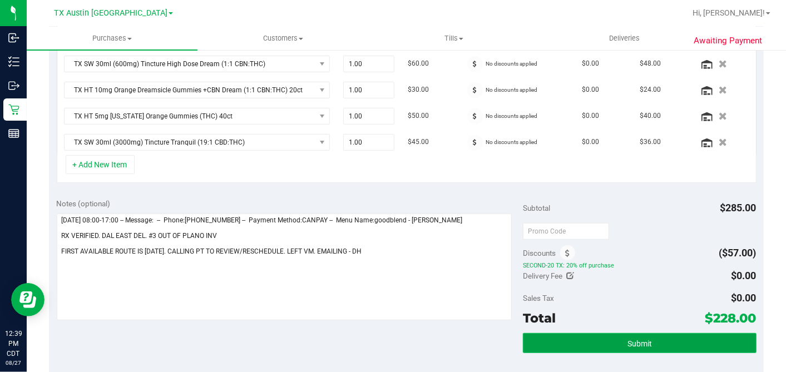
click at [621, 347] on button "Submit" at bounding box center [639, 343] width 233 height 20
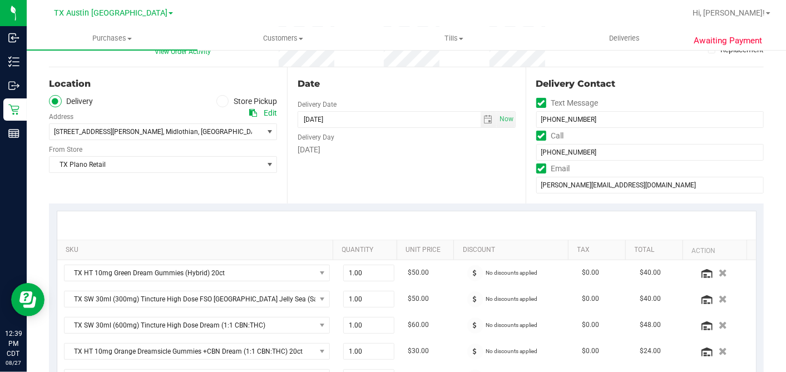
scroll to position [0, 0]
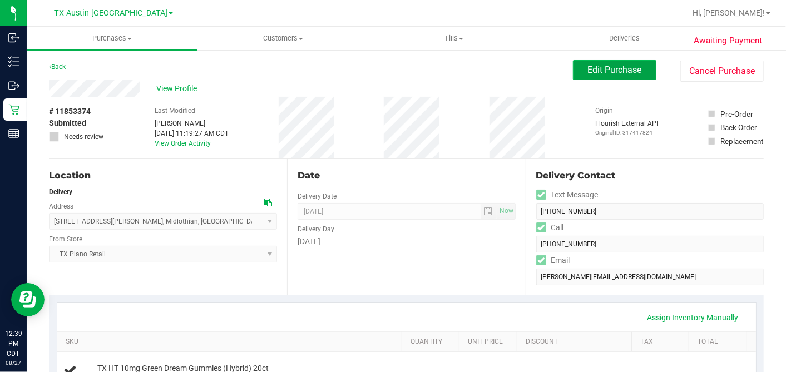
click at [574, 68] on button "Edit Purchase" at bounding box center [614, 70] width 83 height 20
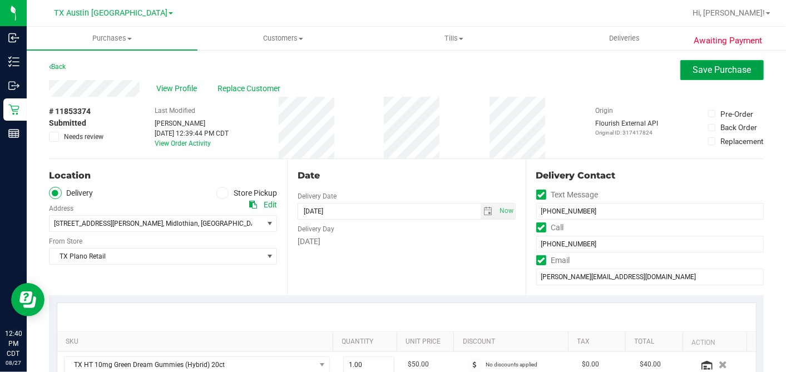
click at [696, 67] on span "Save Purchase" at bounding box center [722, 69] width 58 height 11
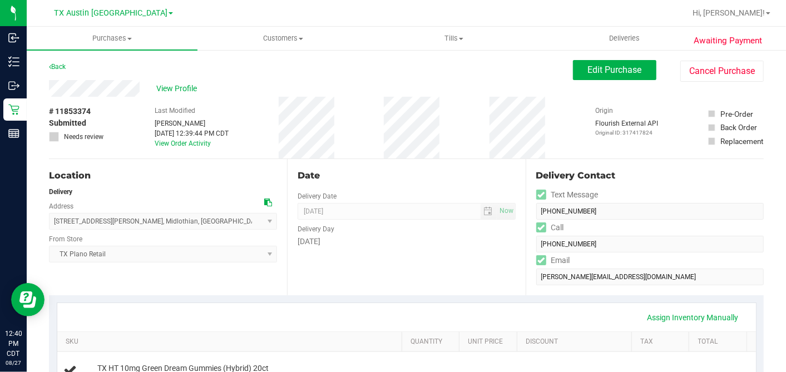
click at [176, 88] on span "View Profile" at bounding box center [178, 89] width 44 height 12
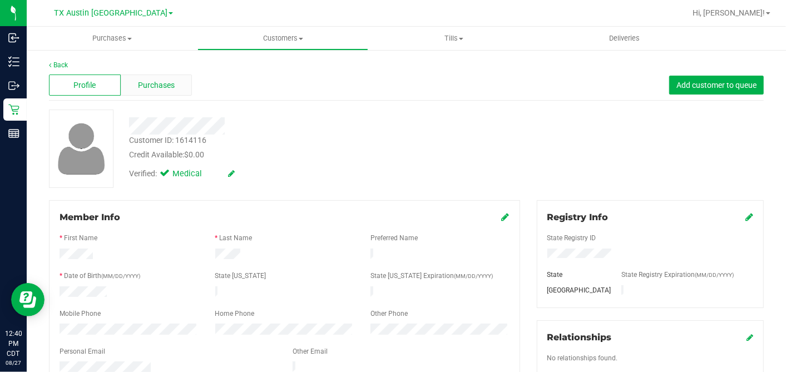
click at [163, 88] on span "Purchases" at bounding box center [156, 86] width 37 height 12
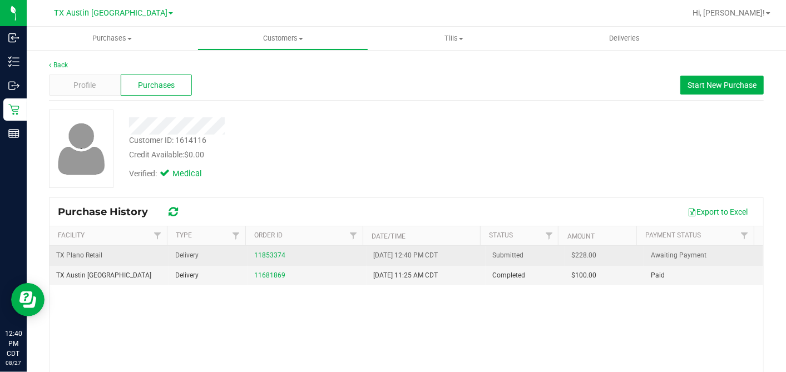
click at [572, 255] on span "$228.00" at bounding box center [584, 255] width 25 height 11
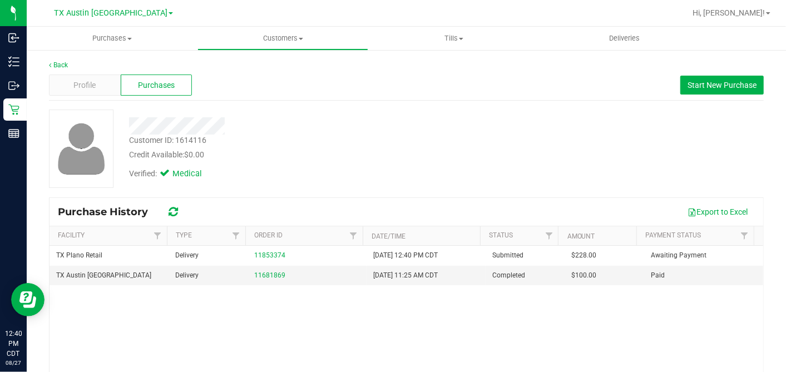
copy span "228.00"
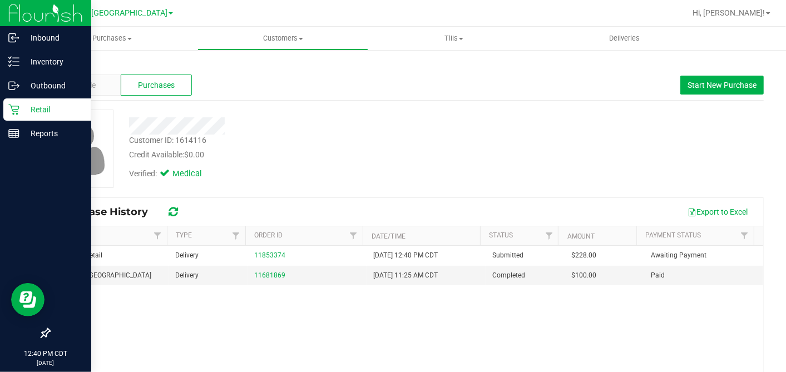
click at [23, 115] on p "Retail" at bounding box center [52, 109] width 67 height 13
